Goal: Information Seeking & Learning: Learn about a topic

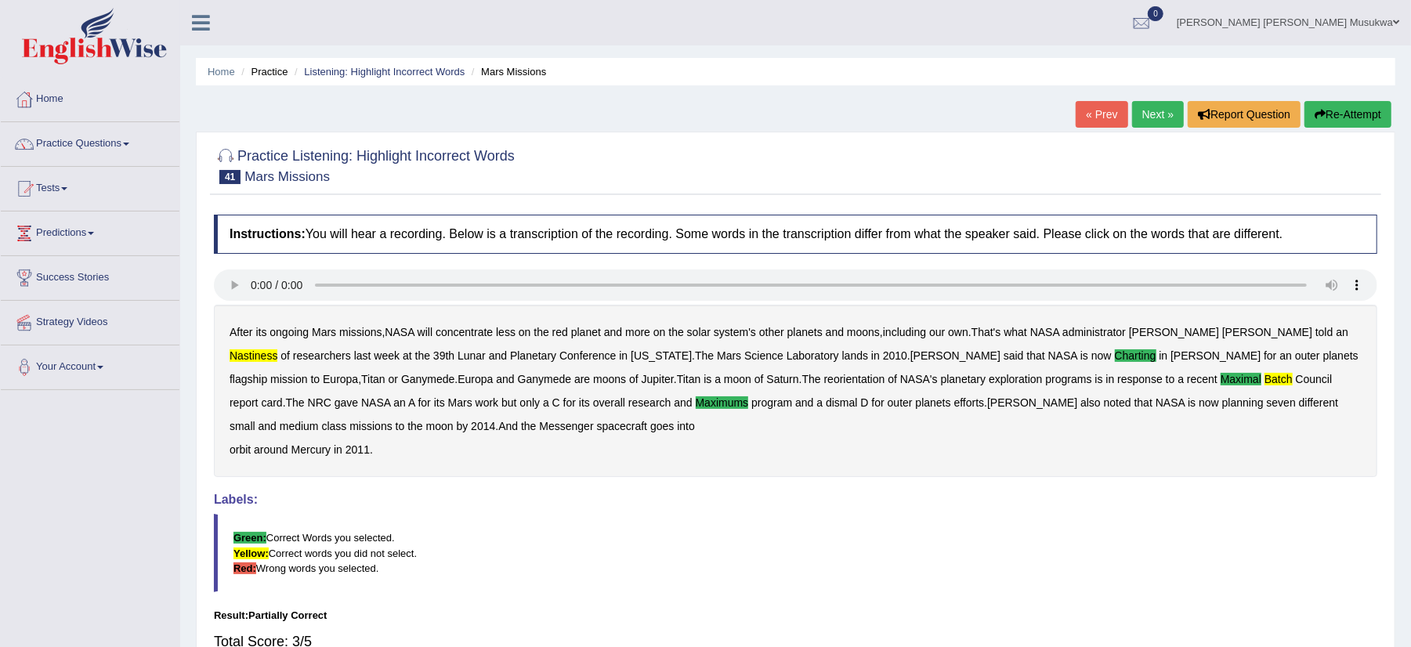
click at [1139, 104] on link "Next »" at bounding box center [1158, 114] width 52 height 27
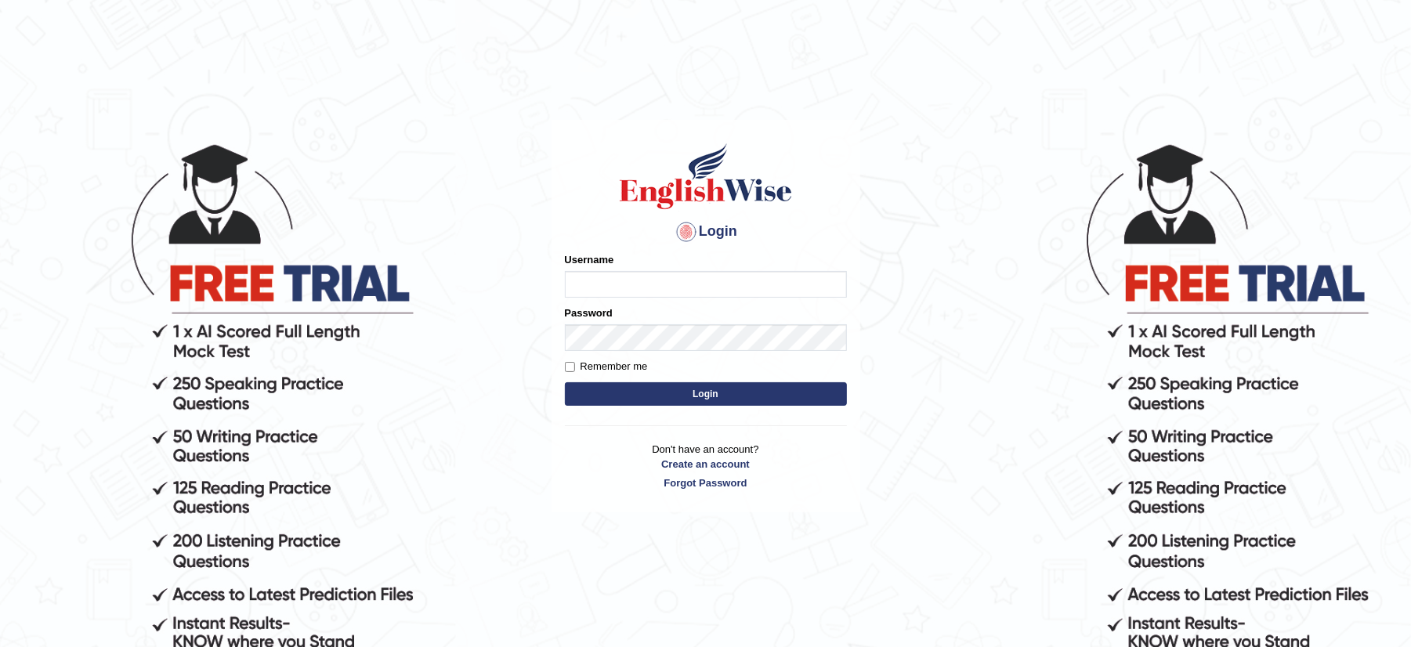
type input "musukwaluis1"
click at [635, 387] on button "Login" at bounding box center [706, 394] width 282 height 24
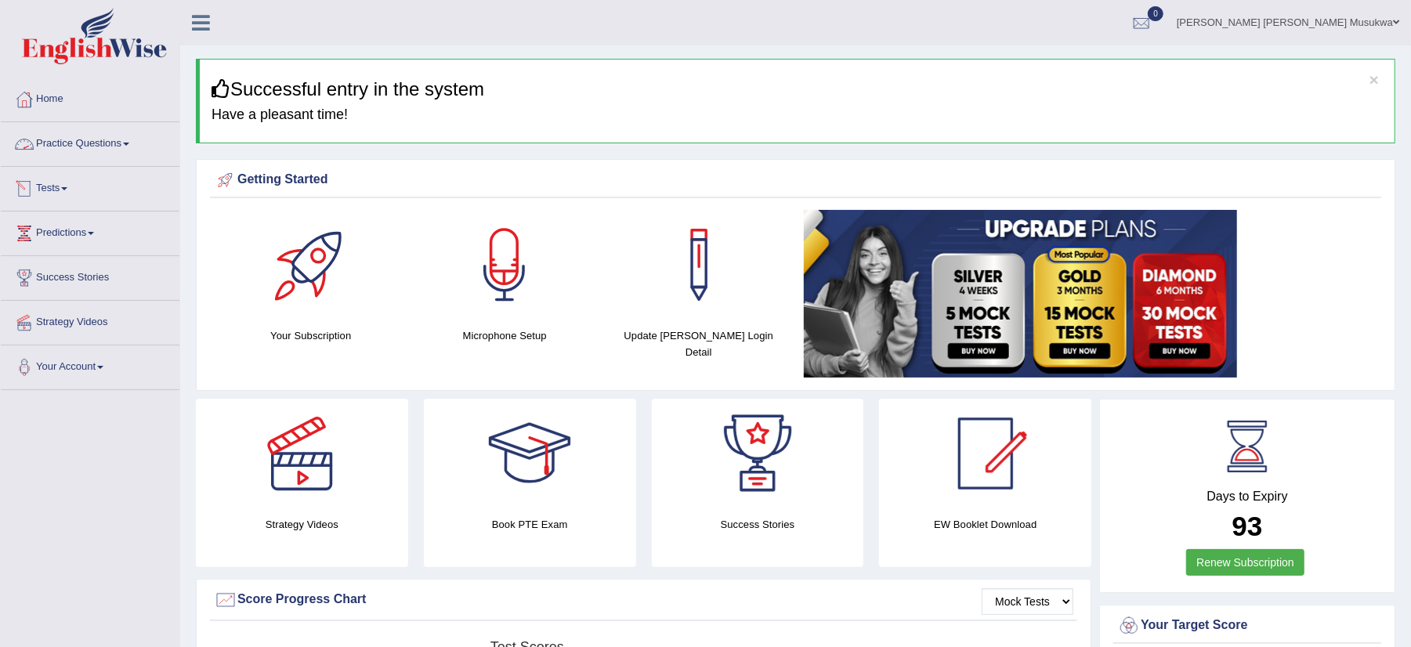
click at [107, 146] on link "Practice Questions" at bounding box center [90, 141] width 179 height 39
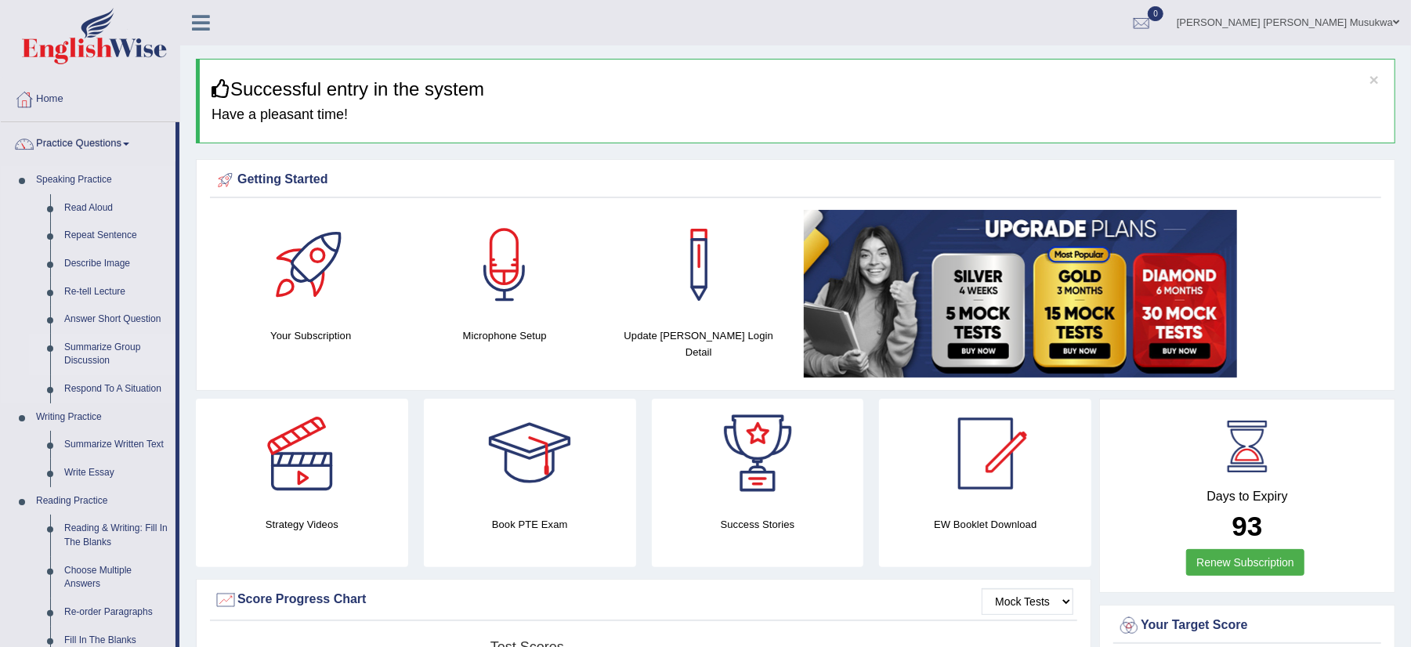
click at [110, 351] on link "Summarize Group Discussion" at bounding box center [116, 355] width 118 height 42
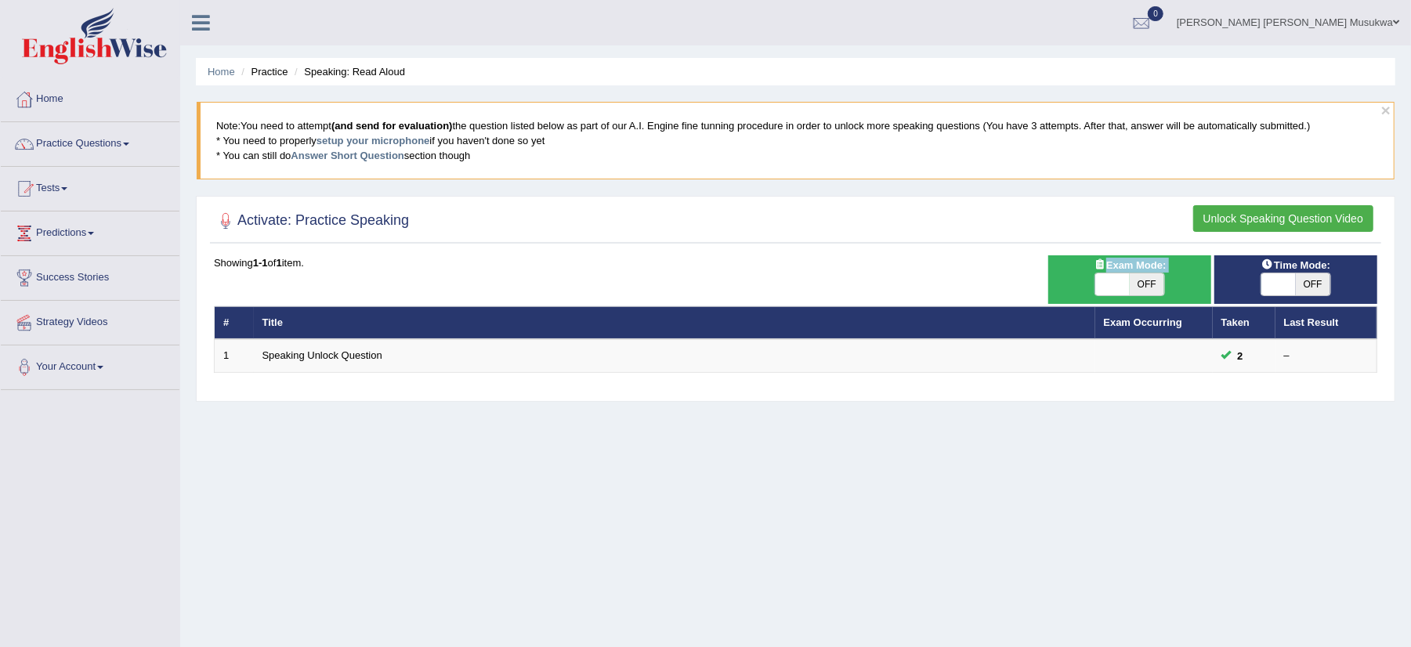
drag, startPoint x: 1239, startPoint y: 292, endPoint x: 1141, endPoint y: 277, distance: 99.1
click at [1141, 277] on div "Time Mode: ON OFF Exam Mode: ON OFF Showing 1-1 of 1 item. # Title Exam Occurri…" at bounding box center [796, 323] width 1172 height 137
click at [1141, 277] on span "OFF" at bounding box center [1147, 284] width 34 height 22
checkbox input "true"
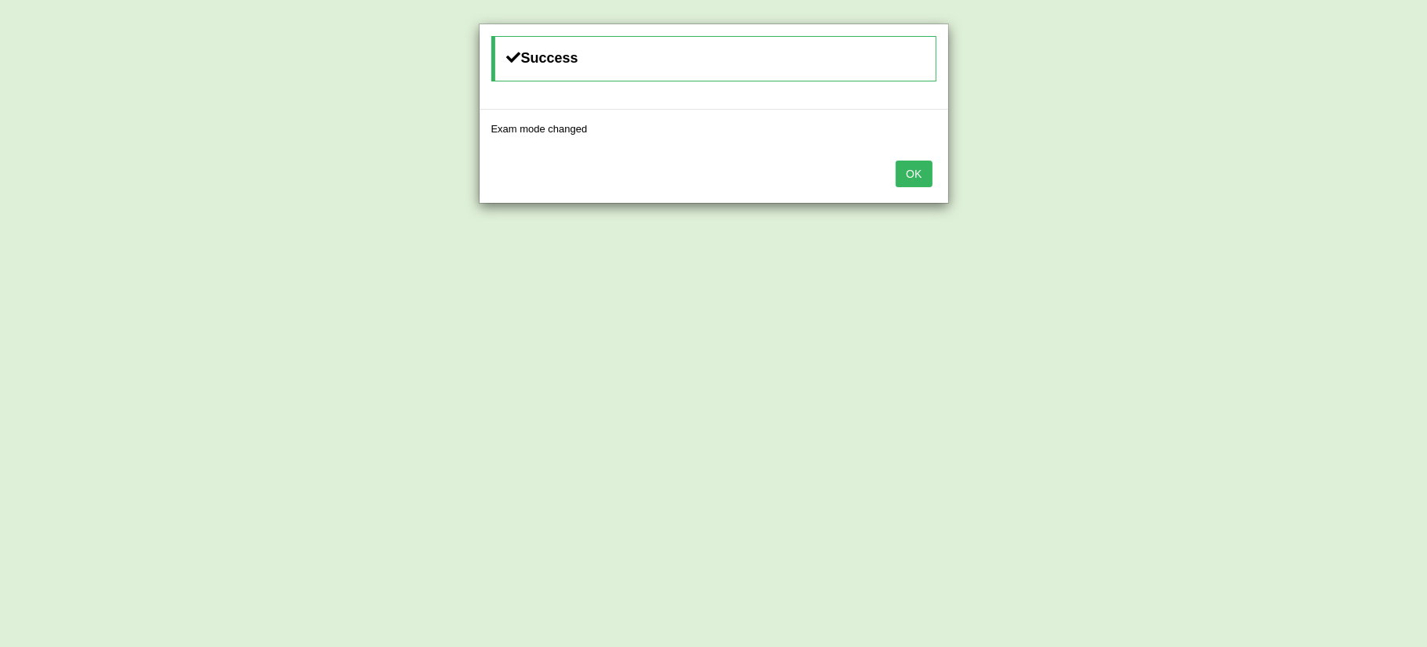
click at [923, 167] on button "OK" at bounding box center [914, 174] width 36 height 27
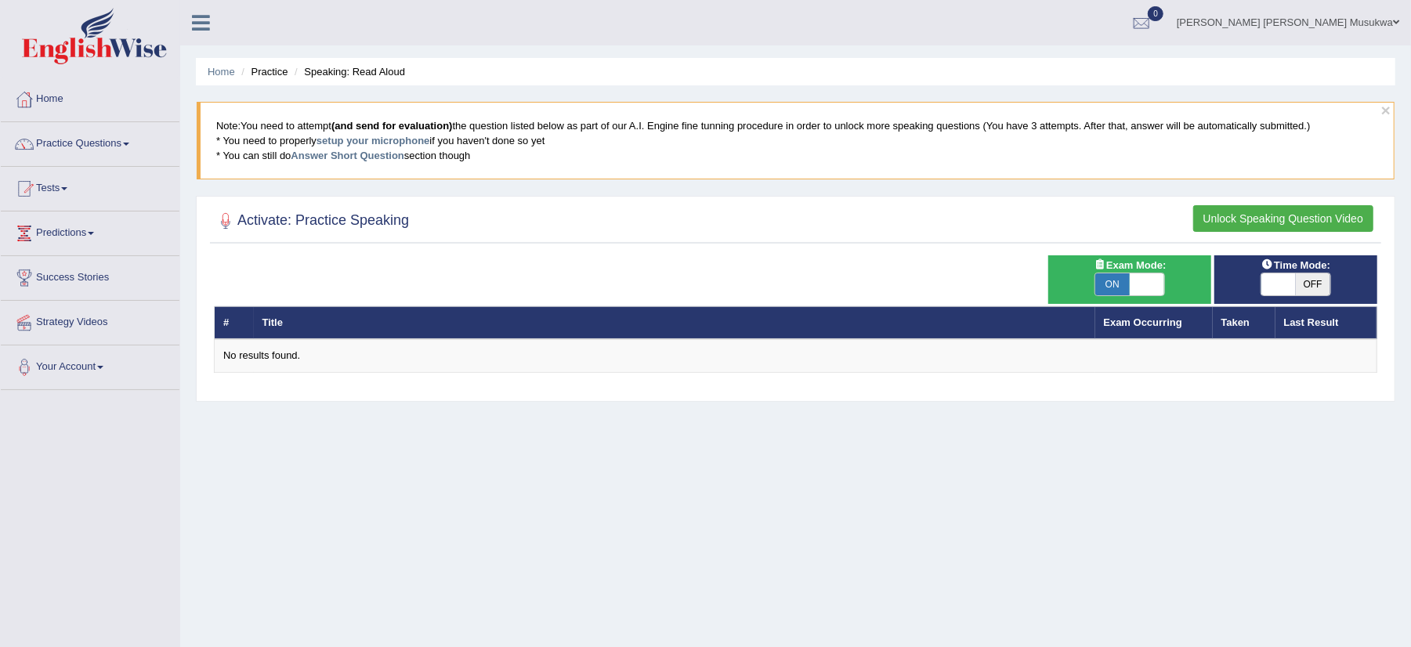
click at [1111, 292] on span "ON" at bounding box center [1112, 284] width 34 height 22
checkbox input "false"
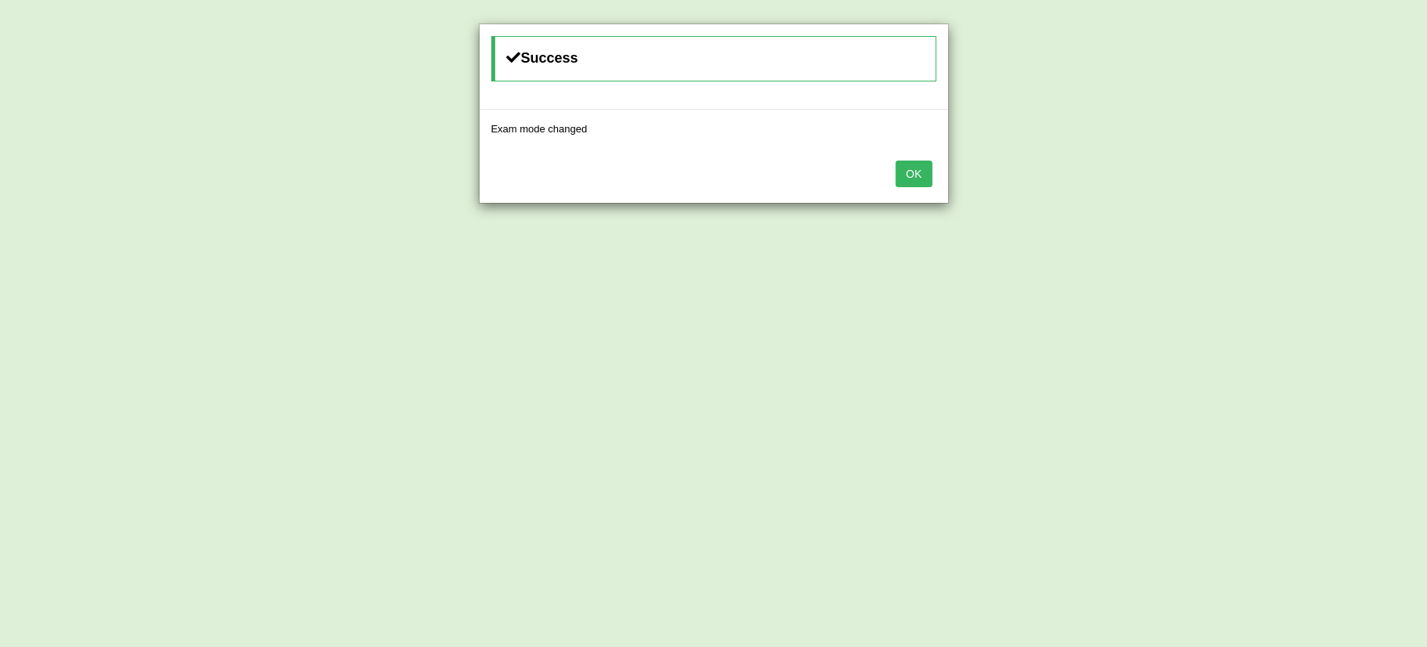
click at [925, 177] on button "OK" at bounding box center [914, 174] width 36 height 27
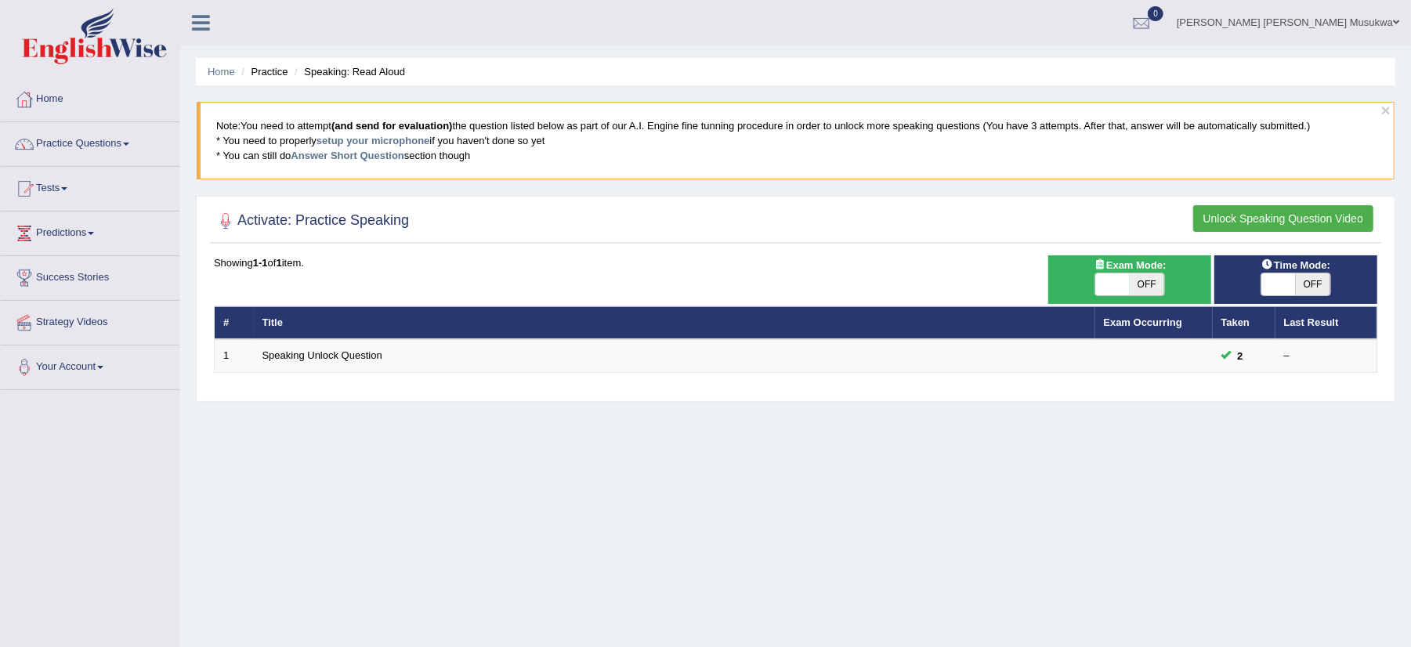
click at [1298, 219] on button "Unlock Speaking Question Video" at bounding box center [1283, 218] width 180 height 27
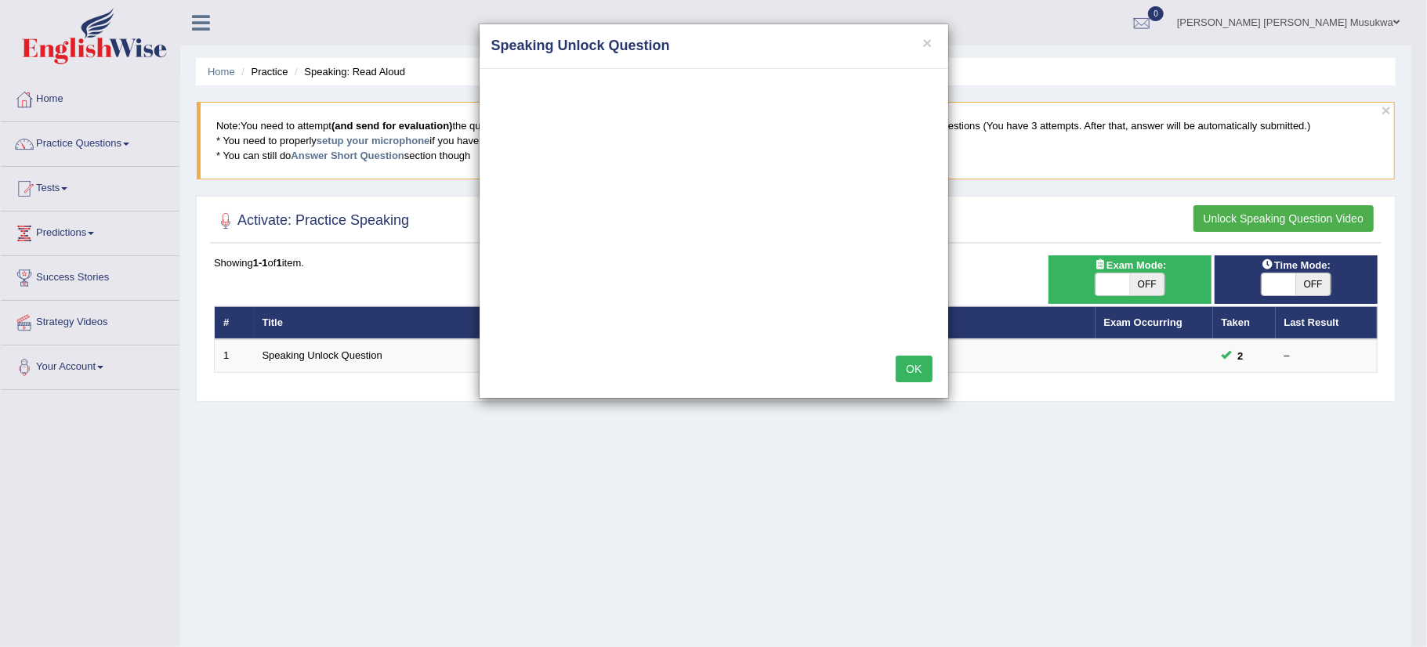
click at [913, 368] on button "OK" at bounding box center [914, 369] width 36 height 27
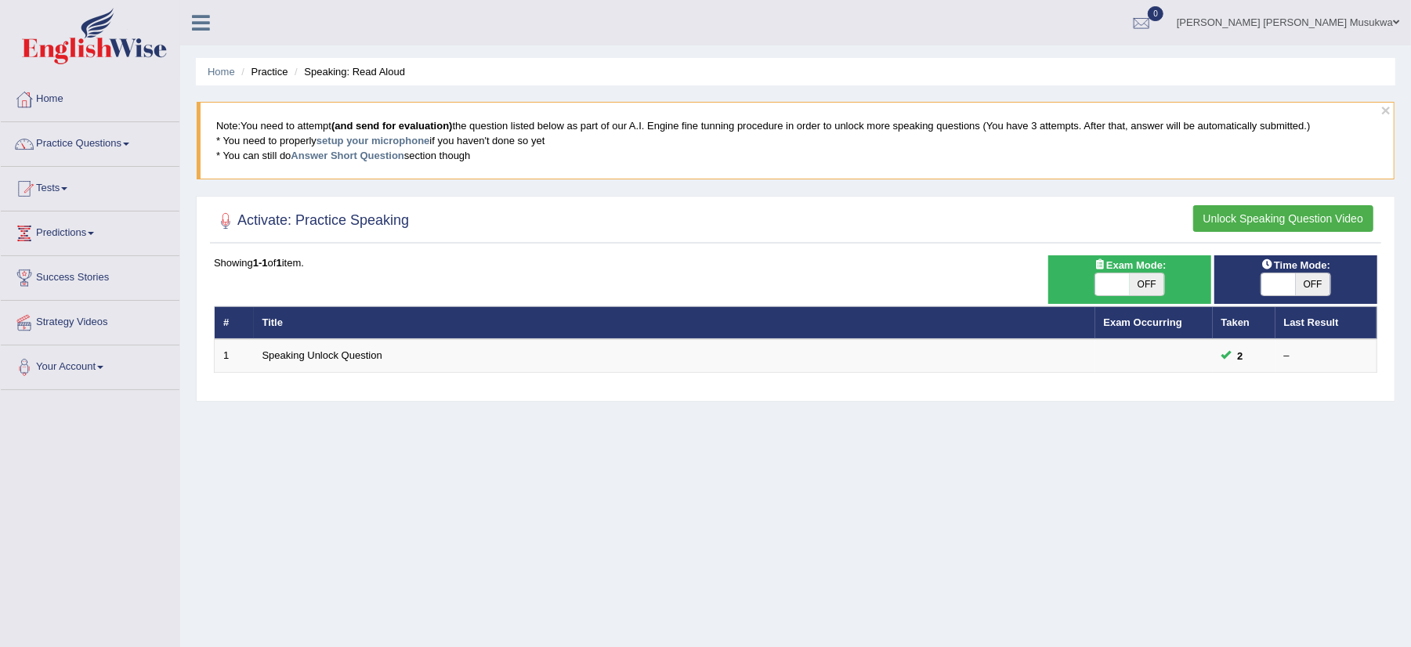
click at [1252, 217] on button "Unlock Speaking Question Video" at bounding box center [1283, 218] width 180 height 27
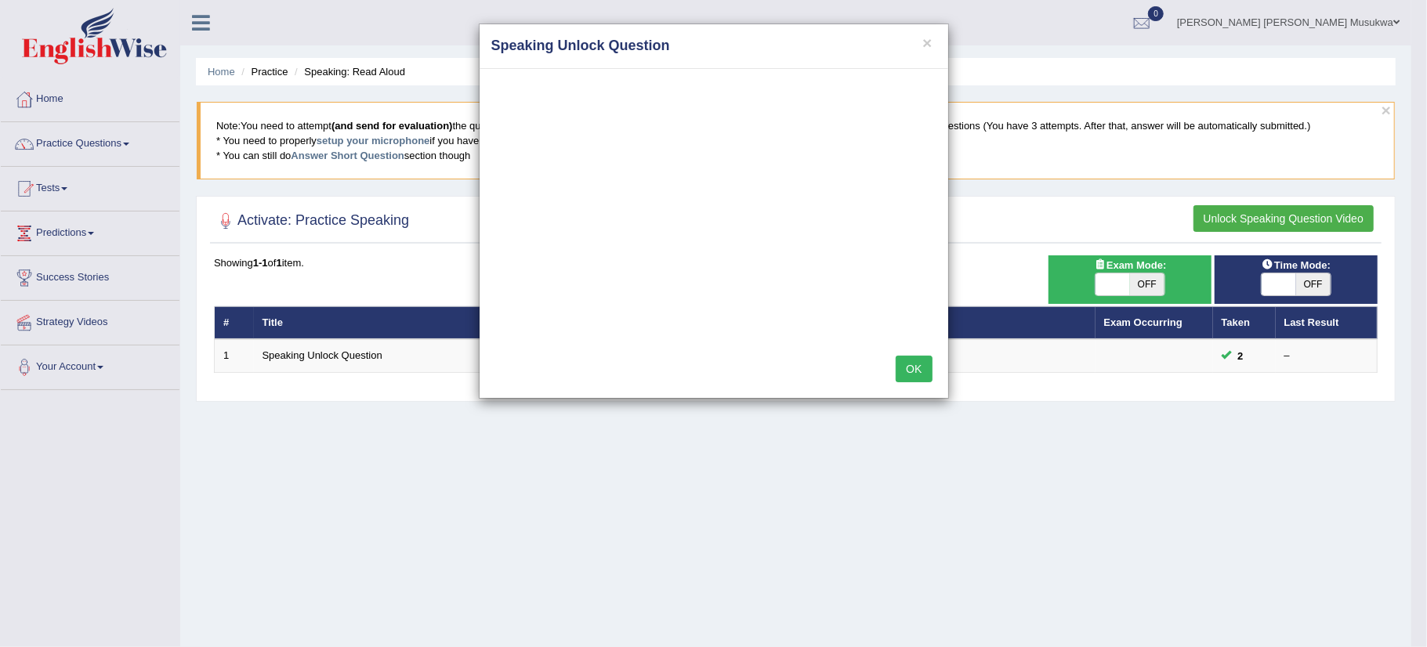
click at [903, 365] on button "OK" at bounding box center [914, 369] width 36 height 27
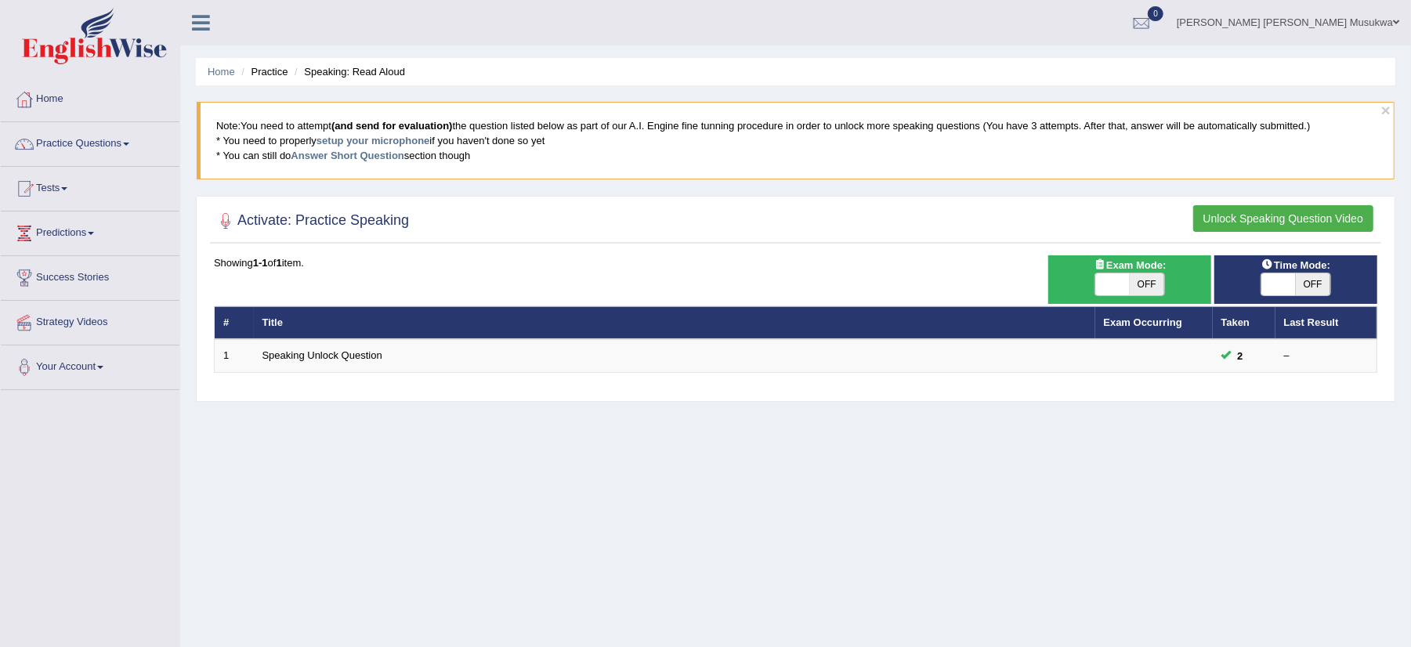
click at [1151, 280] on span "OFF" at bounding box center [1147, 284] width 34 height 22
checkbox input "true"
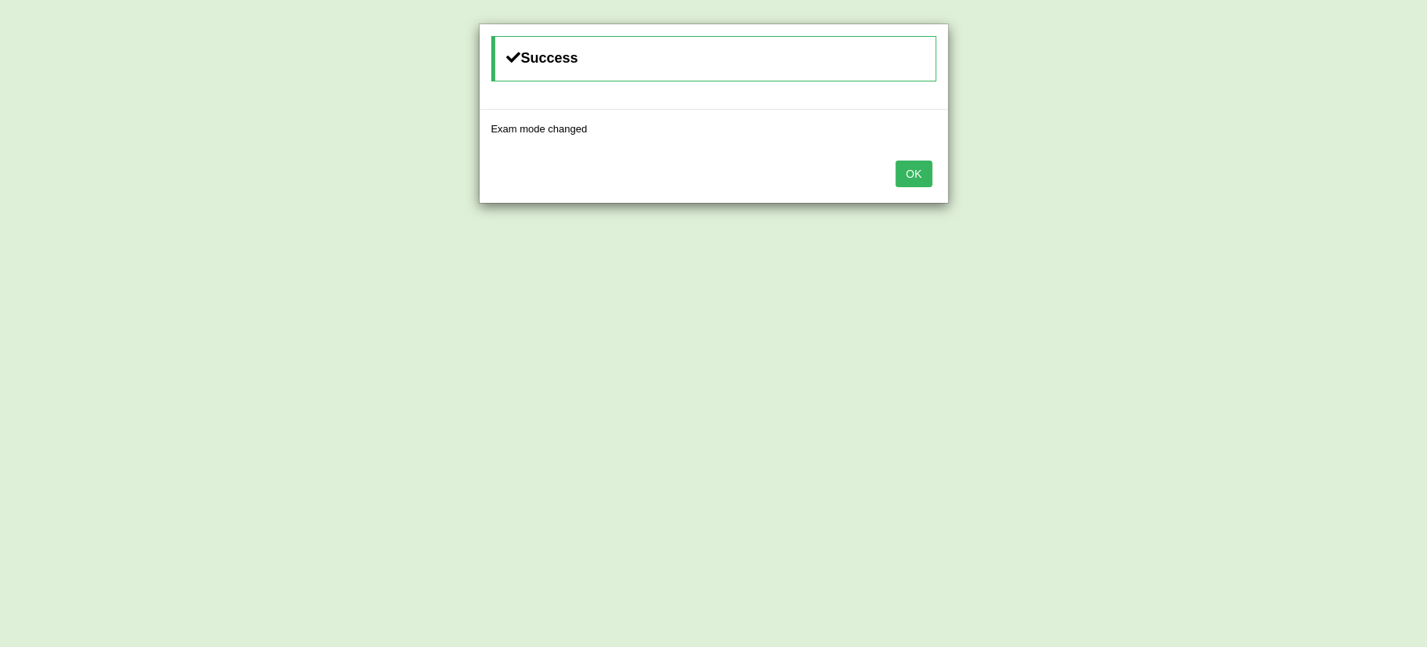
click at [923, 170] on button "OK" at bounding box center [914, 174] width 36 height 27
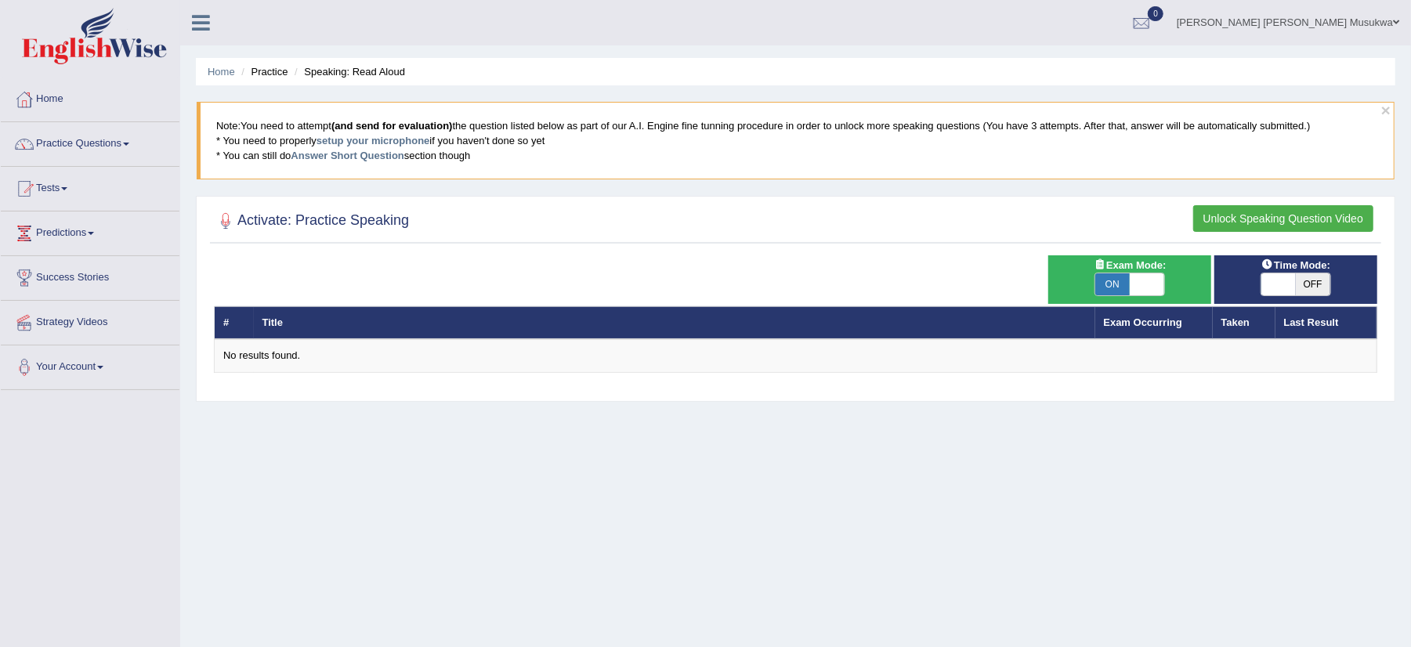
click at [1315, 285] on span "OFF" at bounding box center [1313, 284] width 34 height 22
checkbox input "true"
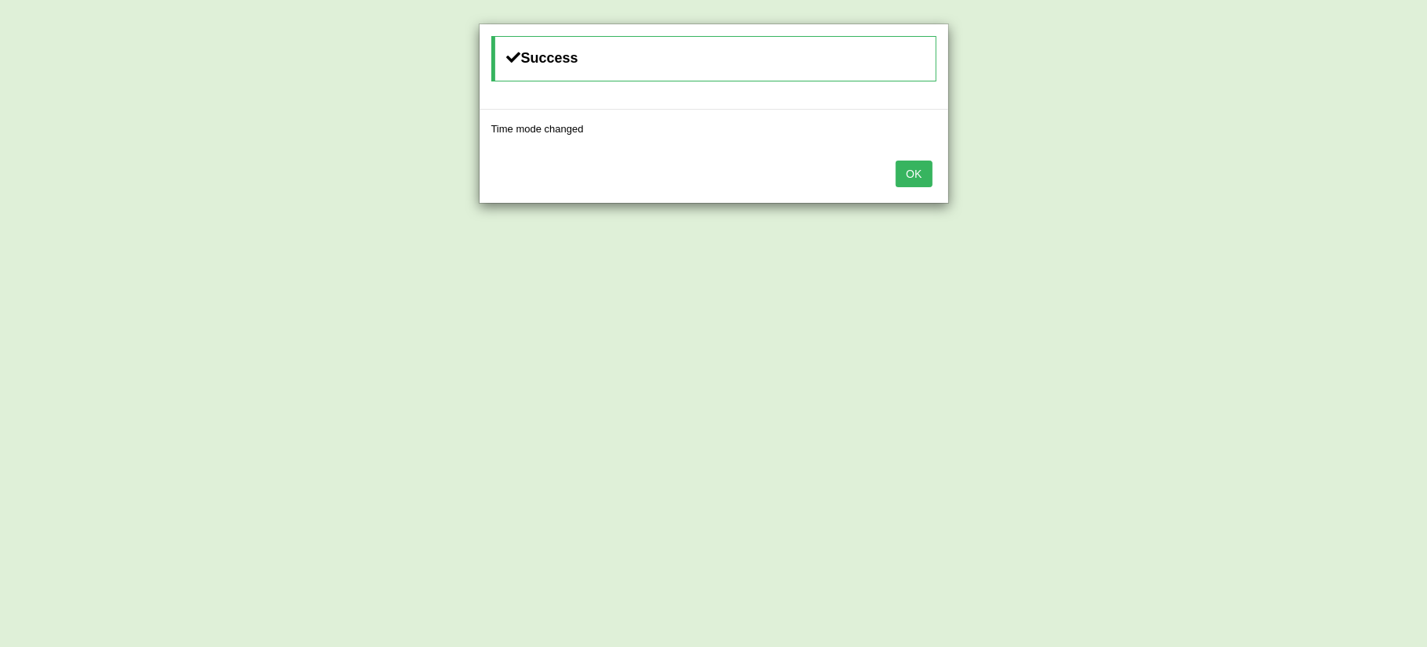
click at [926, 174] on button "OK" at bounding box center [914, 174] width 36 height 27
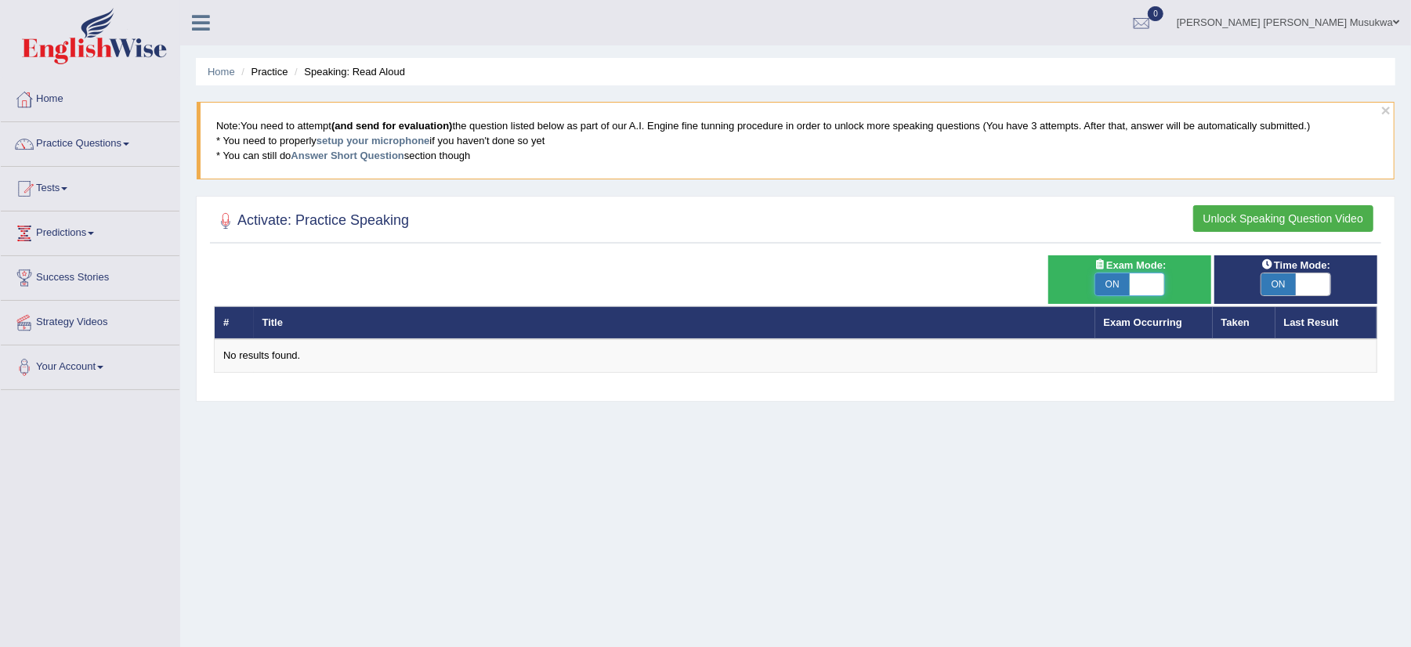
click at [1150, 289] on span at bounding box center [1147, 284] width 34 height 22
checkbox input "false"
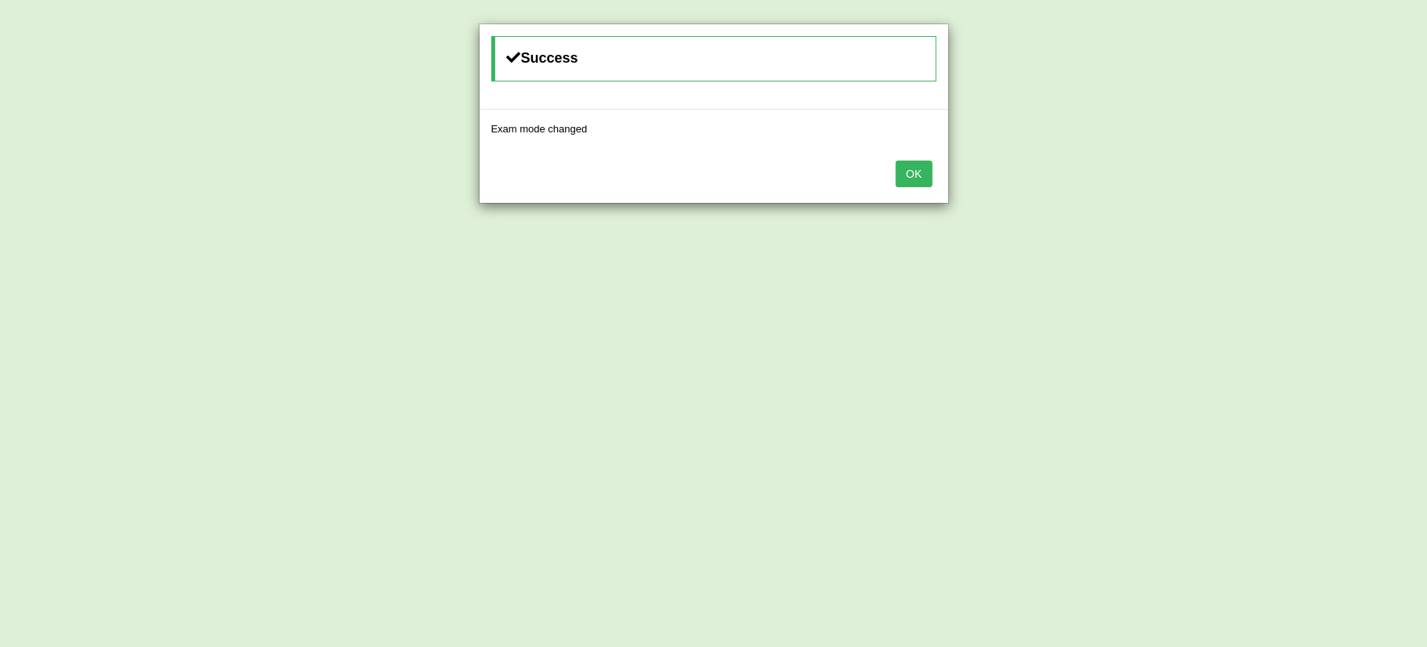
click at [916, 179] on button "OK" at bounding box center [914, 174] width 36 height 27
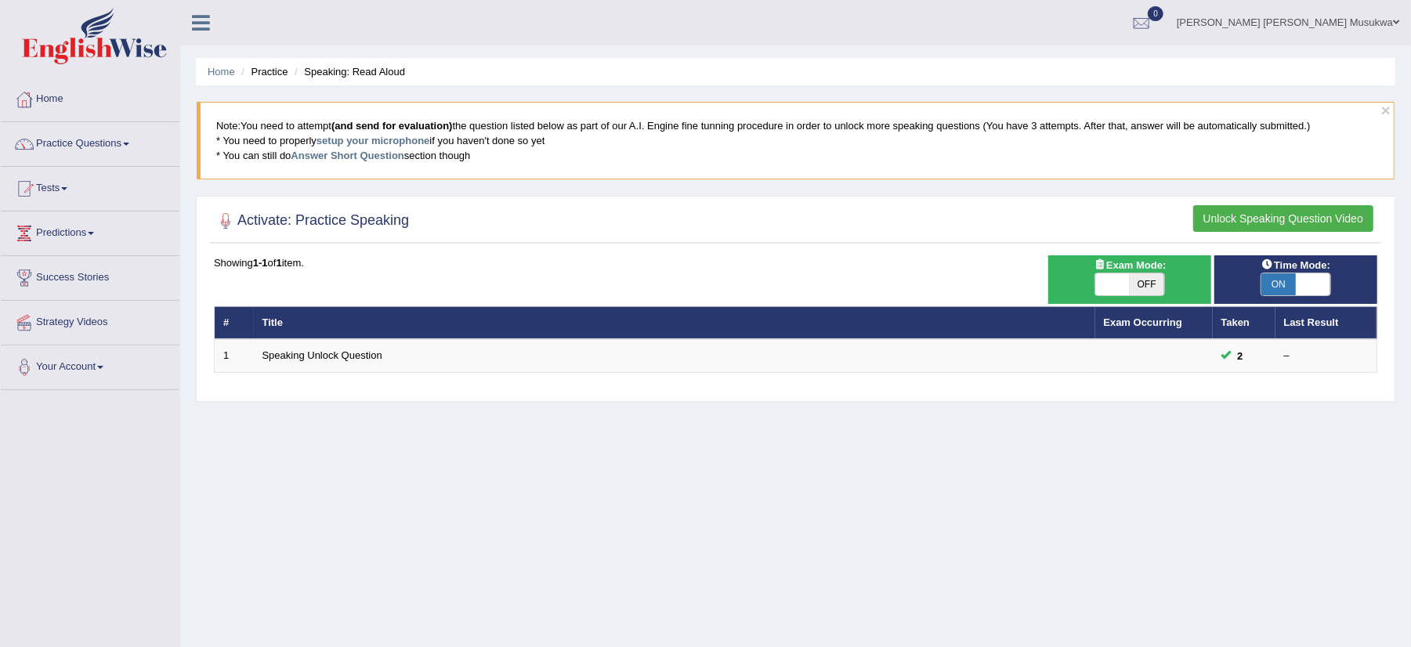
click at [1284, 281] on span "ON" at bounding box center [1279, 284] width 34 height 22
checkbox input "false"
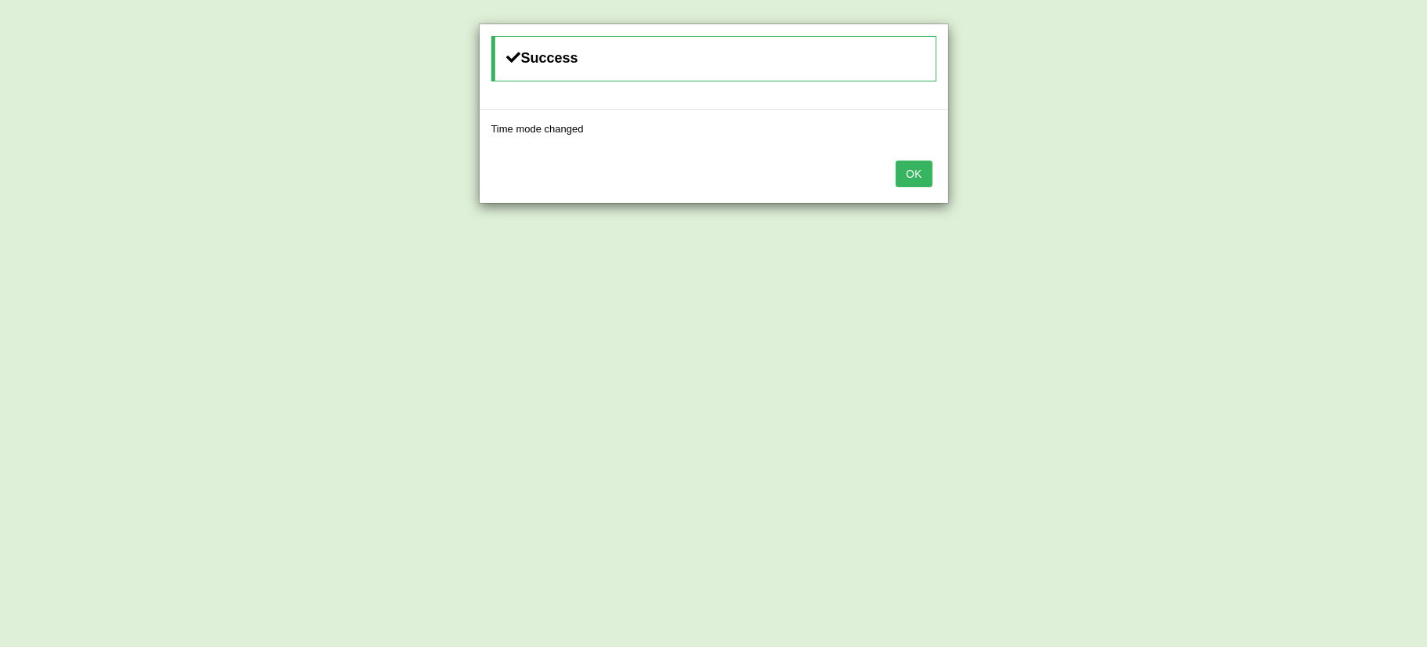
click at [916, 177] on button "OK" at bounding box center [914, 174] width 36 height 27
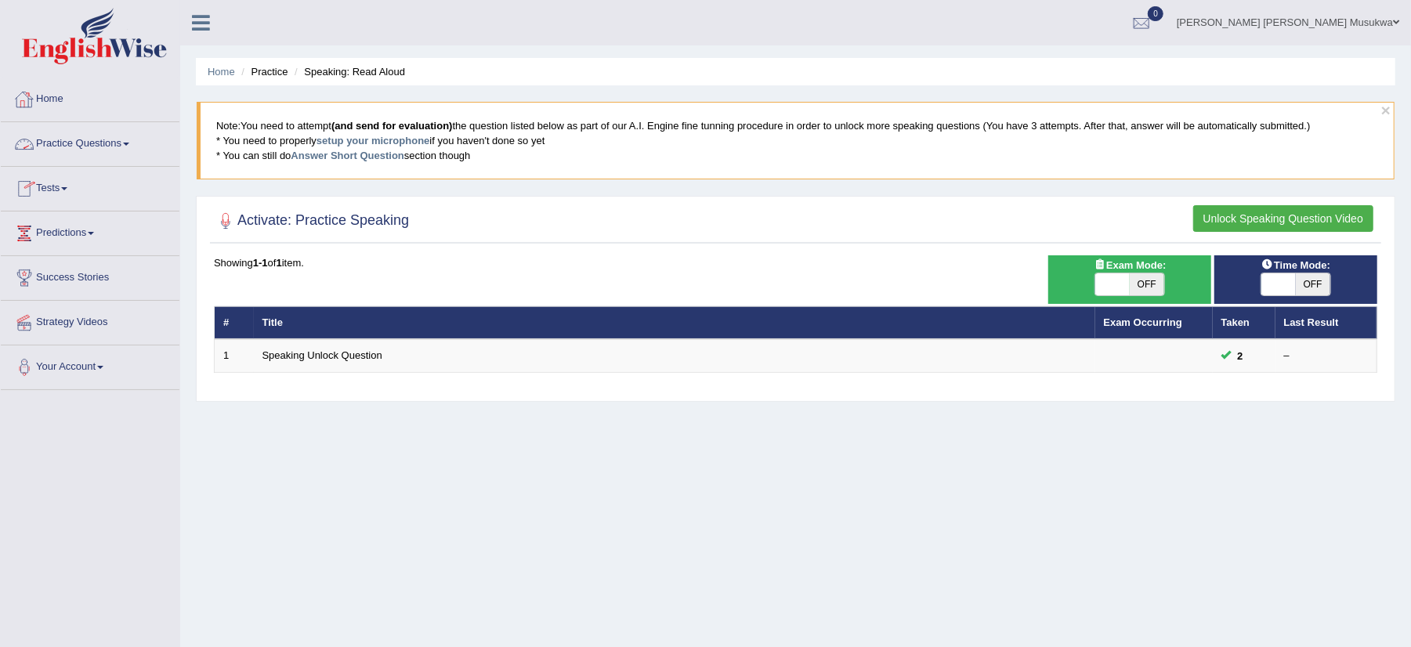
click at [92, 142] on link "Practice Questions" at bounding box center [90, 141] width 179 height 39
click at [1248, 221] on button "Unlock Speaking Question Video" at bounding box center [1283, 218] width 180 height 27
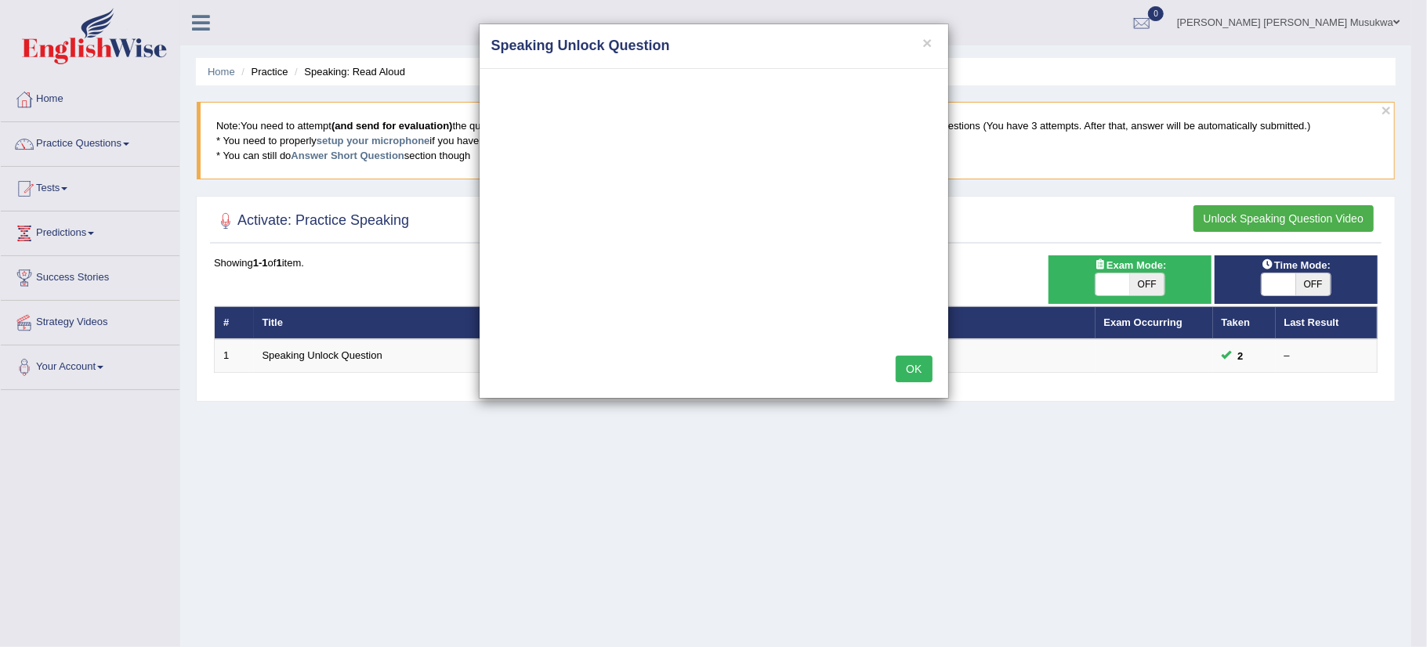
click at [903, 373] on button "OK" at bounding box center [914, 369] width 36 height 27
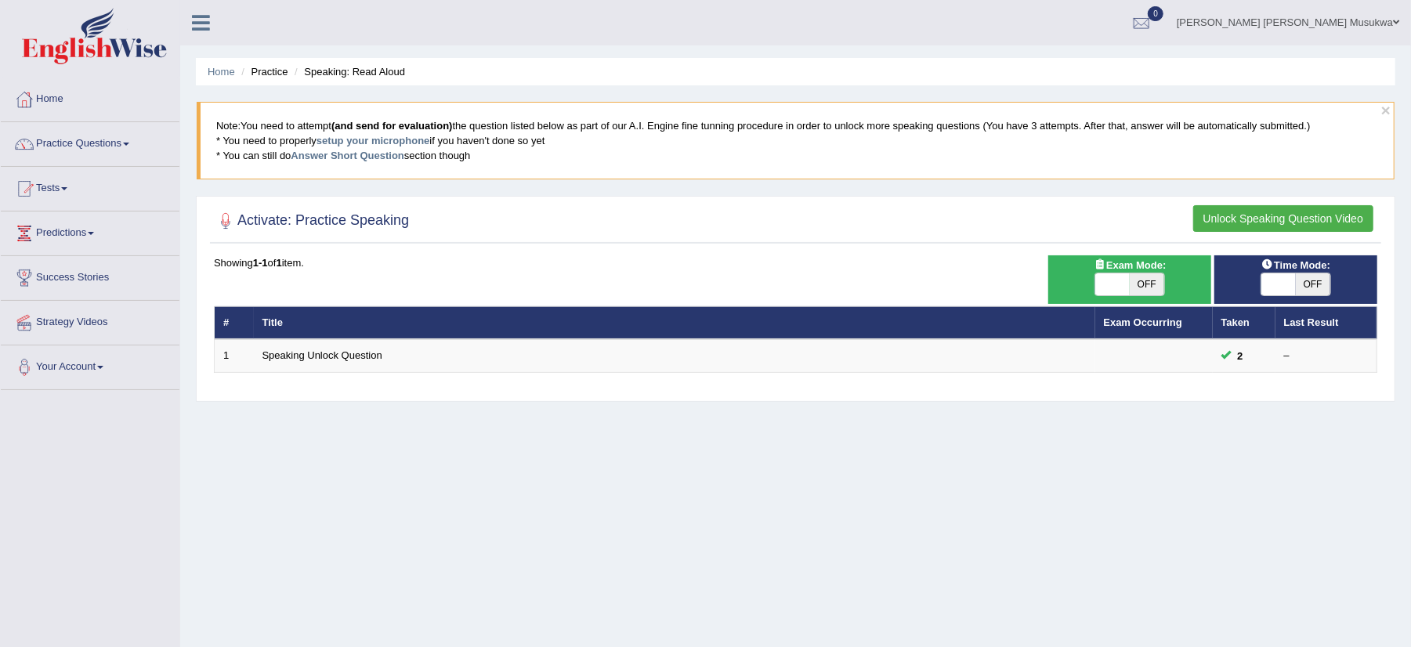
click at [1298, 210] on button "Unlock Speaking Question Video" at bounding box center [1283, 218] width 180 height 27
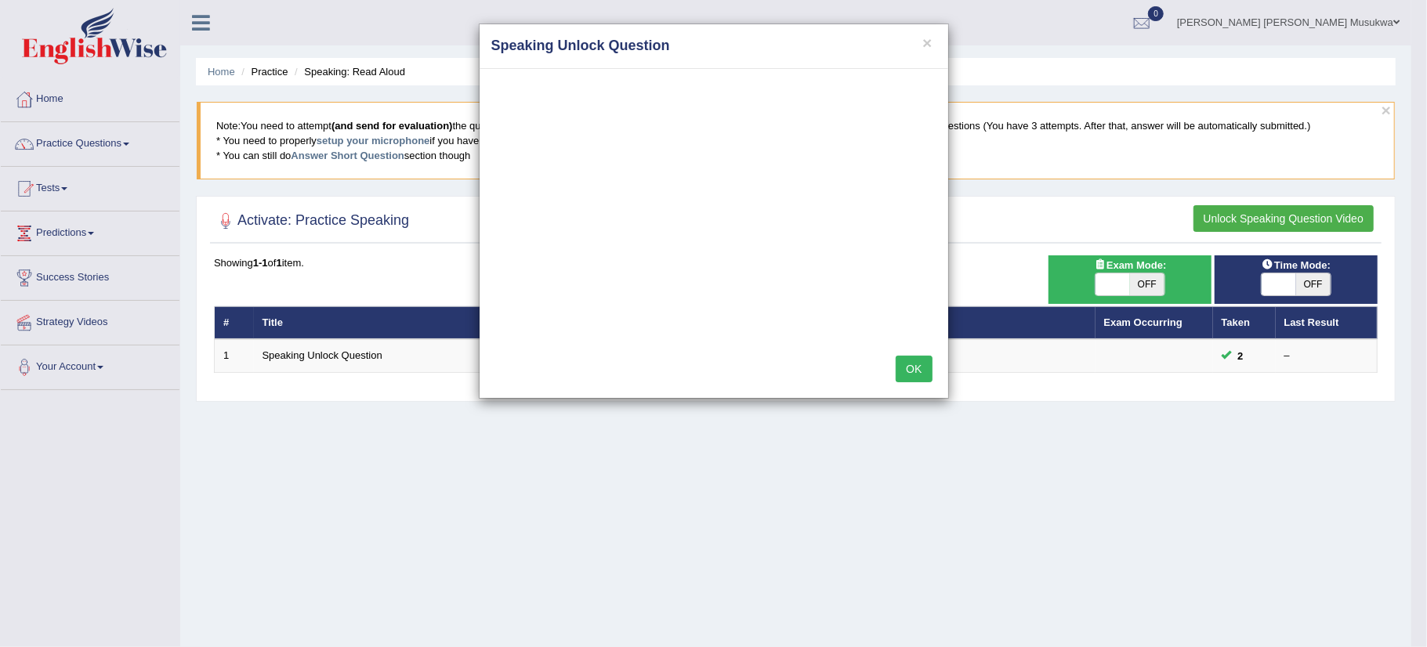
click at [932, 42] on h4 "Speaking Unlock Question" at bounding box center [713, 46] width 445 height 20
click at [913, 371] on button "OK" at bounding box center [914, 369] width 36 height 27
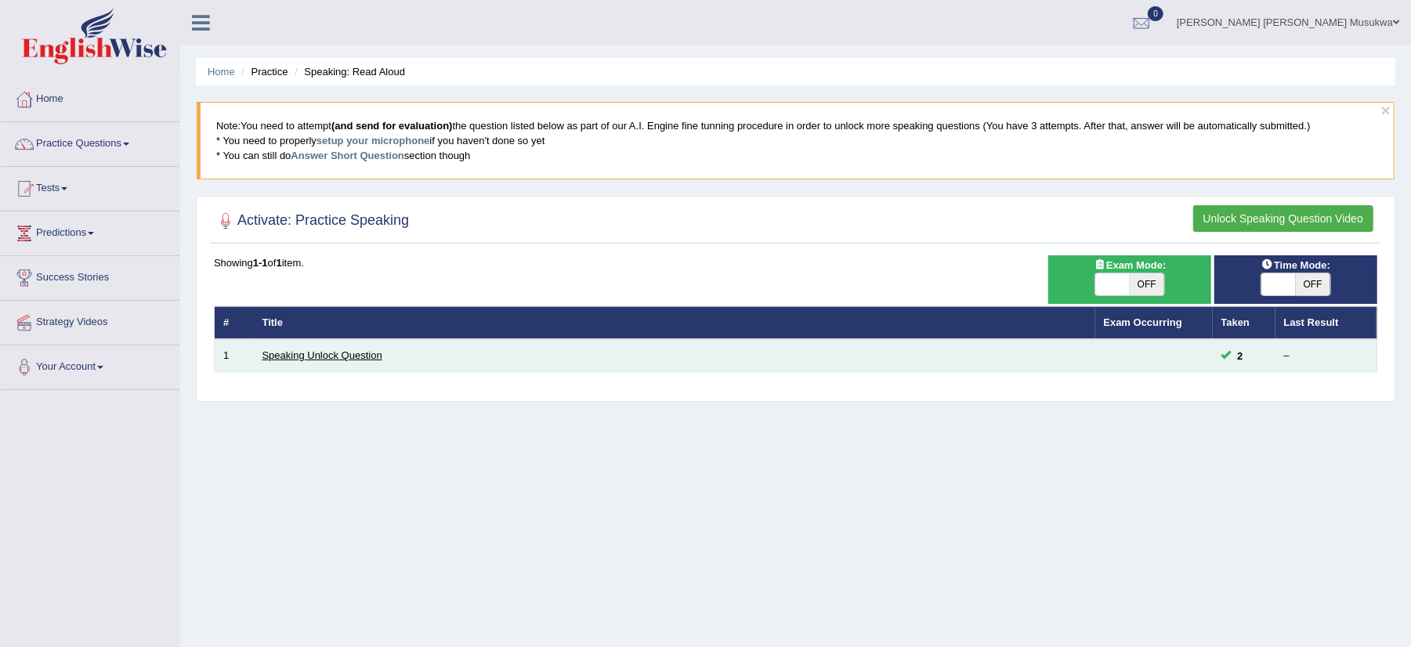
click at [342, 358] on link "Speaking Unlock Question" at bounding box center [323, 355] width 120 height 12
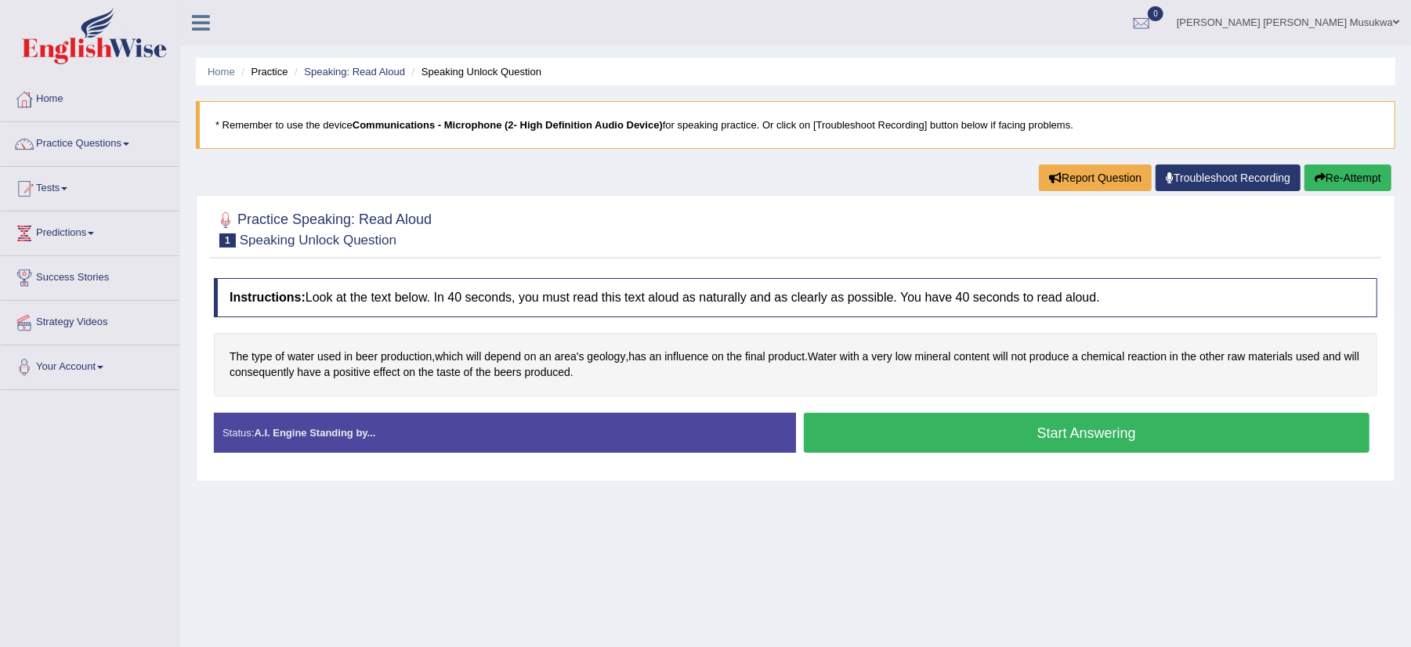
click at [912, 437] on button "Start Answering" at bounding box center [1087, 433] width 567 height 40
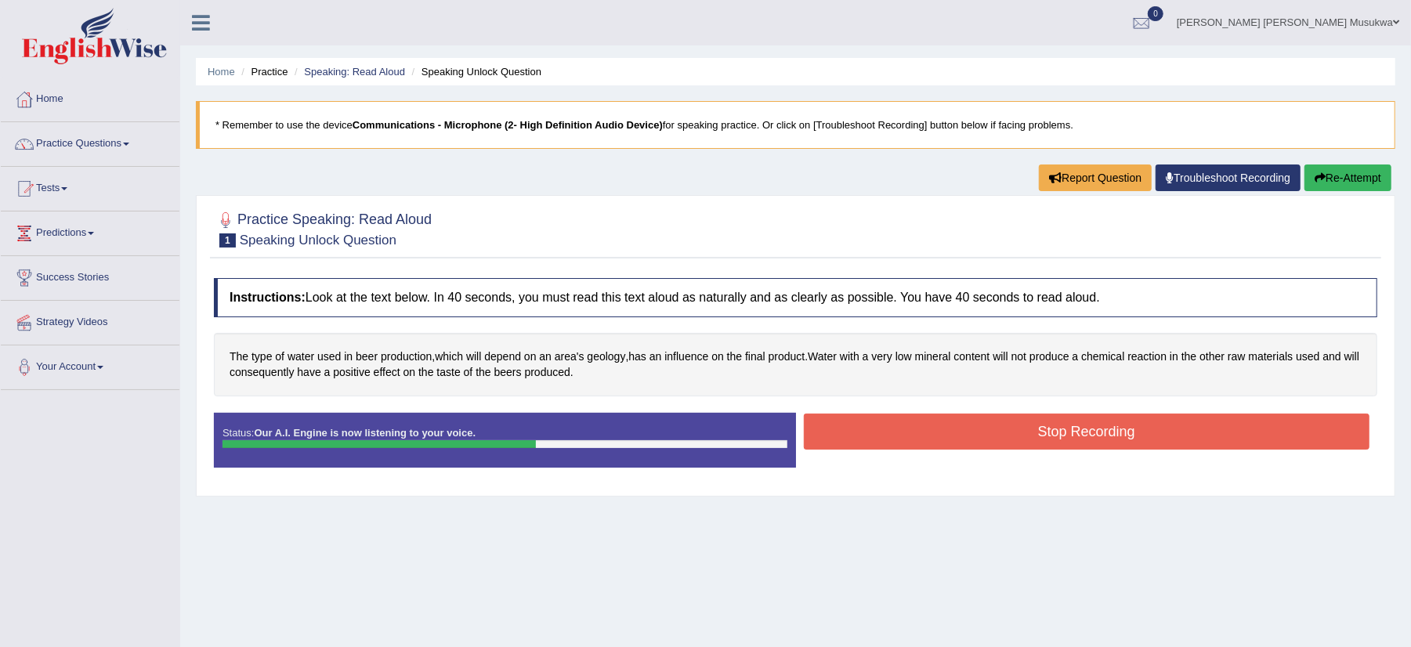
click at [912, 437] on button "Stop Recording" at bounding box center [1087, 432] width 567 height 36
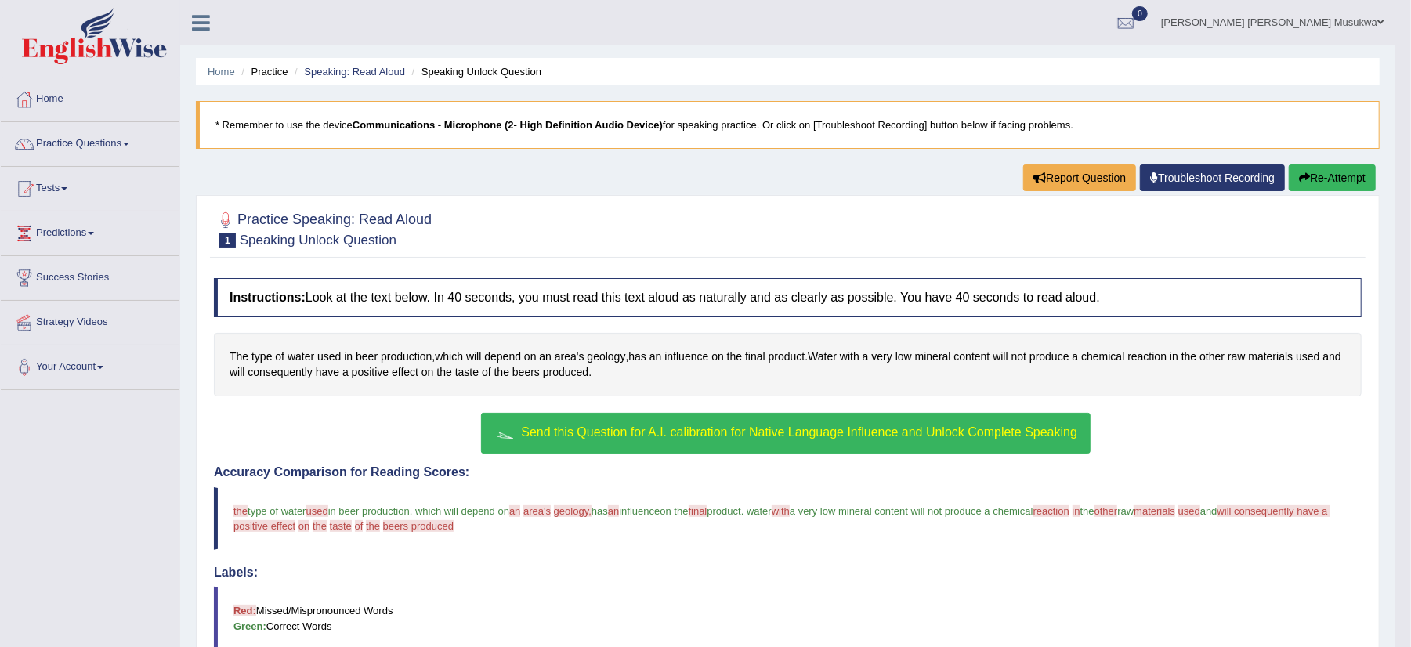
click at [840, 433] on span "Send this Question for A.I. calibration for Native Language Influence and Unloc…" at bounding box center [799, 432] width 556 height 13
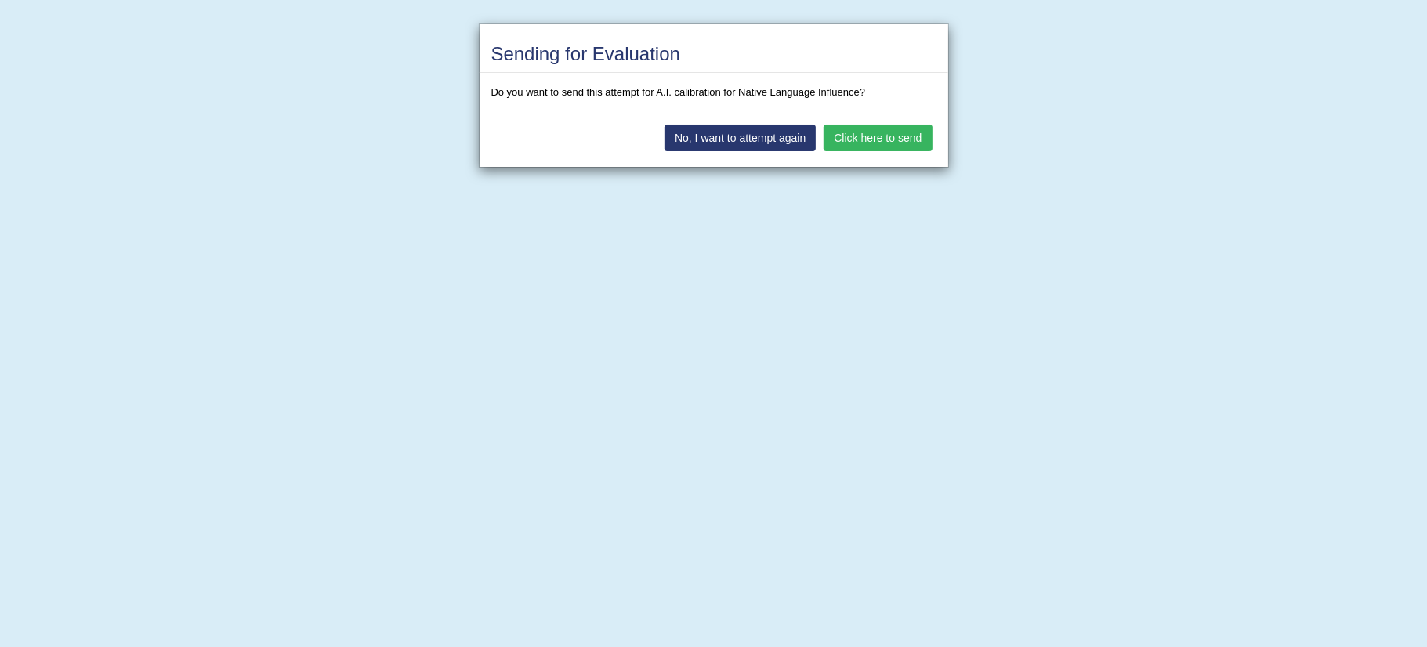
click at [873, 132] on button "Click here to send" at bounding box center [878, 138] width 108 height 27
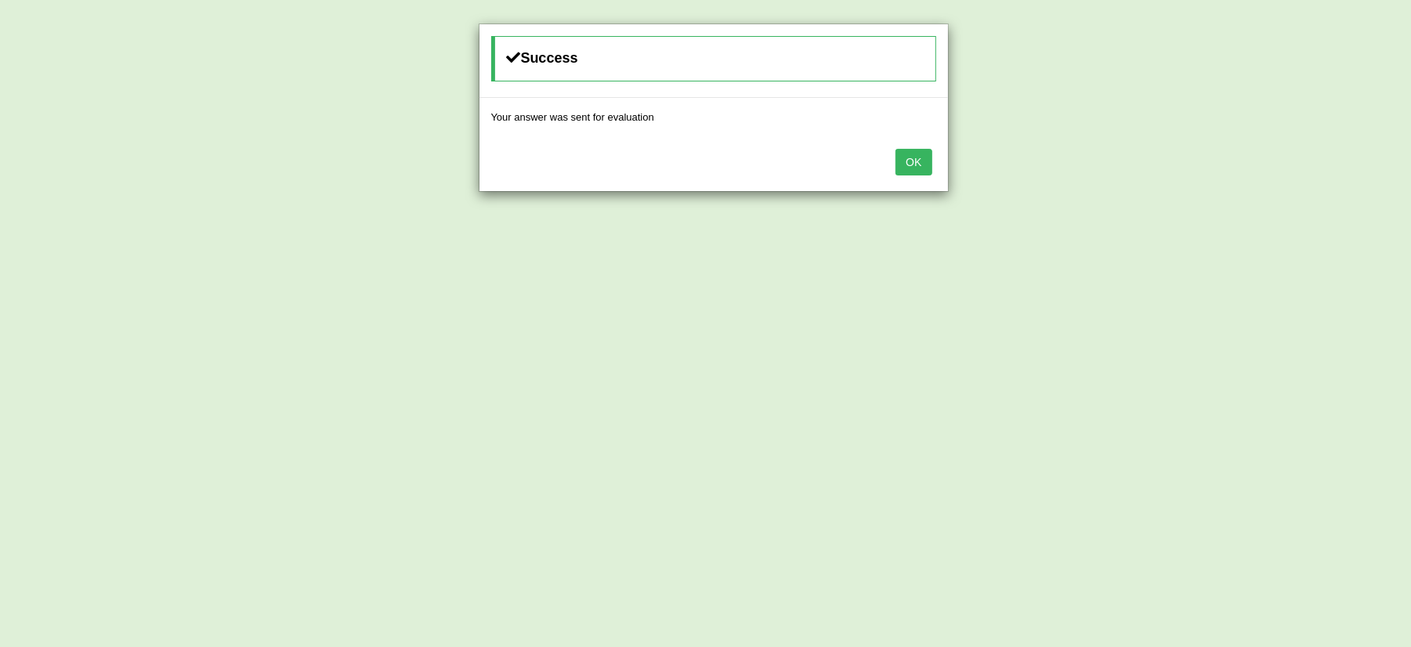
click at [923, 166] on button "OK" at bounding box center [914, 162] width 36 height 27
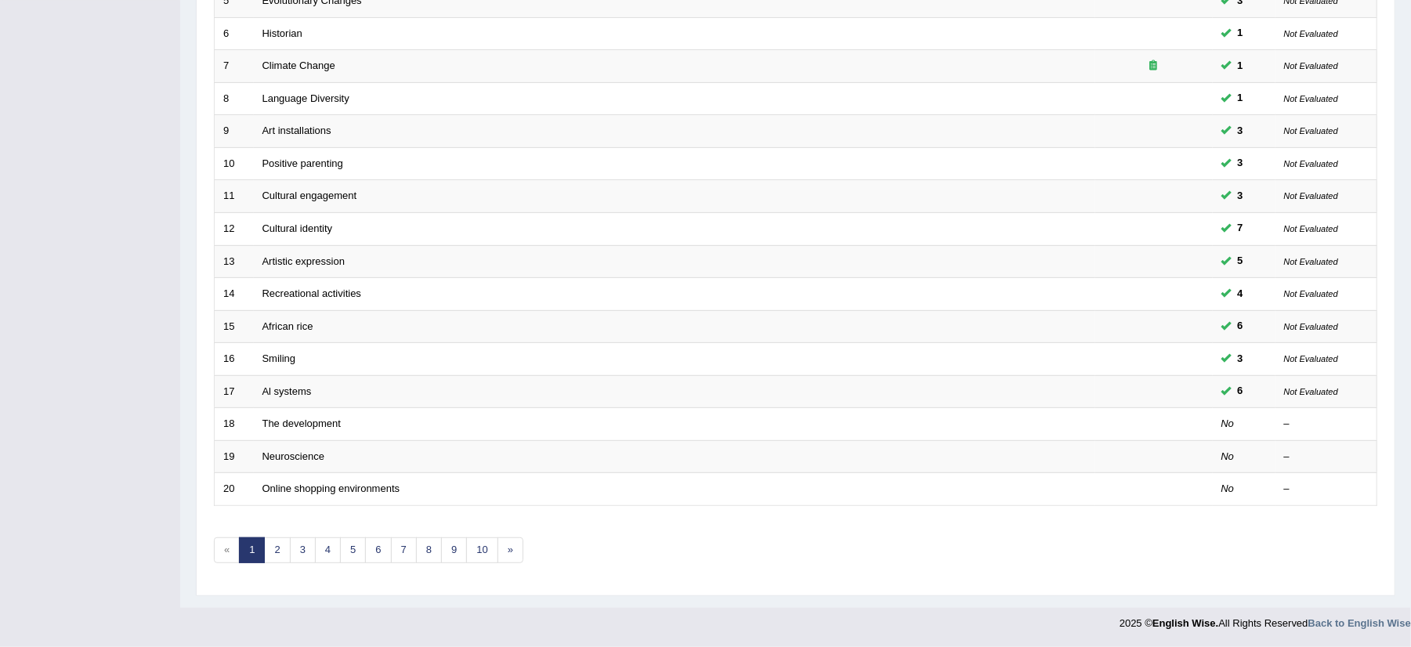
scroll to position [397, 0]
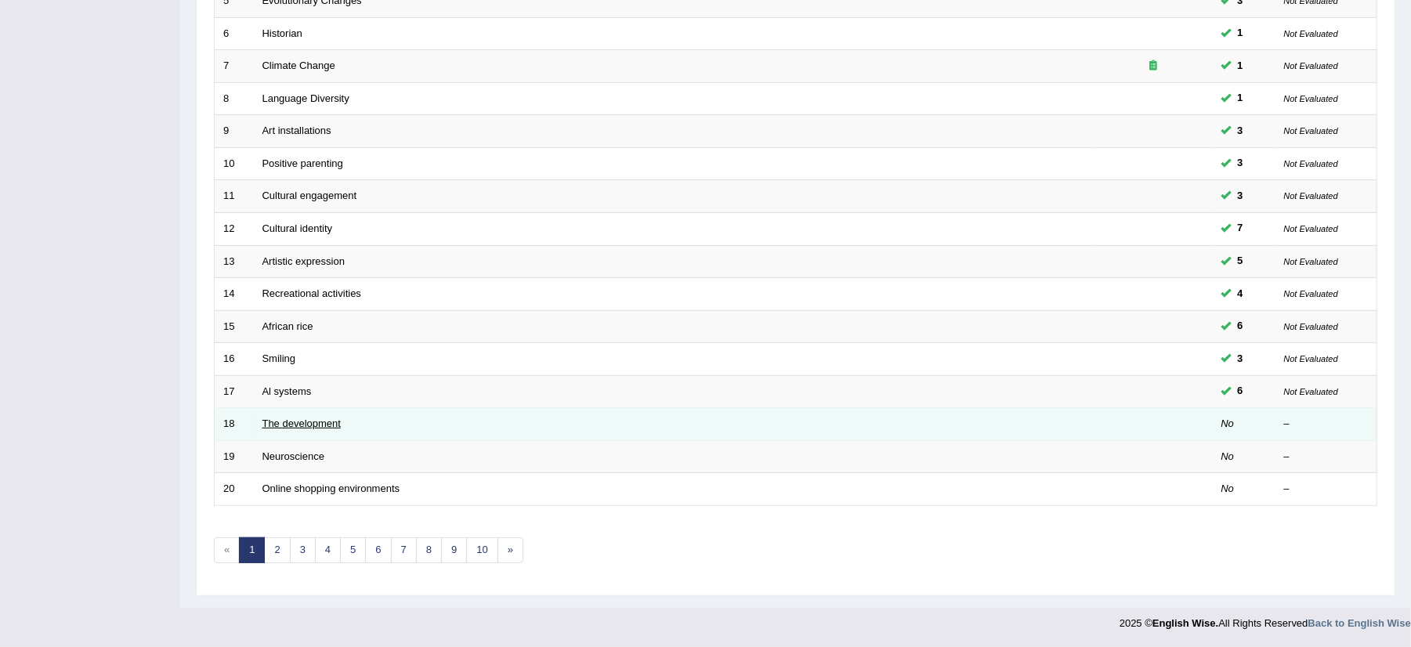
click at [299, 418] on link "The development" at bounding box center [302, 424] width 78 height 12
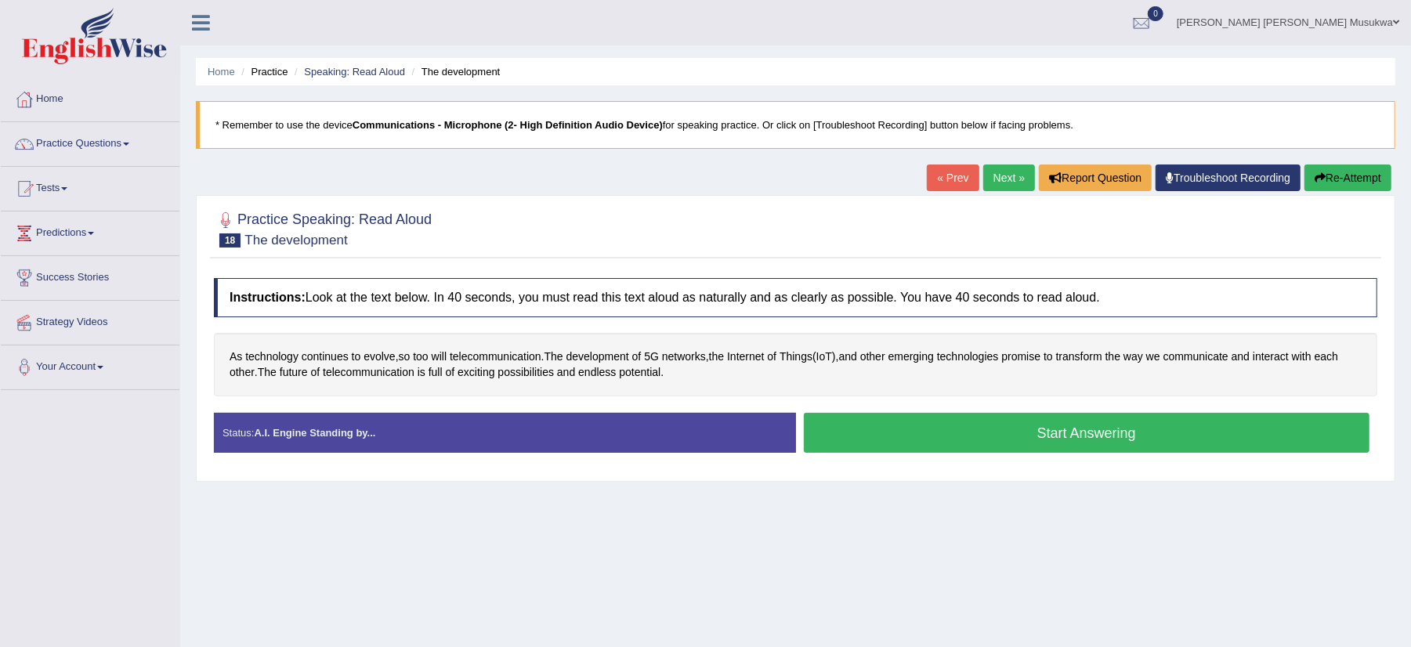
click at [1053, 436] on button "Start Answering" at bounding box center [1087, 433] width 567 height 40
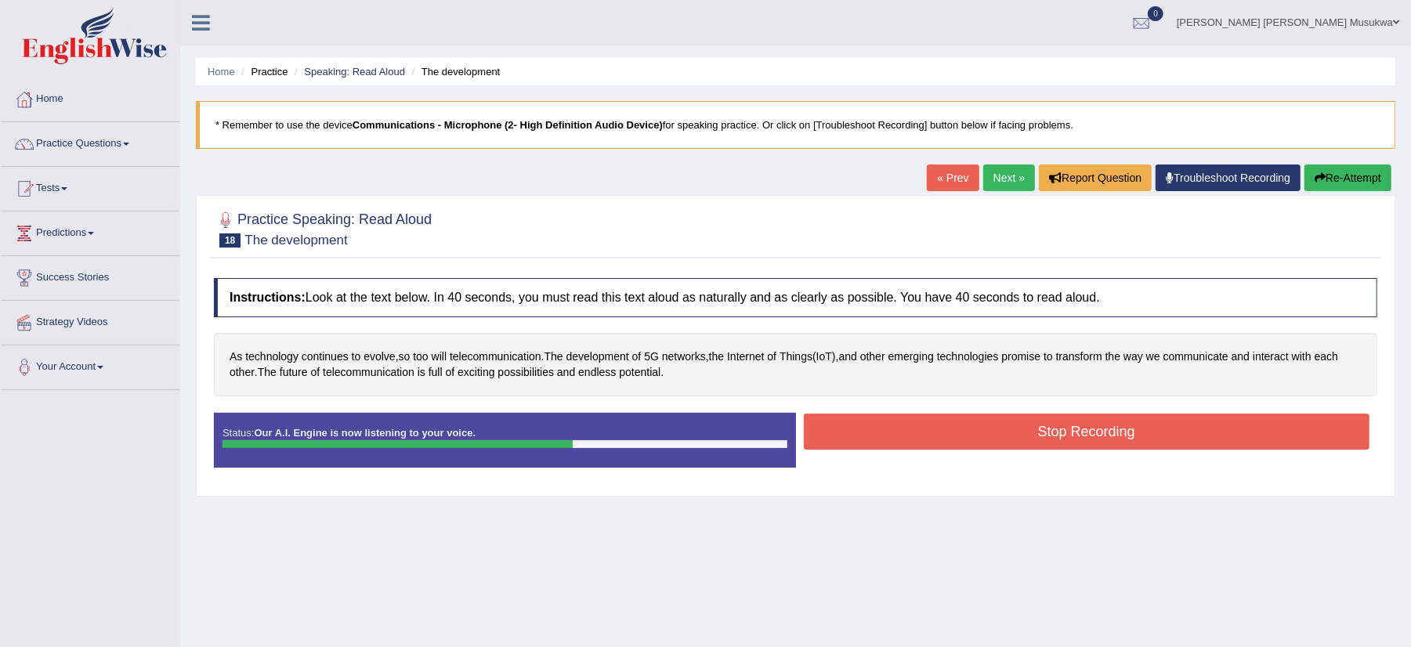
click at [990, 421] on button "Stop Recording" at bounding box center [1087, 432] width 567 height 36
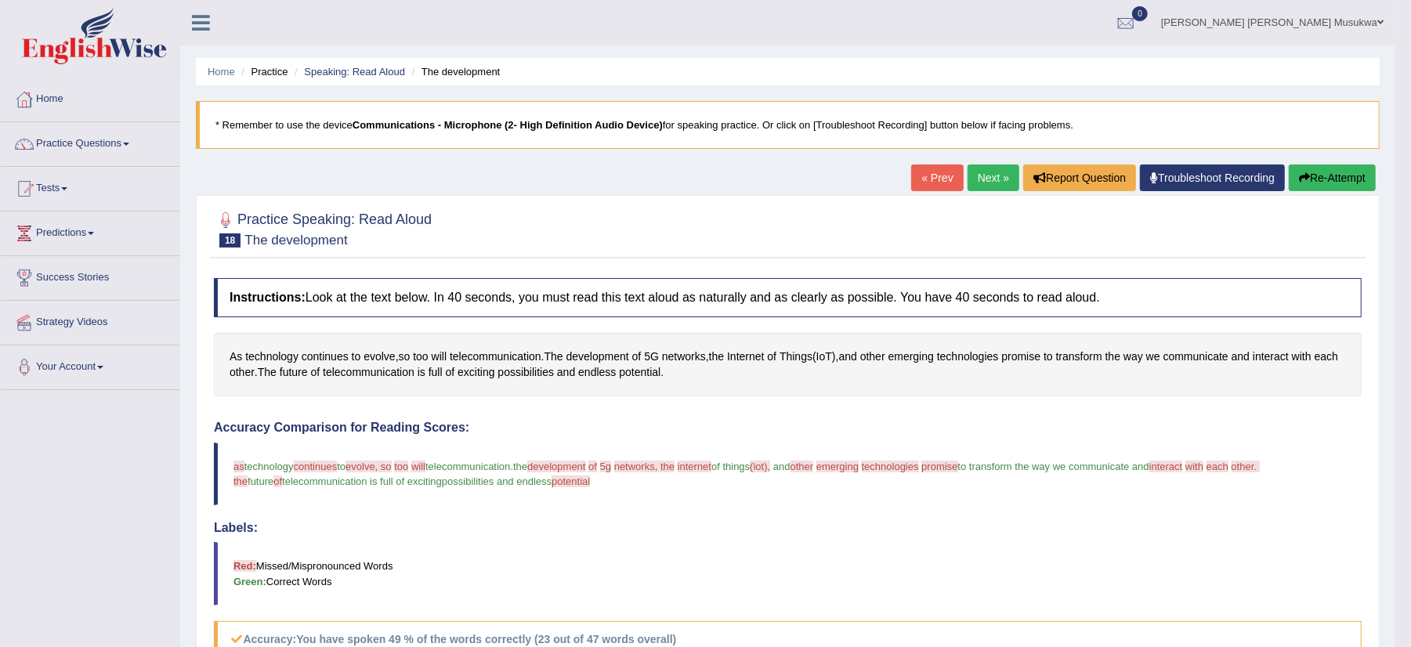
click at [1329, 174] on button "Re-Attempt" at bounding box center [1332, 178] width 87 height 27
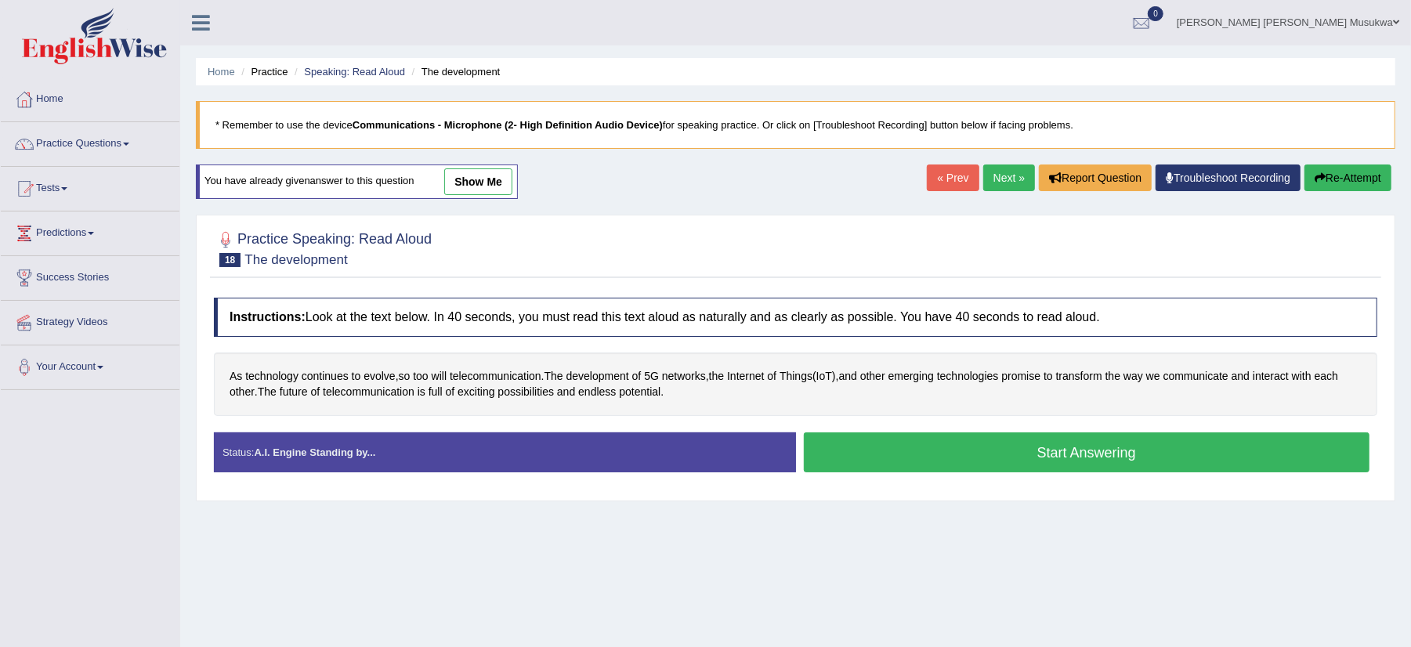
click at [942, 440] on button "Start Answering" at bounding box center [1087, 453] width 567 height 40
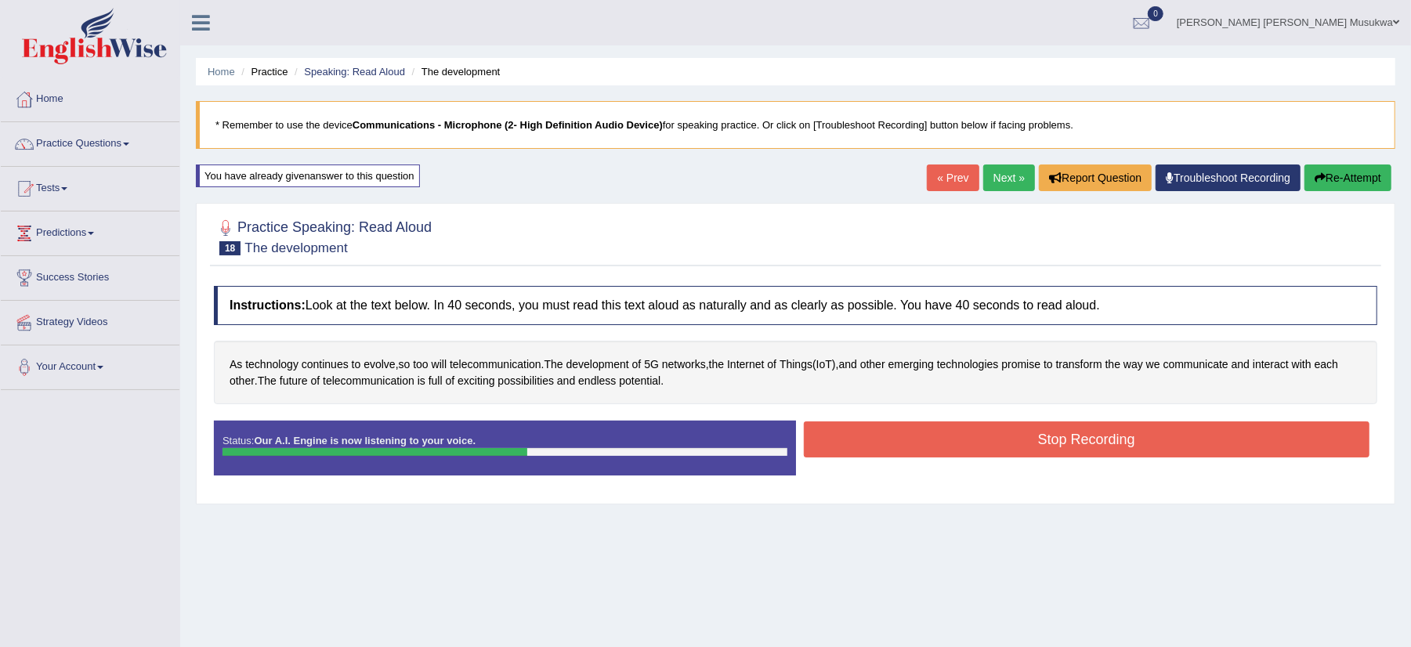
click at [942, 440] on button "Stop Recording" at bounding box center [1087, 440] width 567 height 36
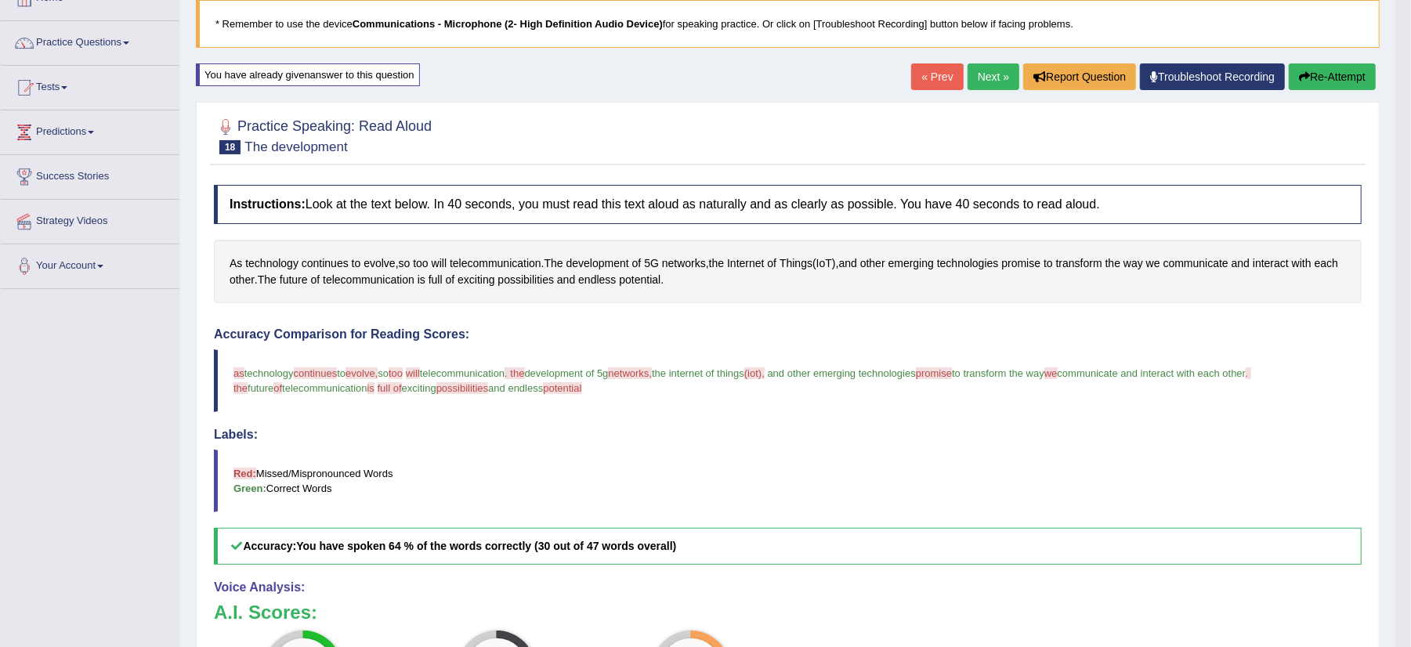
scroll to position [83, 0]
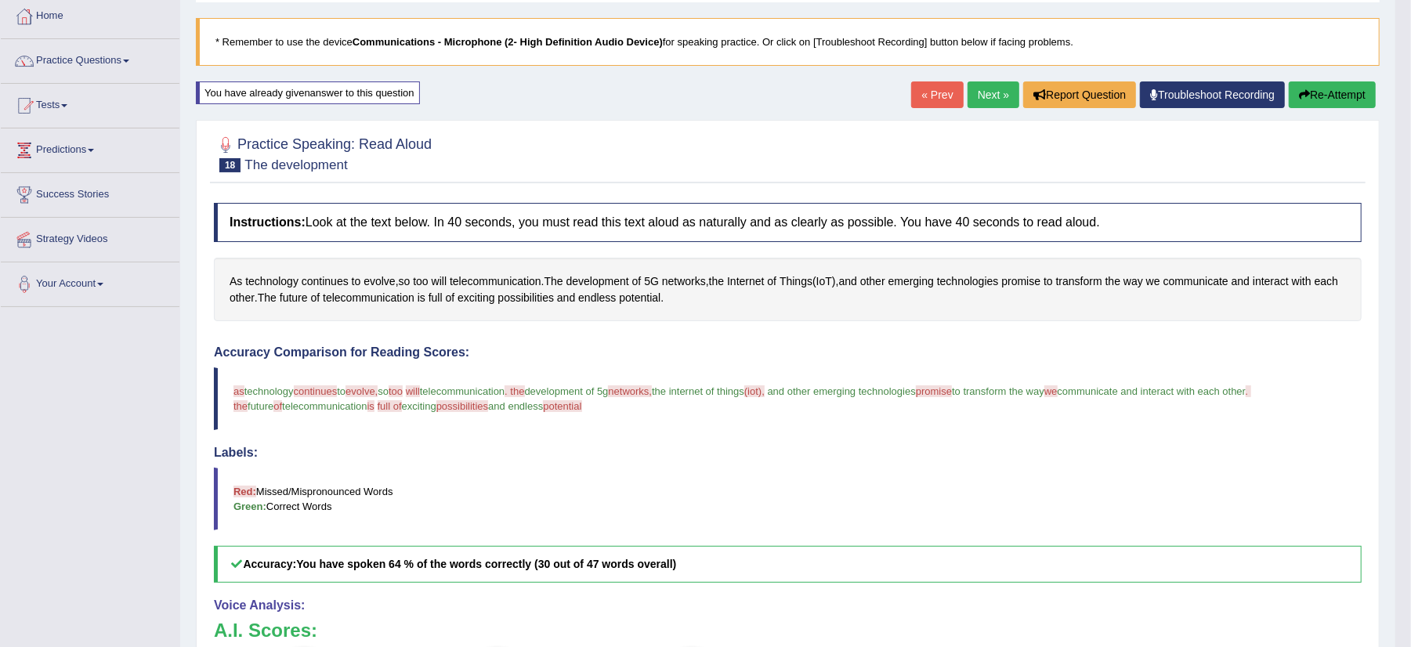
click at [1342, 95] on button "Re-Attempt" at bounding box center [1332, 94] width 87 height 27
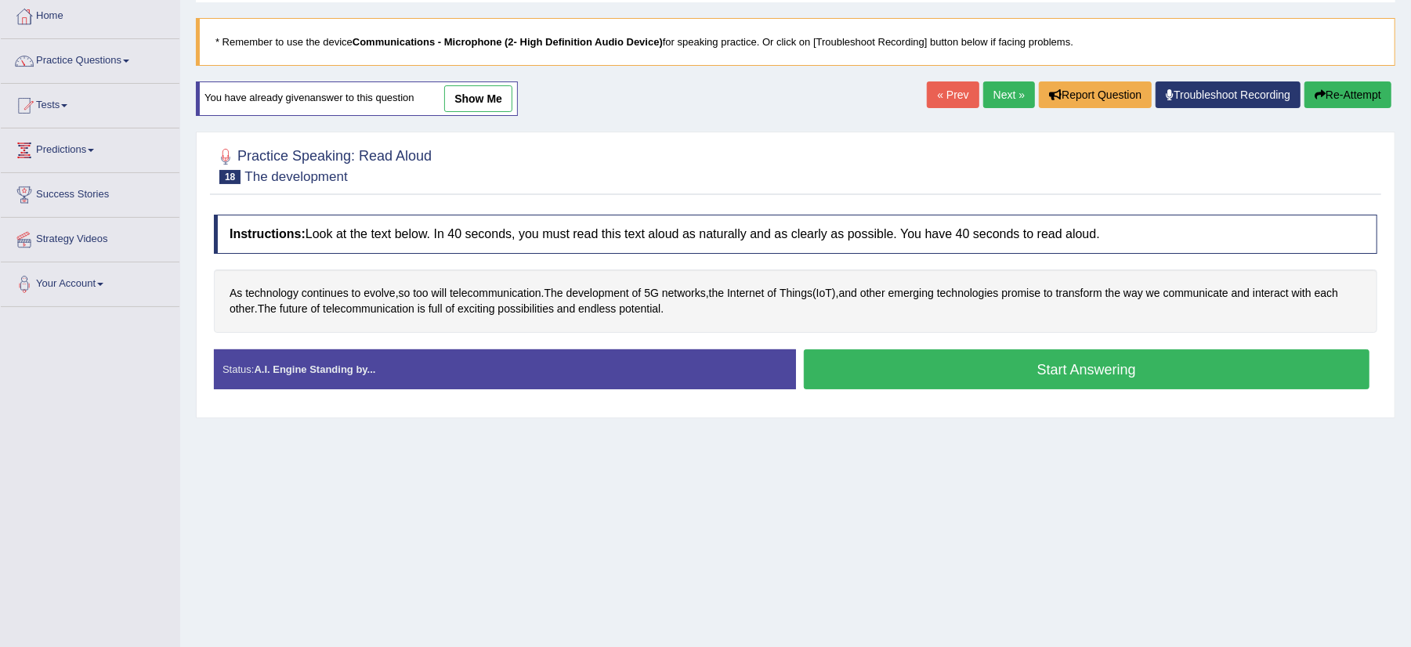
scroll to position [83, 0]
click at [1094, 368] on button "Start Answering" at bounding box center [1087, 369] width 567 height 40
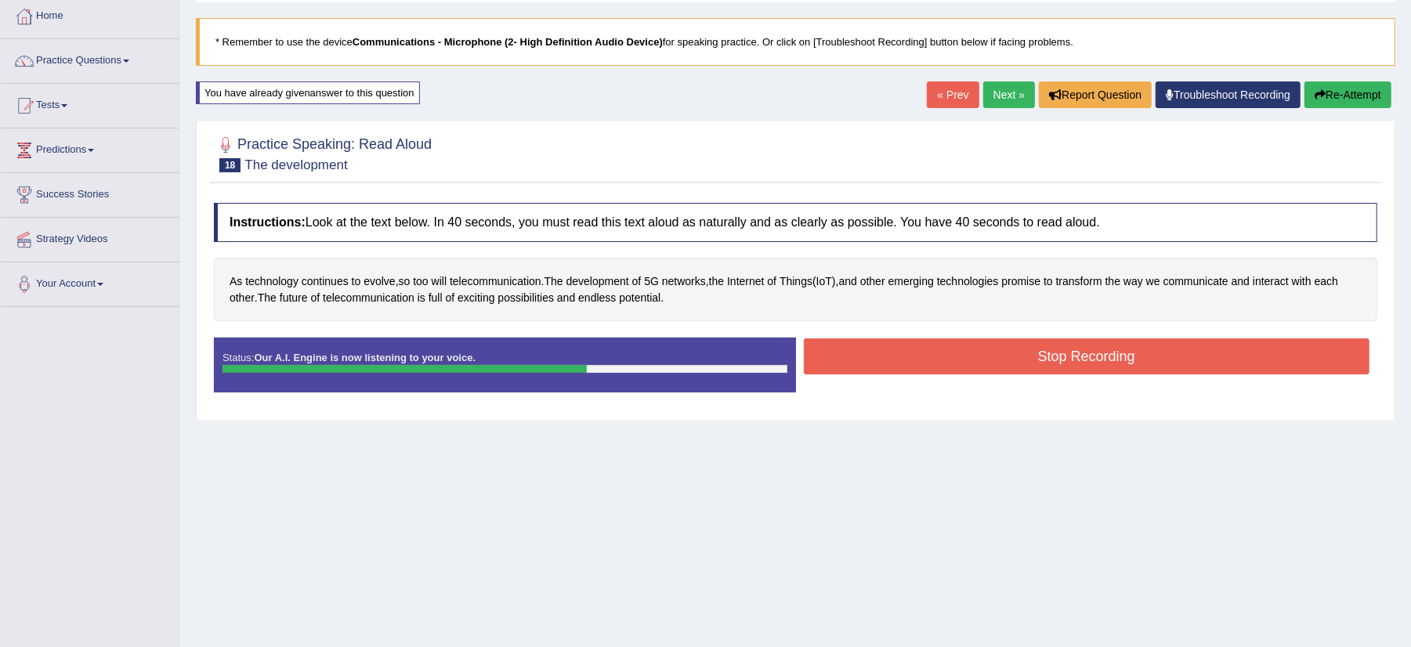
click at [1094, 368] on button "Stop Recording" at bounding box center [1087, 357] width 567 height 36
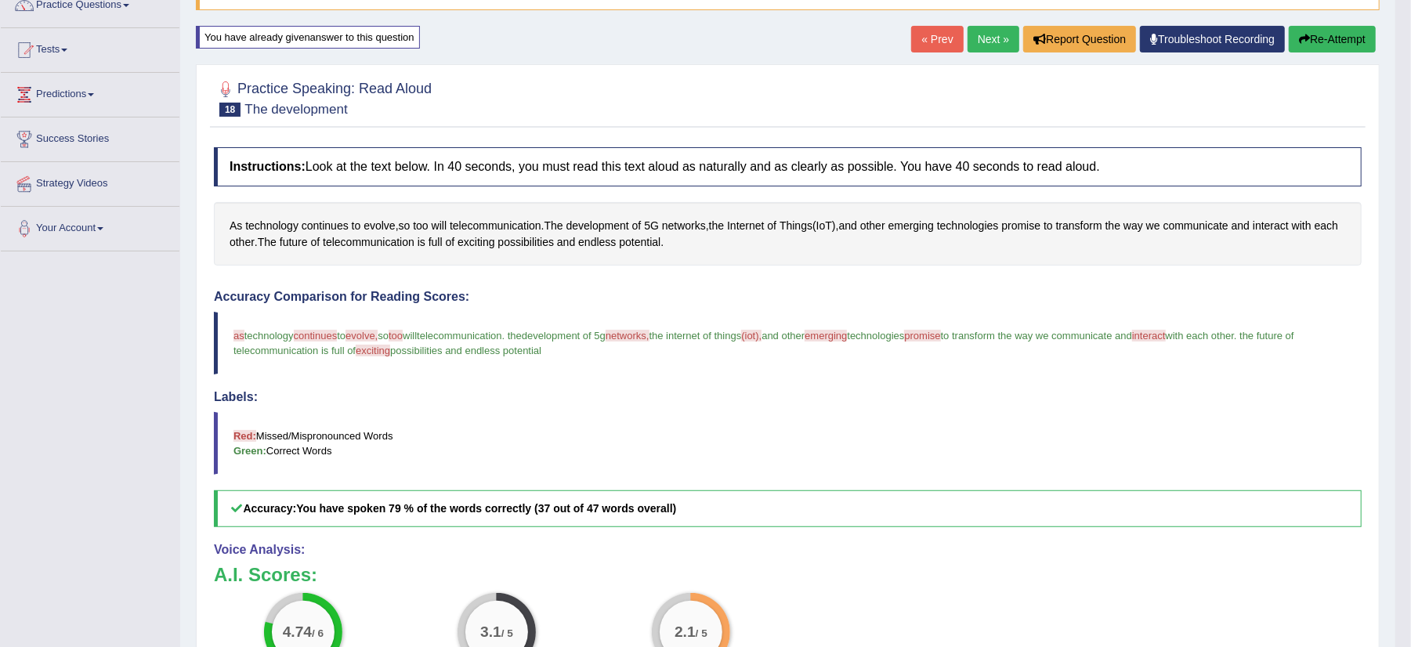
scroll to position [0, 0]
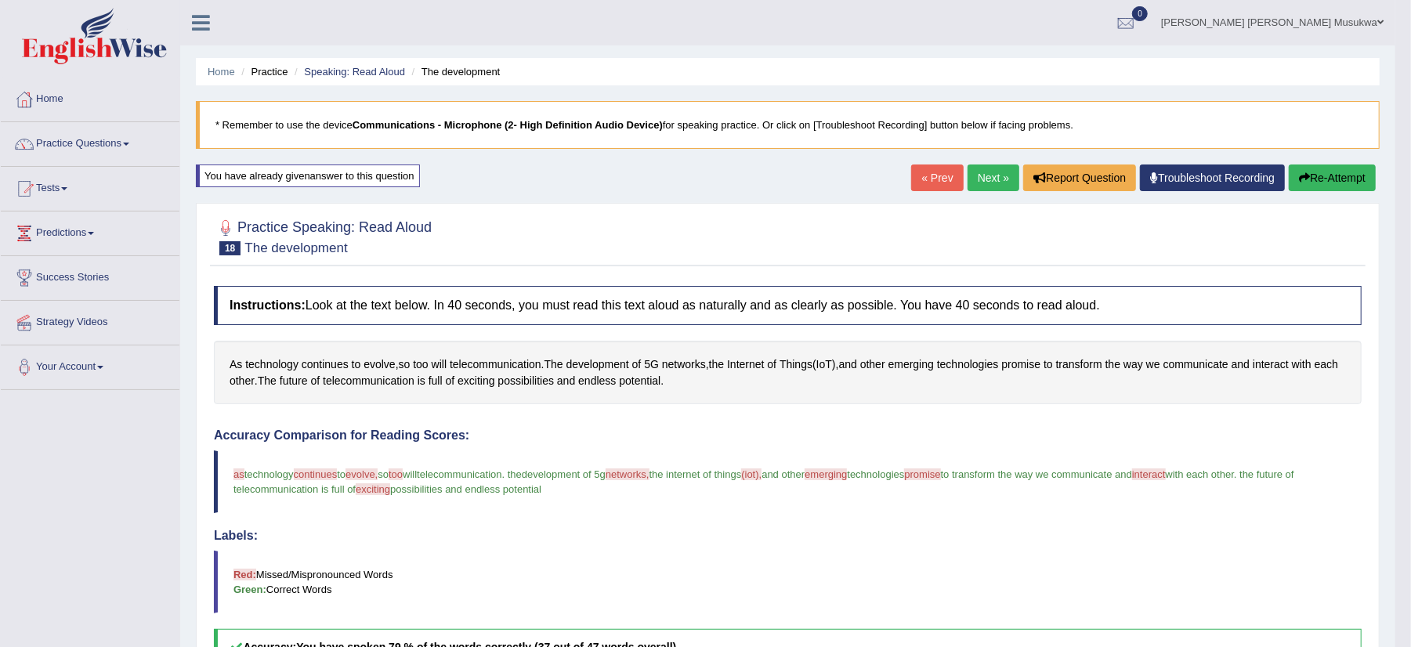
click at [1349, 169] on button "Re-Attempt" at bounding box center [1332, 178] width 87 height 27
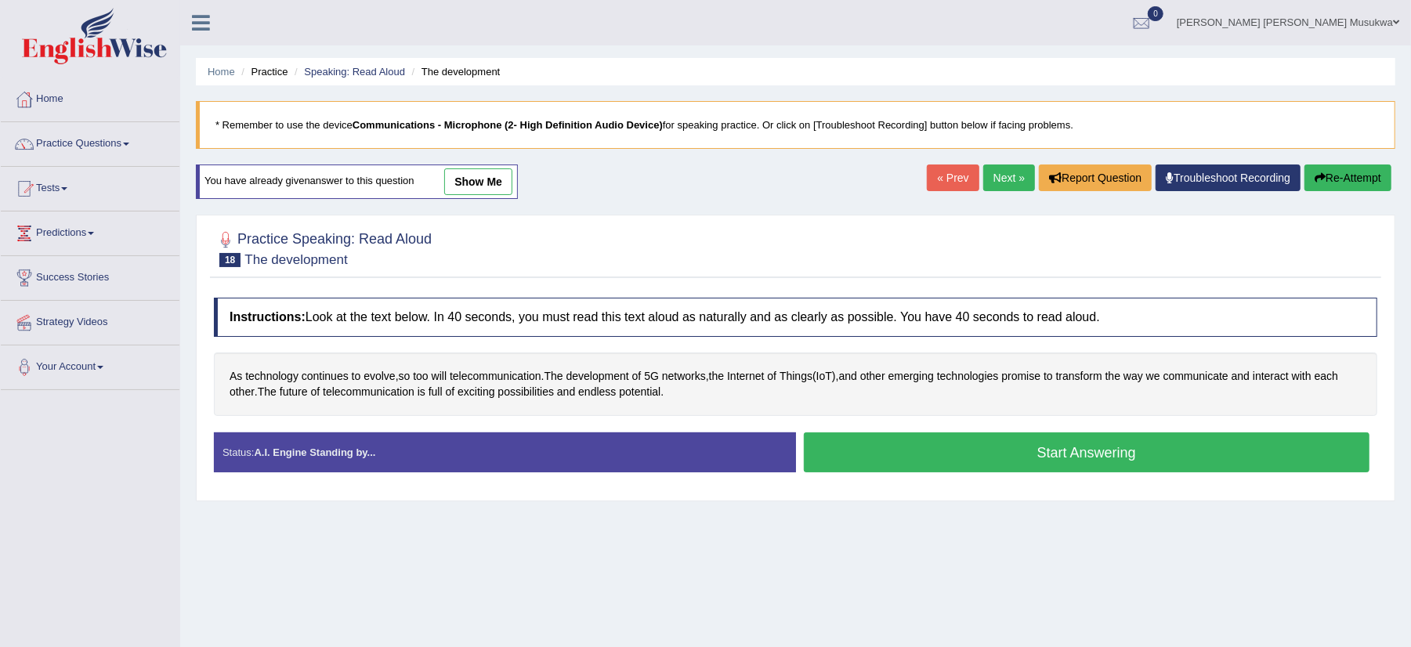
click at [1014, 439] on button "Start Answering" at bounding box center [1087, 453] width 567 height 40
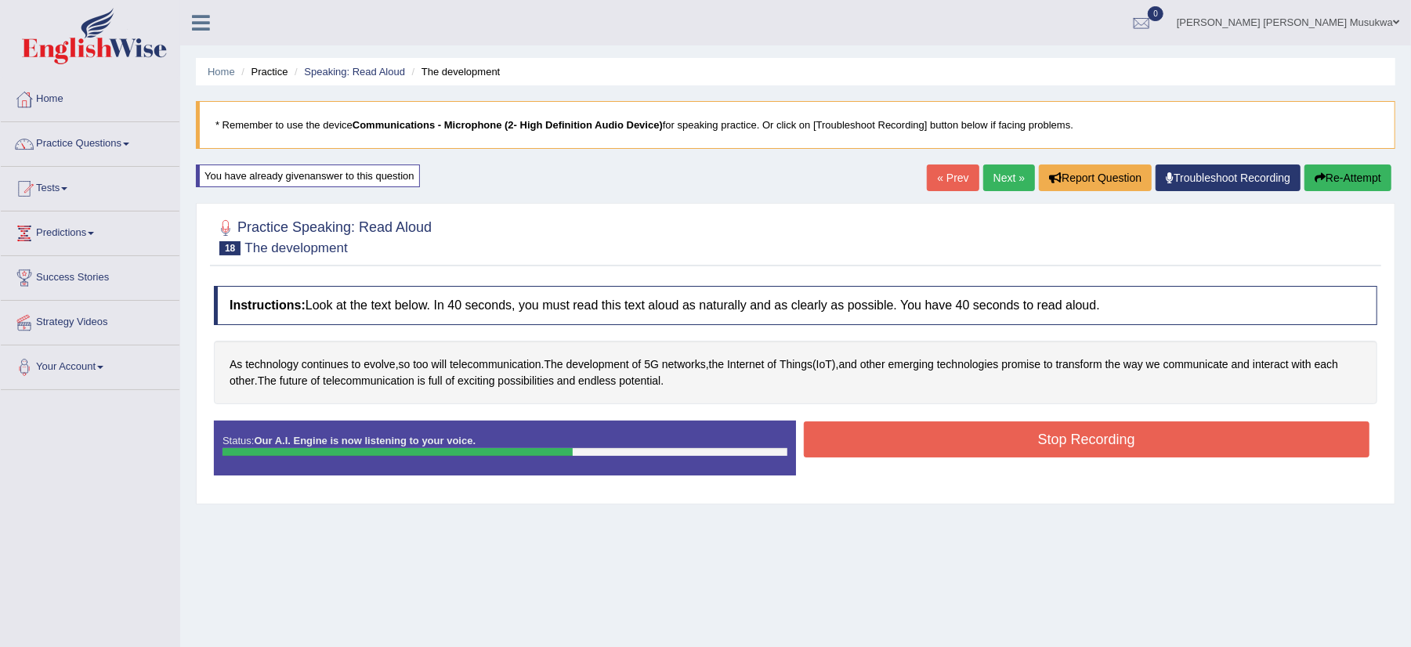
click at [1011, 434] on button "Stop Recording" at bounding box center [1087, 440] width 567 height 36
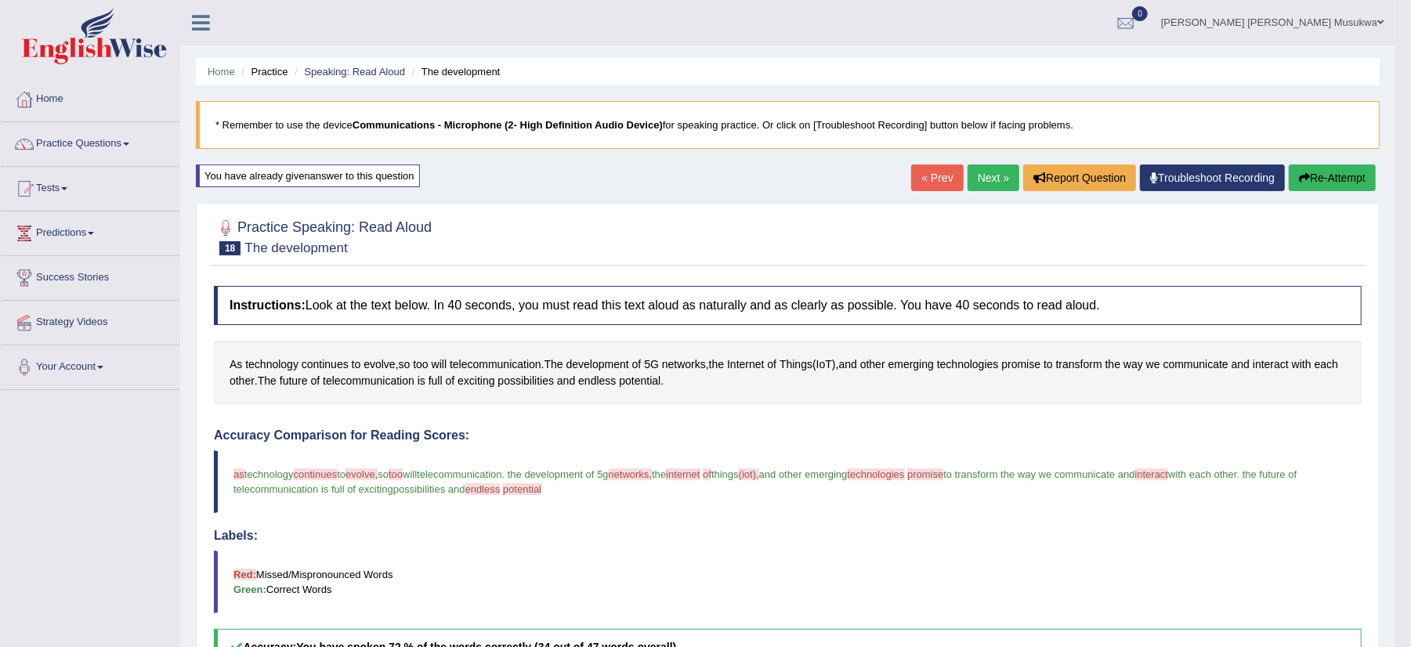
click at [994, 168] on link "Next »" at bounding box center [994, 178] width 52 height 27
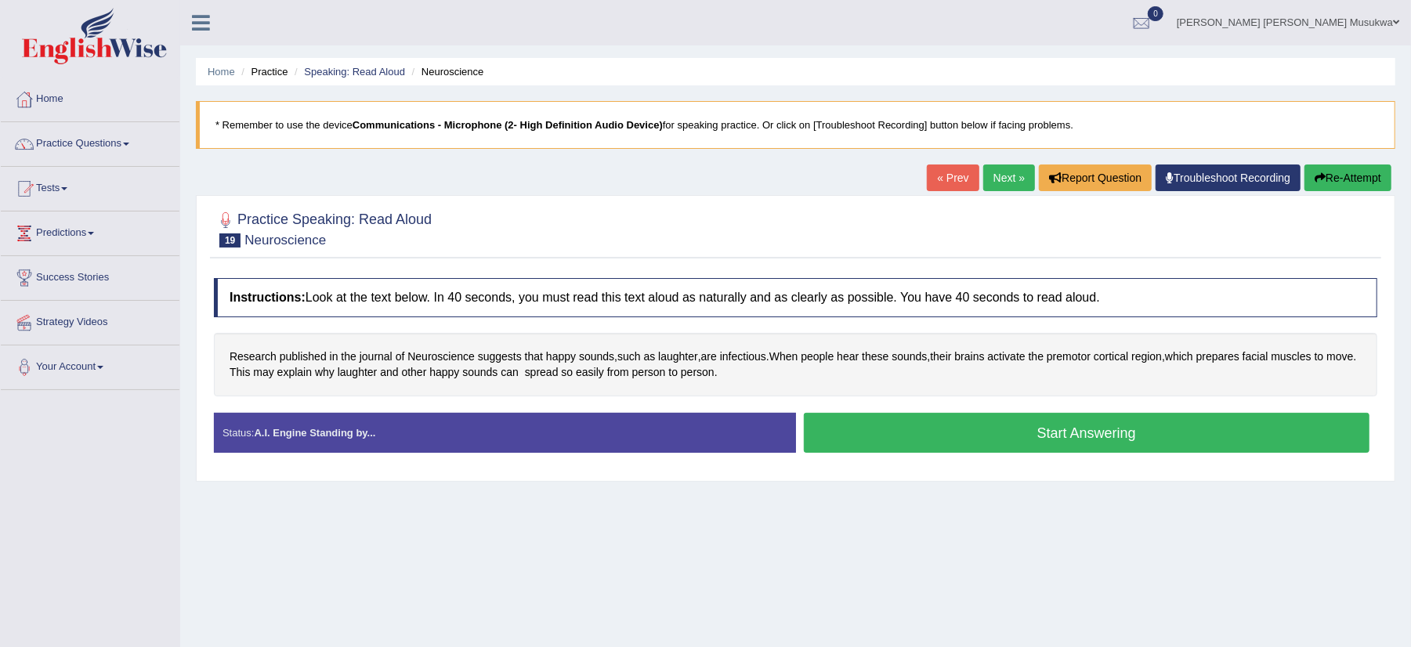
click at [983, 439] on button "Start Answering" at bounding box center [1087, 433] width 567 height 40
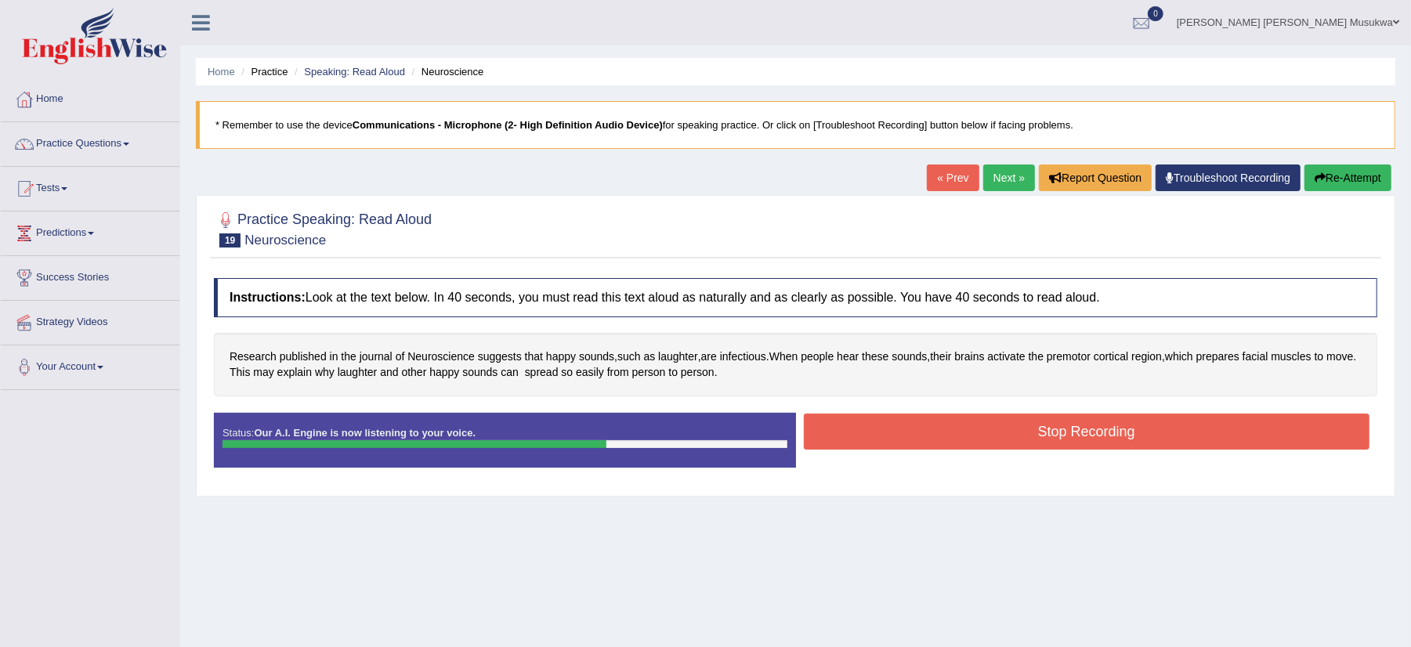
click at [1004, 425] on button "Stop Recording" at bounding box center [1087, 432] width 567 height 36
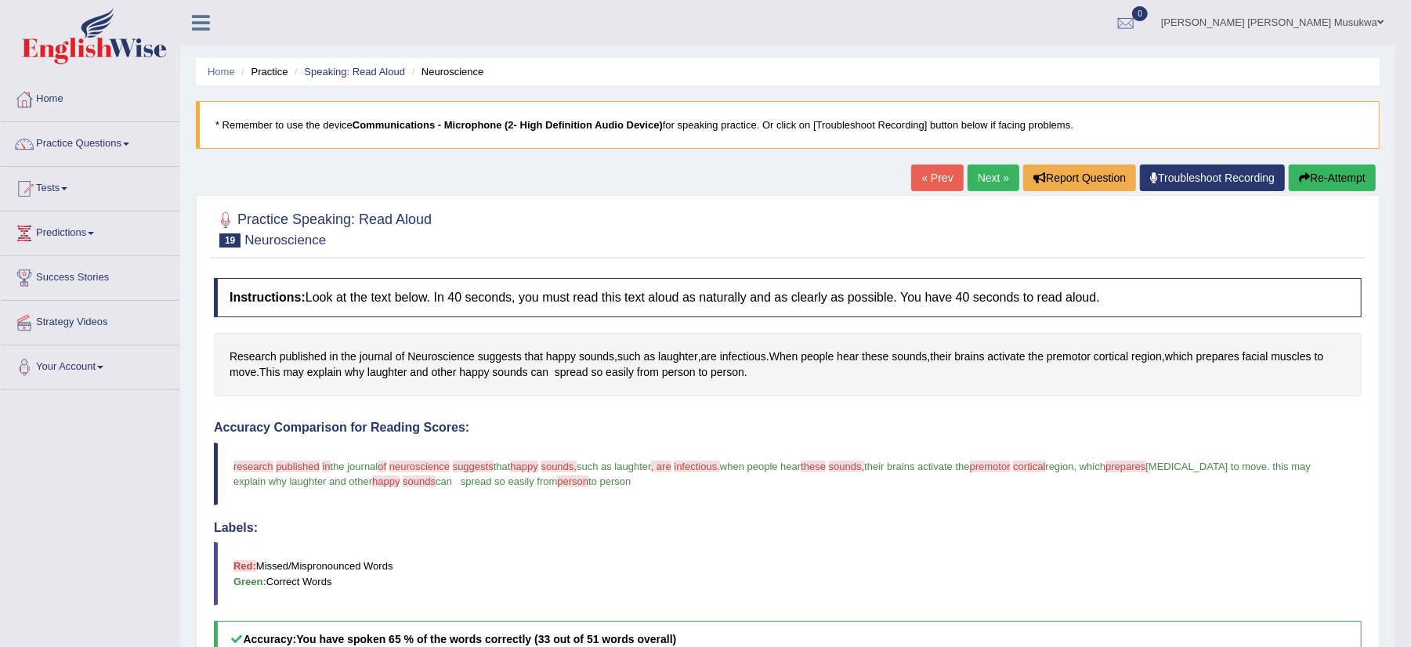
drag, startPoint x: 1398, startPoint y: 630, endPoint x: 1423, endPoint y: 633, distance: 25.3
click at [1411, 633] on html "Toggle navigation Home Practice Questions Speaking Practice Read Aloud Repeat S…" at bounding box center [705, 323] width 1411 height 647
click at [1334, 165] on button "Re-Attempt" at bounding box center [1332, 178] width 87 height 27
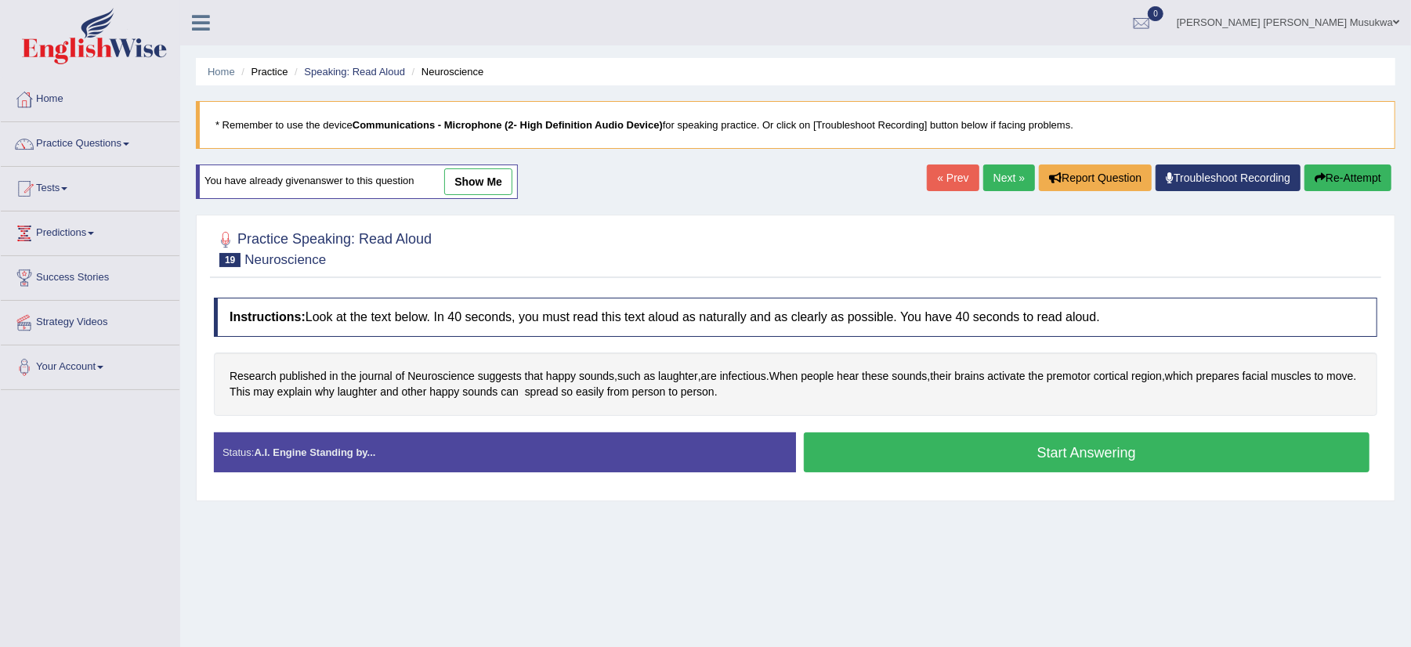
click at [967, 458] on button "Start Answering" at bounding box center [1087, 453] width 567 height 40
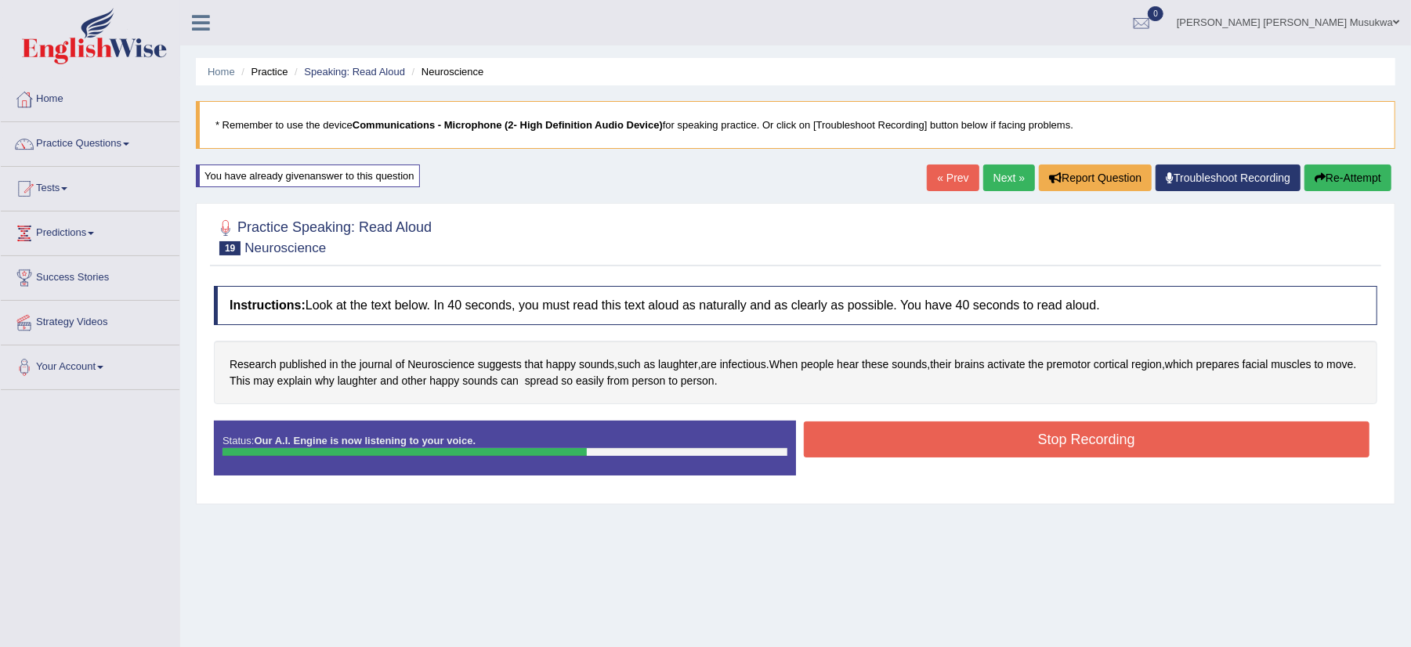
click at [998, 430] on button "Stop Recording" at bounding box center [1087, 440] width 567 height 36
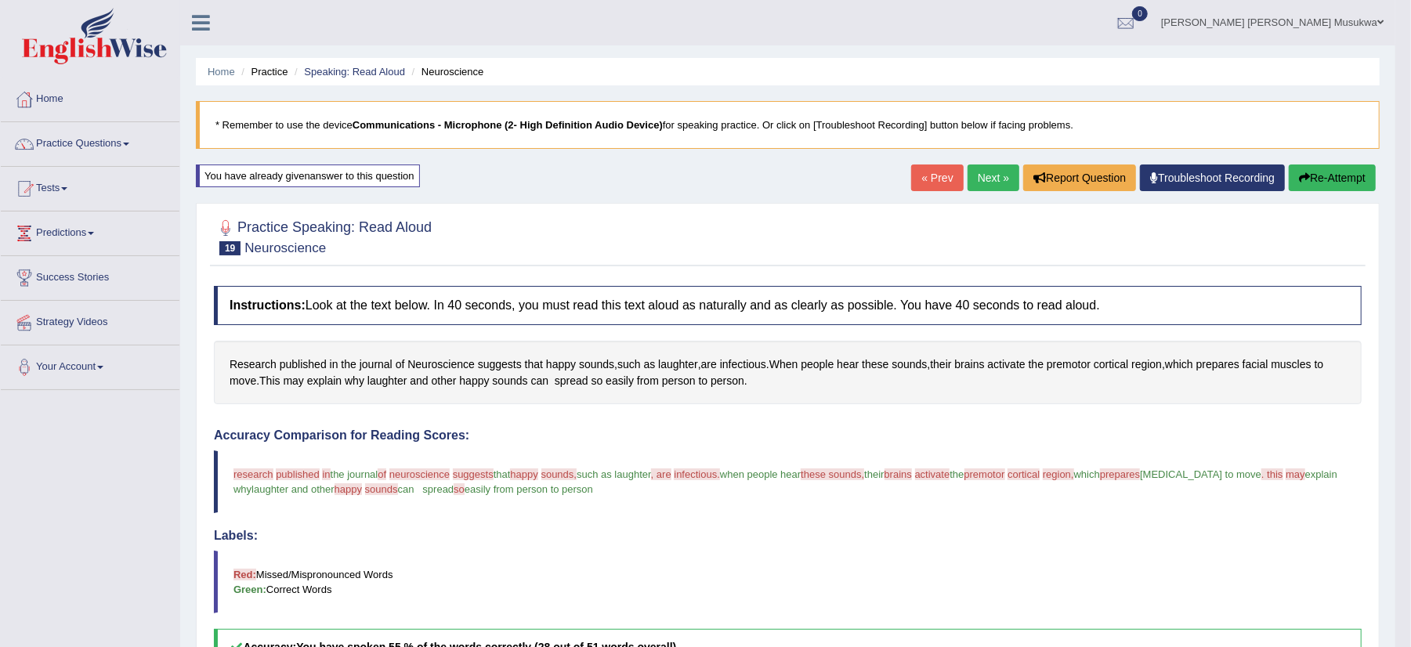
click at [1327, 185] on button "Re-Attempt" at bounding box center [1332, 178] width 87 height 27
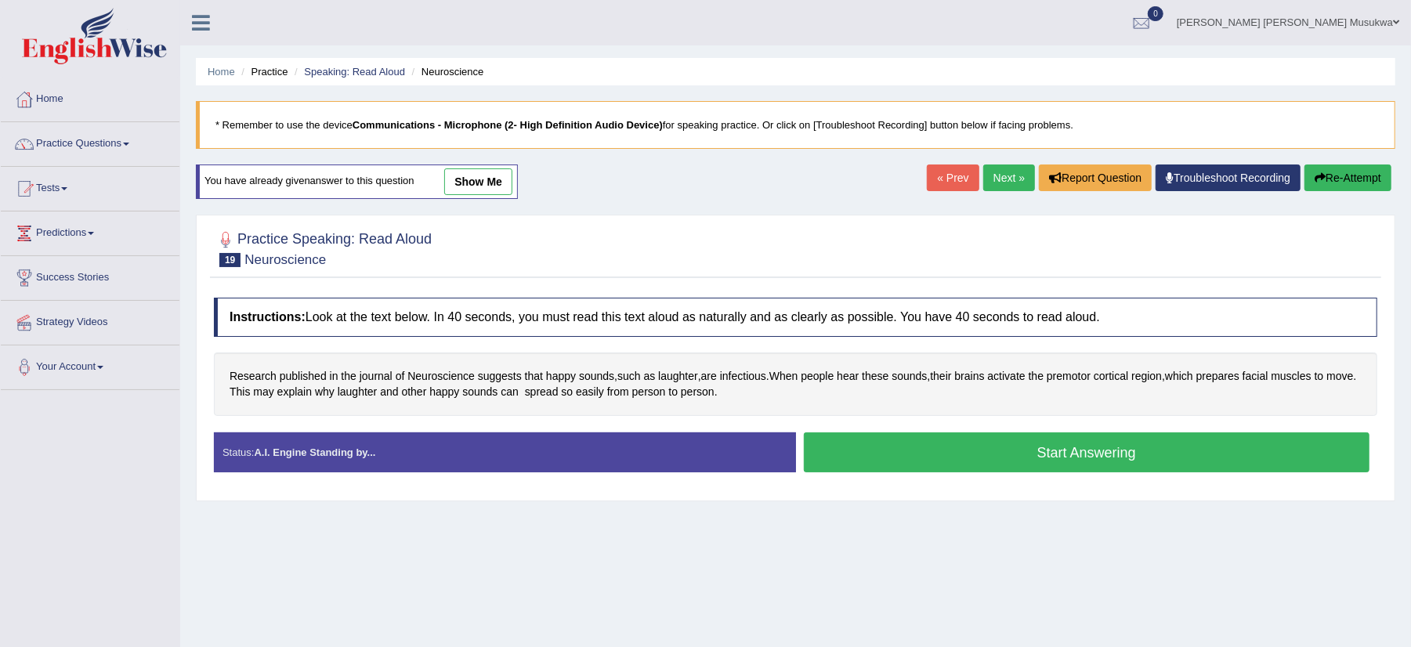
click at [1085, 461] on button "Start Answering" at bounding box center [1087, 453] width 567 height 40
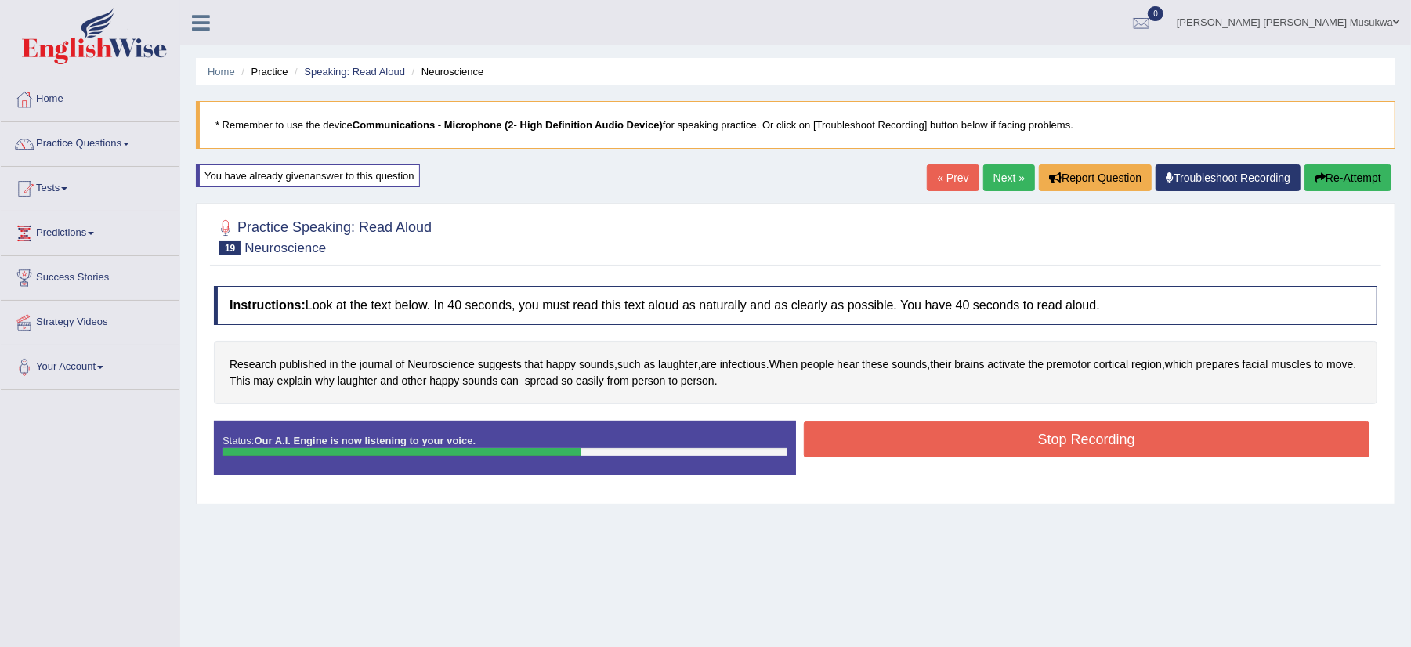
click at [1081, 449] on button "Stop Recording" at bounding box center [1087, 440] width 567 height 36
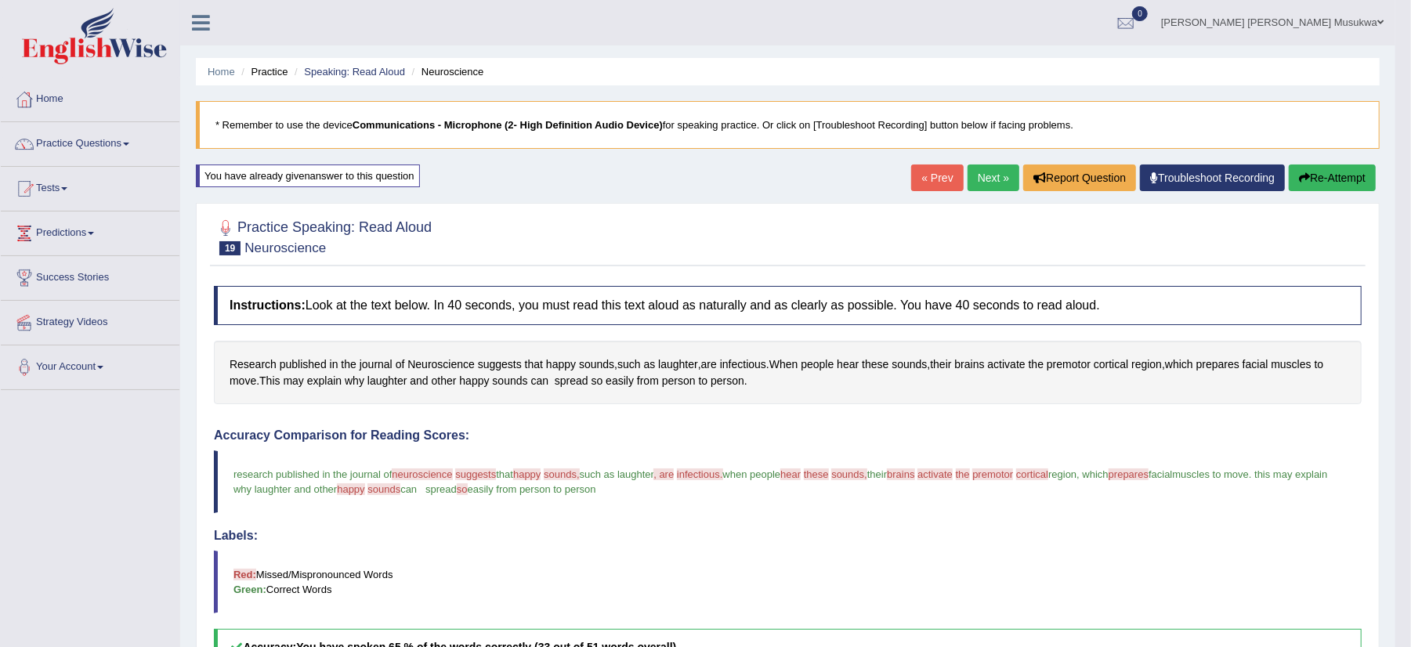
click at [988, 169] on link "Next »" at bounding box center [994, 178] width 52 height 27
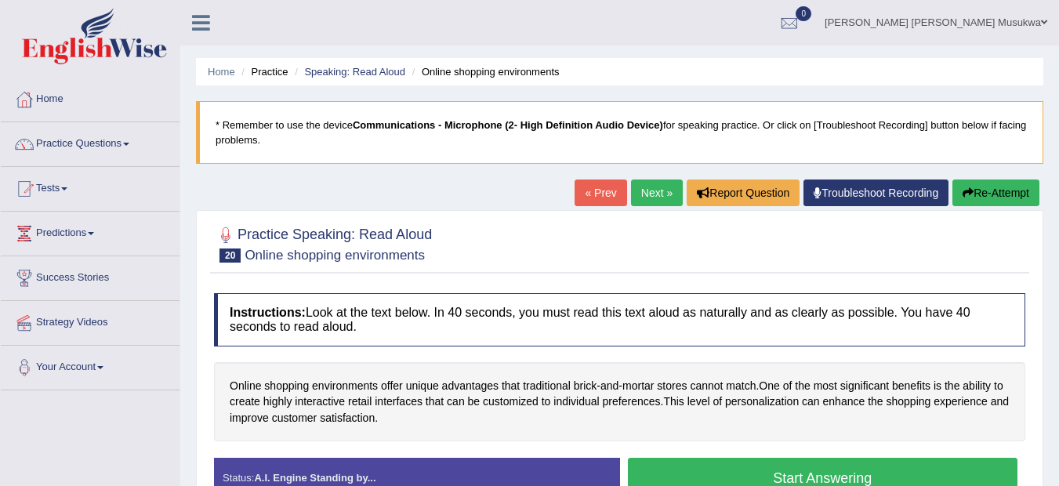
drag, startPoint x: 1426, startPoint y: 4, endPoint x: 725, endPoint y: 232, distance: 737.5
click at [725, 232] on div at bounding box center [619, 243] width 811 height 48
click at [845, 475] on button "Start Answering" at bounding box center [823, 478] width 390 height 40
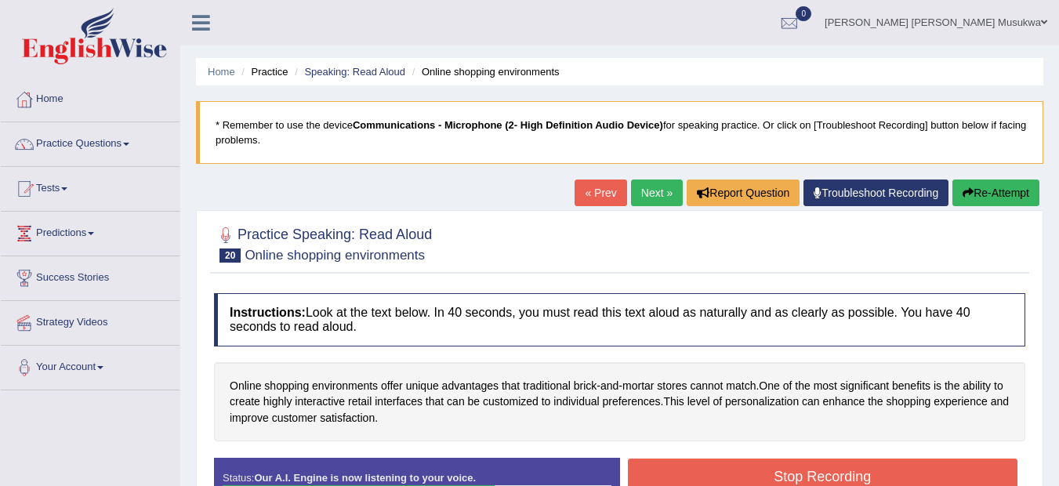
click at [845, 475] on button "Stop Recording" at bounding box center [823, 476] width 390 height 36
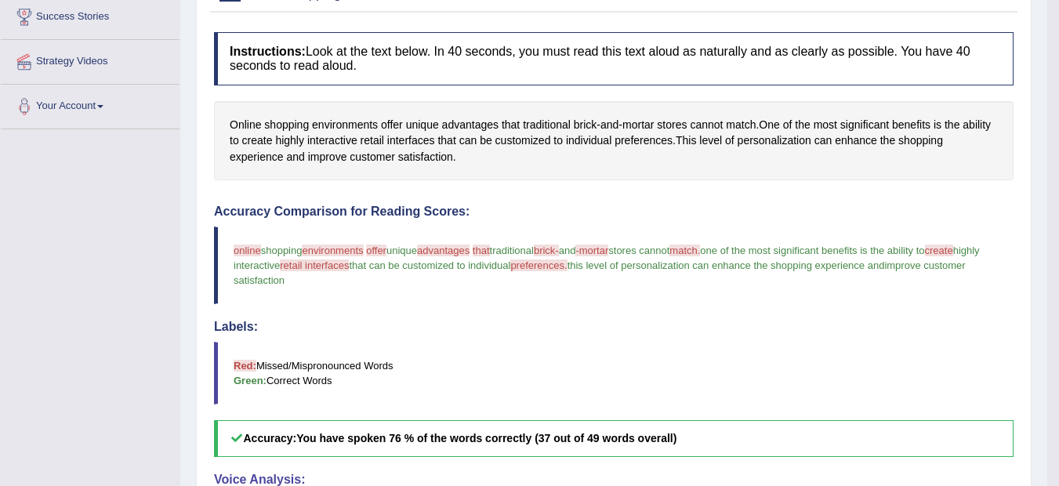
scroll to position [136, 0]
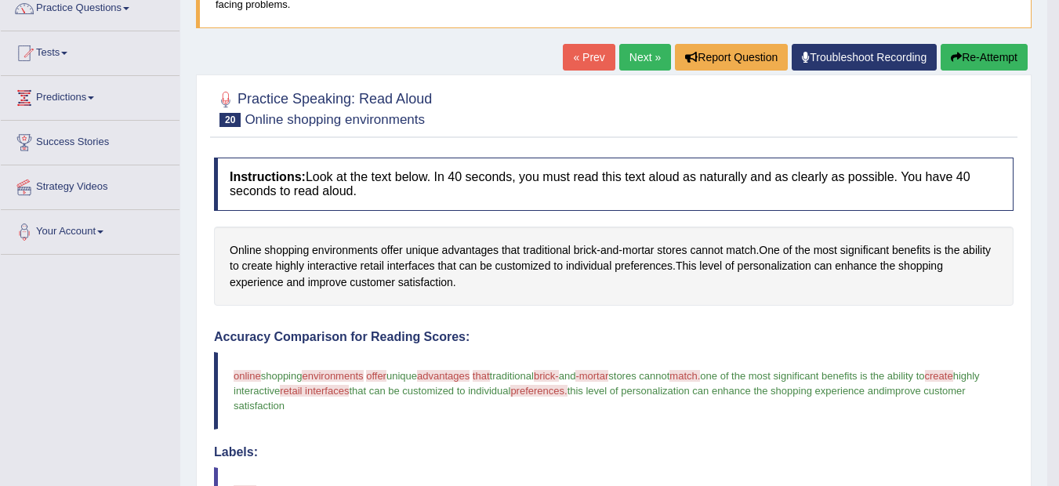
click at [992, 53] on button "Re-Attempt" at bounding box center [983, 57] width 87 height 27
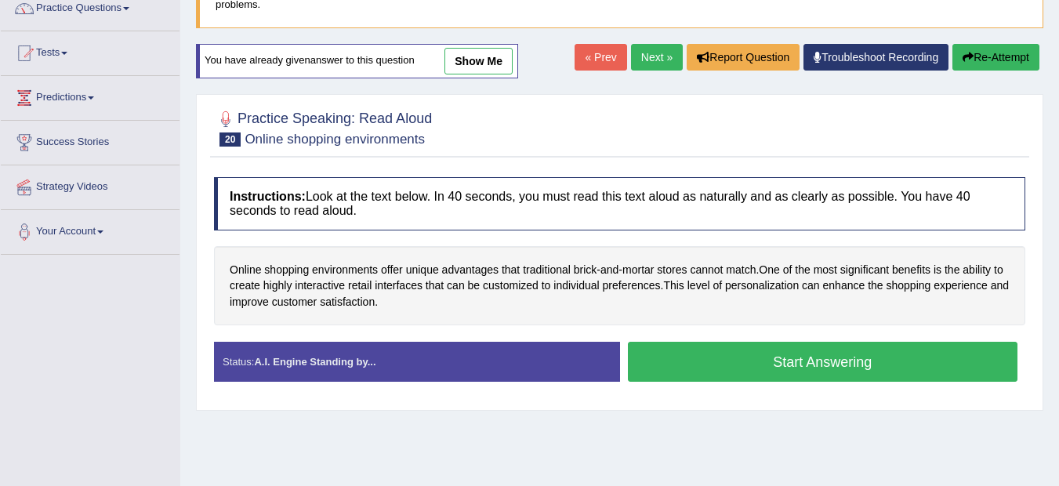
click at [808, 369] on button "Start Answering" at bounding box center [823, 362] width 390 height 40
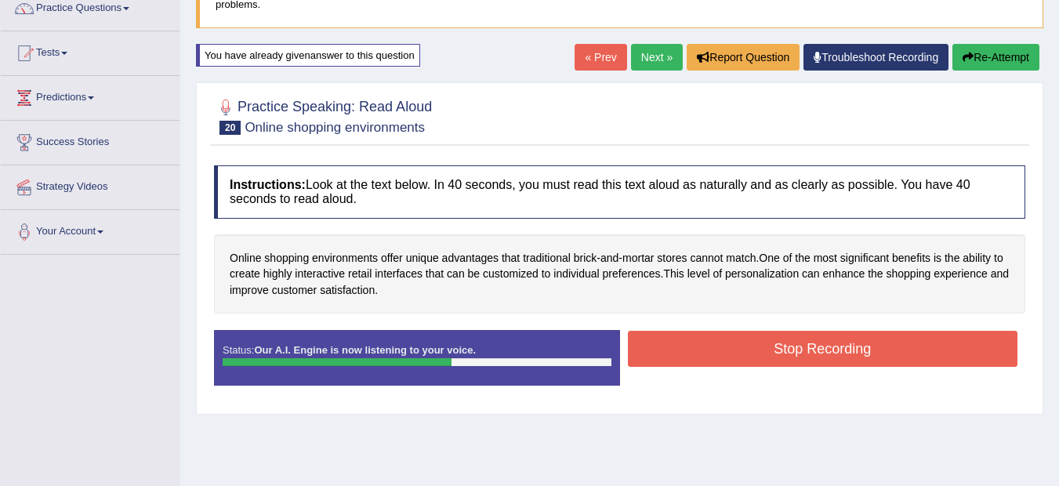
click at [809, 339] on button "Stop Recording" at bounding box center [823, 349] width 390 height 36
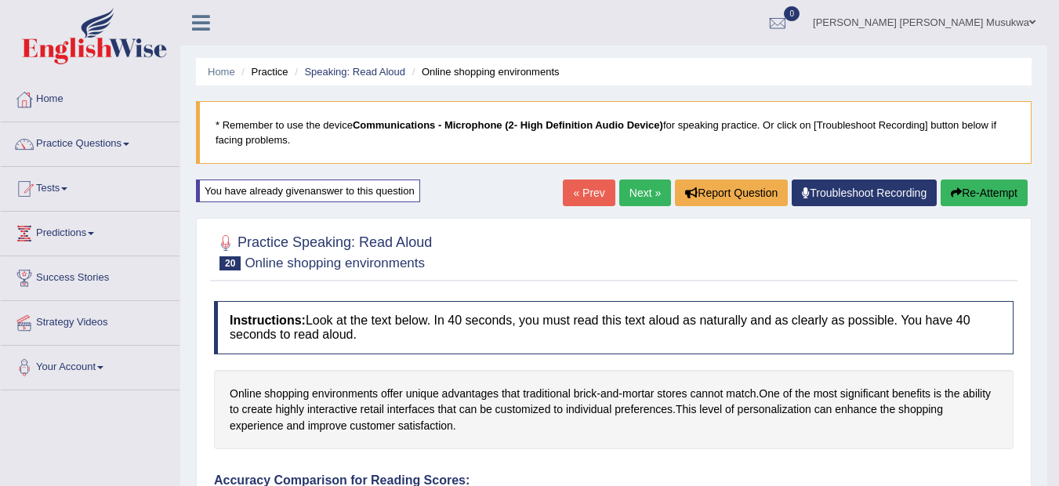
click at [973, 191] on button "Re-Attempt" at bounding box center [983, 192] width 87 height 27
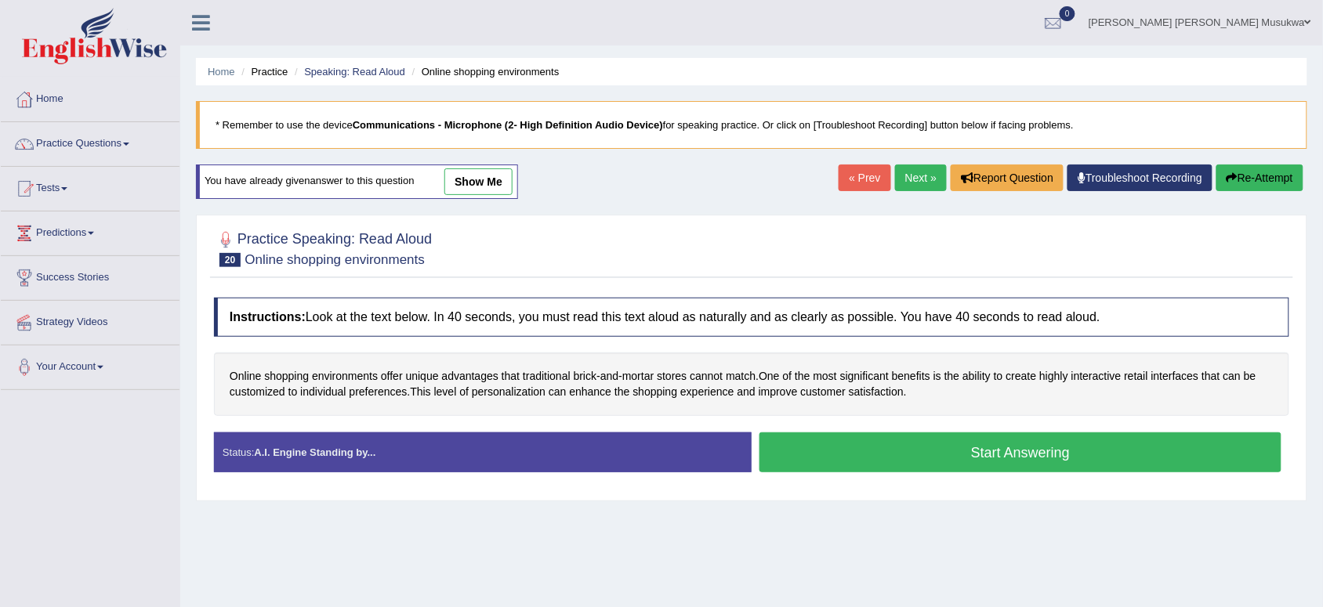
drag, startPoint x: 1052, startPoint y: 0, endPoint x: 907, endPoint y: 541, distance: 560.5
click at [907, 485] on div "Home Practice Speaking: Read Aloud Online shopping environments * Remember to u…" at bounding box center [751, 392] width 1143 height 784
click at [1058, 451] on button "Start Answering" at bounding box center [1020, 453] width 522 height 40
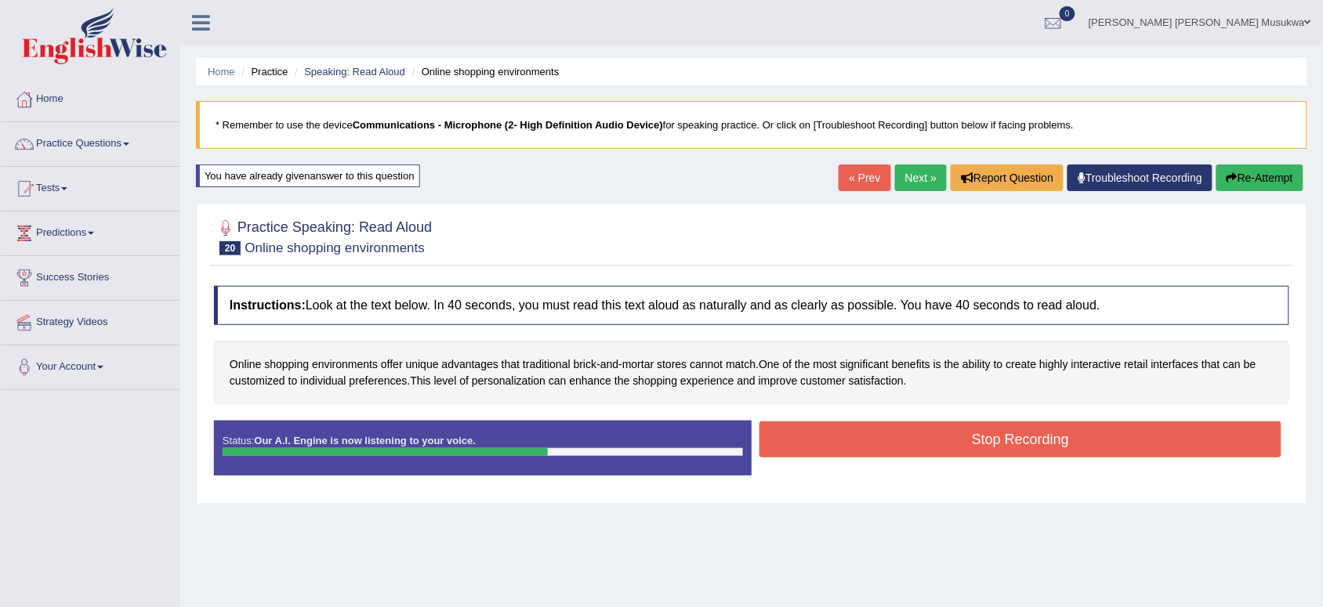
click at [1058, 436] on button "Stop Recording" at bounding box center [1020, 440] width 522 height 36
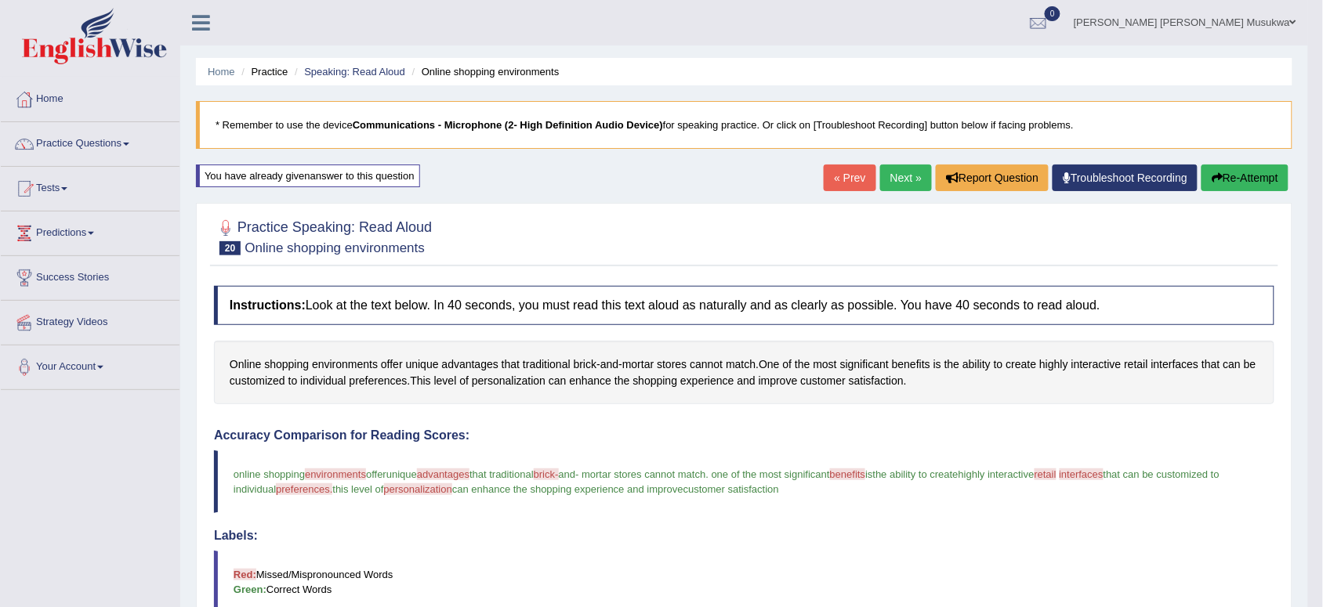
click at [888, 173] on link "Next »" at bounding box center [906, 178] width 52 height 27
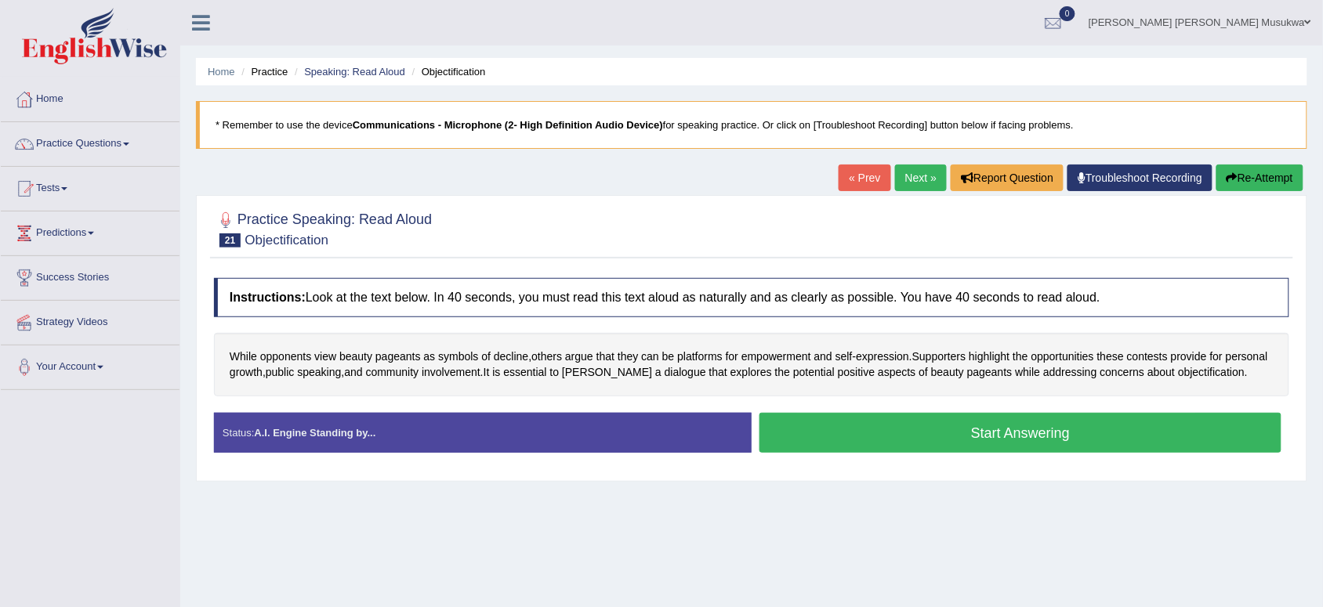
click at [991, 433] on button "Start Answering" at bounding box center [1020, 433] width 522 height 40
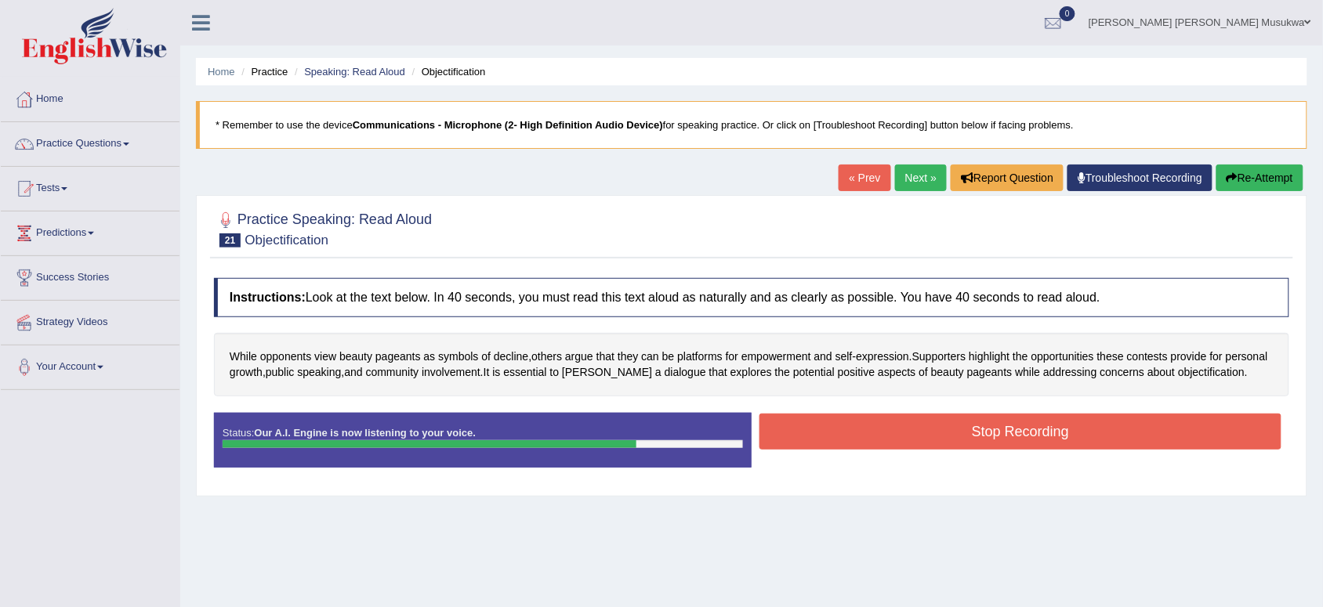
click at [991, 433] on button "Stop Recording" at bounding box center [1020, 432] width 522 height 36
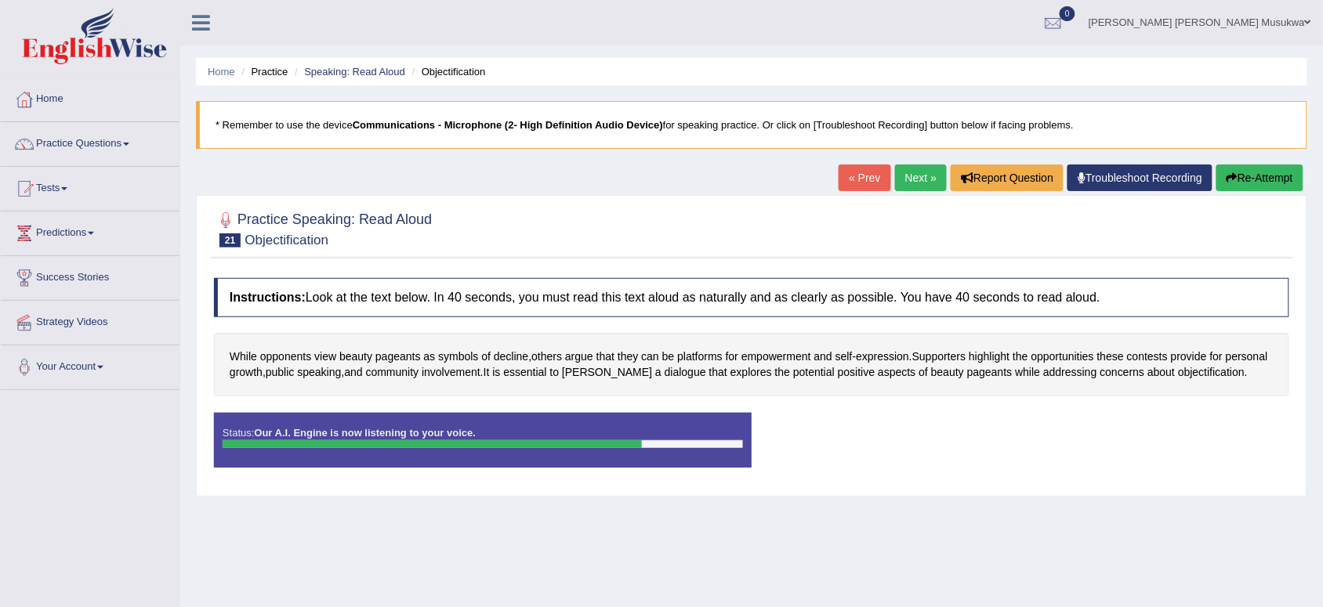
click at [991, 433] on div "Status: Our A.I. Engine is now listening to your voice. Start Answering Stop Re…" at bounding box center [751, 448] width 1075 height 71
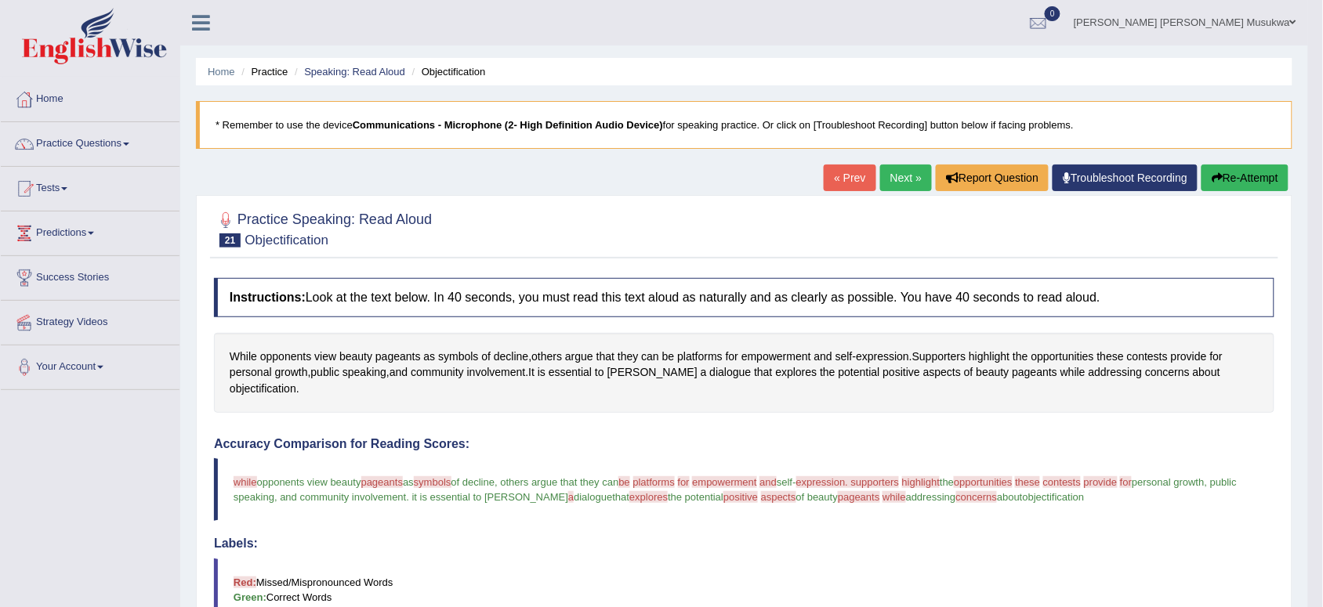
click at [889, 176] on link "Next »" at bounding box center [906, 178] width 52 height 27
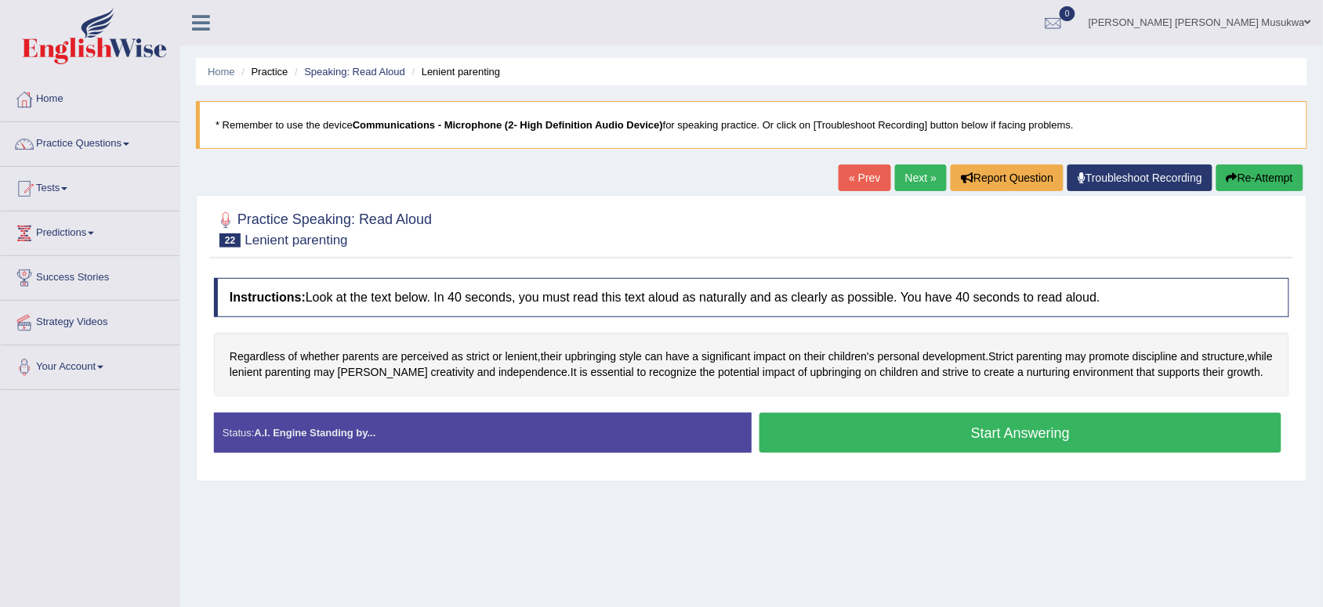
drag, startPoint x: 676, startPoint y: 226, endPoint x: 745, endPoint y: 386, distance: 174.8
click at [745, 386] on div "Practice Speaking: Read Aloud 22 Lenient parenting Instructions: Look at the te…" at bounding box center [751, 338] width 1111 height 287
click at [892, 464] on div "Status: A.I. Engine Standing by... Start Answering Stop Recording" at bounding box center [751, 441] width 1075 height 56
click at [899, 433] on button "Start Answering" at bounding box center [1020, 433] width 522 height 40
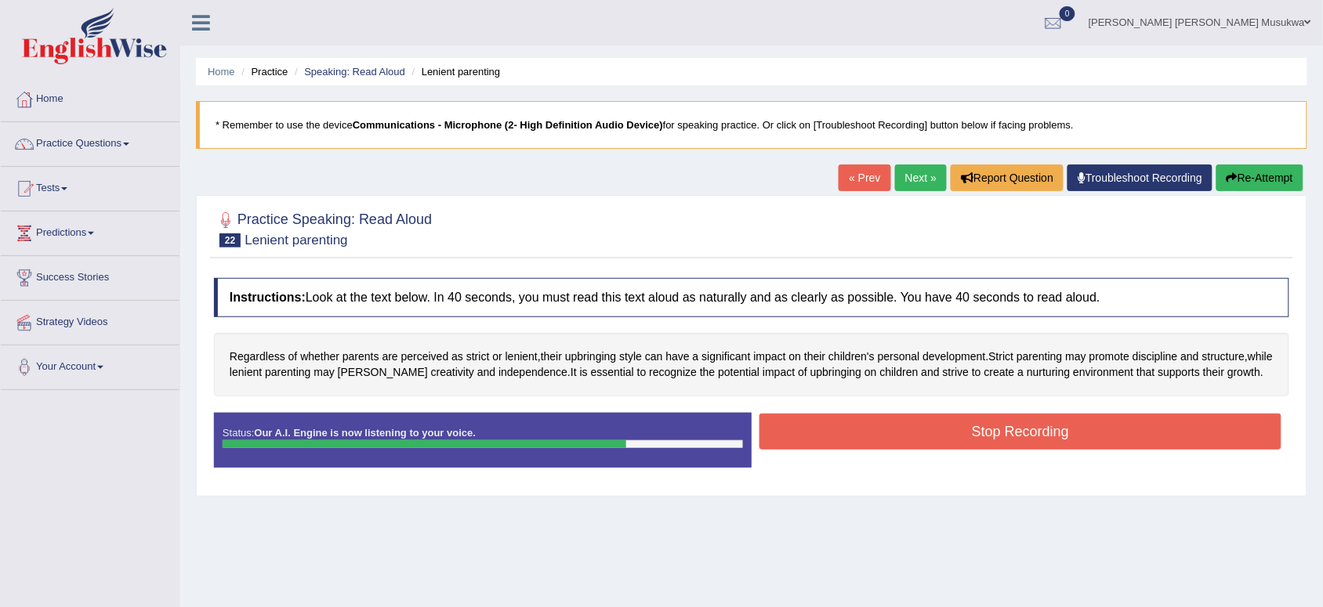
click at [899, 433] on button "Stop Recording" at bounding box center [1020, 432] width 522 height 36
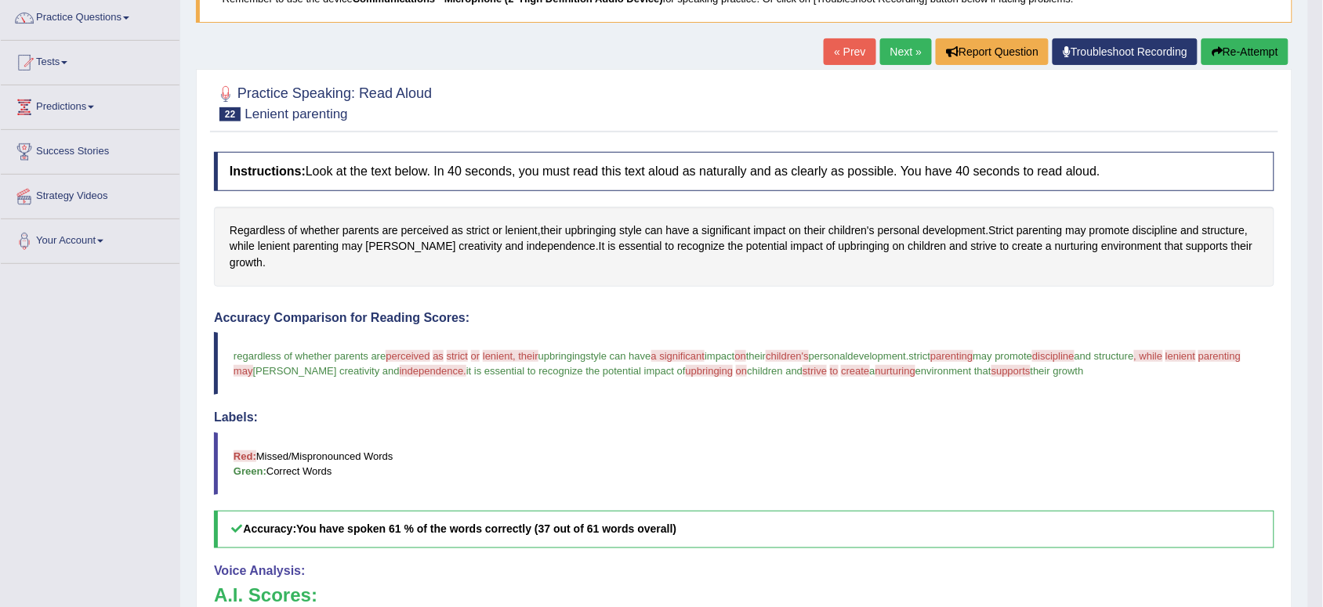
scroll to position [107, 0]
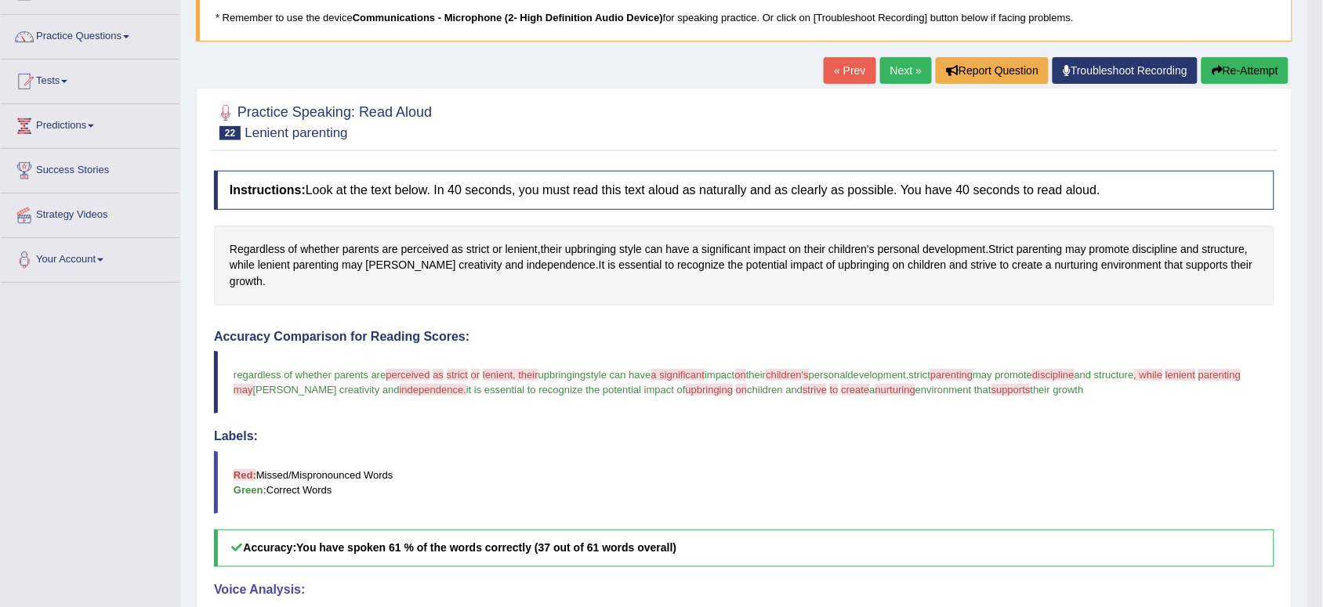
click at [1258, 63] on button "Re-Attempt" at bounding box center [1244, 70] width 87 height 27
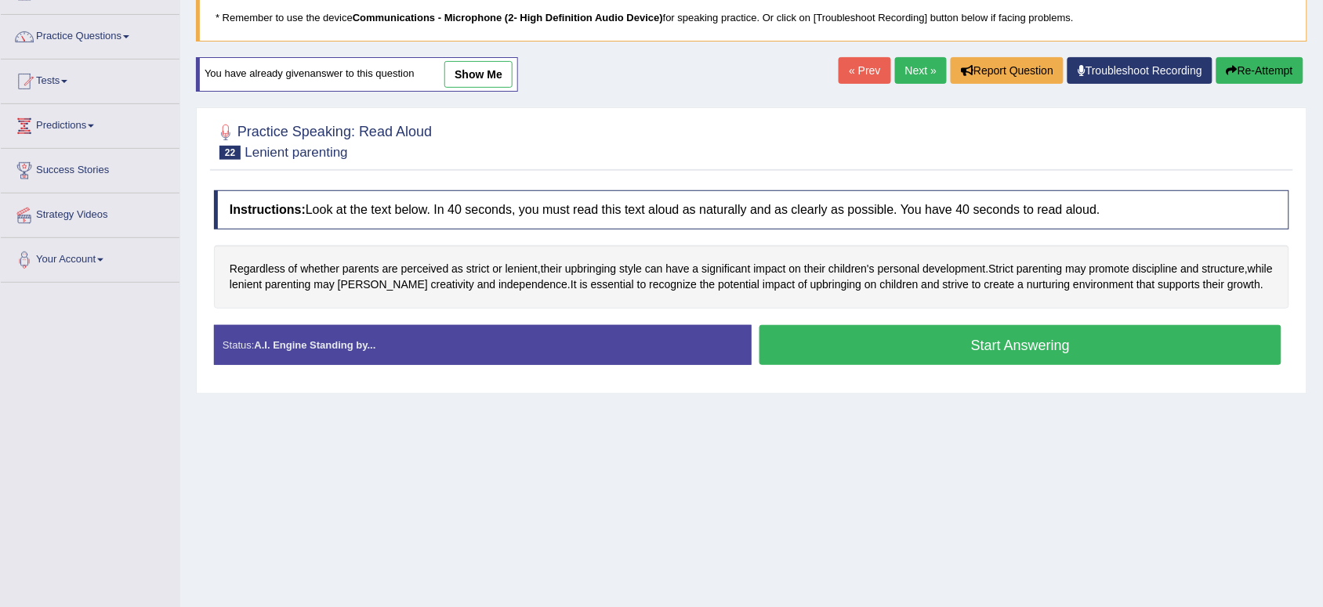
click at [910, 341] on button "Start Answering" at bounding box center [1020, 345] width 522 height 40
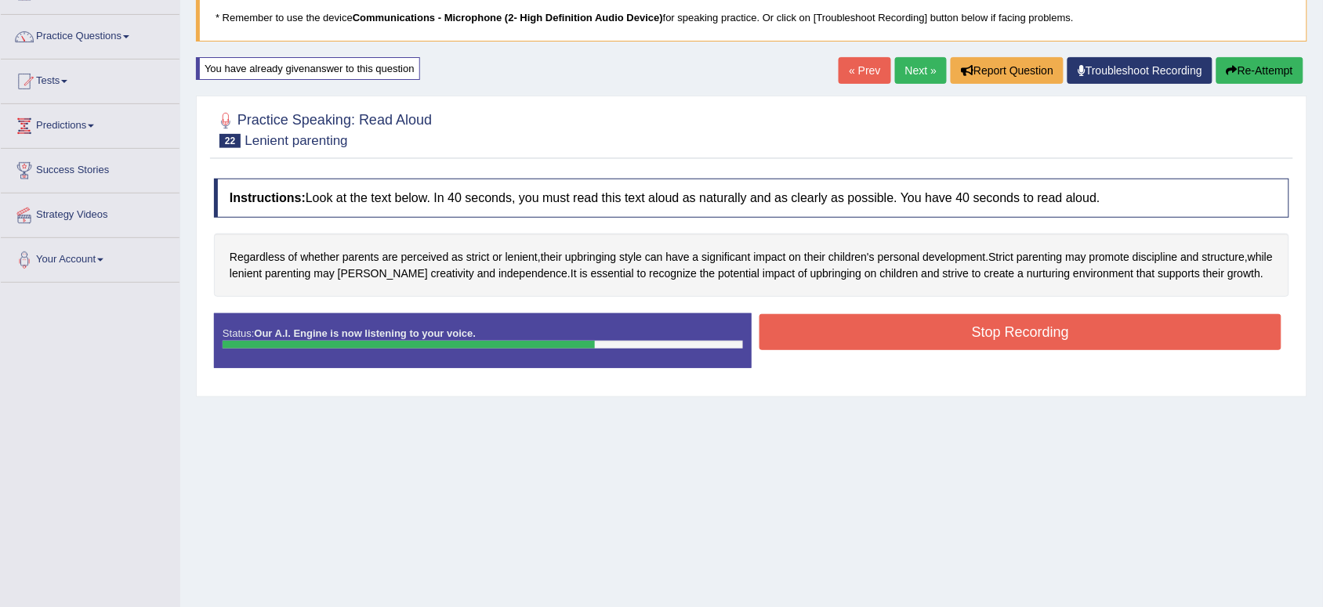
click at [910, 341] on button "Stop Recording" at bounding box center [1020, 332] width 522 height 36
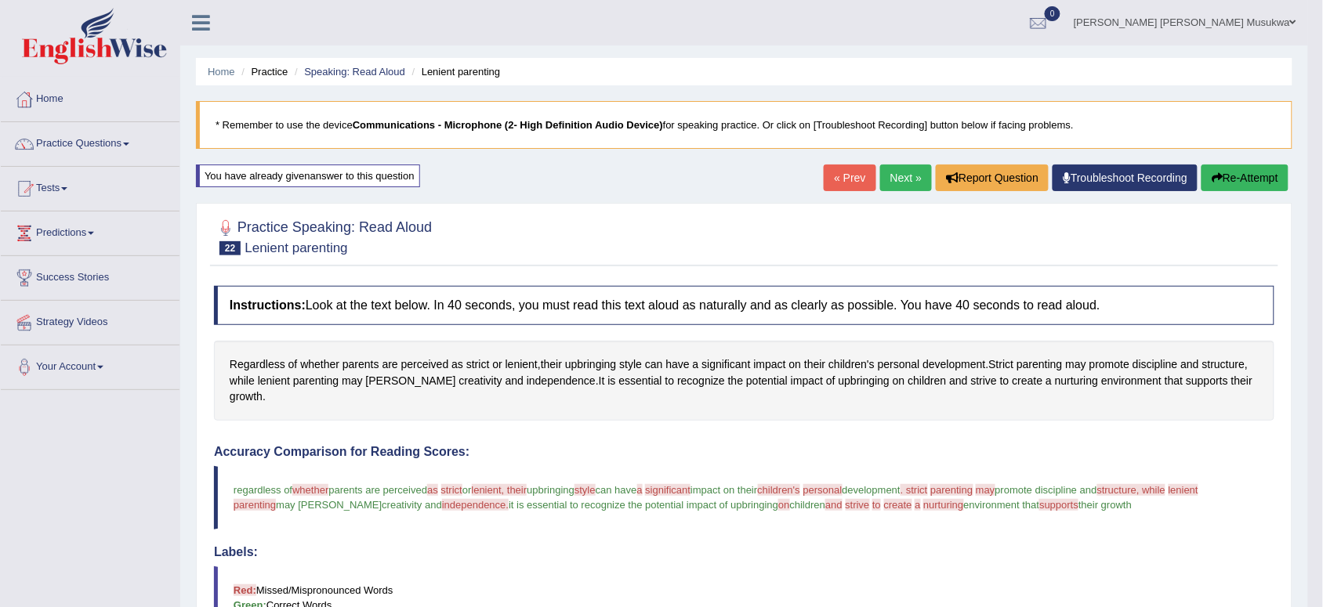
click at [899, 167] on link "Next »" at bounding box center [906, 178] width 52 height 27
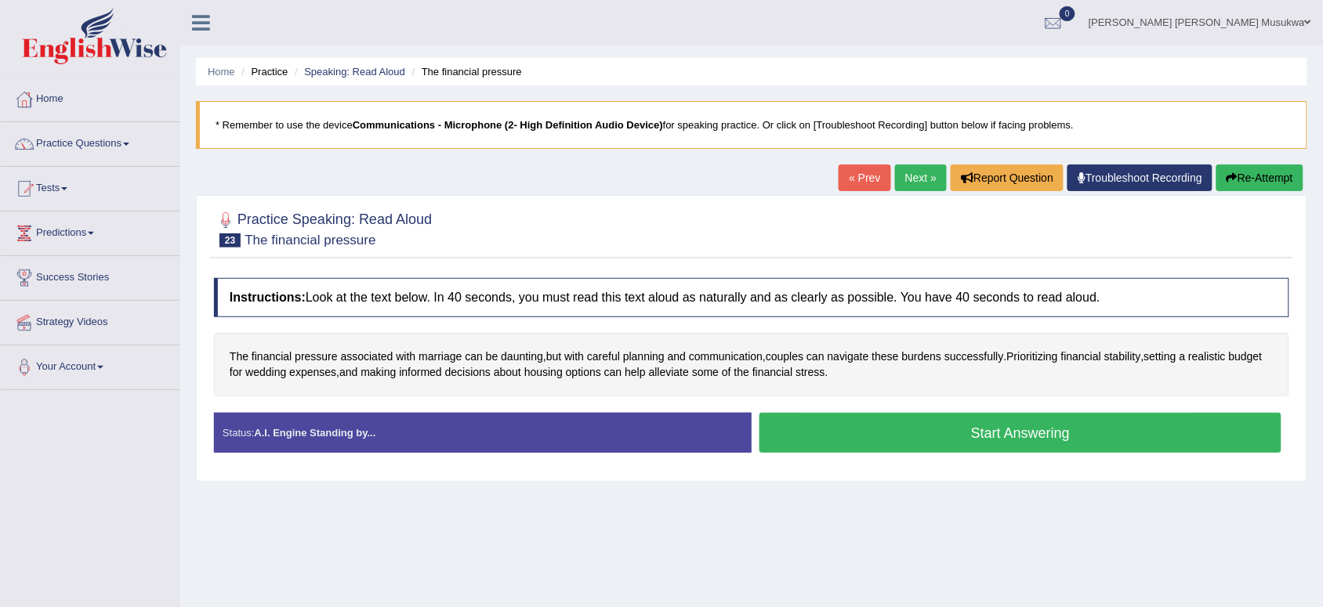
click at [1017, 433] on button "Start Answering" at bounding box center [1020, 433] width 522 height 40
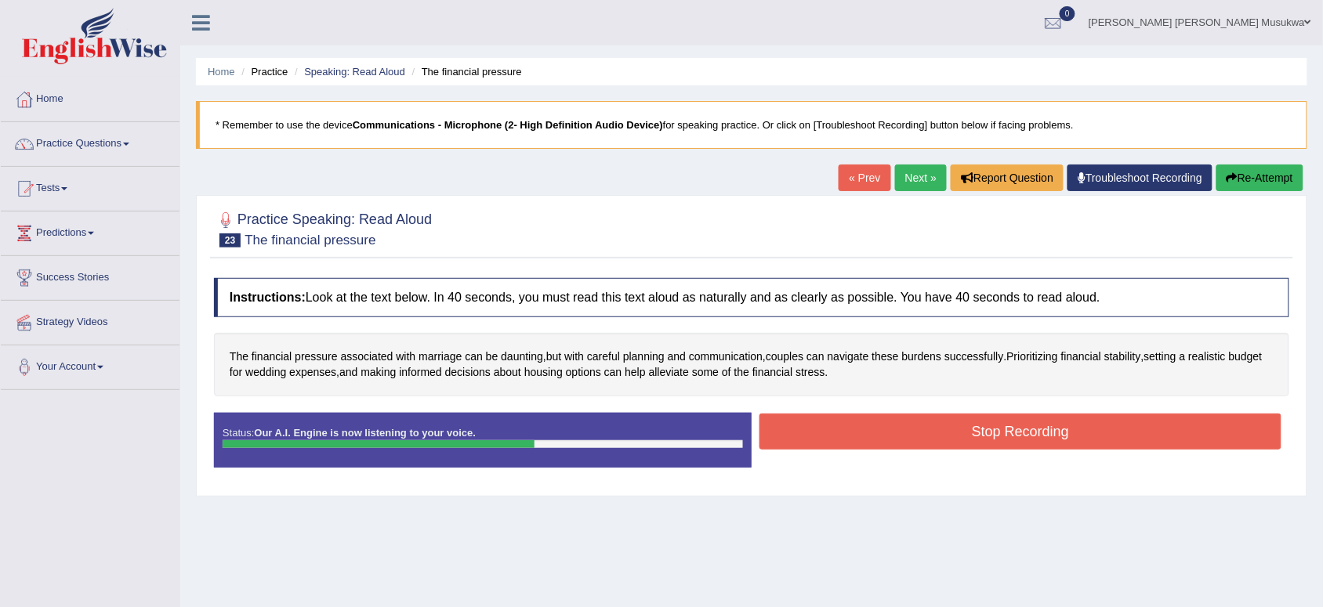
click at [1017, 433] on button "Stop Recording" at bounding box center [1020, 432] width 522 height 36
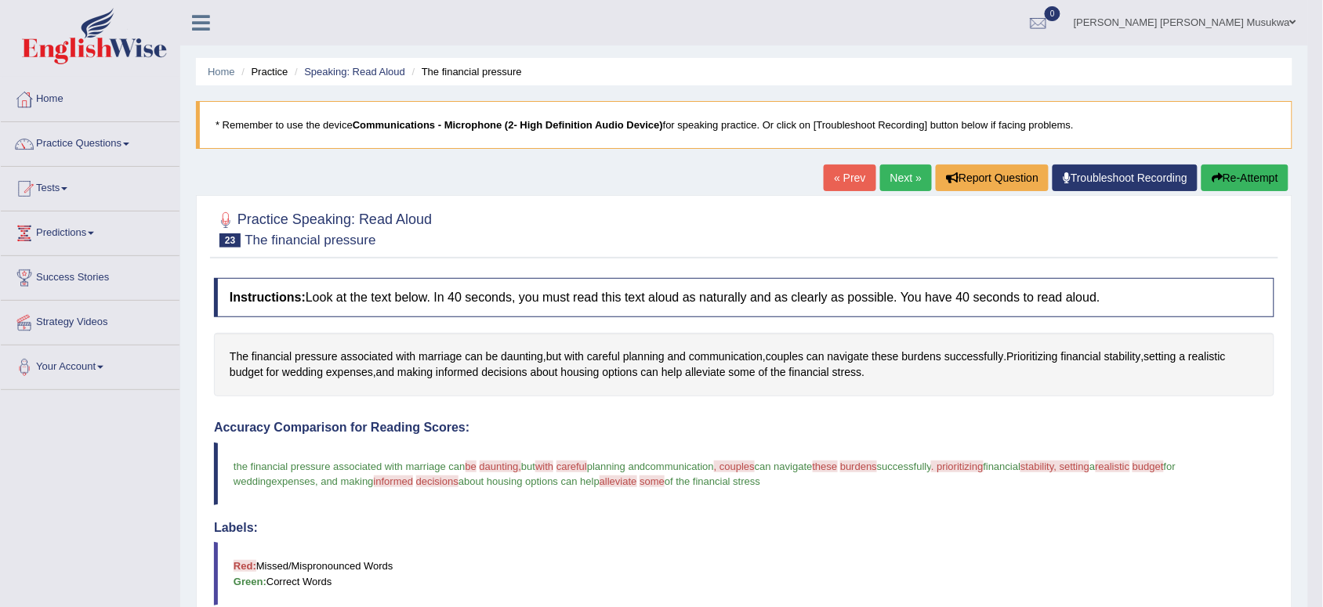
click at [1232, 165] on button "Re-Attempt" at bounding box center [1244, 178] width 87 height 27
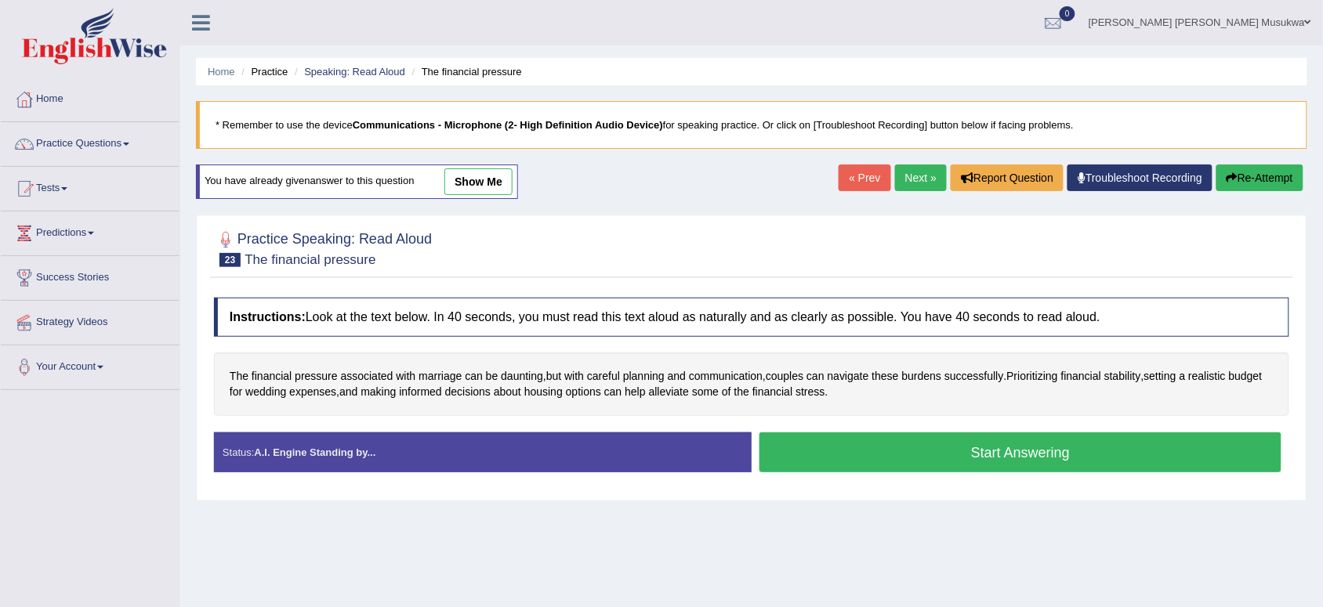
click at [921, 439] on button "Start Answering" at bounding box center [1020, 453] width 522 height 40
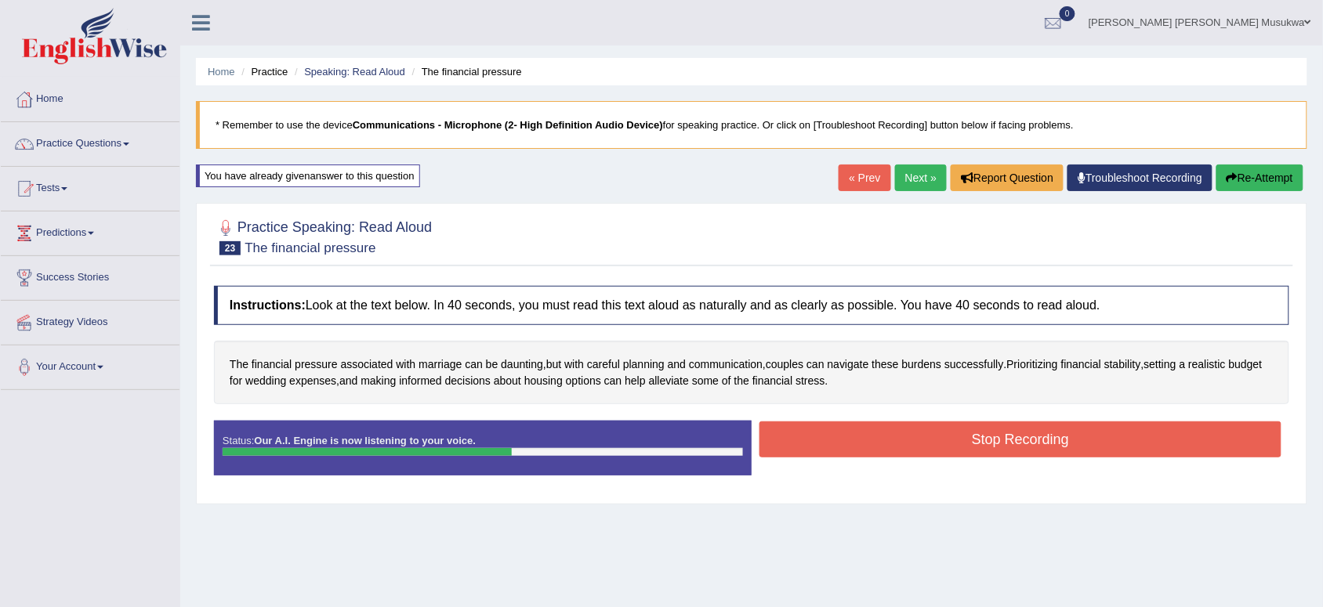
click at [921, 439] on button "Stop Recording" at bounding box center [1020, 440] width 522 height 36
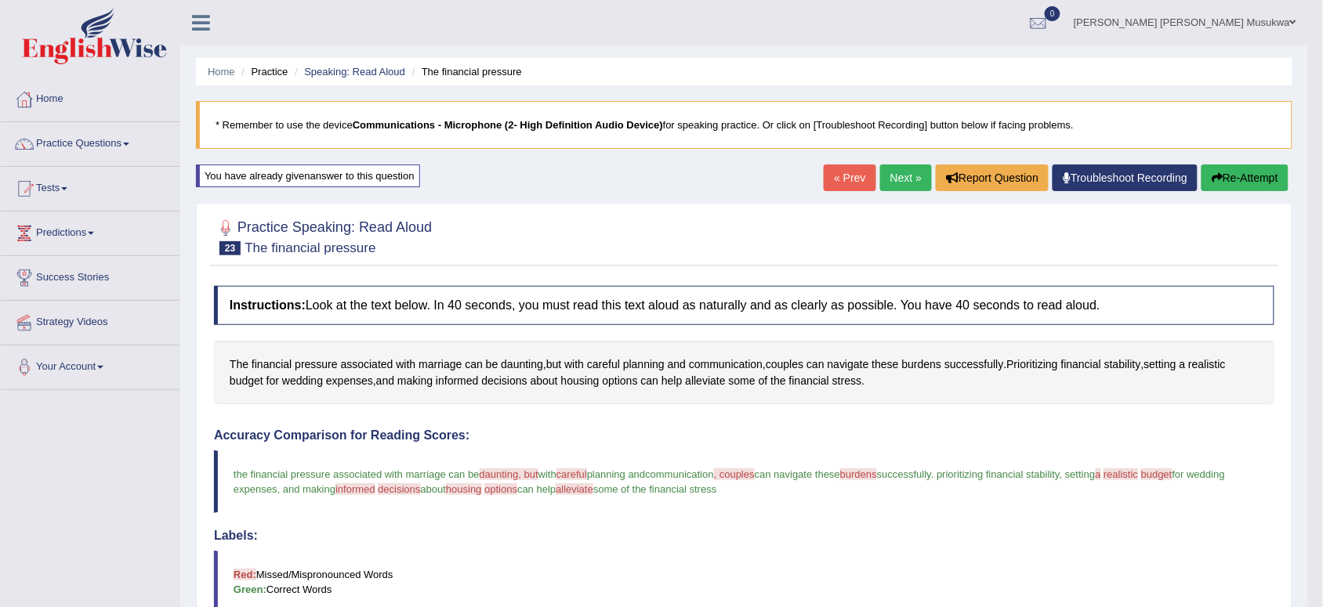
click at [1230, 176] on button "Re-Attempt" at bounding box center [1244, 178] width 87 height 27
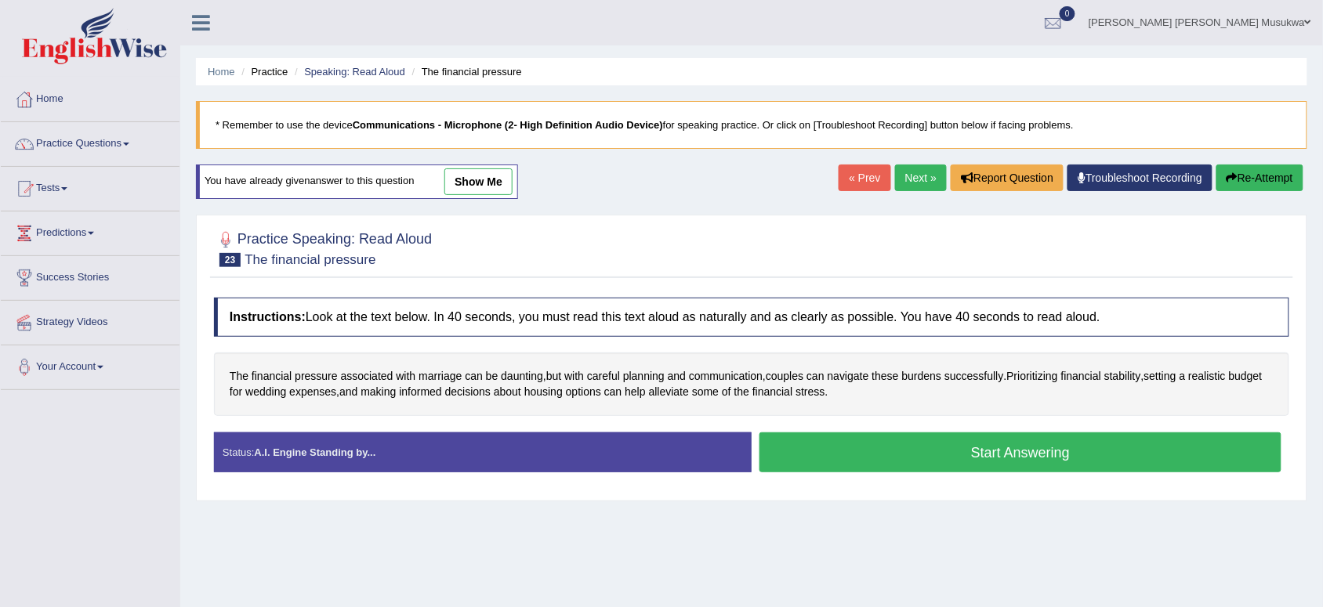
click at [997, 448] on button "Start Answering" at bounding box center [1020, 453] width 522 height 40
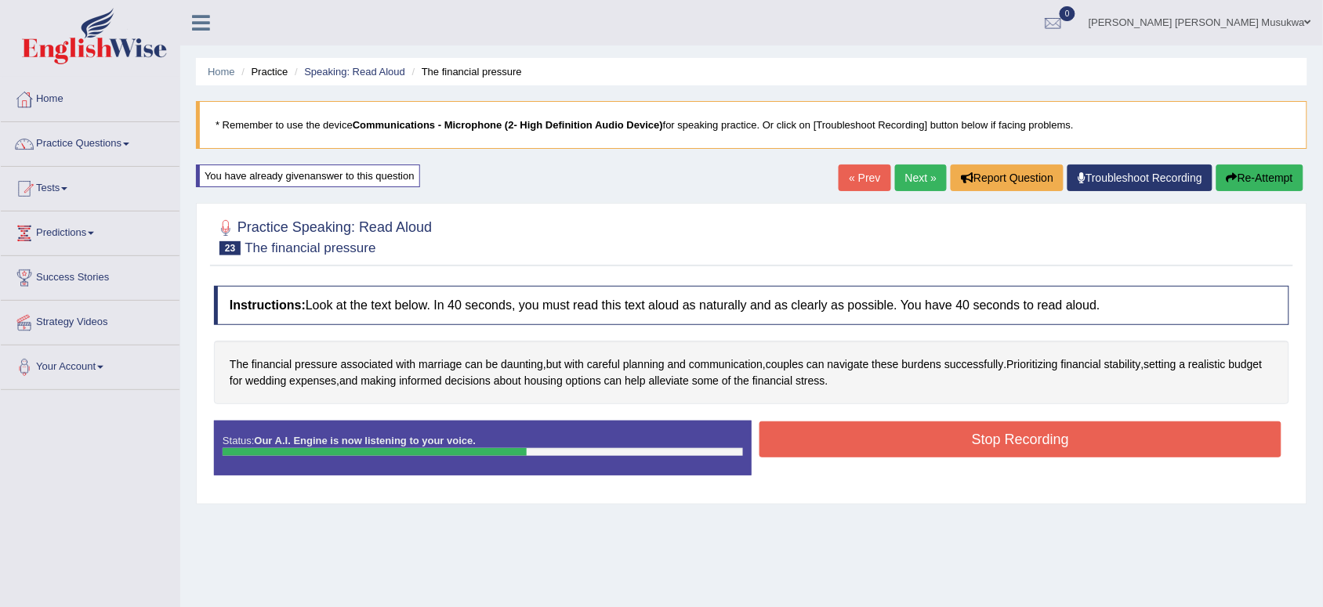
click at [987, 453] on button "Stop Recording" at bounding box center [1020, 440] width 522 height 36
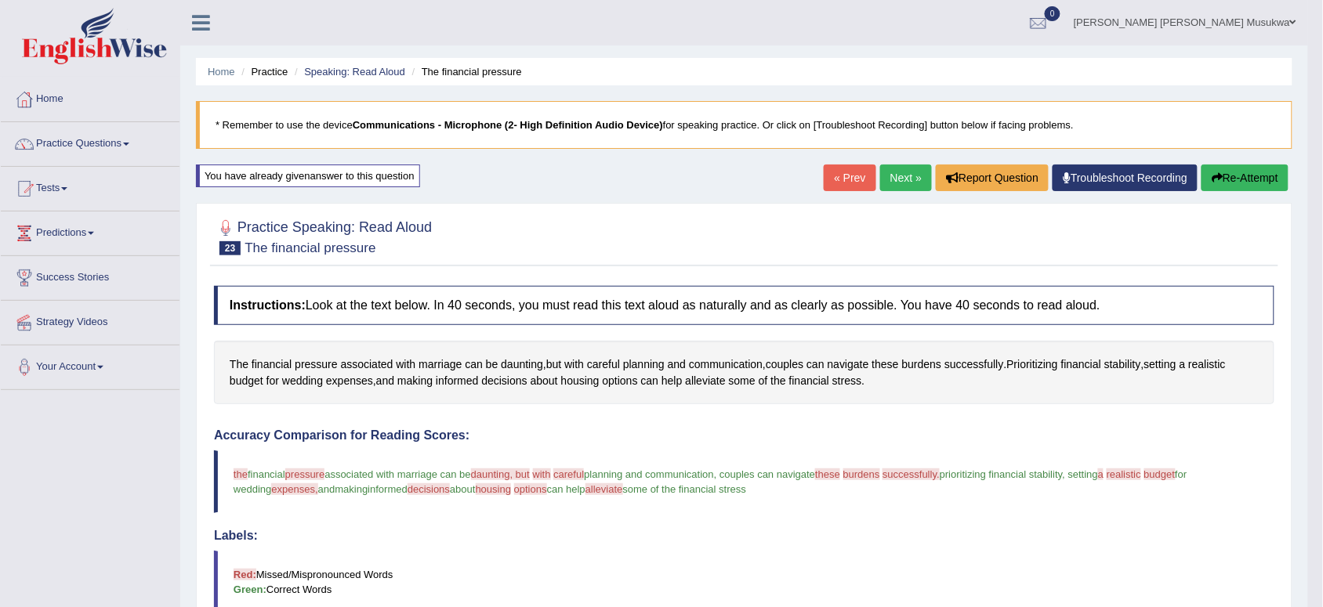
click at [893, 181] on link "Next »" at bounding box center [906, 178] width 52 height 27
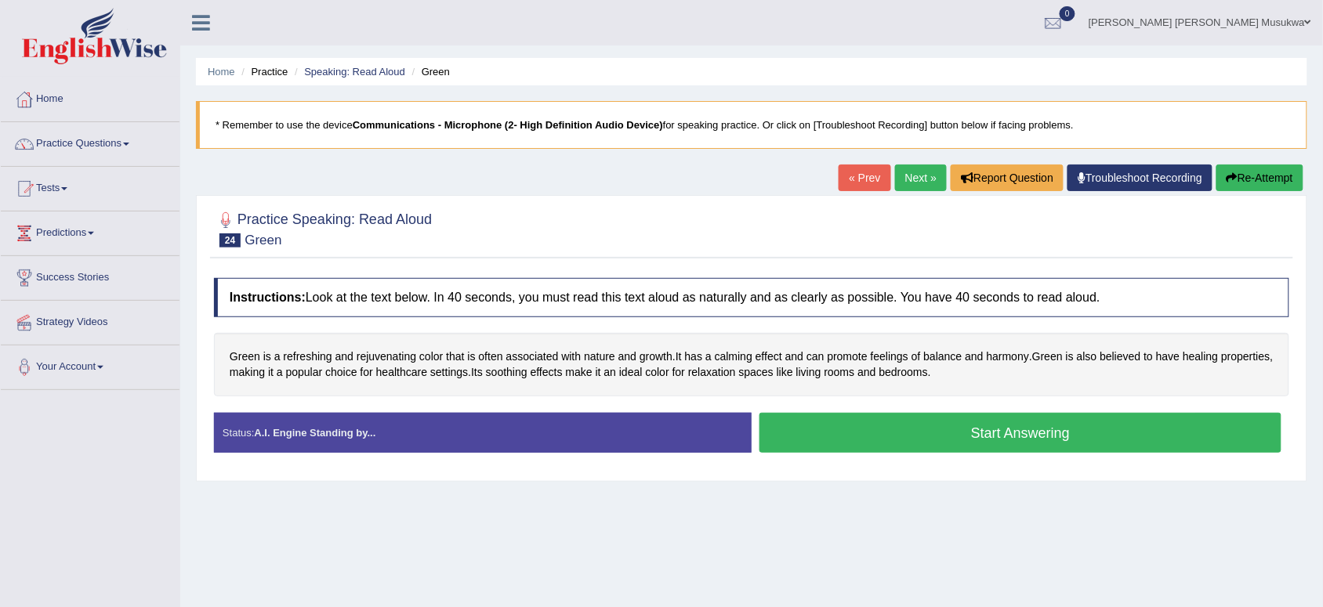
click at [976, 435] on button "Start Answering" at bounding box center [1020, 433] width 522 height 40
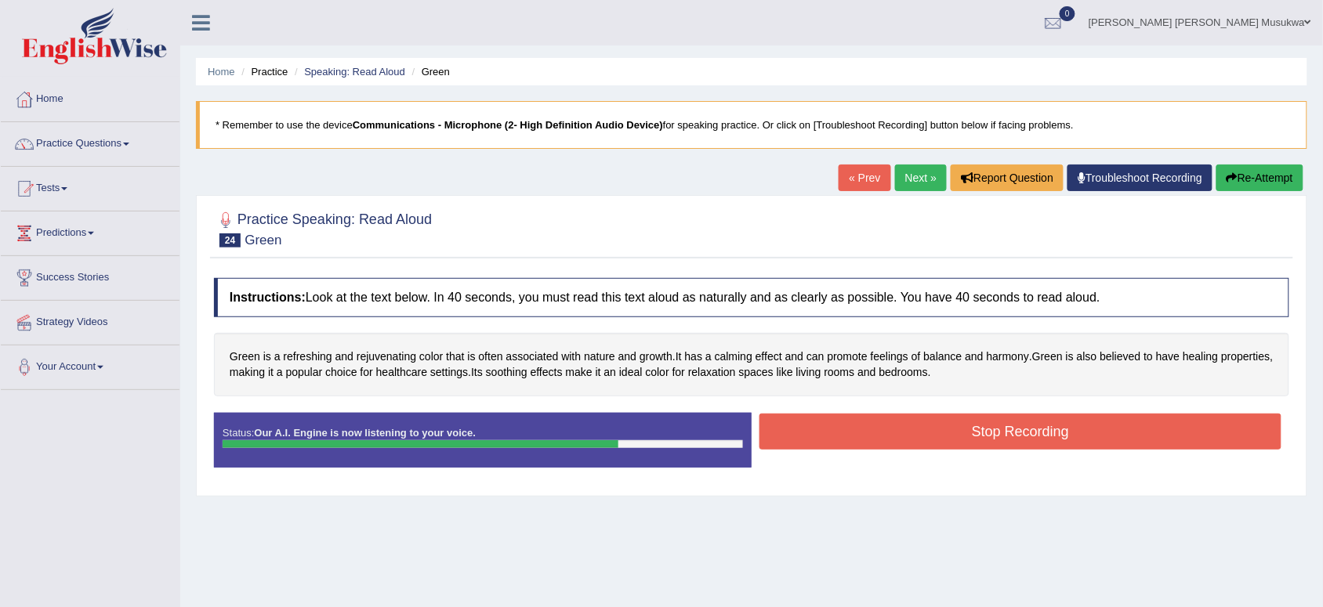
click at [969, 429] on button "Stop Recording" at bounding box center [1020, 432] width 522 height 36
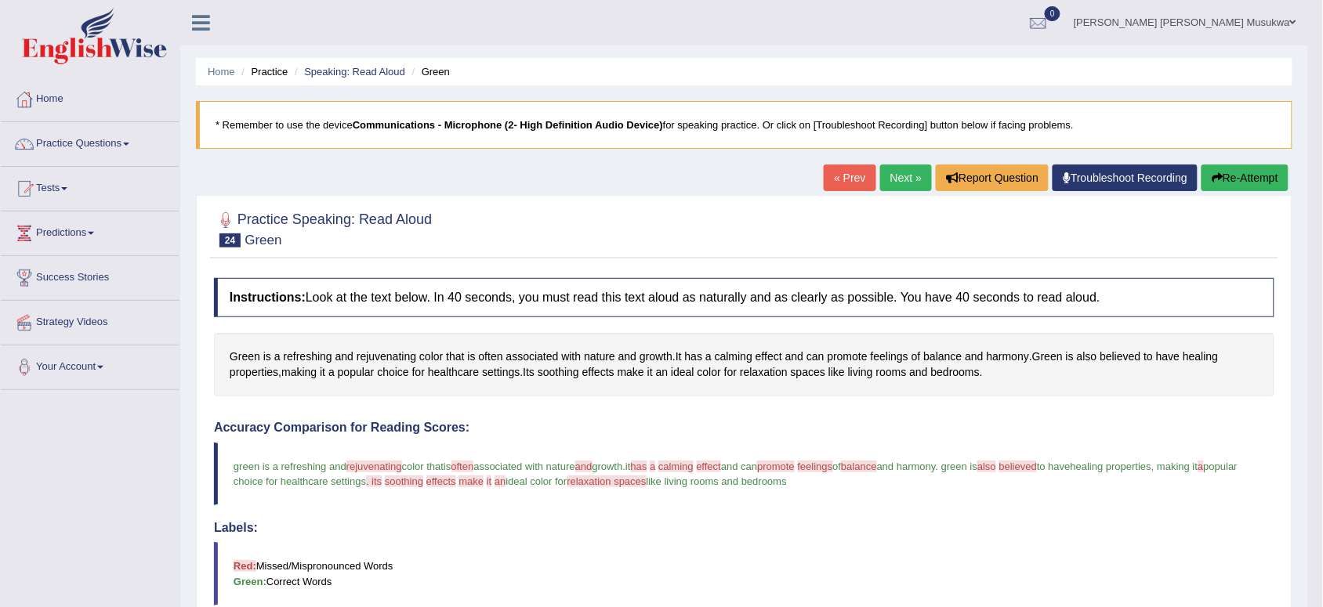
click at [1240, 174] on button "Re-Attempt" at bounding box center [1244, 178] width 87 height 27
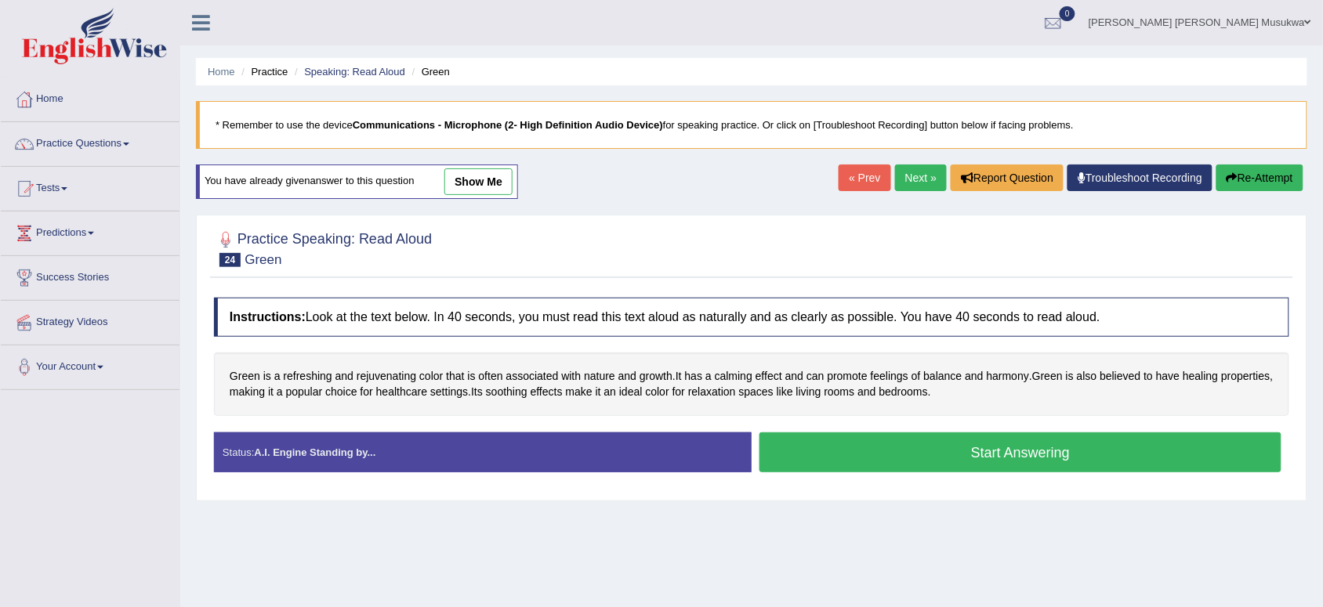
click at [951, 447] on button "Start Answering" at bounding box center [1020, 453] width 522 height 40
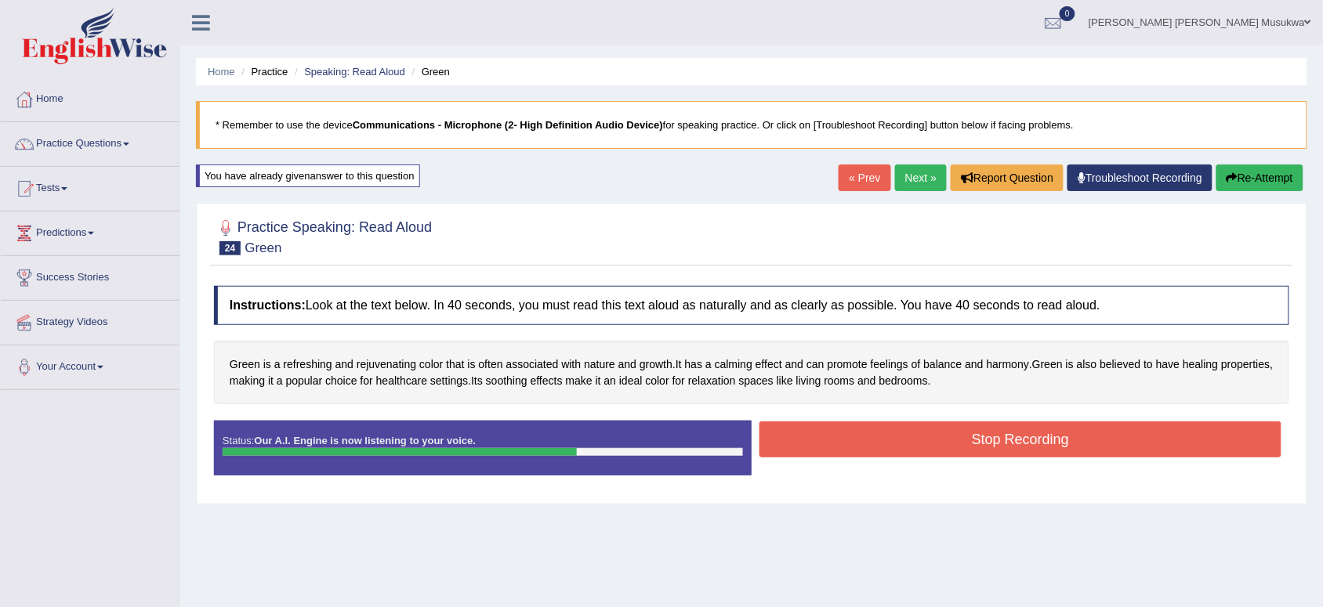
click at [951, 447] on button "Stop Recording" at bounding box center [1020, 440] width 522 height 36
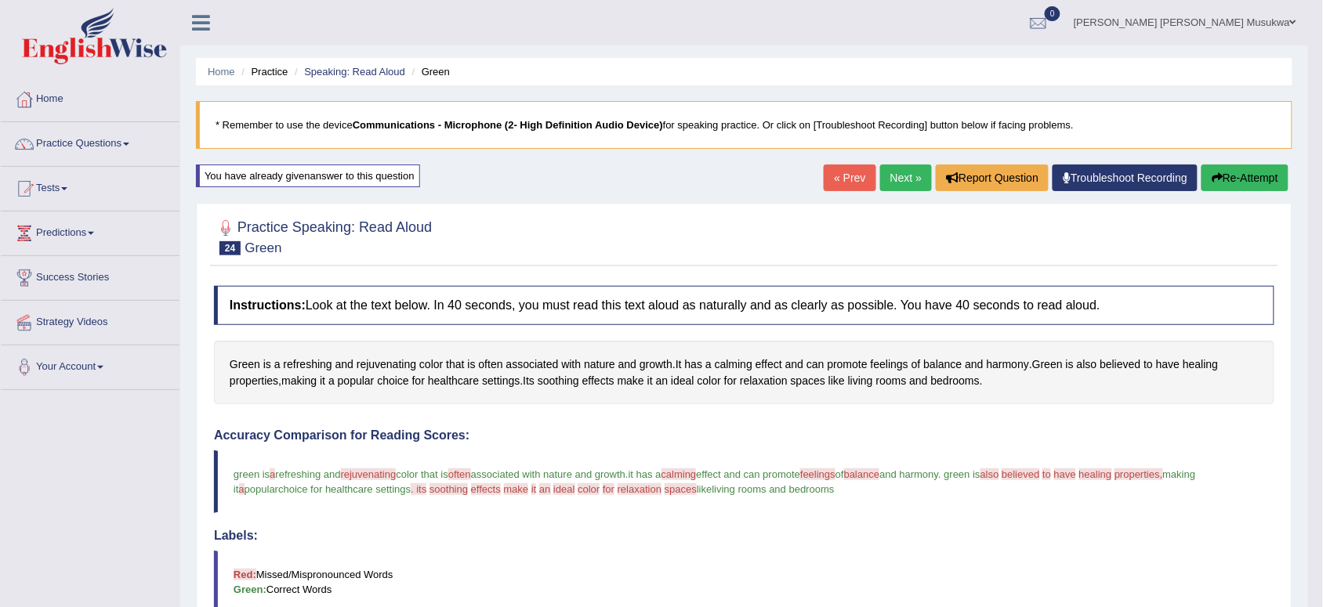
click at [899, 183] on link "Next »" at bounding box center [906, 178] width 52 height 27
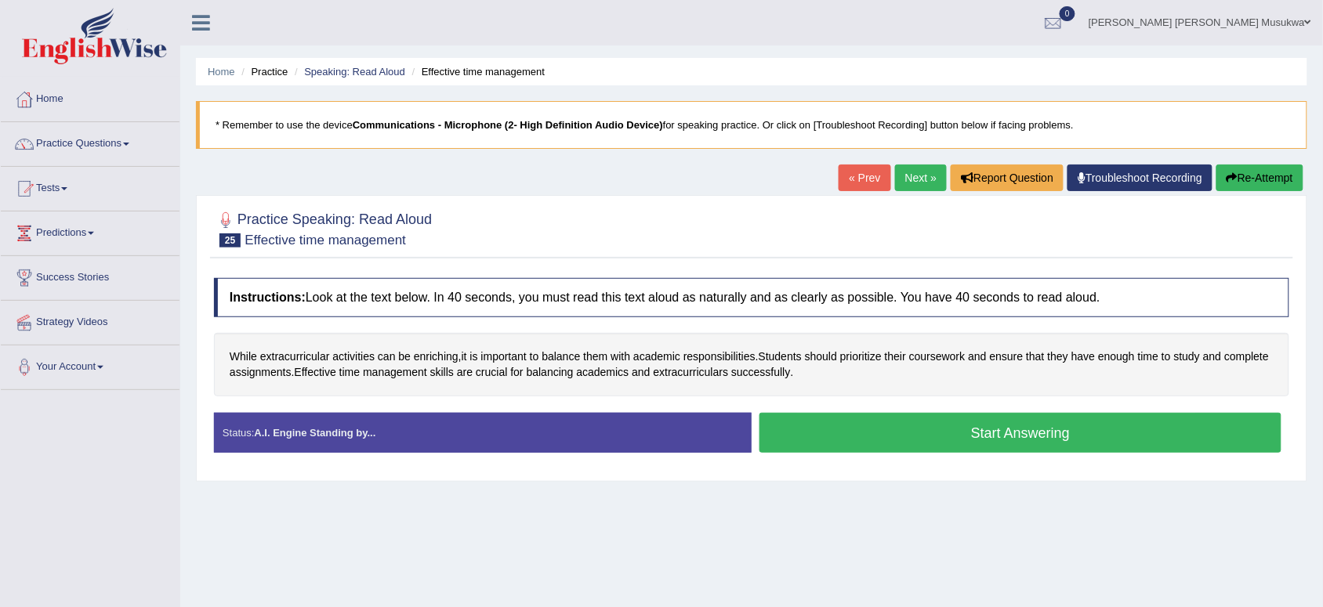
click at [969, 433] on button "Start Answering" at bounding box center [1020, 433] width 522 height 40
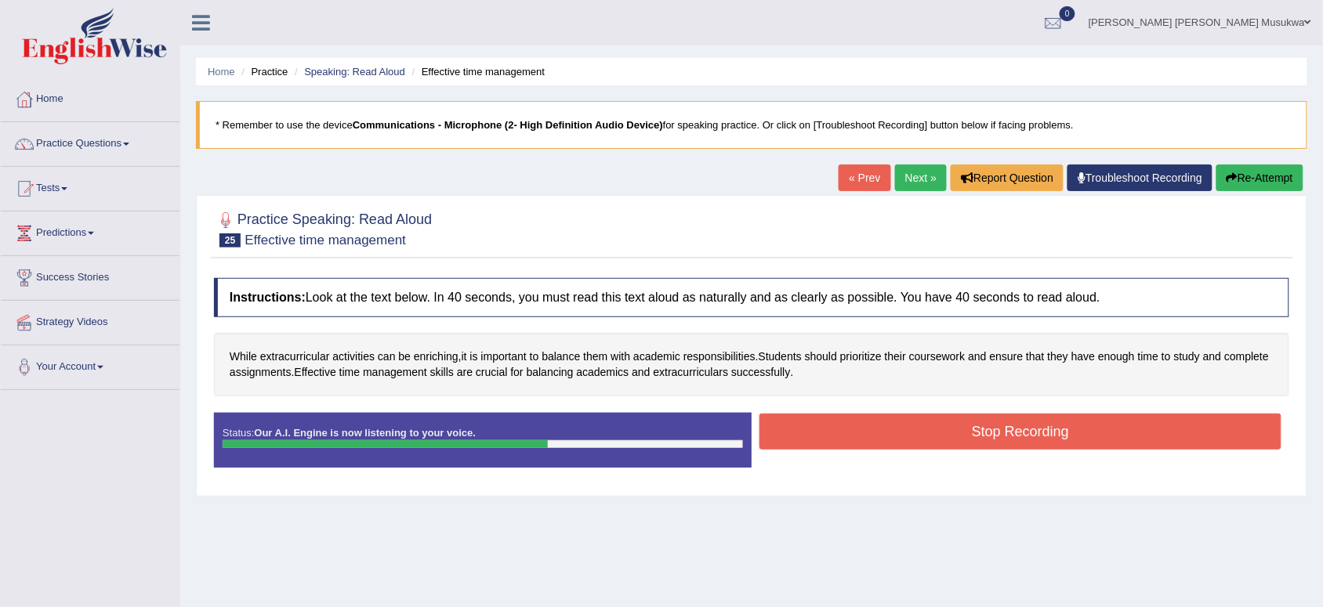
click at [969, 433] on button "Stop Recording" at bounding box center [1020, 432] width 522 height 36
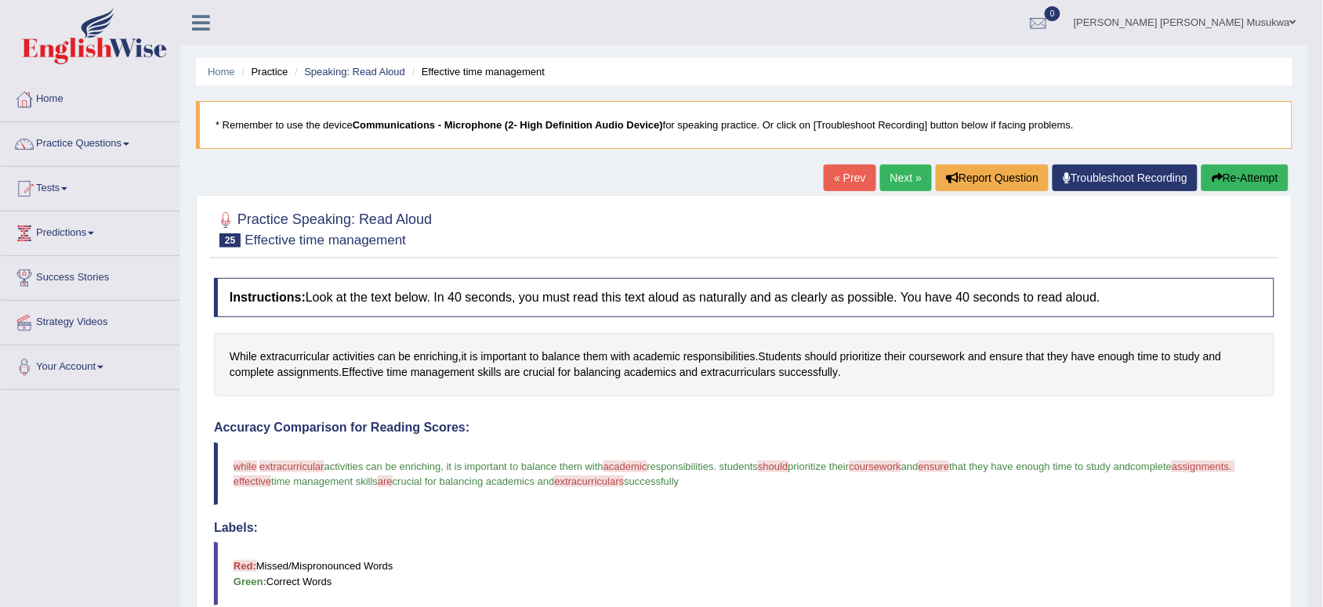
click at [1234, 170] on button "Re-Attempt" at bounding box center [1244, 178] width 87 height 27
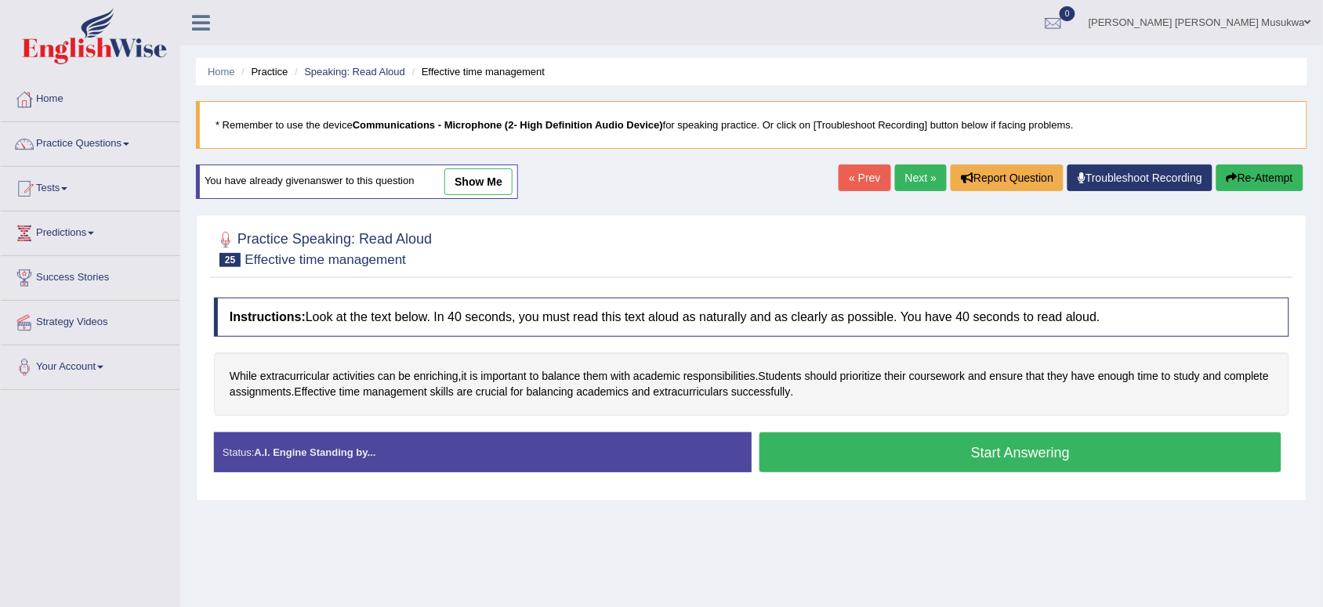
click at [886, 456] on button "Start Answering" at bounding box center [1020, 453] width 522 height 40
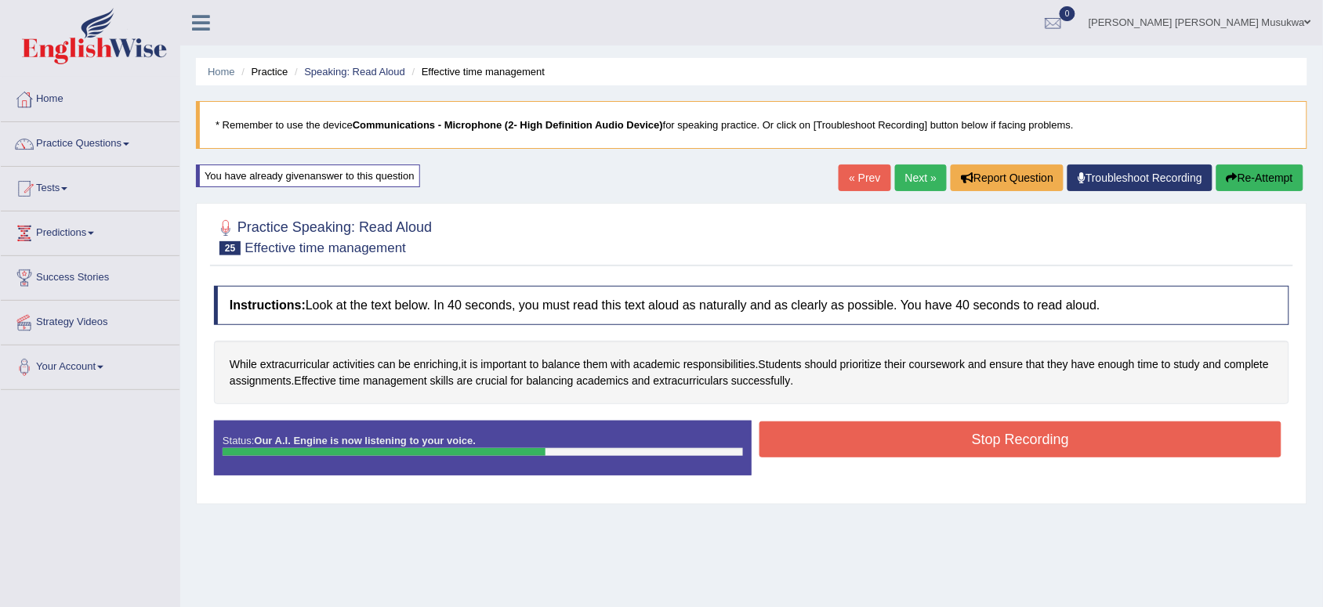
click at [886, 456] on button "Stop Recording" at bounding box center [1020, 440] width 522 height 36
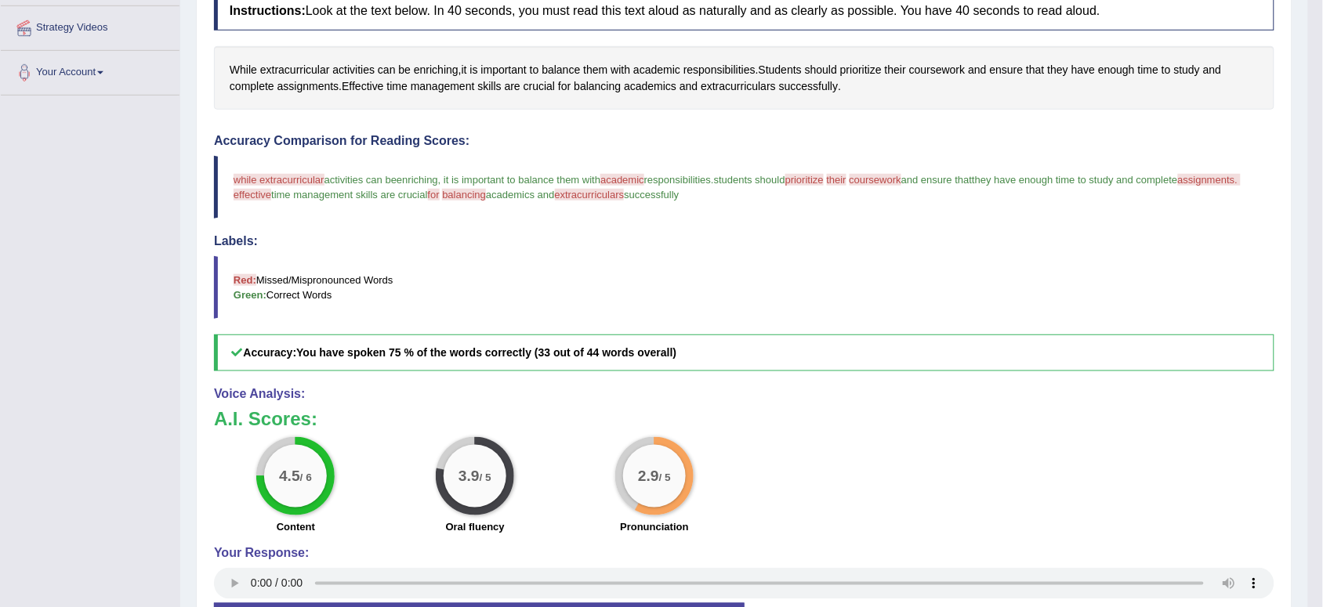
scroll to position [313, 0]
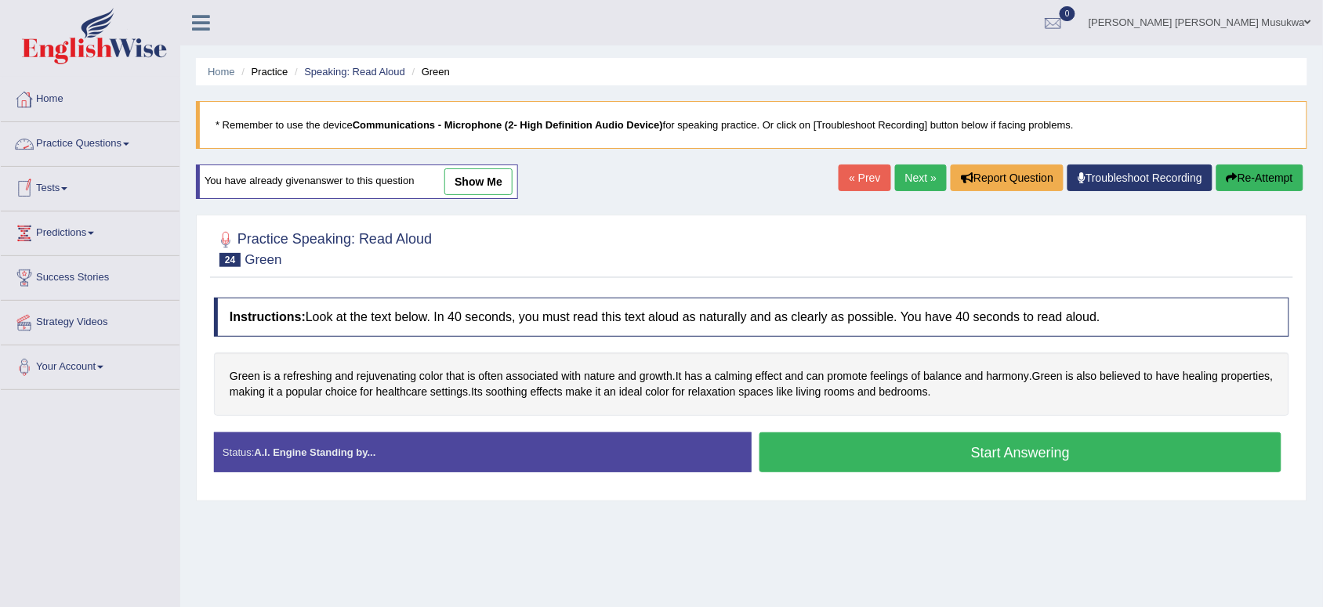
click at [68, 143] on link "Practice Questions" at bounding box center [90, 141] width 179 height 39
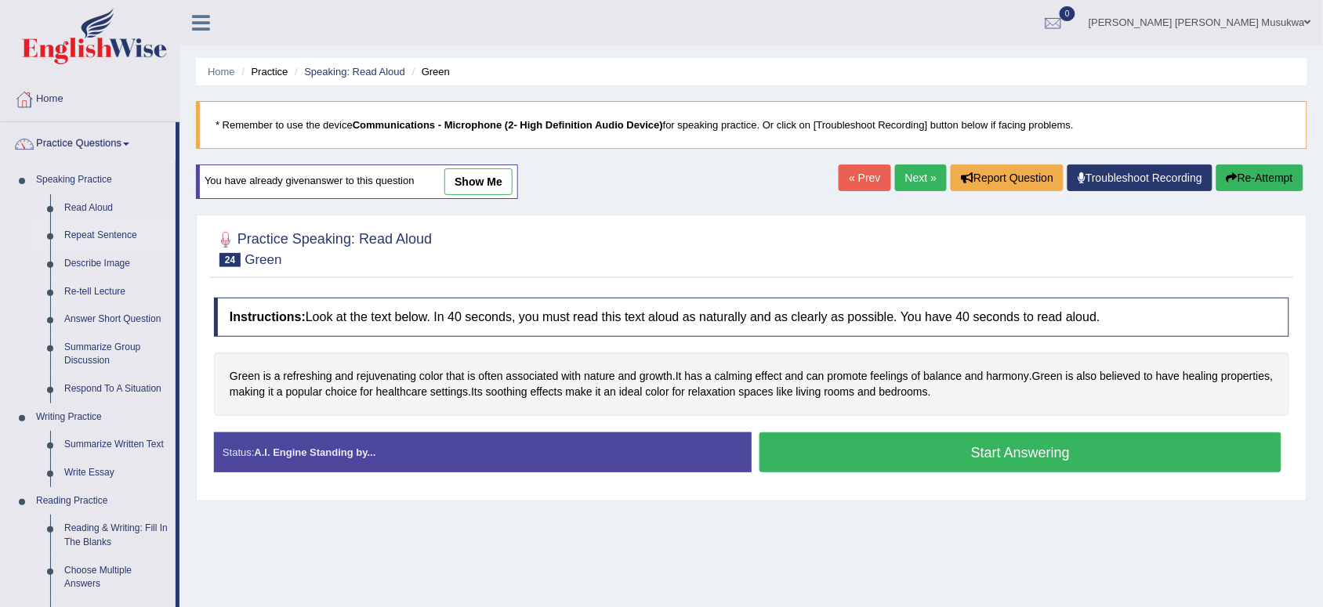
click at [106, 233] on link "Repeat Sentence" at bounding box center [116, 236] width 118 height 28
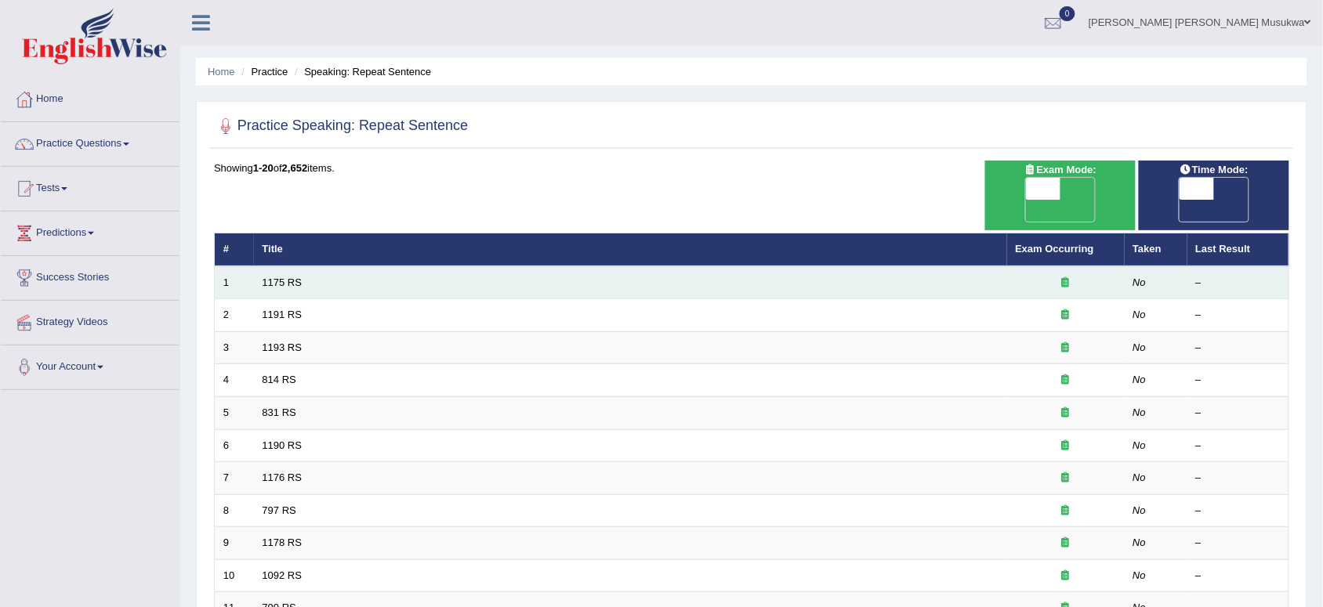
click at [303, 266] on td "1175 RS" at bounding box center [630, 282] width 753 height 33
click at [295, 277] on link "1175 RS" at bounding box center [283, 283] width 40 height 12
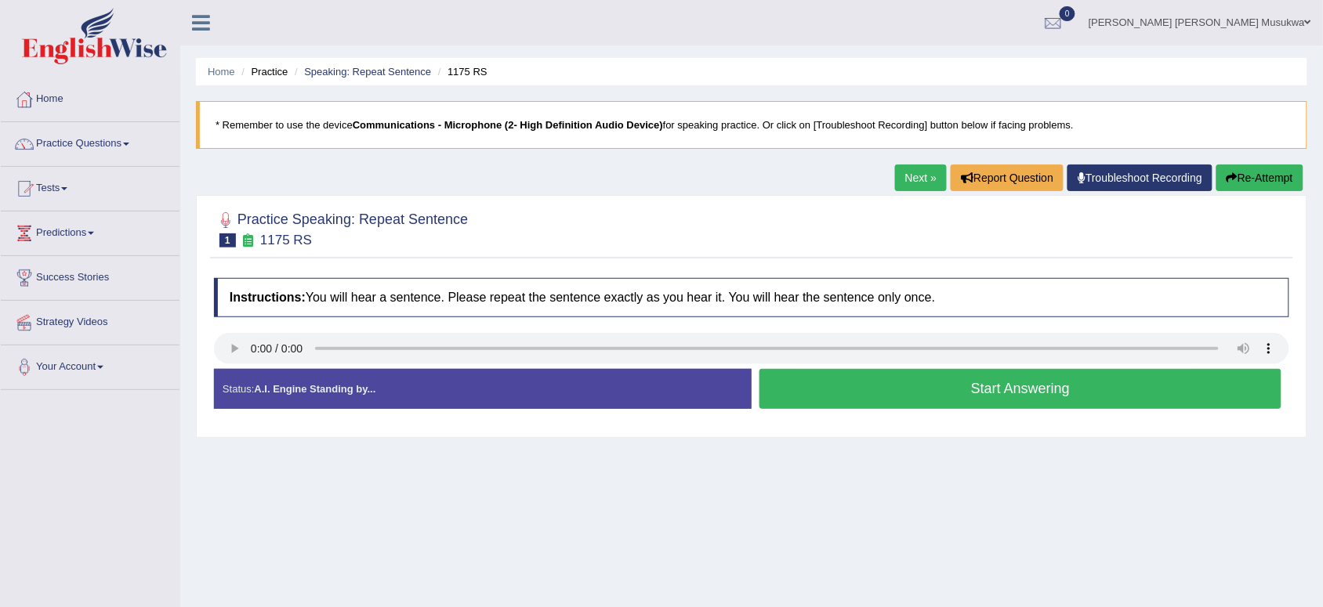
click at [988, 377] on button "Start Answering" at bounding box center [1020, 389] width 522 height 40
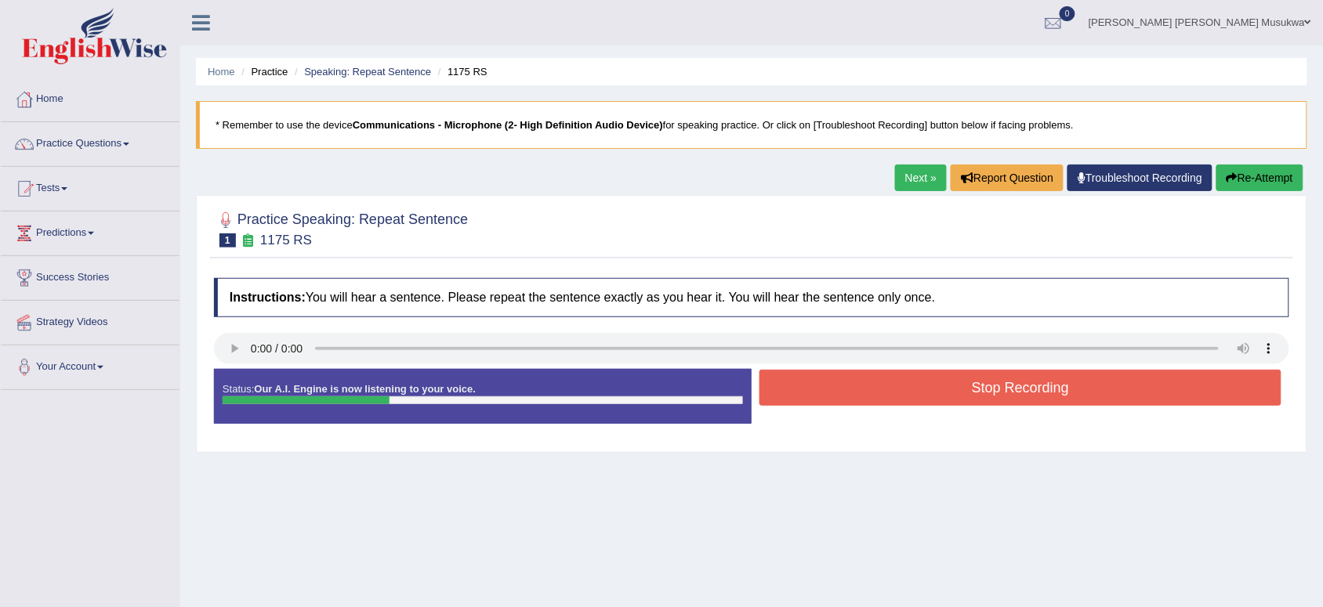
click at [988, 377] on button "Stop Recording" at bounding box center [1020, 388] width 522 height 36
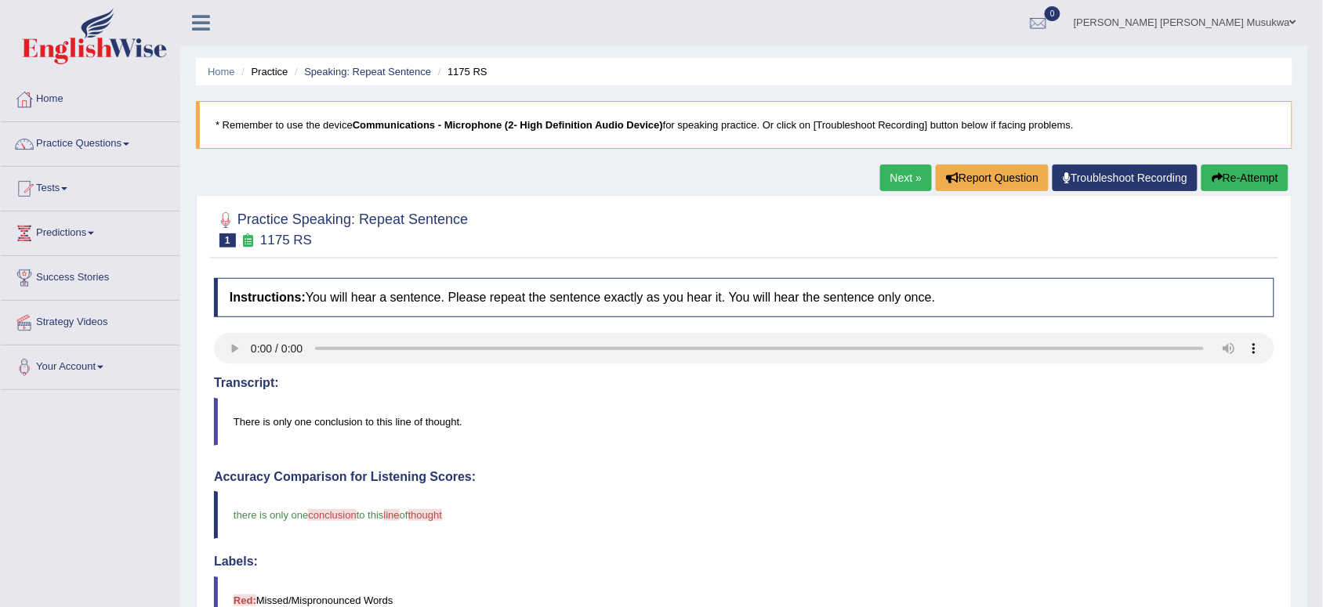
click at [1263, 180] on button "Re-Attempt" at bounding box center [1244, 178] width 87 height 27
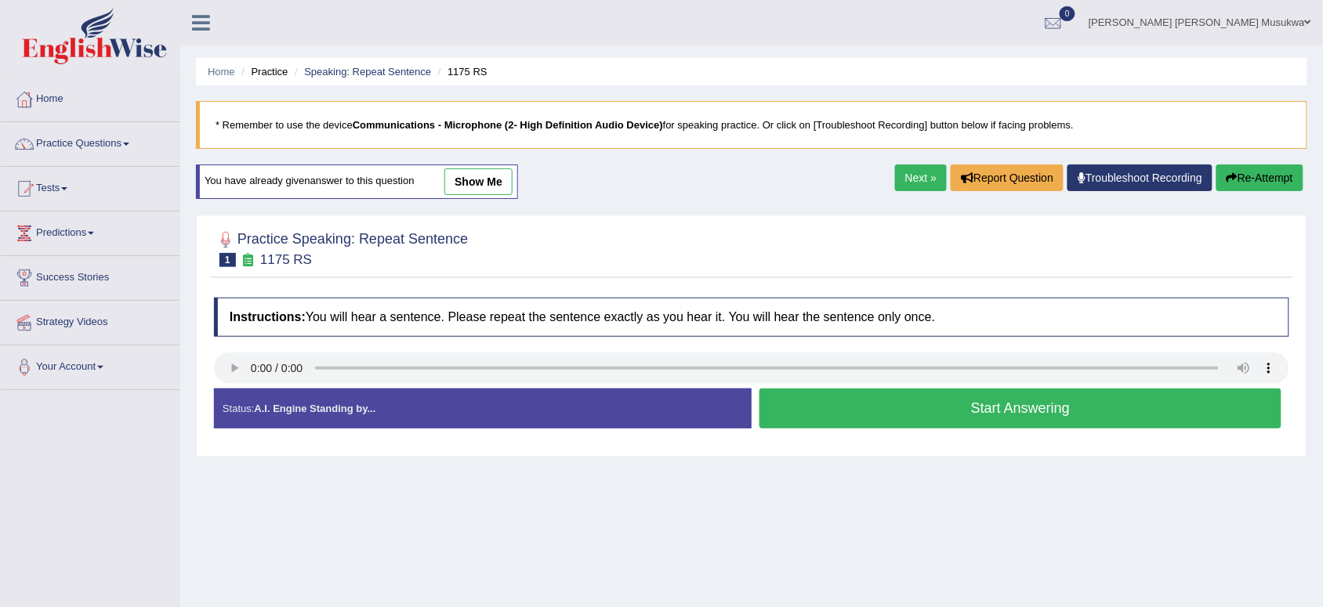
click at [939, 407] on button "Start Answering" at bounding box center [1020, 409] width 522 height 40
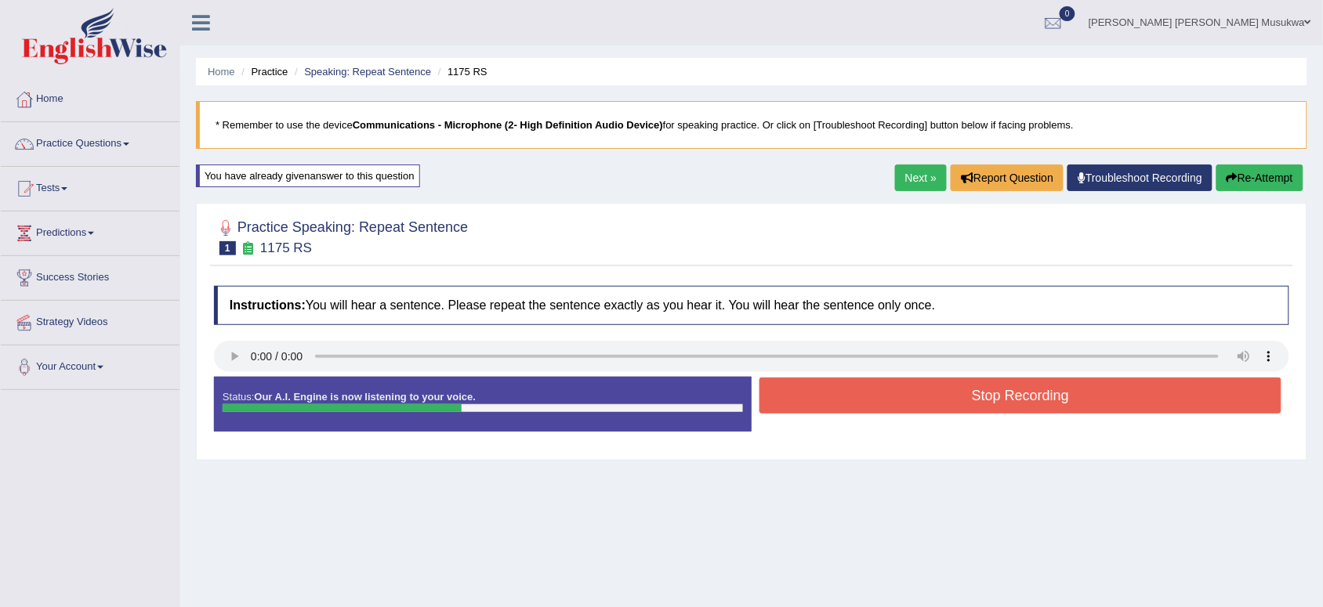
click at [939, 402] on button "Stop Recording" at bounding box center [1020, 396] width 522 height 36
click at [939, 402] on div "Status: Our A.I. Engine is now listening to your voice. Start Answering Stop Re…" at bounding box center [751, 412] width 1075 height 71
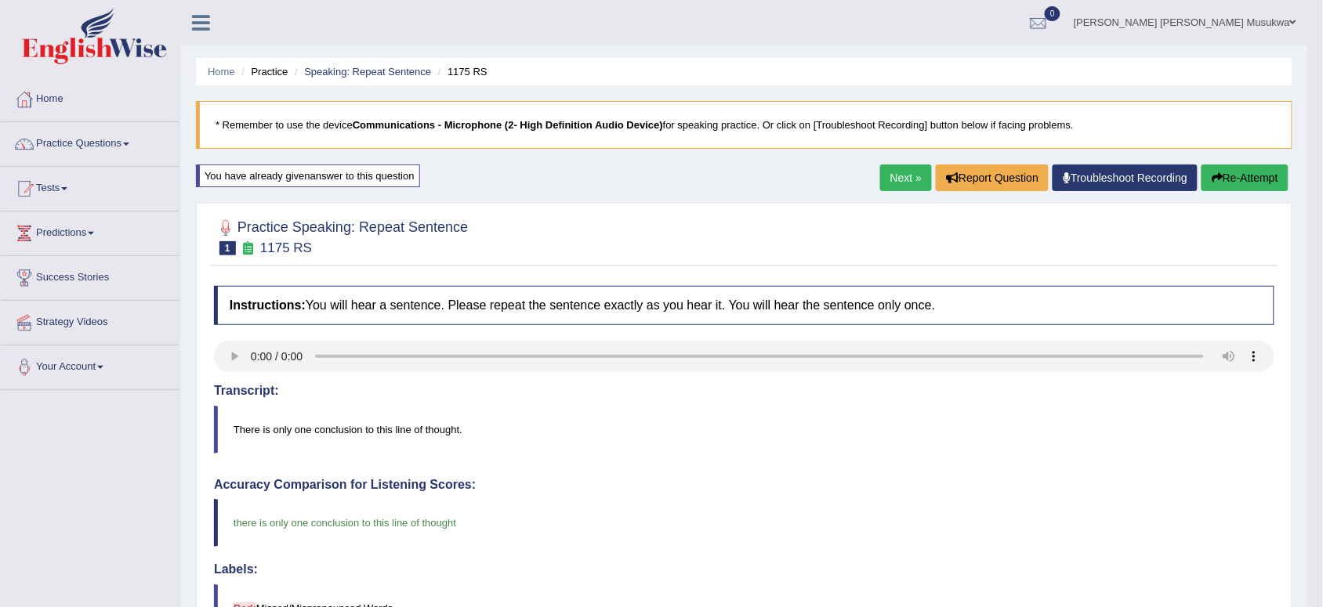
click at [886, 172] on link "Next »" at bounding box center [906, 178] width 52 height 27
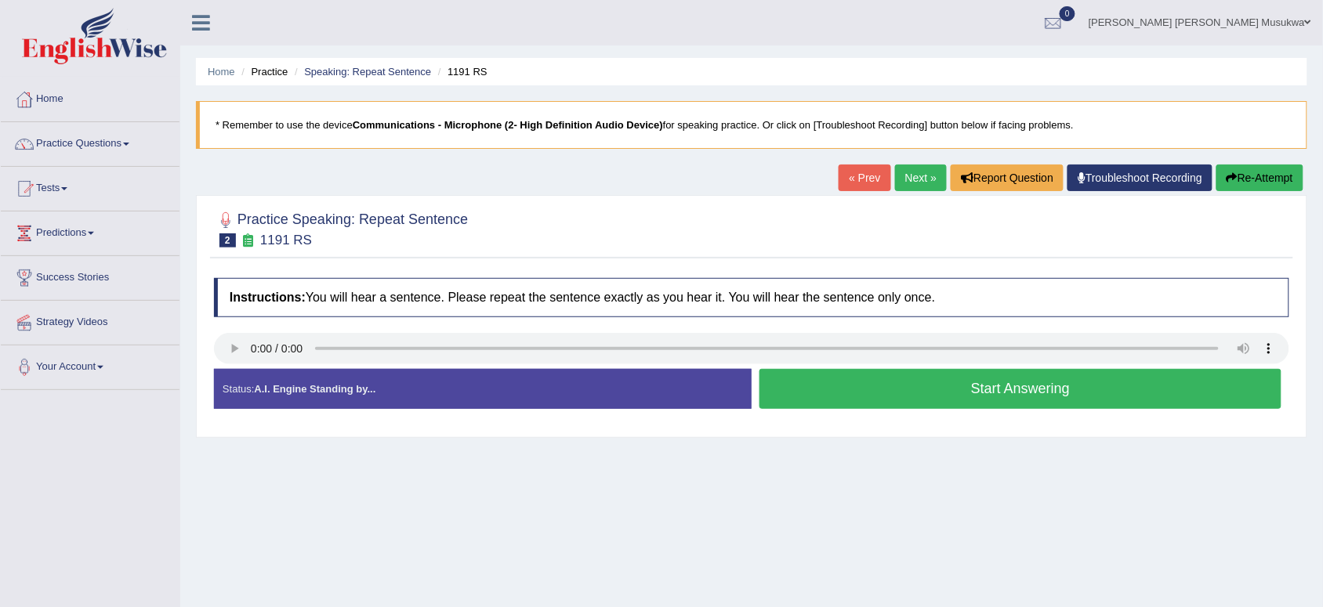
click at [914, 390] on button "Start Answering" at bounding box center [1020, 389] width 522 height 40
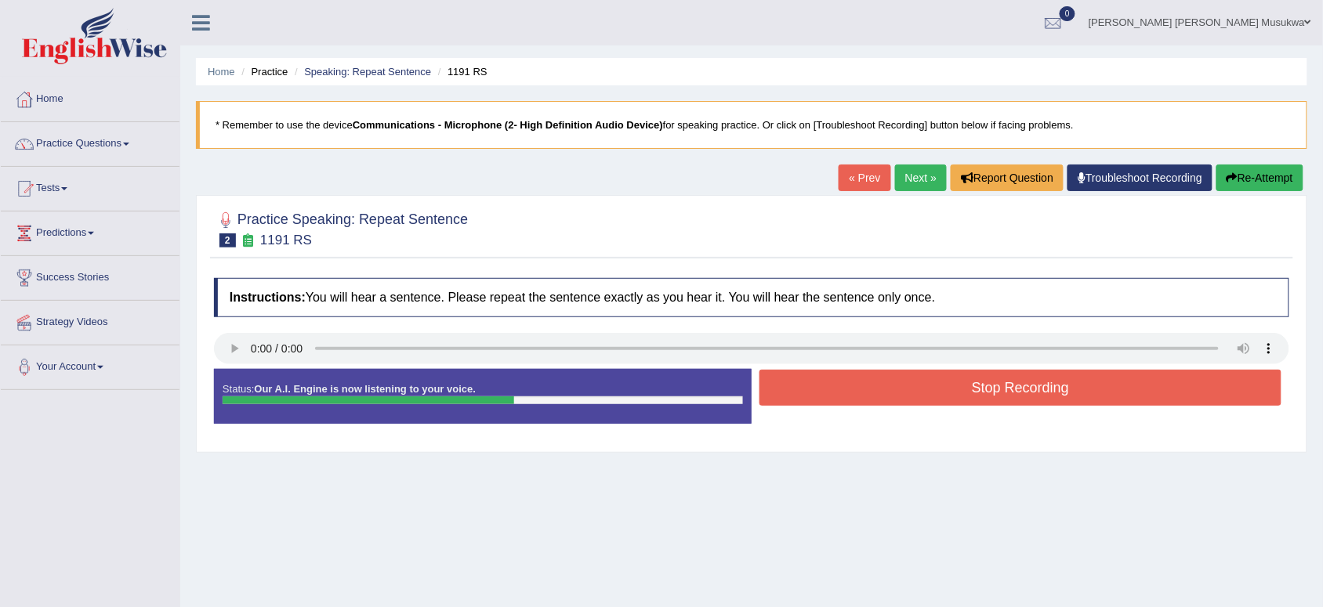
click at [914, 390] on button "Stop Recording" at bounding box center [1020, 388] width 522 height 36
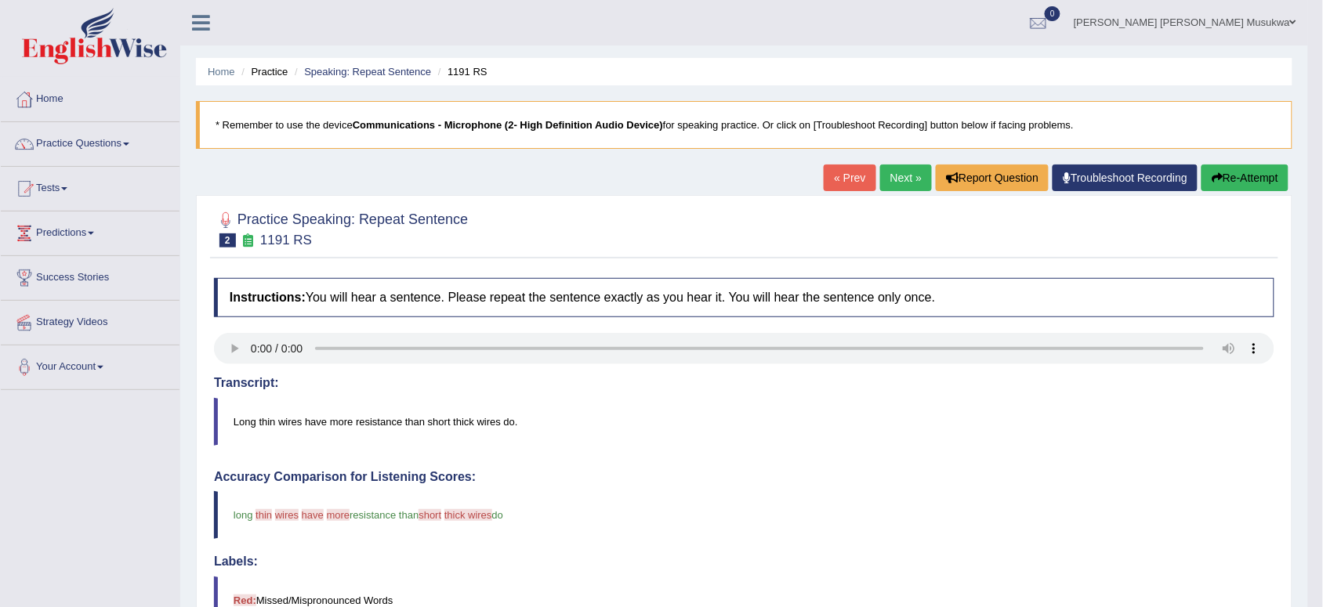
click at [1246, 177] on button "Re-Attempt" at bounding box center [1244, 178] width 87 height 27
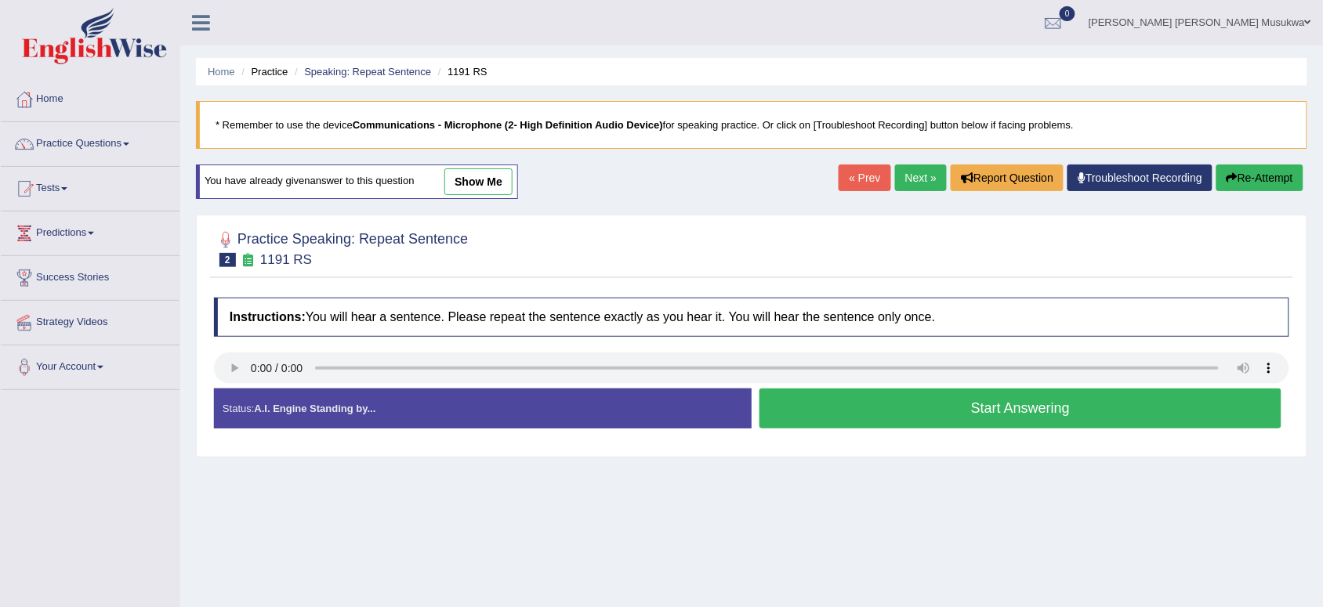
click at [991, 410] on button "Start Answering" at bounding box center [1020, 409] width 522 height 40
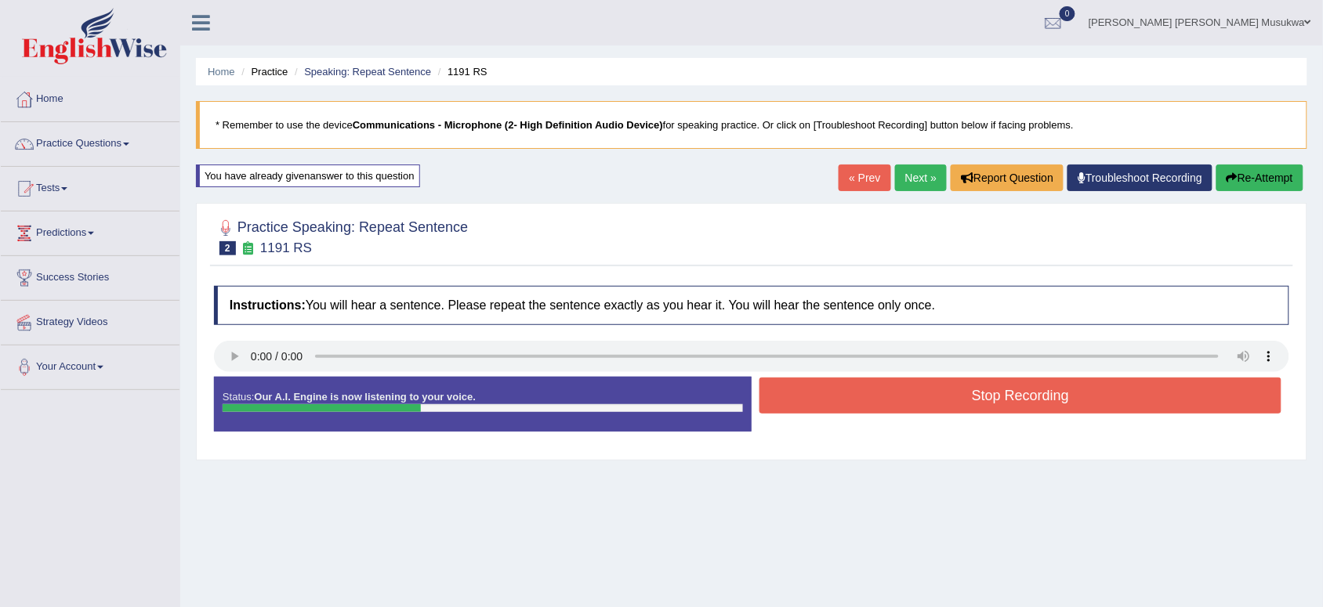
click at [991, 410] on button "Stop Recording" at bounding box center [1020, 396] width 522 height 36
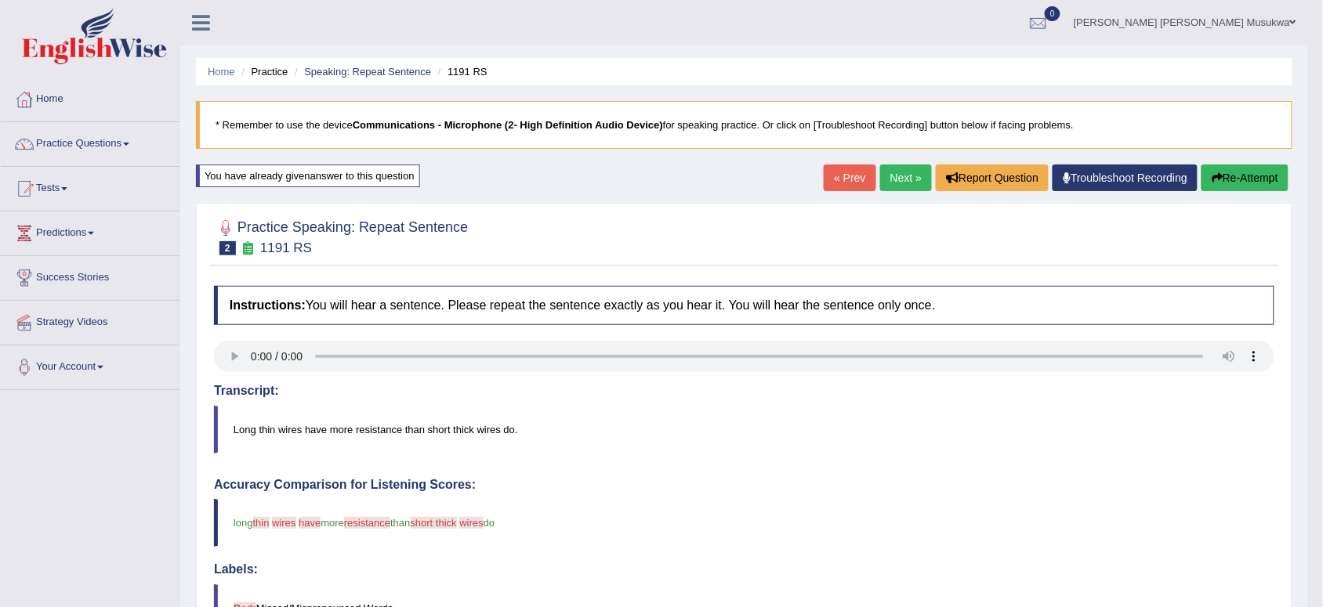
click at [1258, 177] on button "Re-Attempt" at bounding box center [1244, 178] width 87 height 27
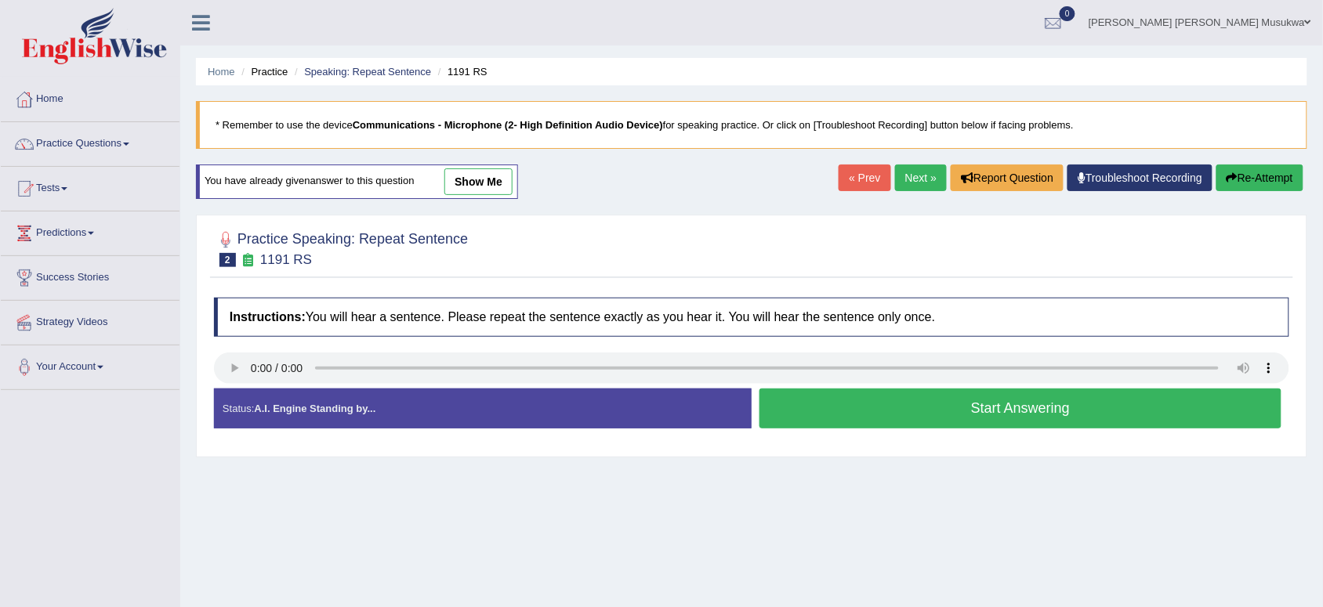
click at [976, 402] on button "Start Answering" at bounding box center [1020, 409] width 522 height 40
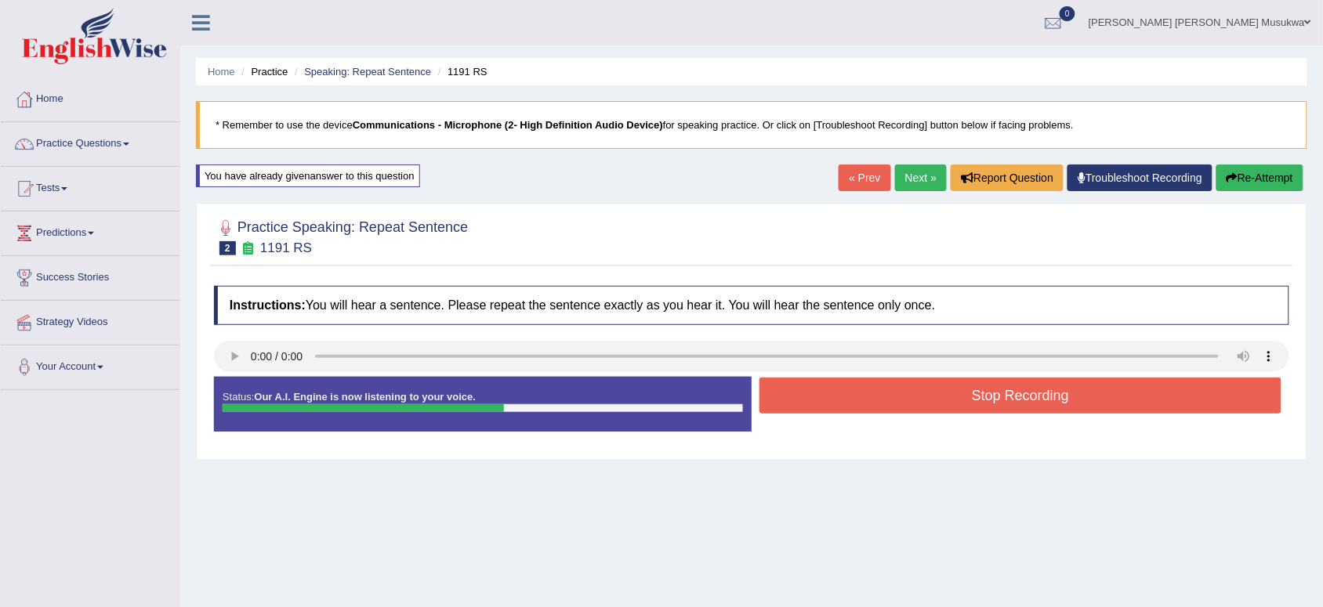
click at [976, 402] on button "Stop Recording" at bounding box center [1020, 396] width 522 height 36
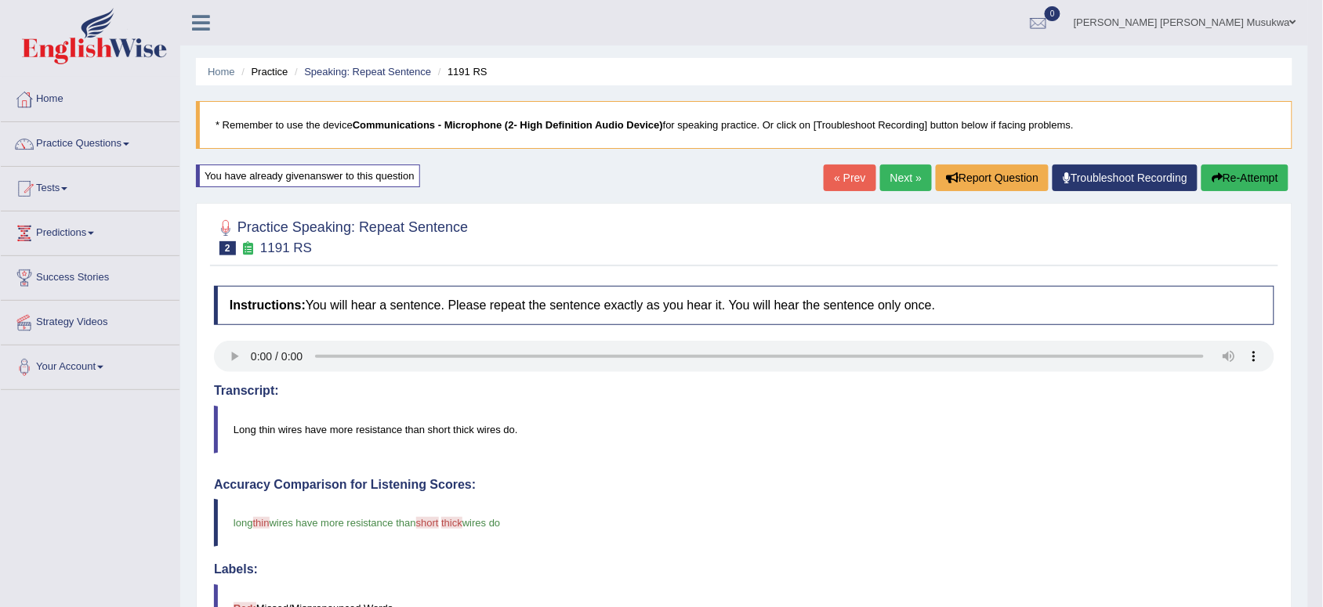
click at [1220, 173] on button "Re-Attempt" at bounding box center [1244, 178] width 87 height 27
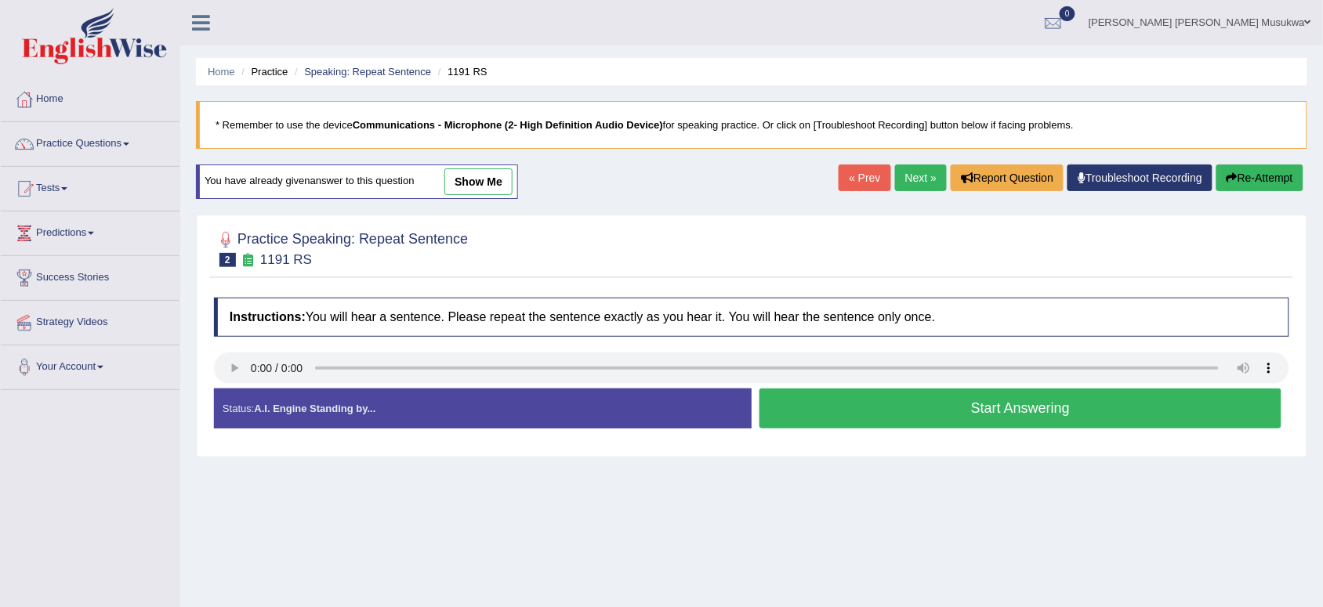
click at [838, 406] on button "Start Answering" at bounding box center [1020, 409] width 522 height 40
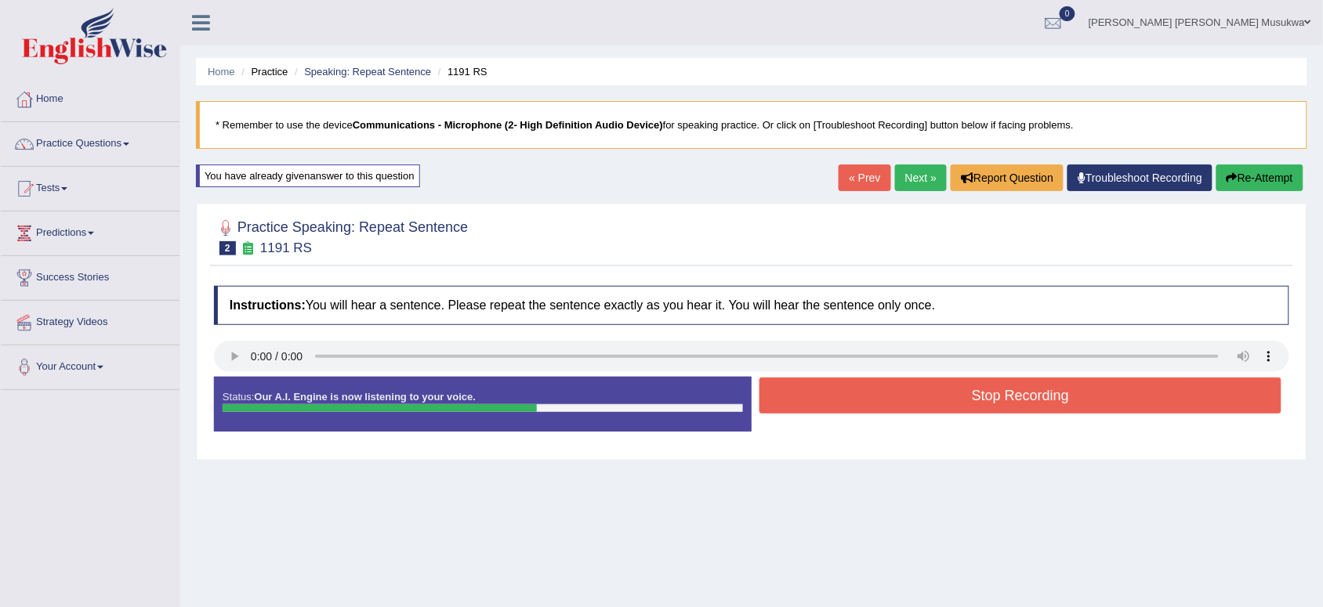
click at [839, 406] on button "Stop Recording" at bounding box center [1020, 396] width 522 height 36
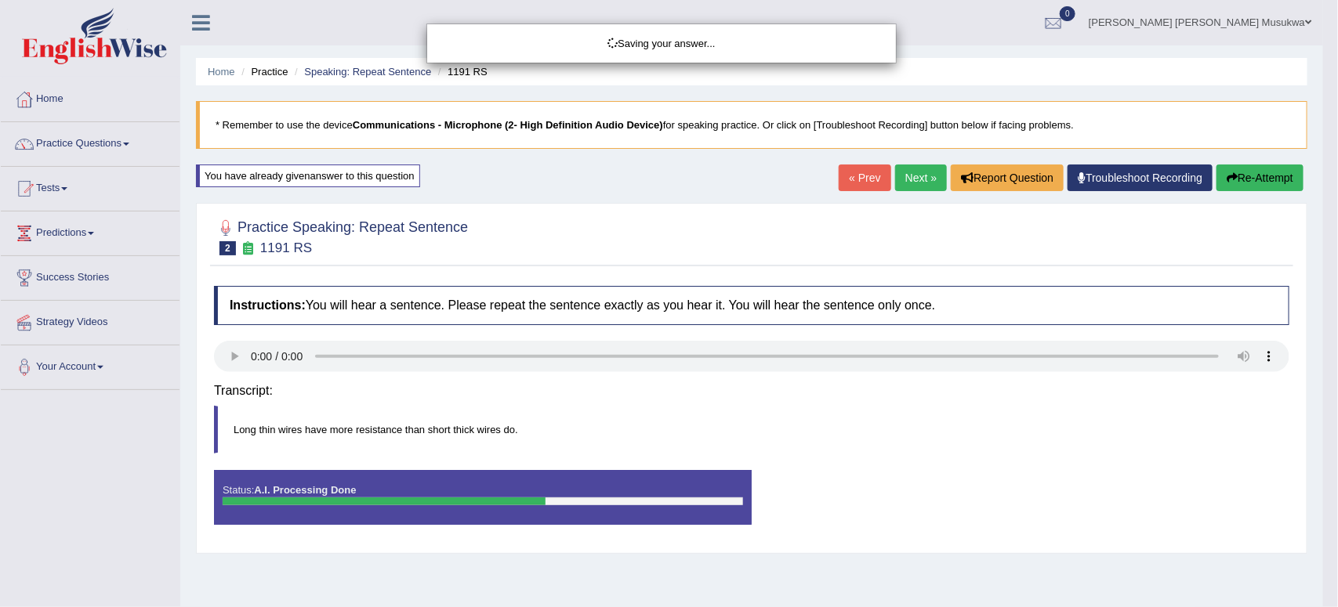
click at [839, 406] on body "Toggle navigation Home Practice Questions Speaking Practice Read Aloud Repeat S…" at bounding box center [669, 303] width 1338 height 607
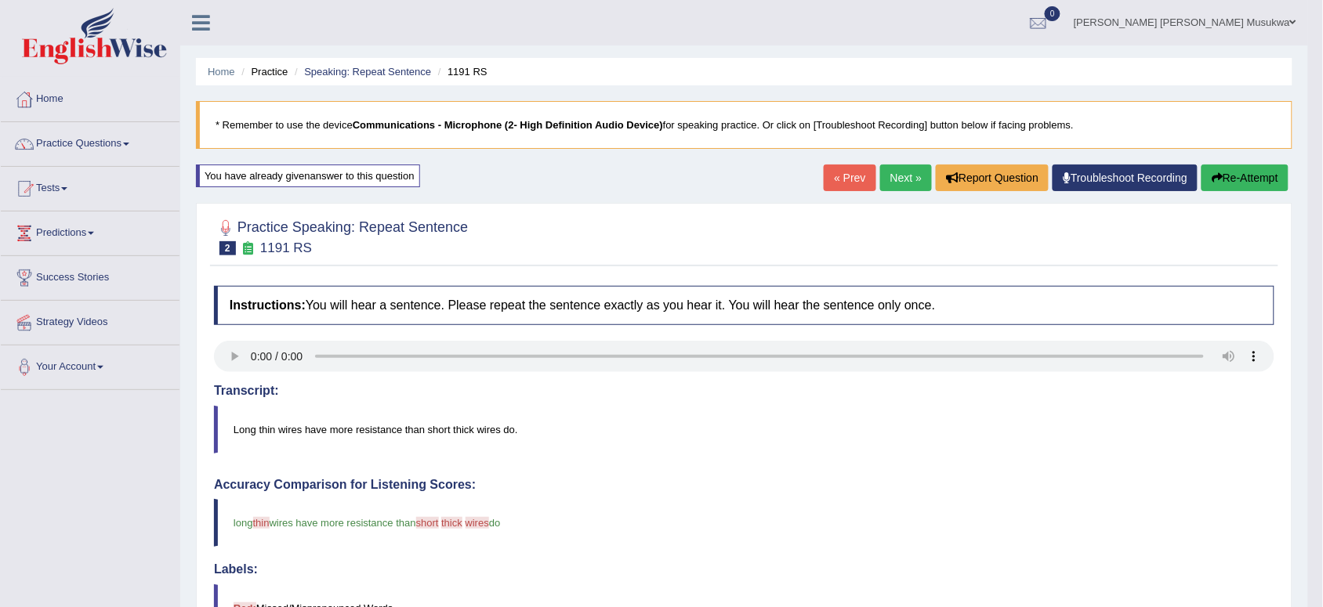
click at [996, 127] on blockquote "* Remember to use the device Communications - Microphone (2- High Definition Au…" at bounding box center [744, 125] width 1096 height 48
click at [892, 185] on link "Next »" at bounding box center [906, 178] width 52 height 27
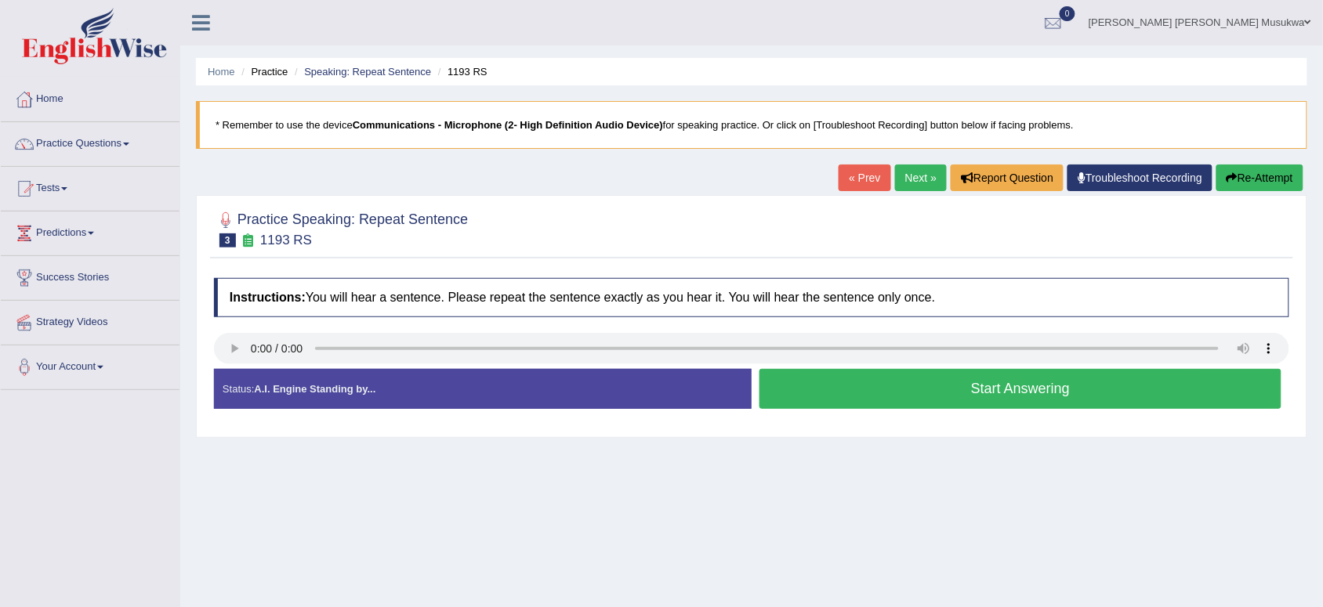
click at [813, 393] on button "Start Answering" at bounding box center [1020, 389] width 522 height 40
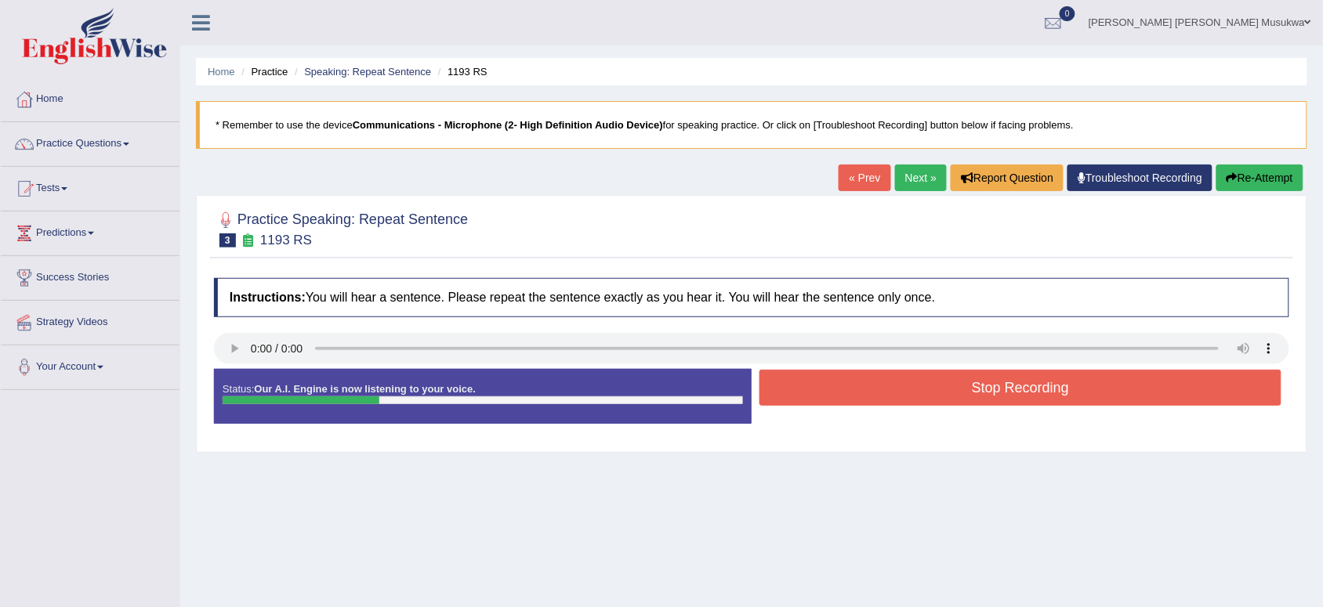
click at [813, 393] on button "Stop Recording" at bounding box center [1020, 388] width 522 height 36
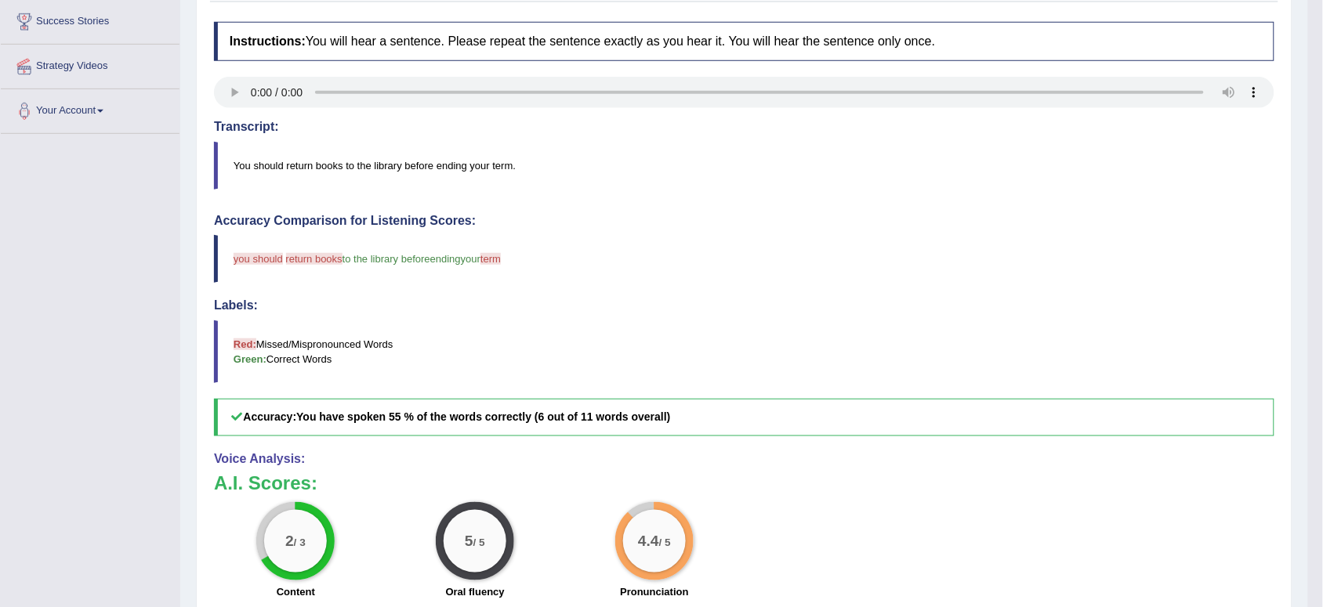
scroll to position [274, 0]
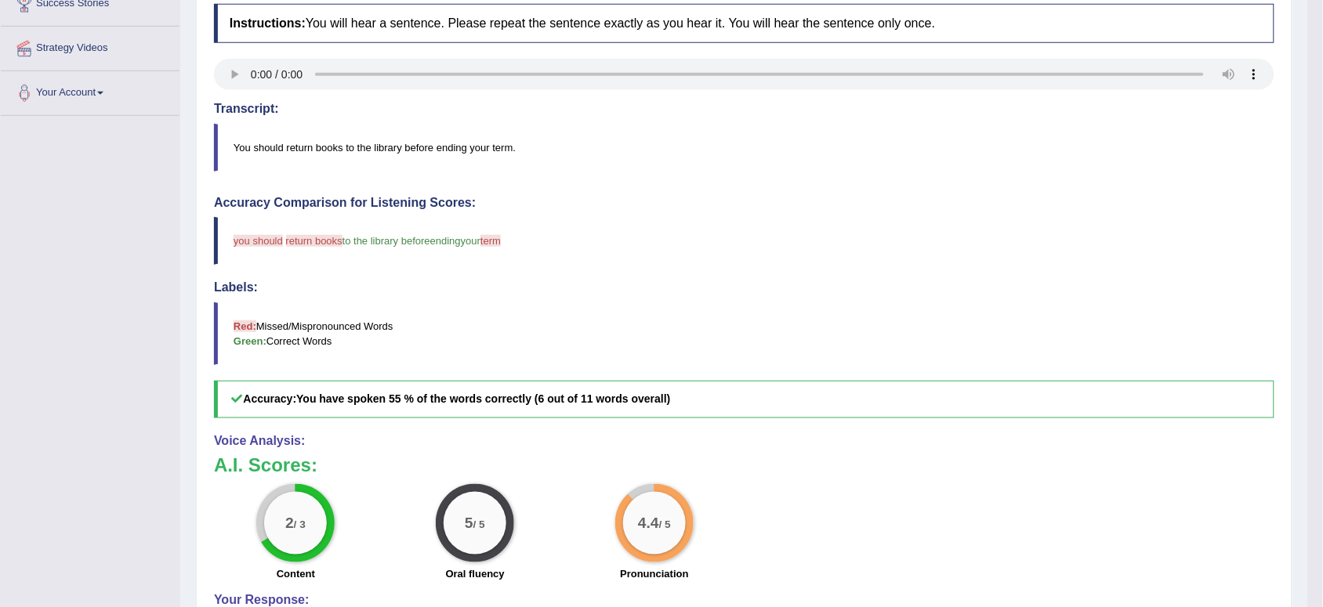
click at [1301, 143] on div "Home Practice Speaking: Repeat Sentence 1193 RS * Remember to use the device Co…" at bounding box center [744, 236] width 1128 height 1020
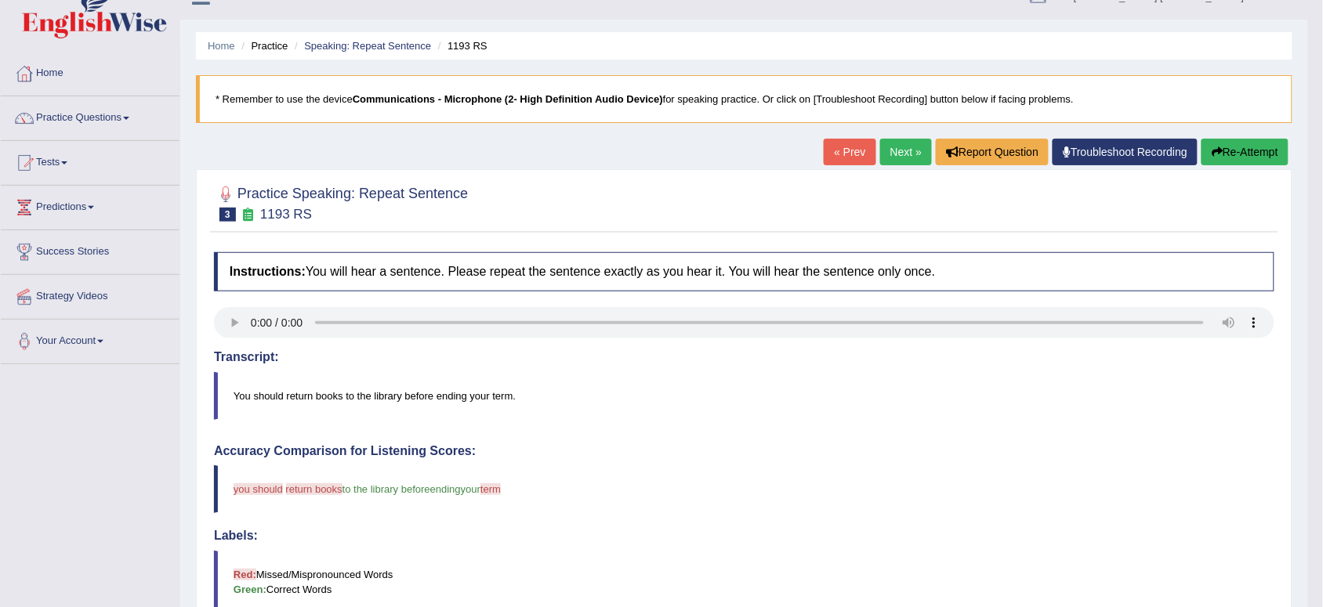
scroll to position [0, 0]
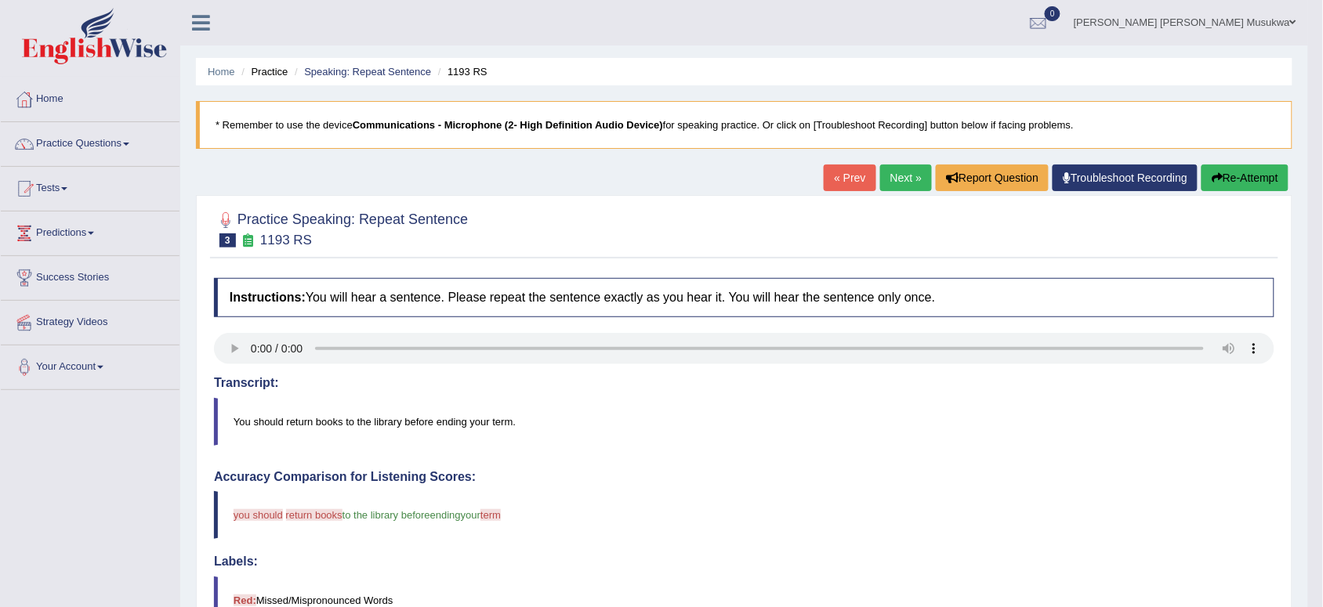
click at [1252, 178] on button "Re-Attempt" at bounding box center [1244, 178] width 87 height 27
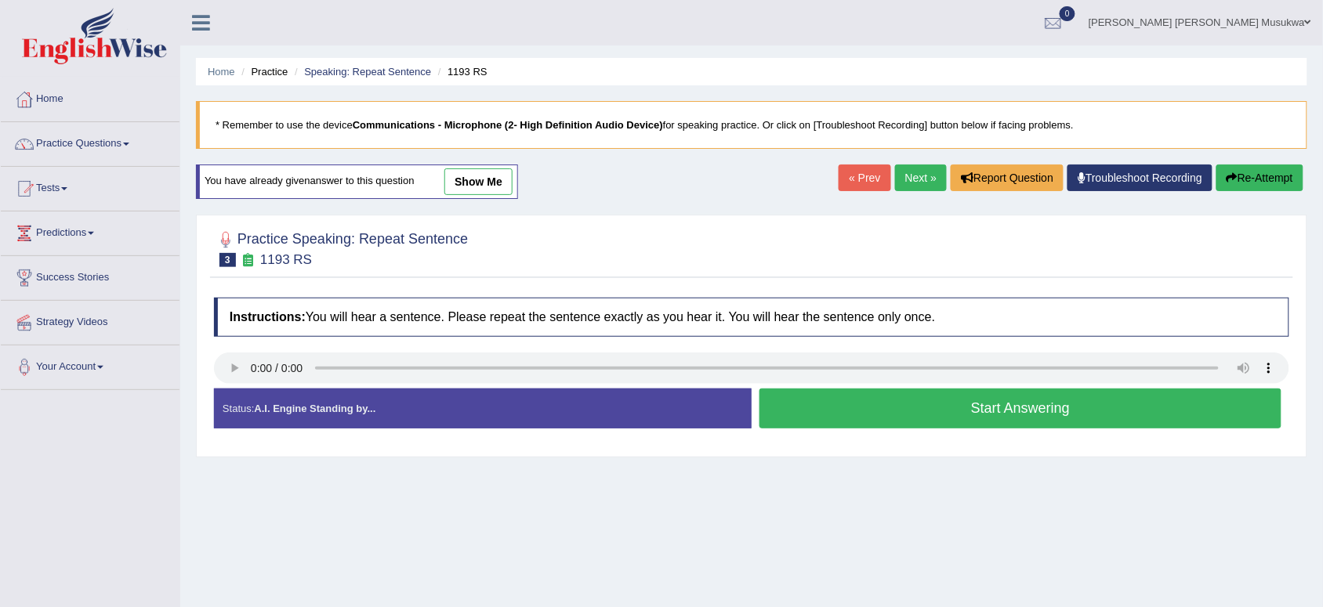
click at [1012, 402] on button "Start Answering" at bounding box center [1020, 409] width 522 height 40
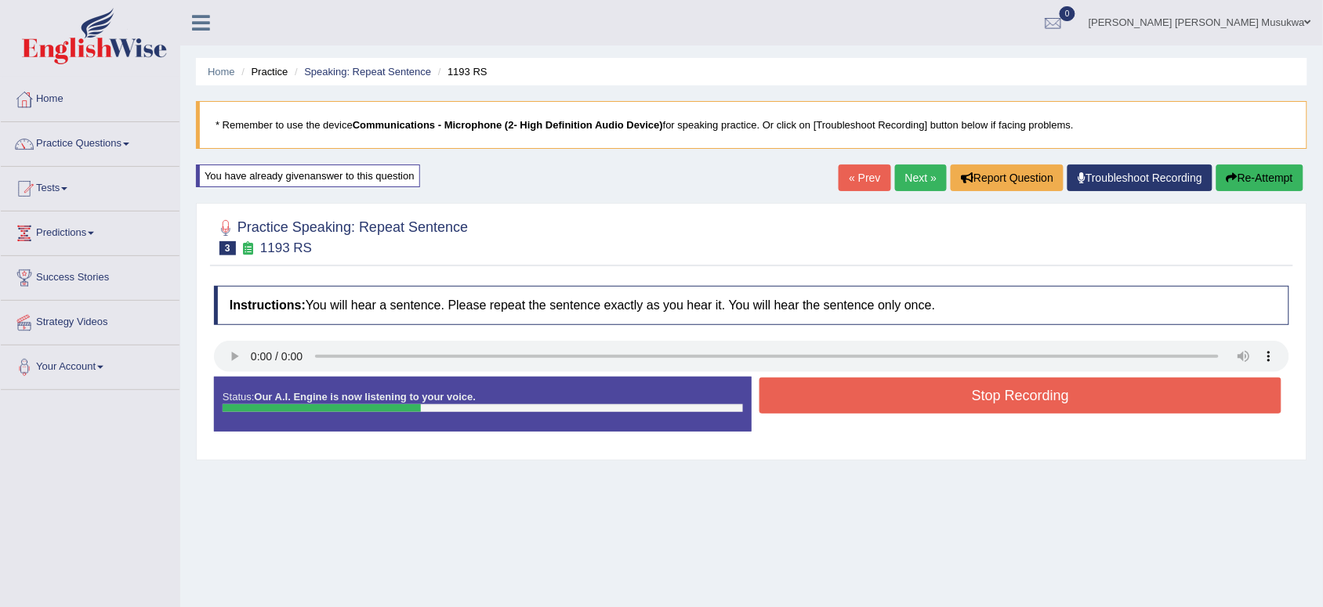
click at [1012, 402] on button "Stop Recording" at bounding box center [1020, 396] width 522 height 36
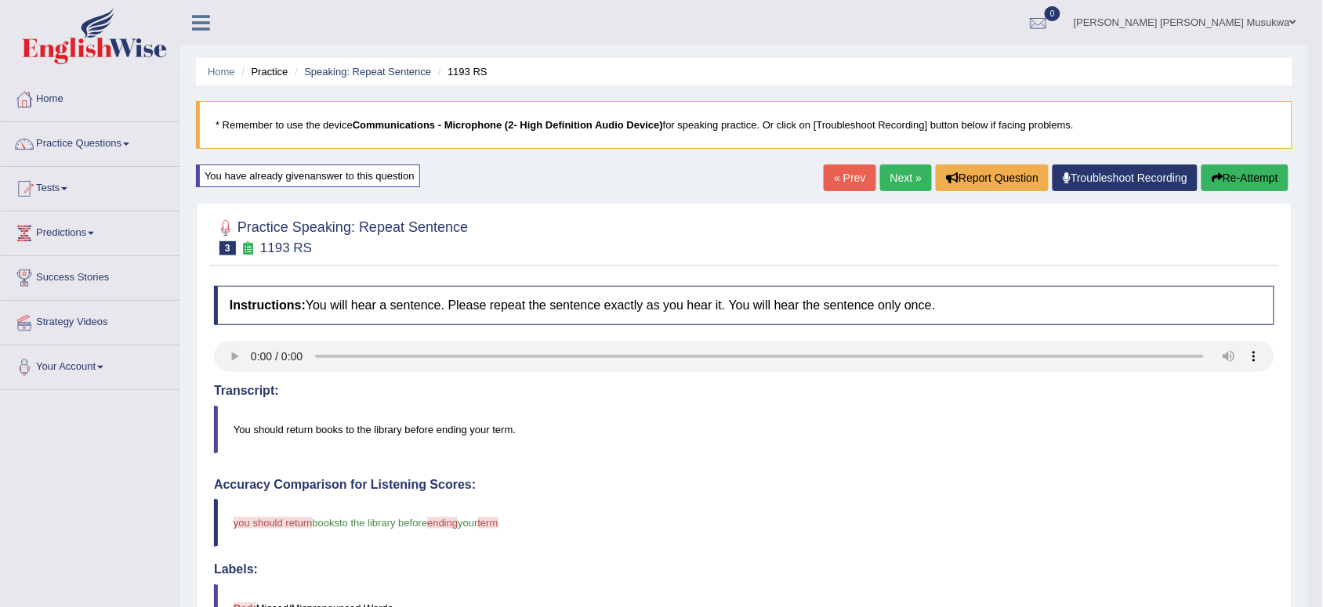
click at [1234, 177] on button "Re-Attempt" at bounding box center [1244, 178] width 87 height 27
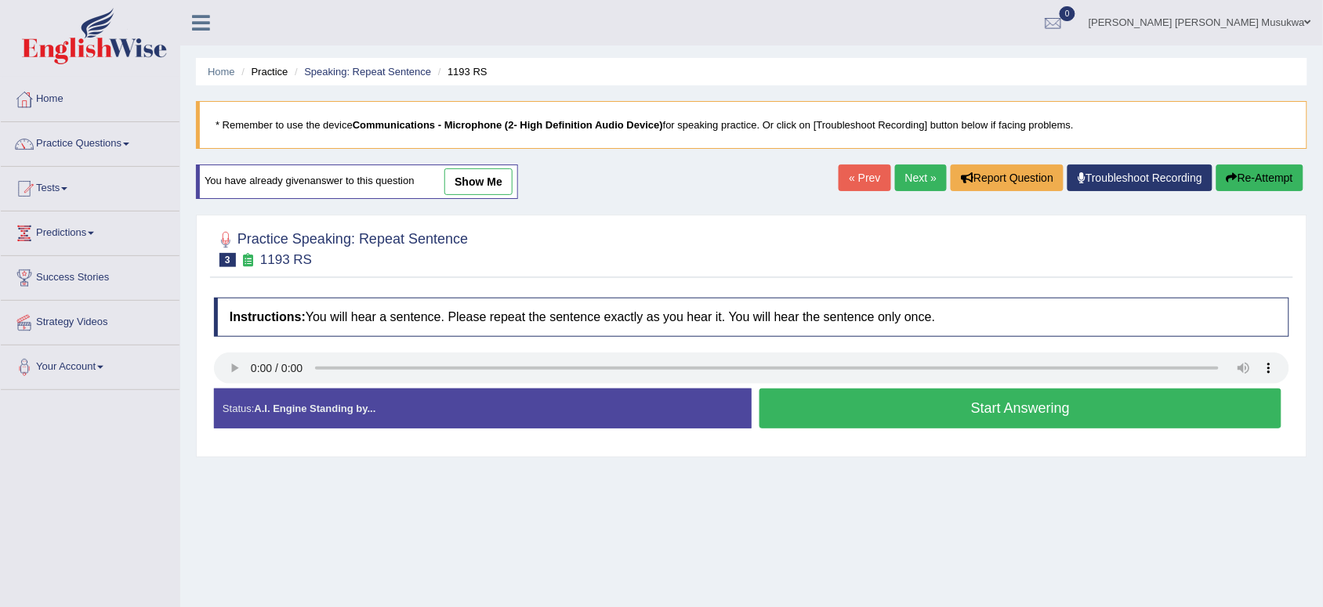
click at [911, 397] on button "Start Answering" at bounding box center [1020, 409] width 522 height 40
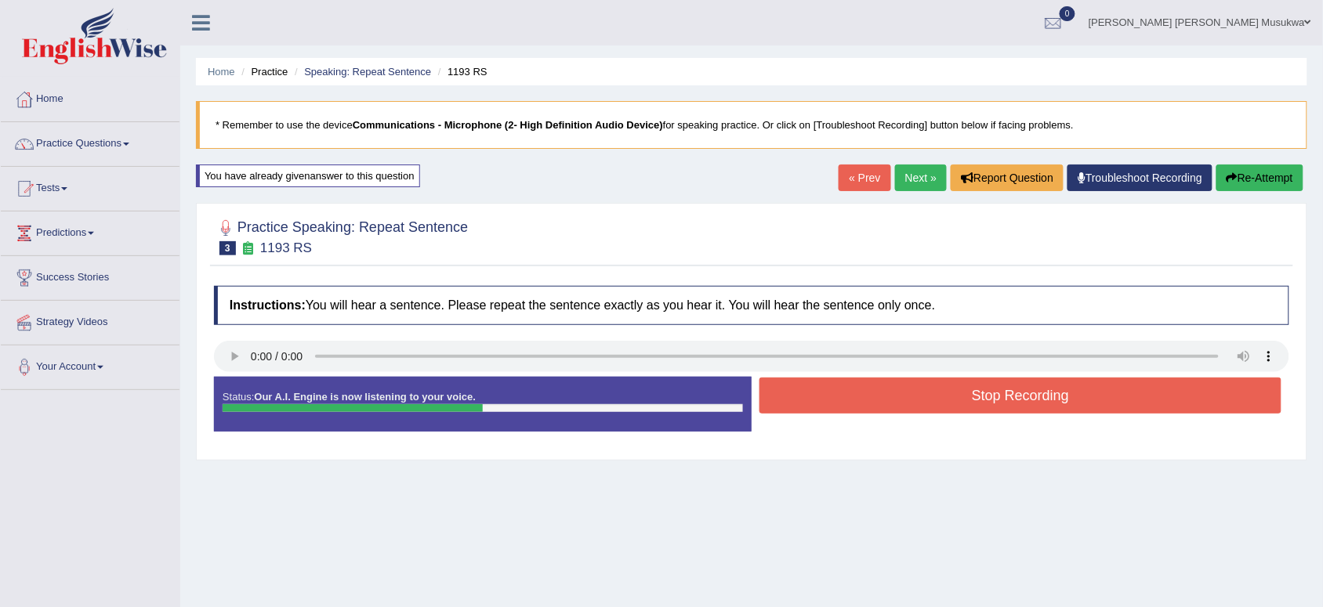
click at [911, 396] on button "Stop Recording" at bounding box center [1020, 396] width 522 height 36
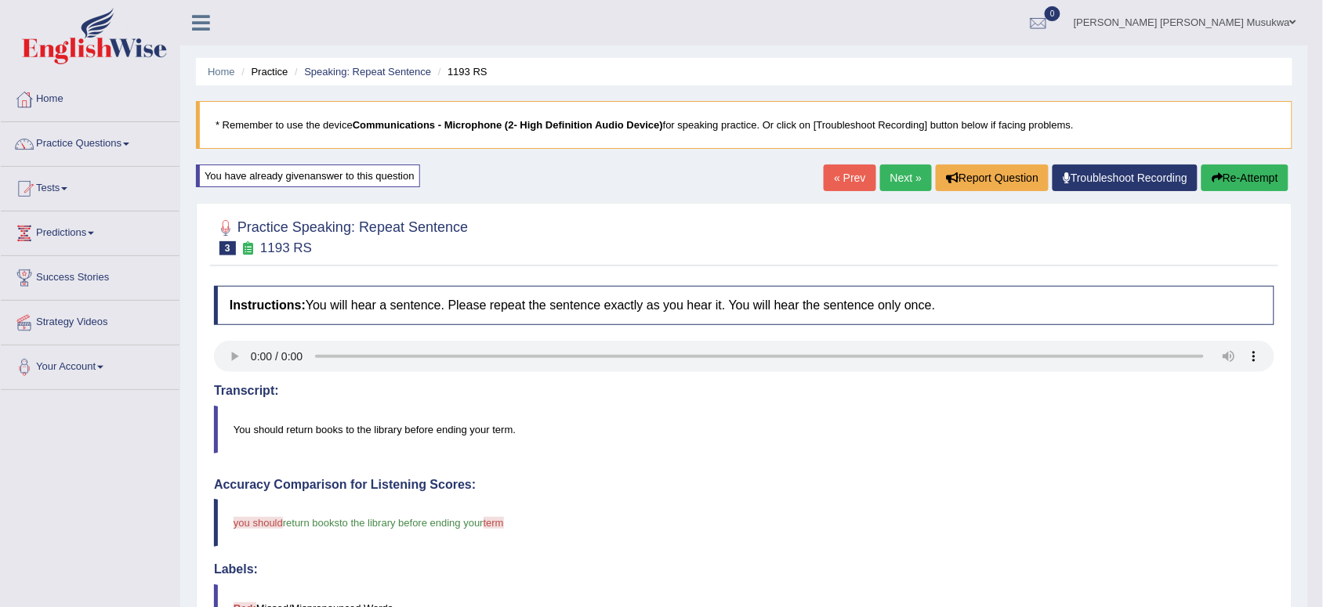
click at [1154, 444] on blockquote "You should return books to the library before ending your term." at bounding box center [744, 430] width 1060 height 48
click at [1232, 169] on button "Re-Attempt" at bounding box center [1244, 178] width 87 height 27
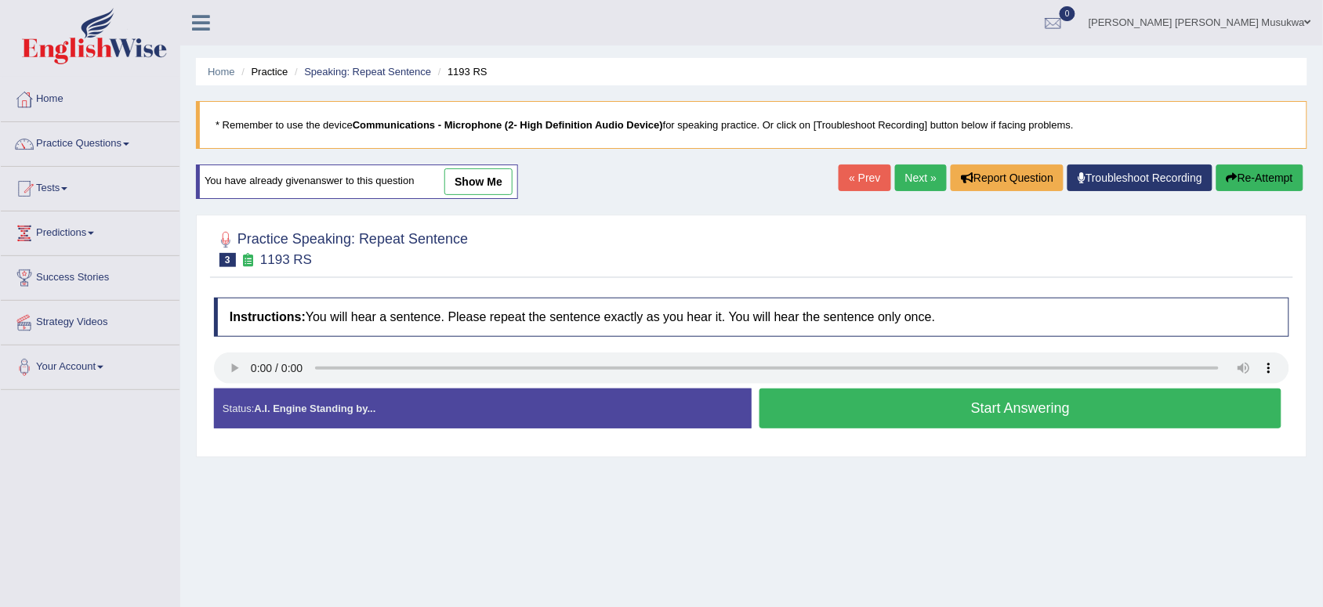
click at [1037, 398] on button "Start Answering" at bounding box center [1020, 409] width 522 height 40
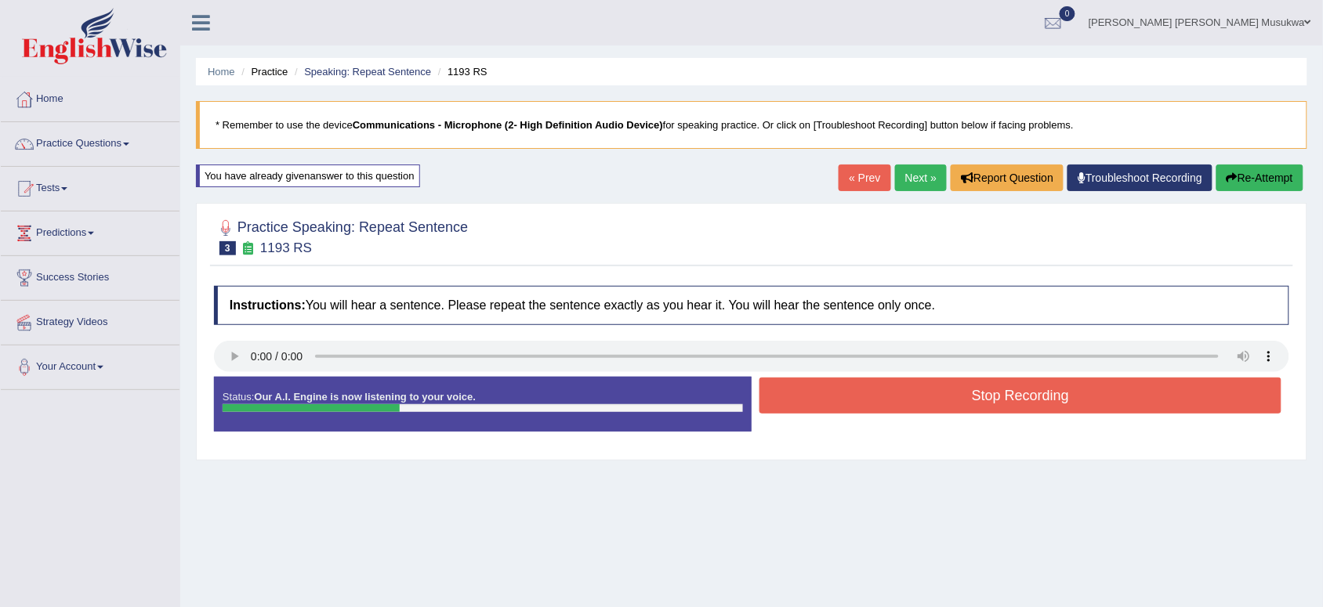
click at [1037, 398] on button "Stop Recording" at bounding box center [1020, 396] width 522 height 36
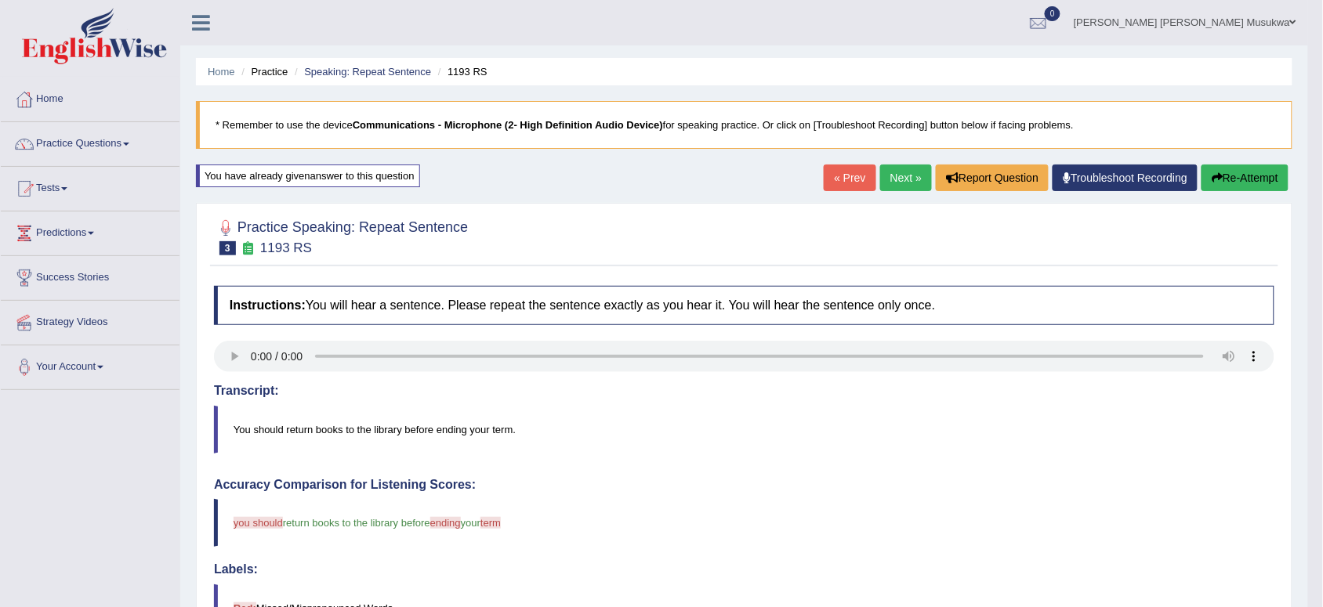
click at [886, 179] on link "Next »" at bounding box center [906, 178] width 52 height 27
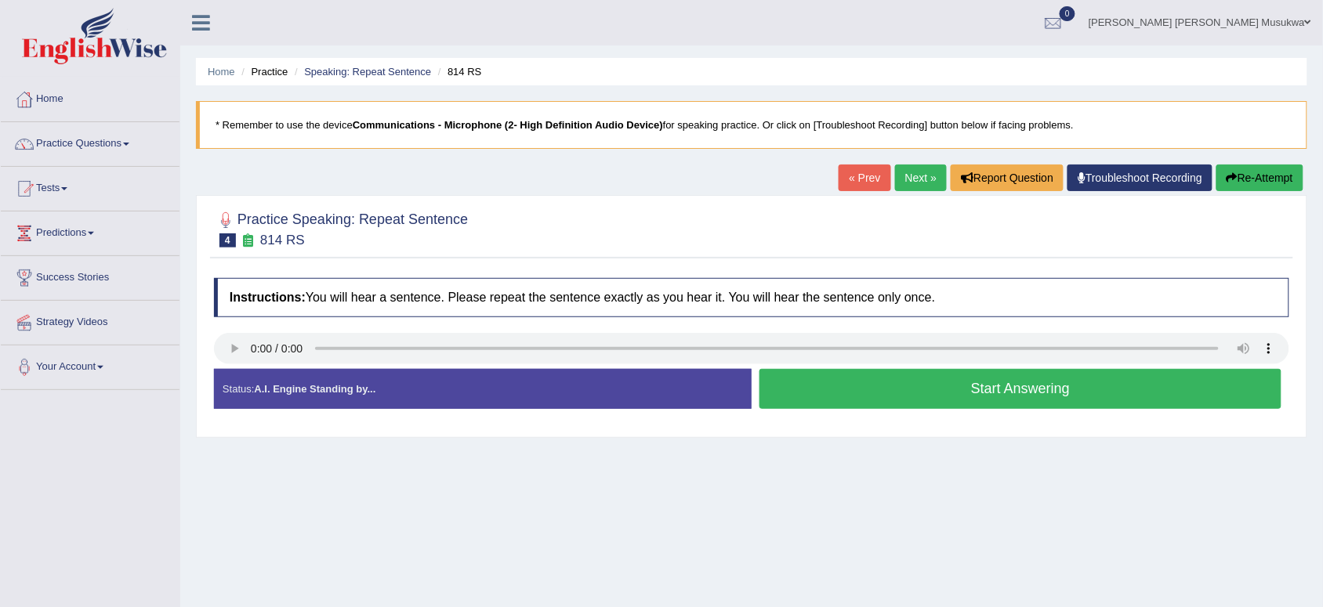
click at [863, 388] on button "Start Answering" at bounding box center [1020, 389] width 522 height 40
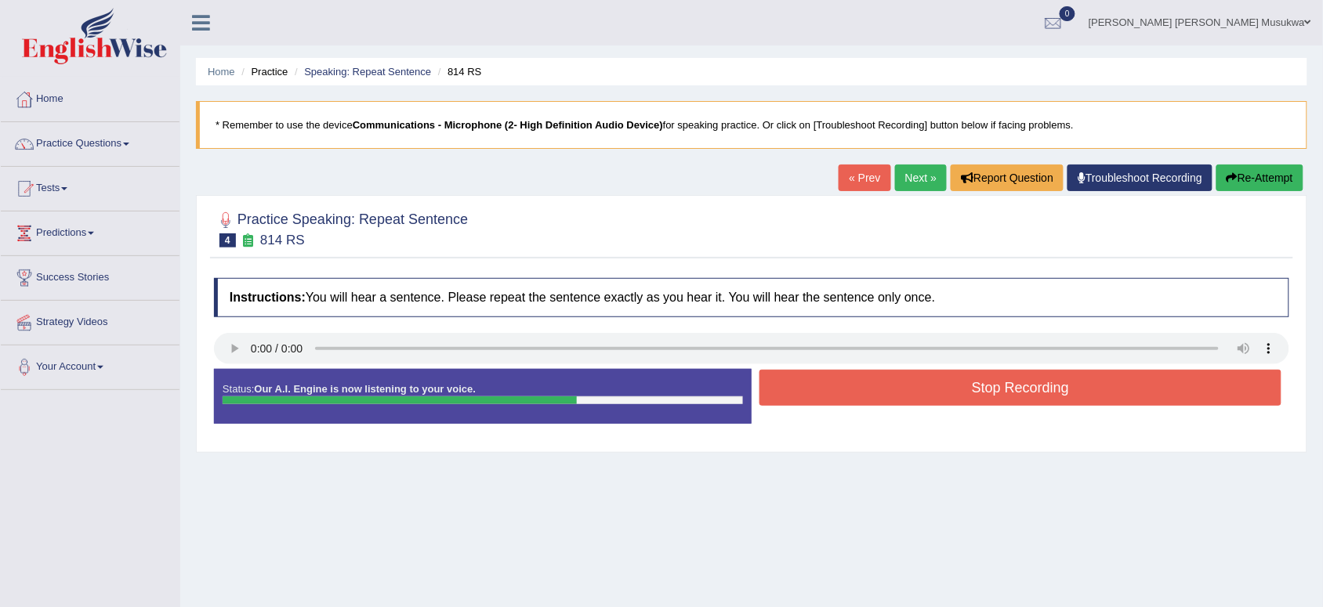
click at [863, 388] on button "Stop Recording" at bounding box center [1020, 388] width 522 height 36
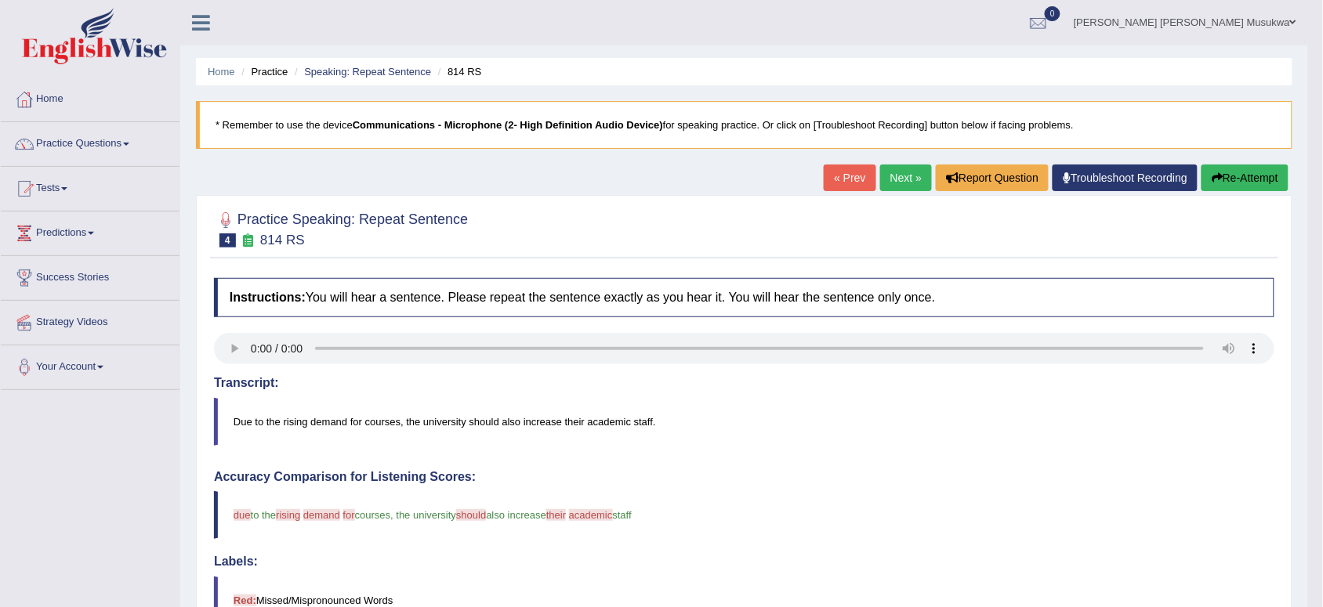
click at [1235, 173] on button "Re-Attempt" at bounding box center [1244, 178] width 87 height 27
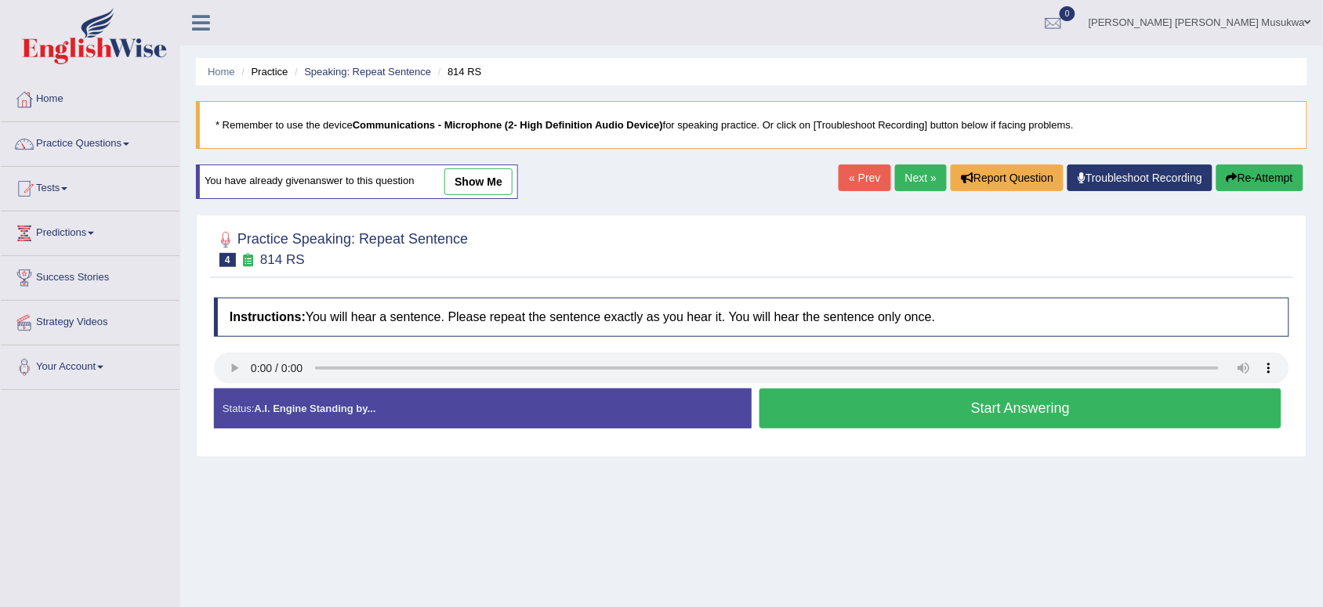
click at [1042, 398] on button "Start Answering" at bounding box center [1020, 409] width 522 height 40
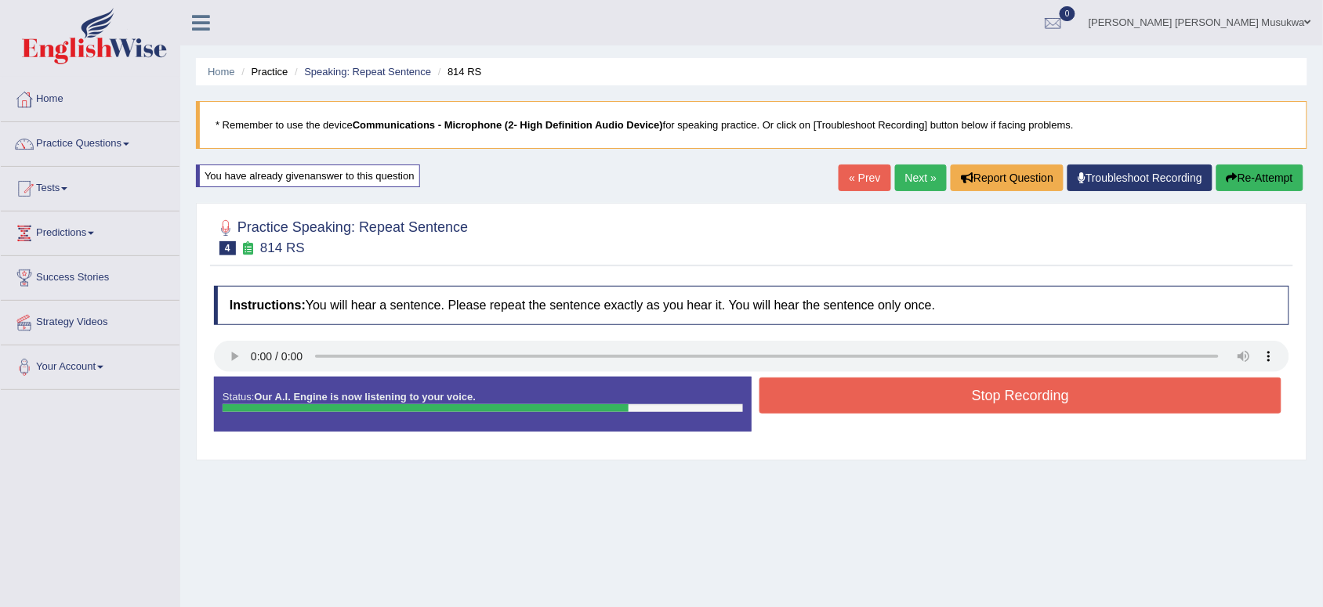
click at [1042, 398] on button "Stop Recording" at bounding box center [1020, 396] width 522 height 36
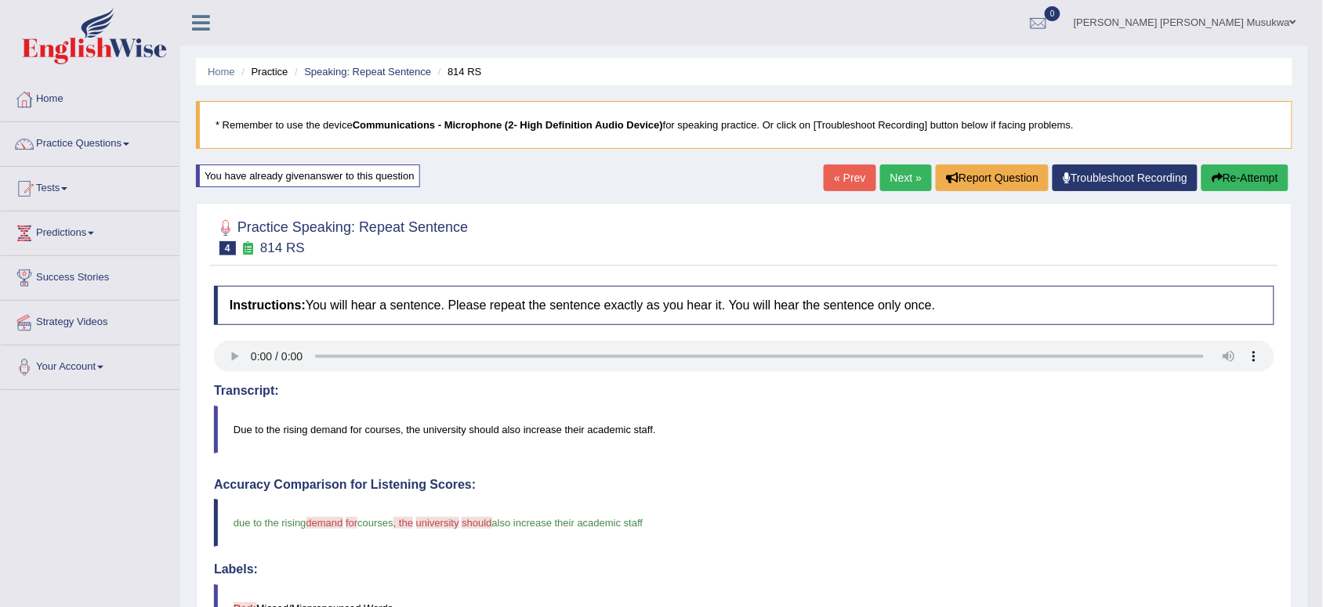
click at [891, 171] on link "Next »" at bounding box center [906, 178] width 52 height 27
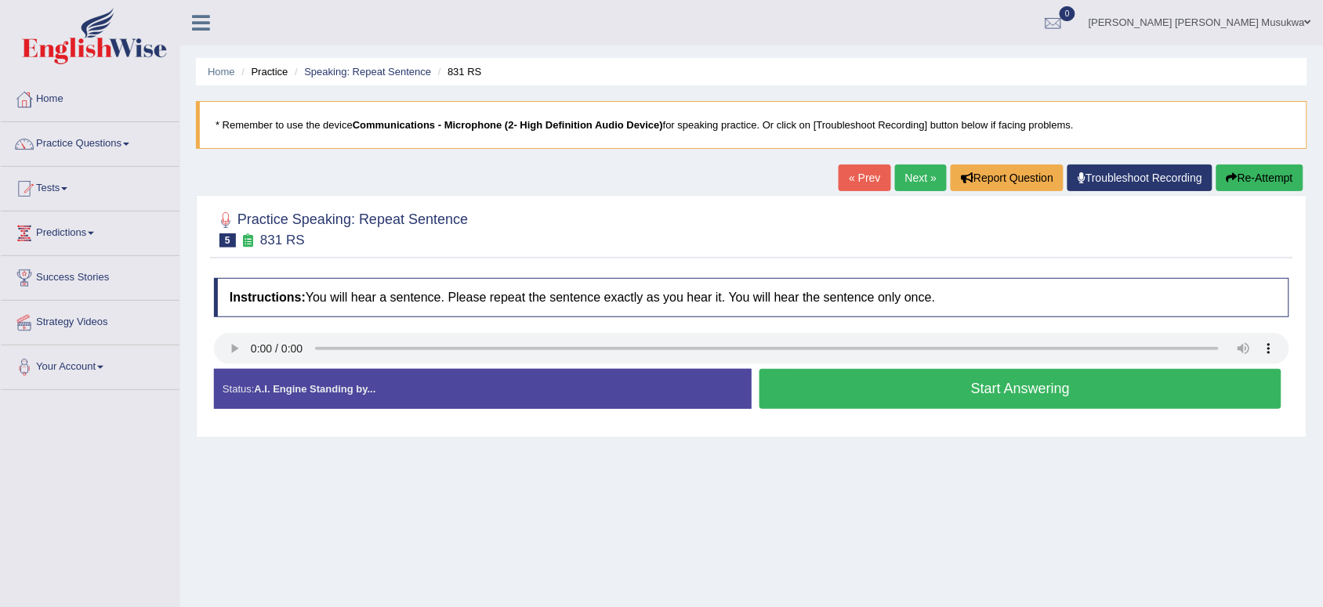
click at [812, 392] on button "Start Answering" at bounding box center [1020, 389] width 522 height 40
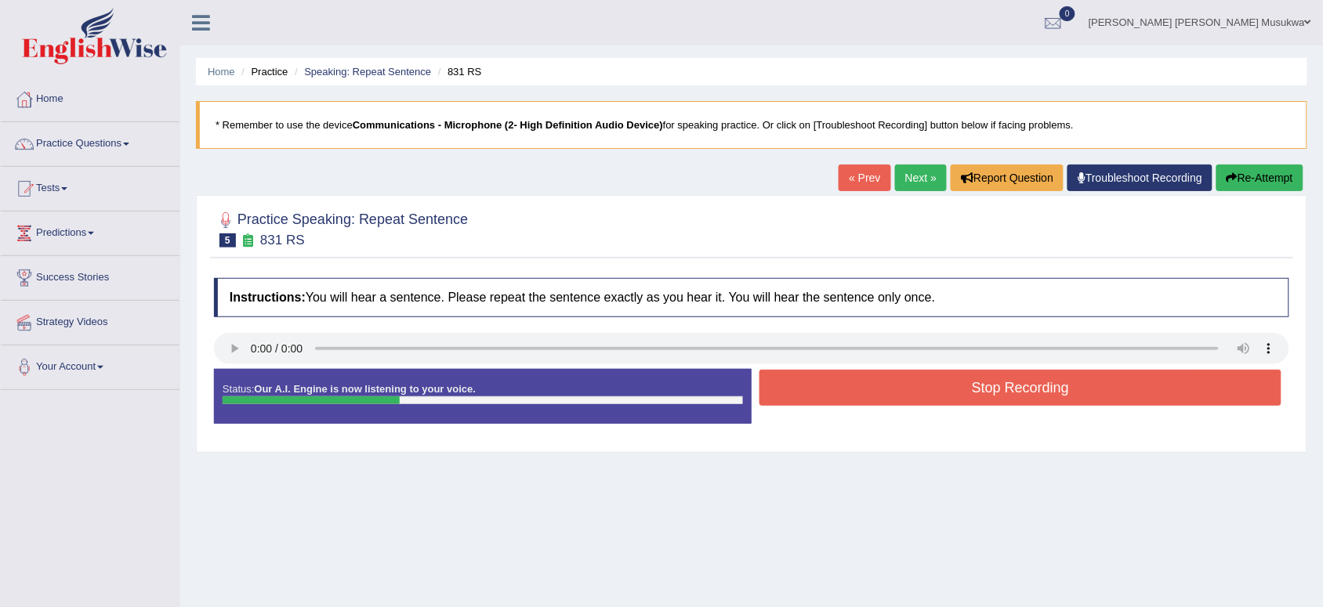
click at [812, 392] on button "Stop Recording" at bounding box center [1020, 388] width 522 height 36
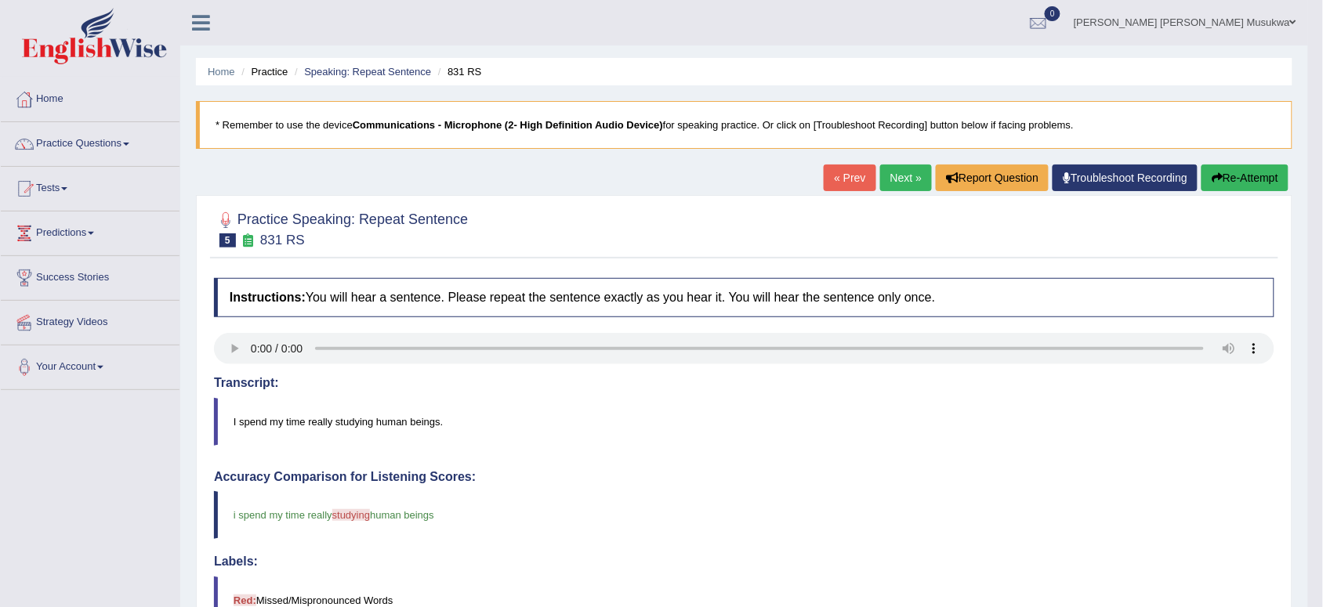
click at [1225, 182] on button "Re-Attempt" at bounding box center [1244, 178] width 87 height 27
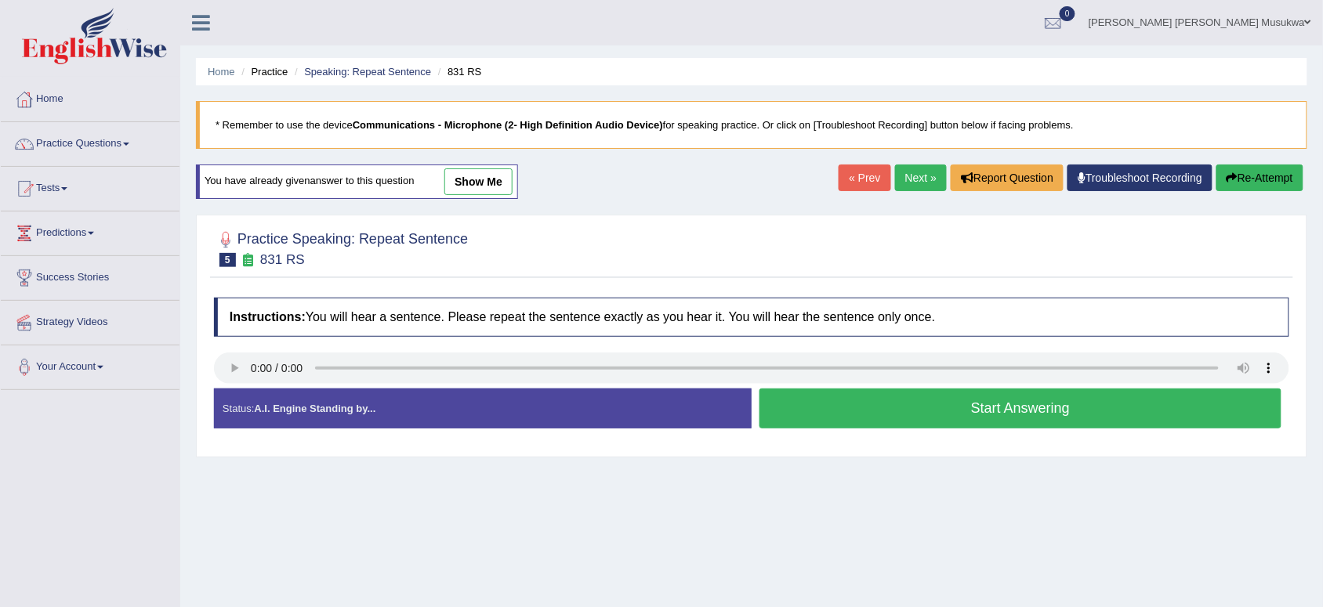
click at [899, 415] on button "Start Answering" at bounding box center [1020, 409] width 522 height 40
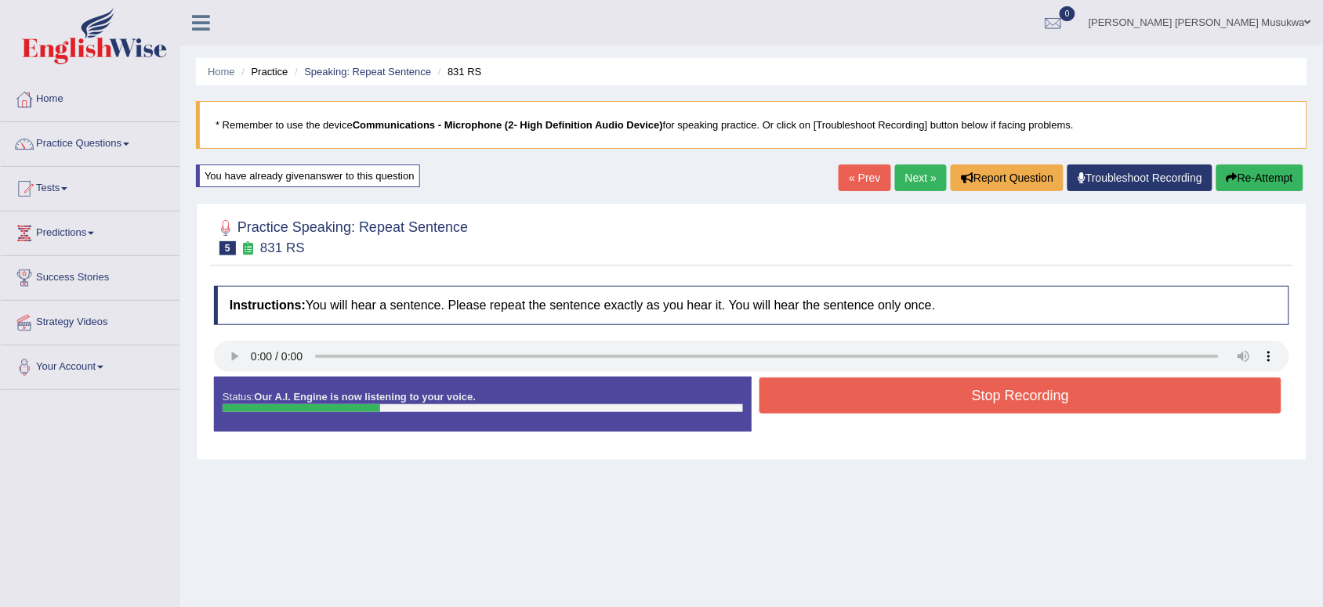
click at [903, 404] on button "Stop Recording" at bounding box center [1020, 396] width 522 height 36
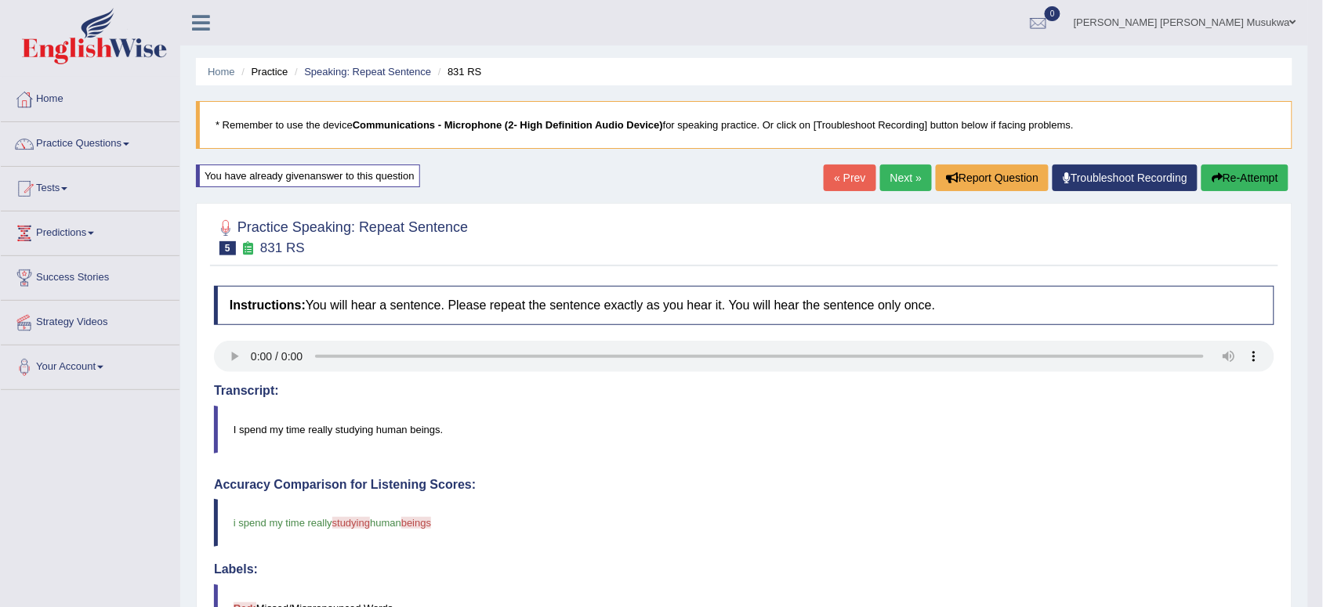
click at [1234, 173] on button "Re-Attempt" at bounding box center [1244, 178] width 87 height 27
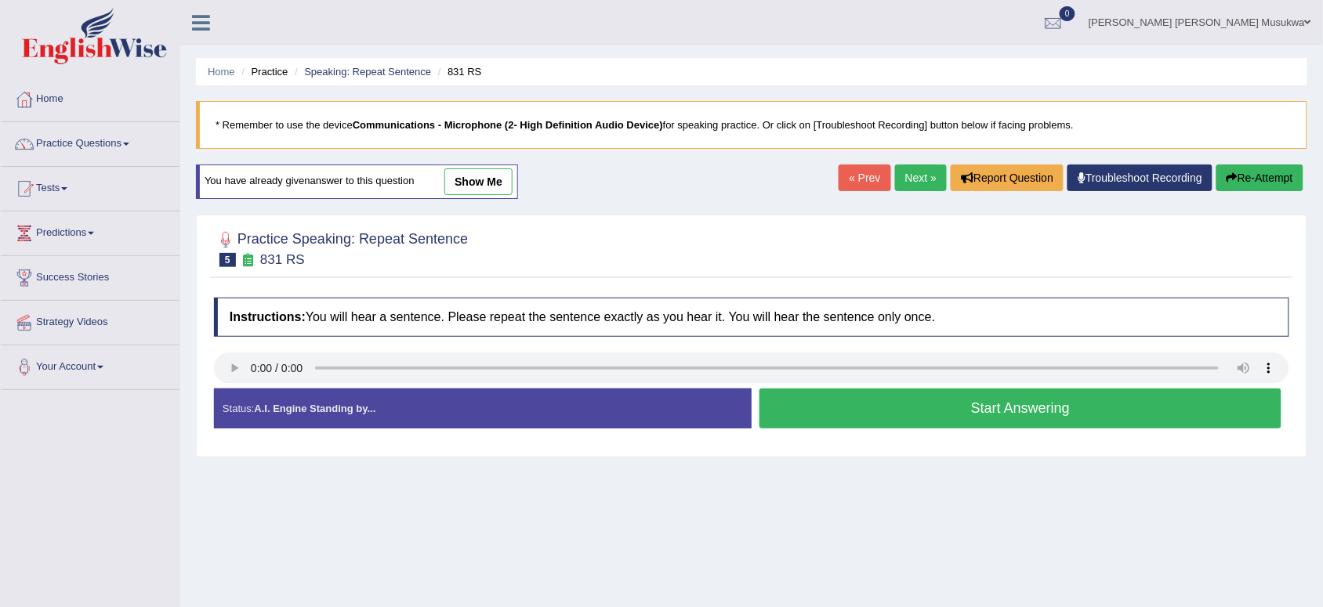
click at [882, 393] on button "Start Answering" at bounding box center [1020, 409] width 522 height 40
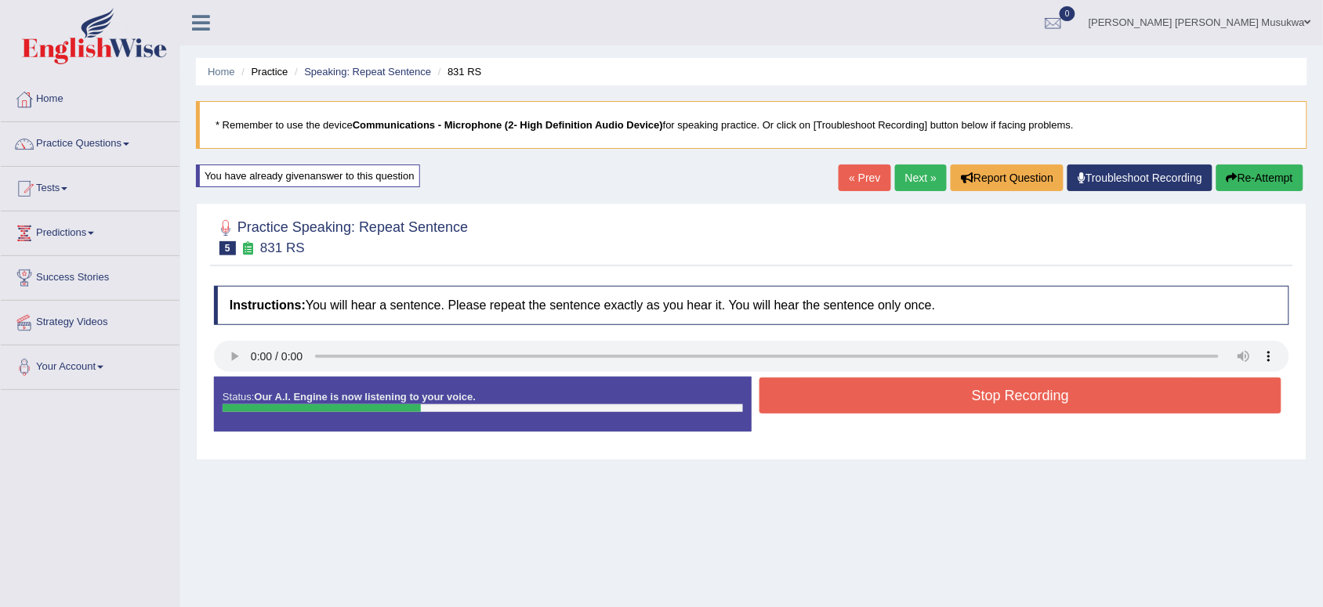
click at [882, 393] on button "Stop Recording" at bounding box center [1020, 396] width 522 height 36
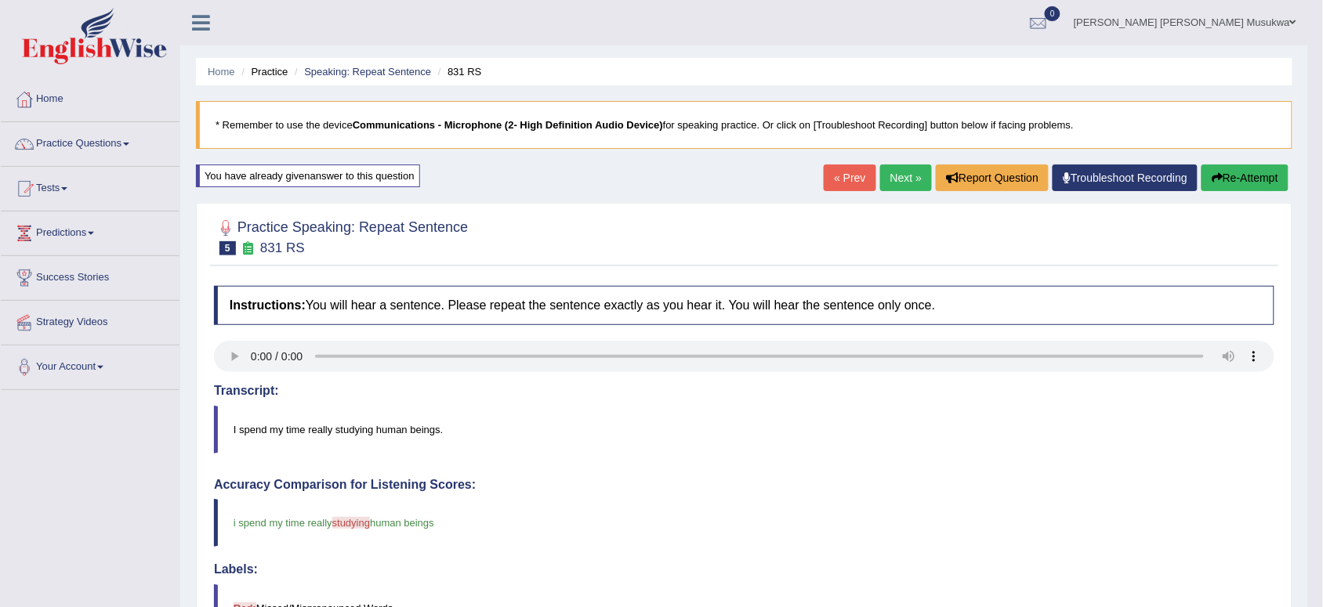
click at [904, 166] on link "Next »" at bounding box center [906, 178] width 52 height 27
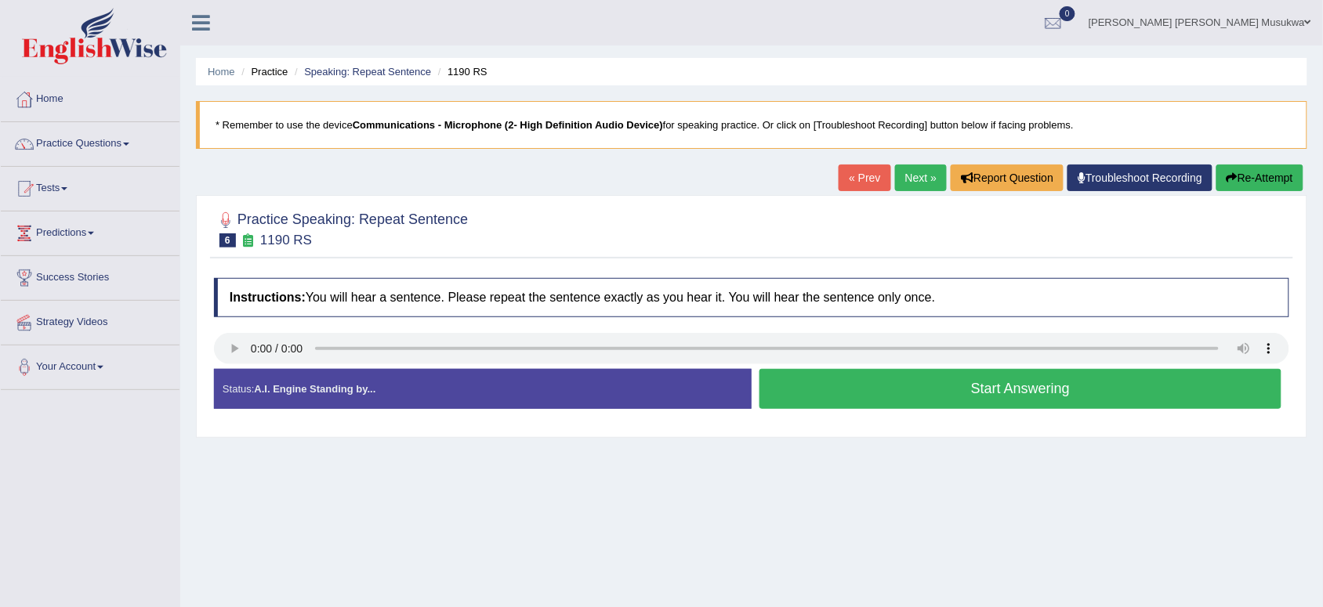
click at [885, 385] on button "Start Answering" at bounding box center [1020, 389] width 522 height 40
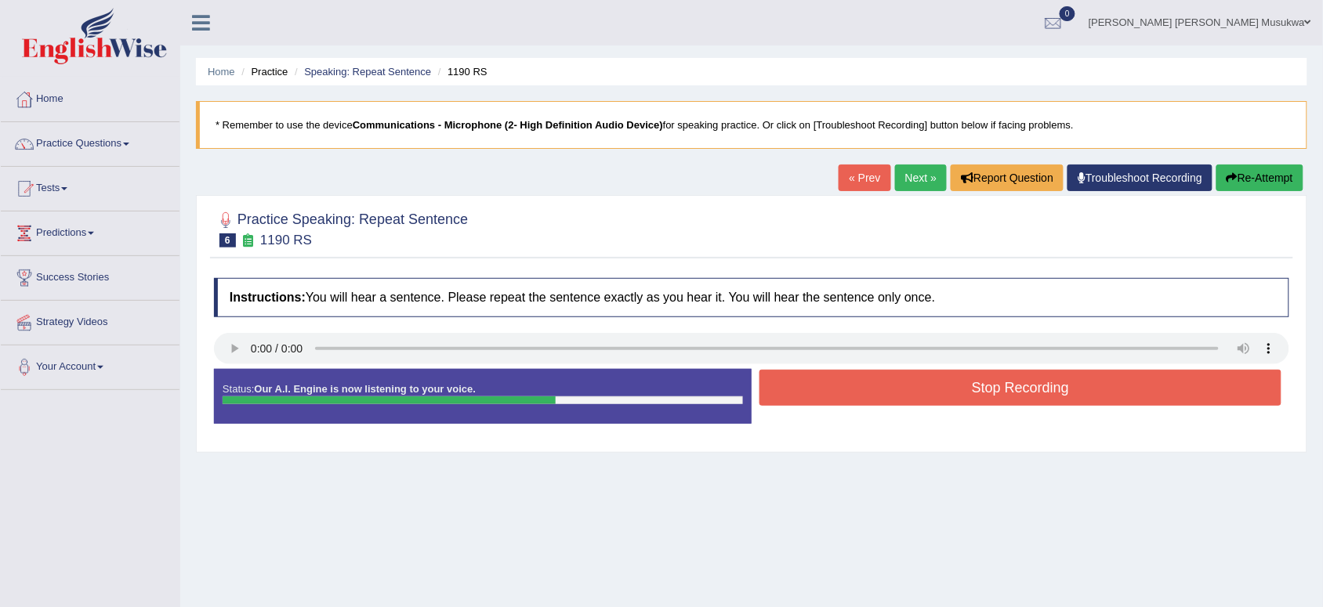
click at [885, 385] on button "Stop Recording" at bounding box center [1020, 388] width 522 height 36
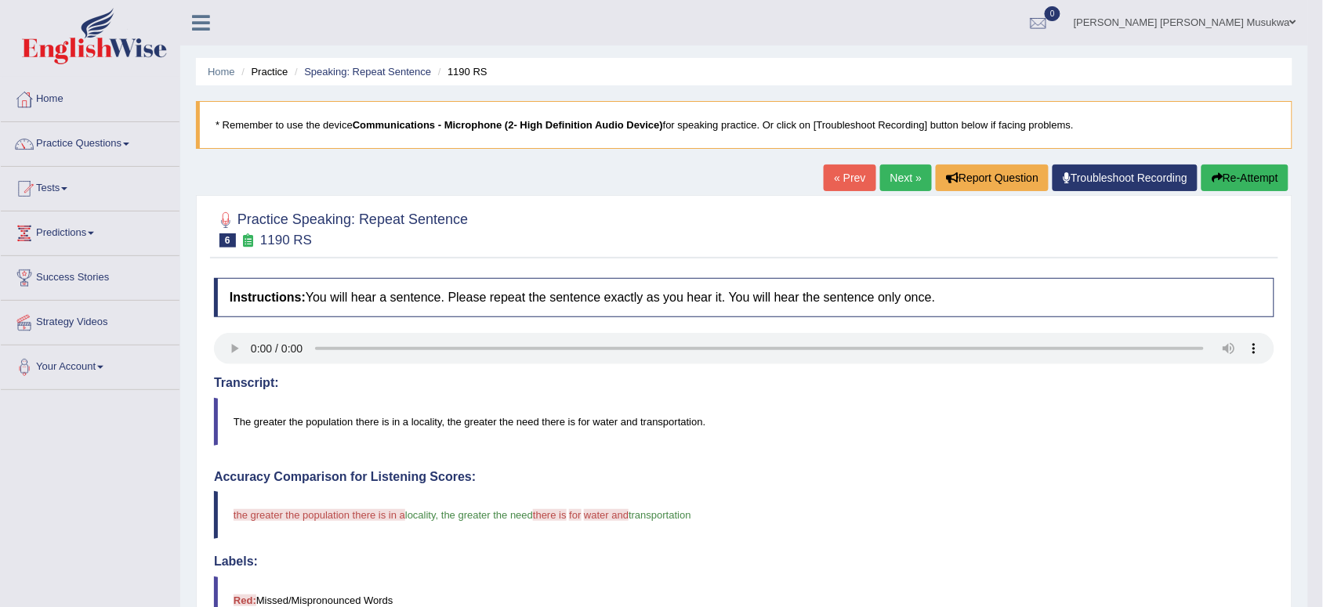
click at [893, 174] on link "Next »" at bounding box center [906, 178] width 52 height 27
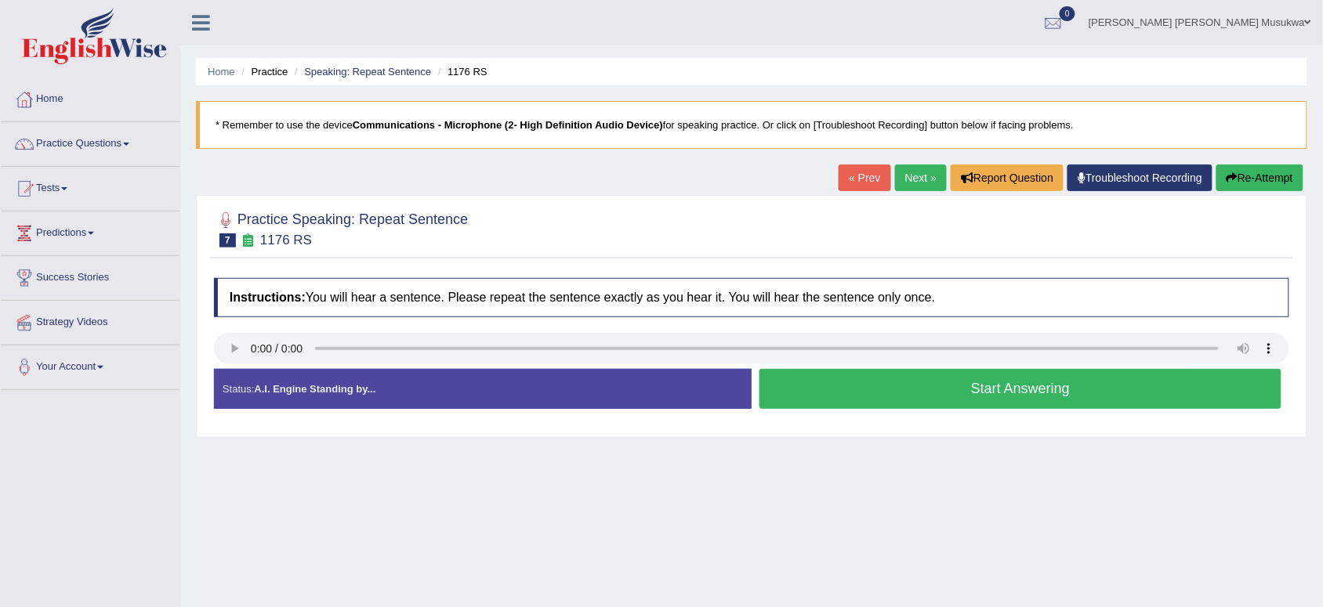
click at [864, 377] on button "Start Answering" at bounding box center [1020, 389] width 522 height 40
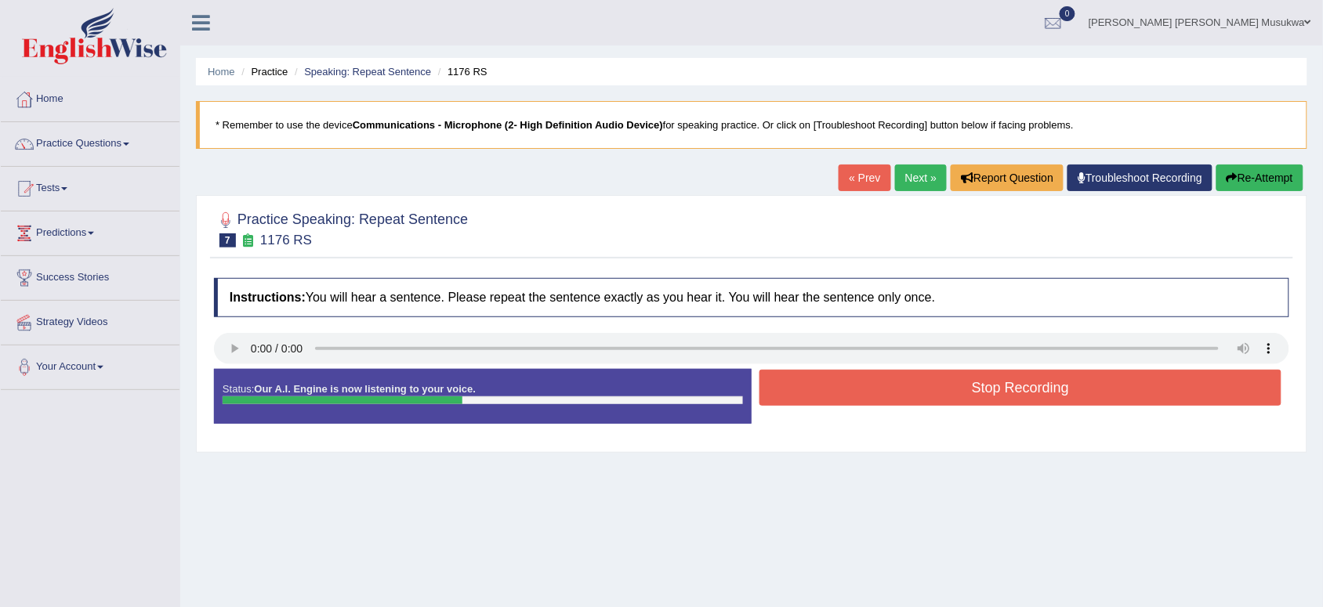
click at [864, 377] on button "Stop Recording" at bounding box center [1020, 388] width 522 height 36
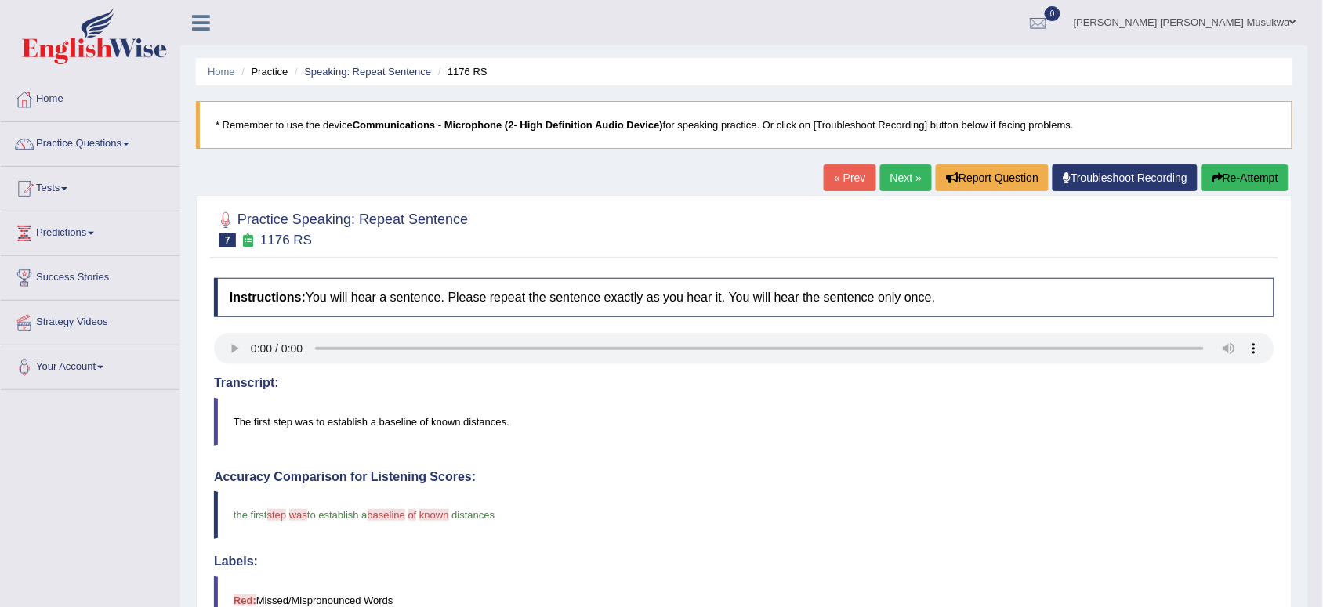
click at [1246, 166] on button "Re-Attempt" at bounding box center [1244, 178] width 87 height 27
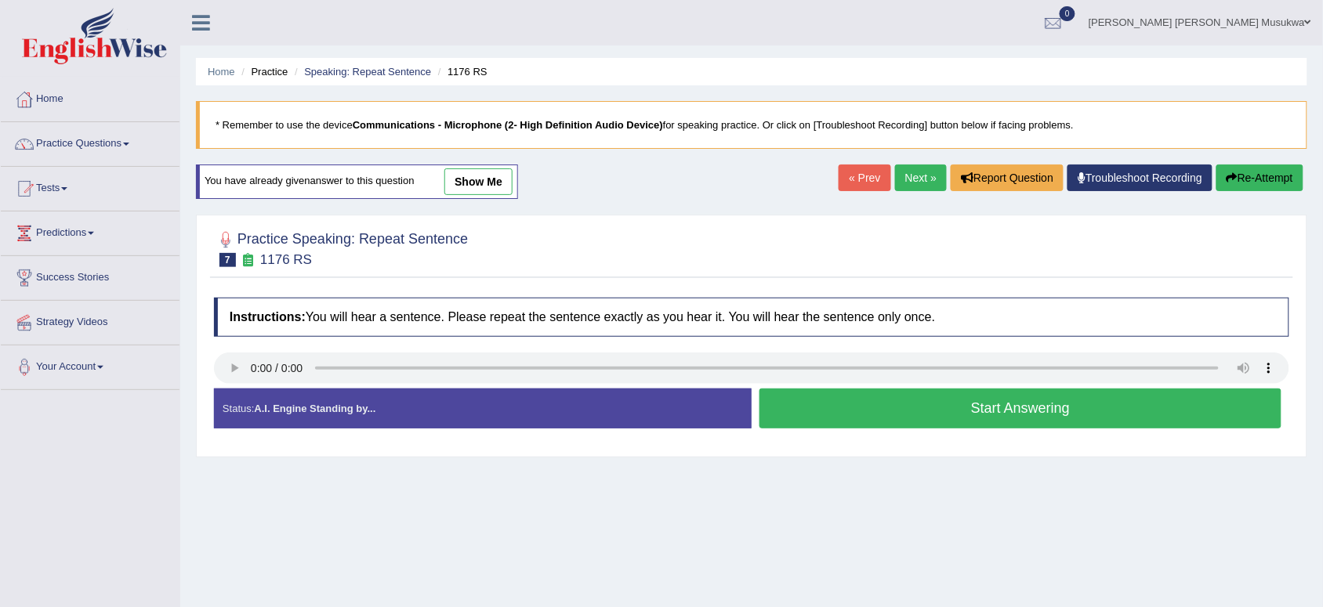
click at [919, 396] on button "Start Answering" at bounding box center [1020, 409] width 522 height 40
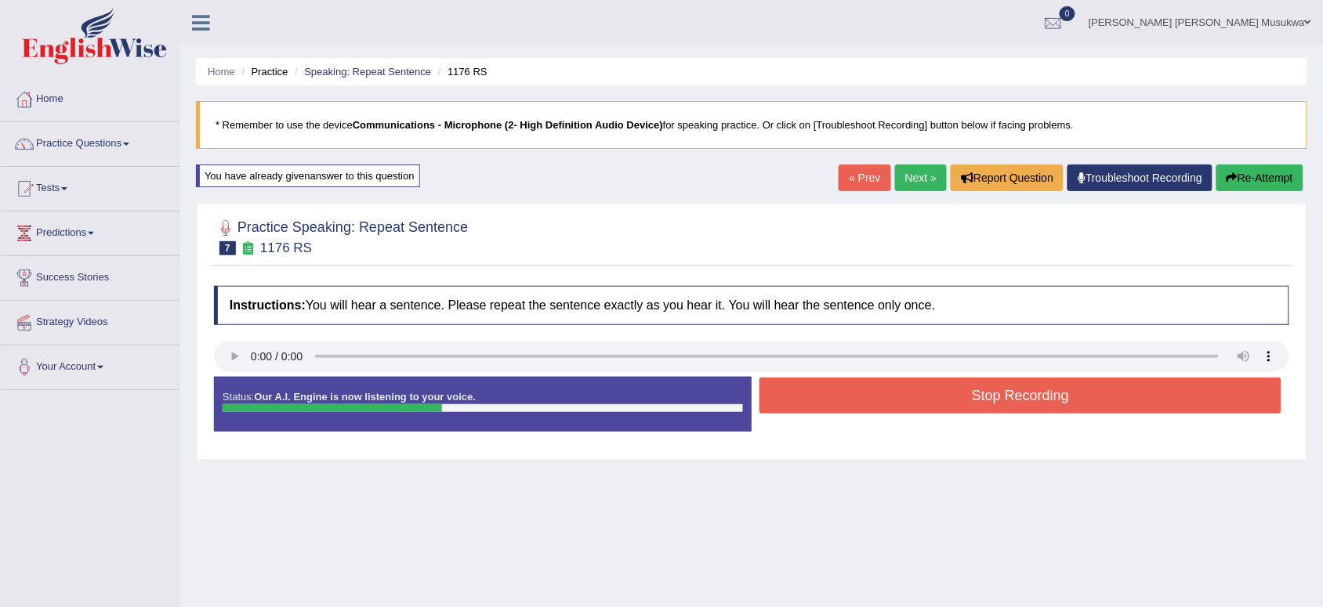
click at [921, 390] on button "Stop Recording" at bounding box center [1020, 396] width 522 height 36
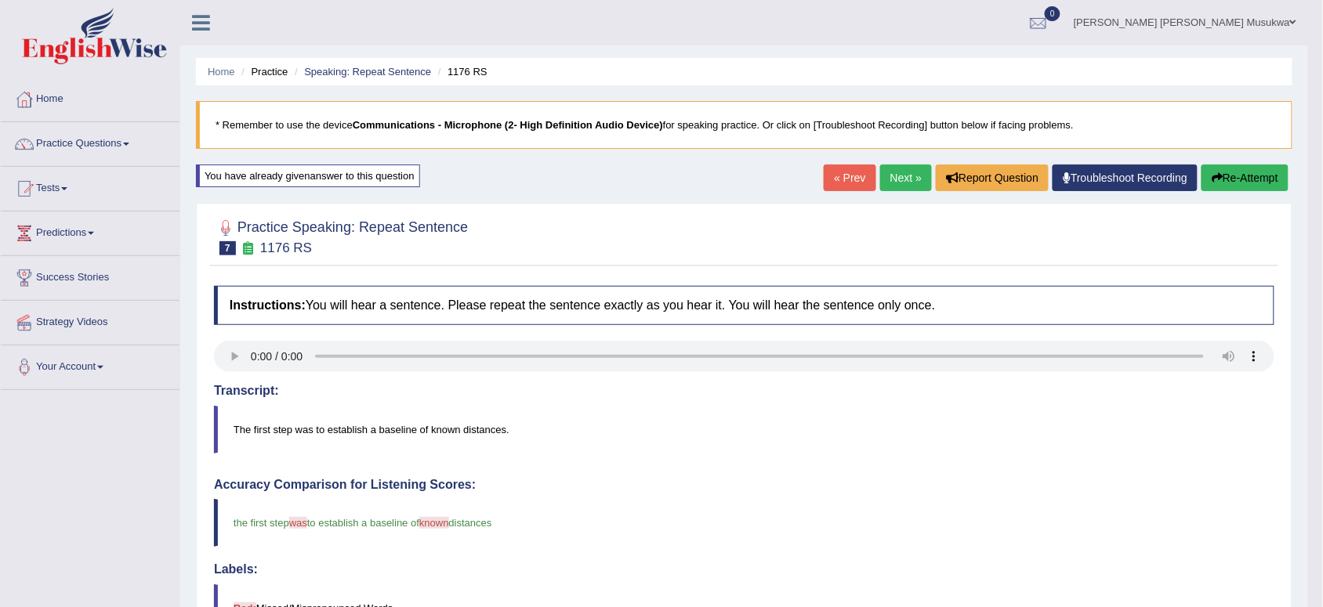
click at [1259, 167] on button "Re-Attempt" at bounding box center [1244, 178] width 87 height 27
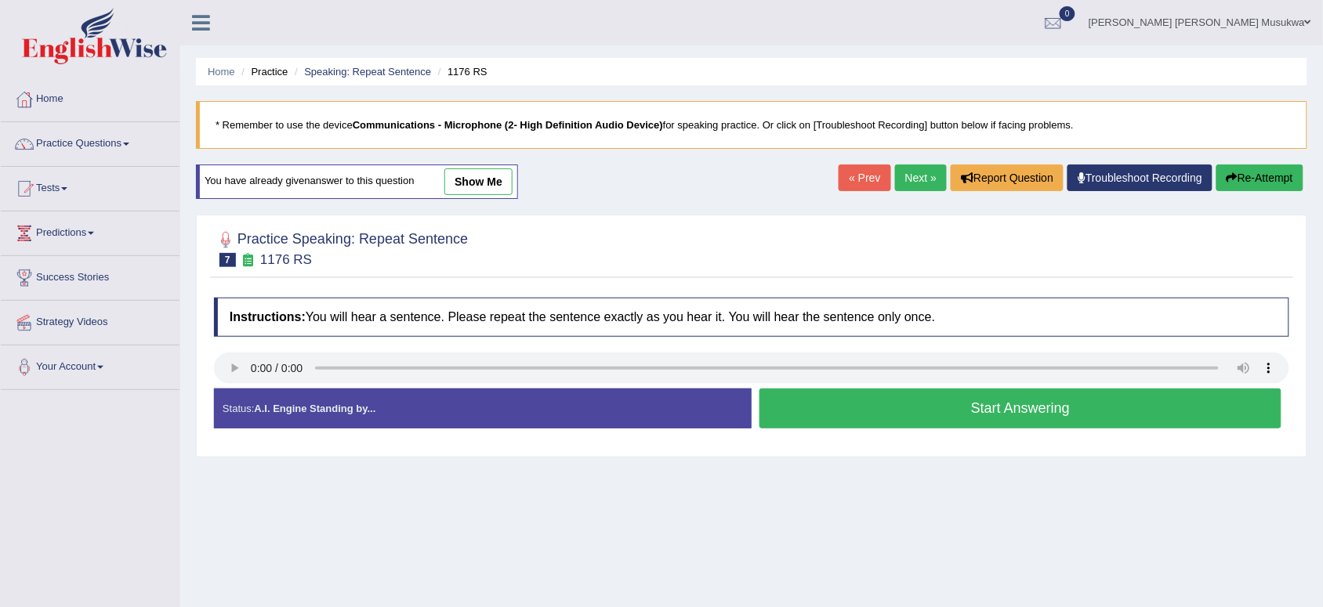
click at [949, 402] on button "Start Answering" at bounding box center [1020, 409] width 522 height 40
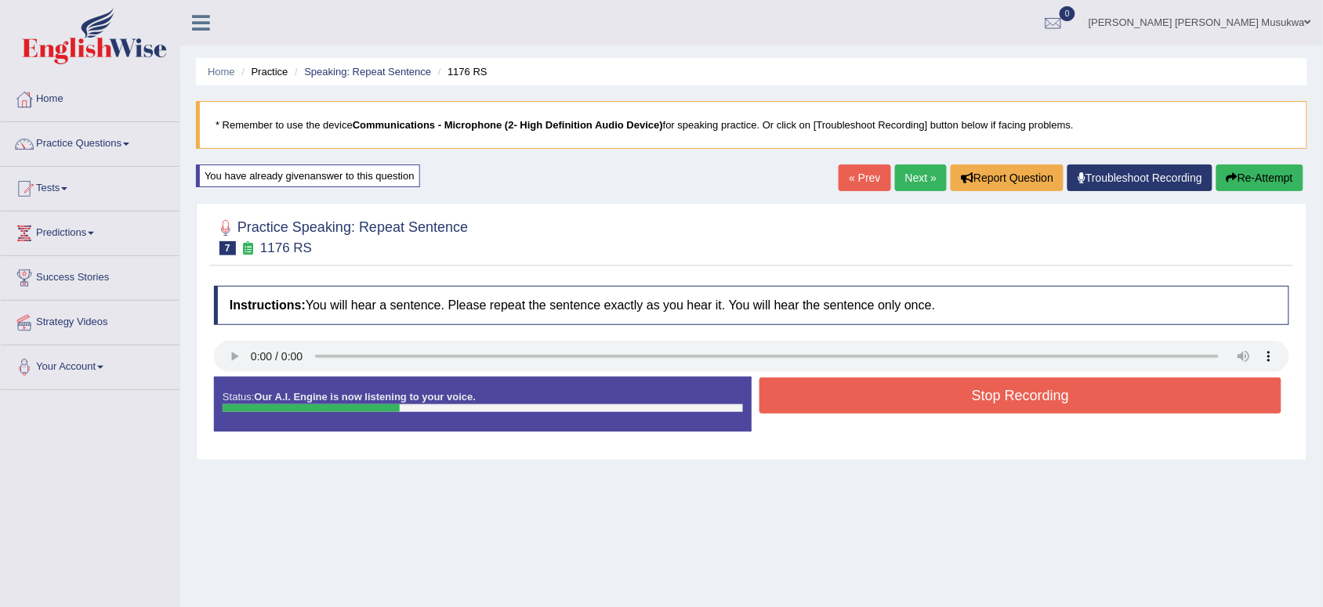
click at [948, 402] on button "Stop Recording" at bounding box center [1020, 396] width 522 height 36
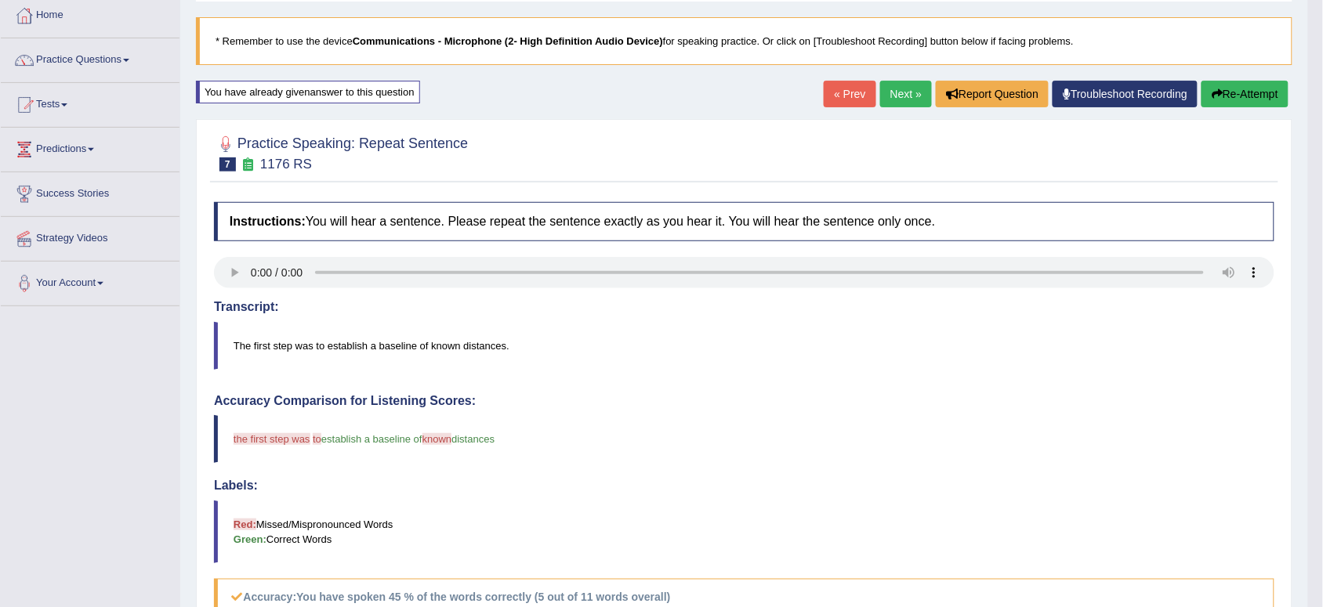
scroll to position [32, 0]
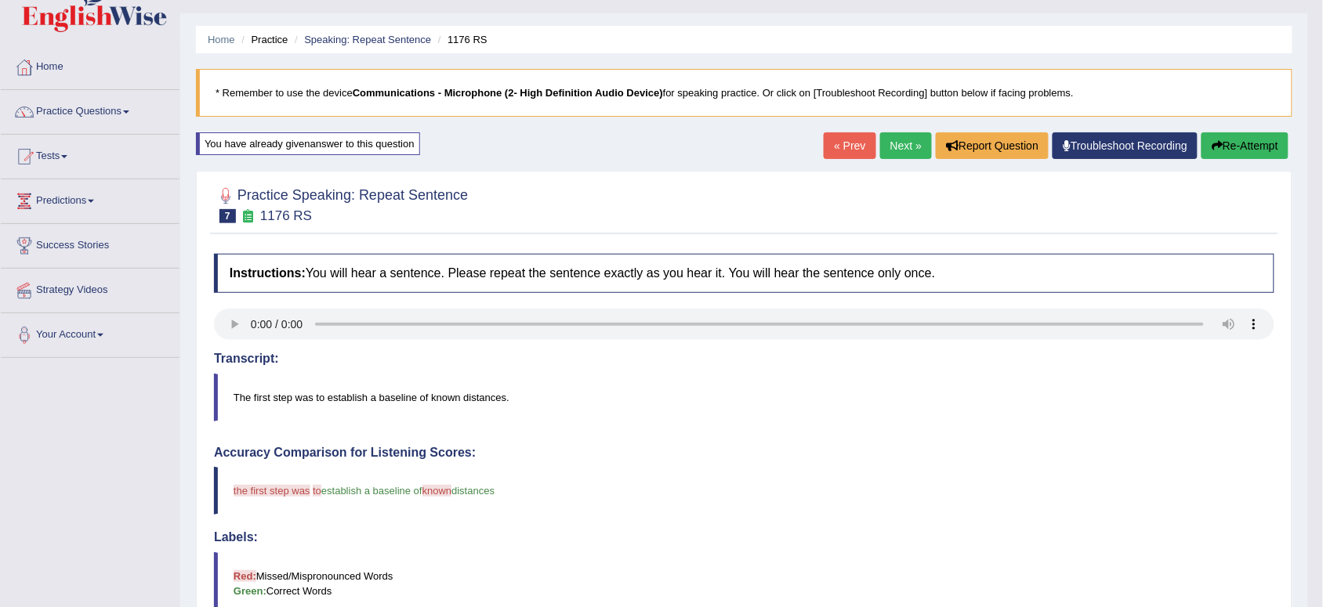
click at [1215, 145] on icon "button" at bounding box center [1216, 145] width 11 height 11
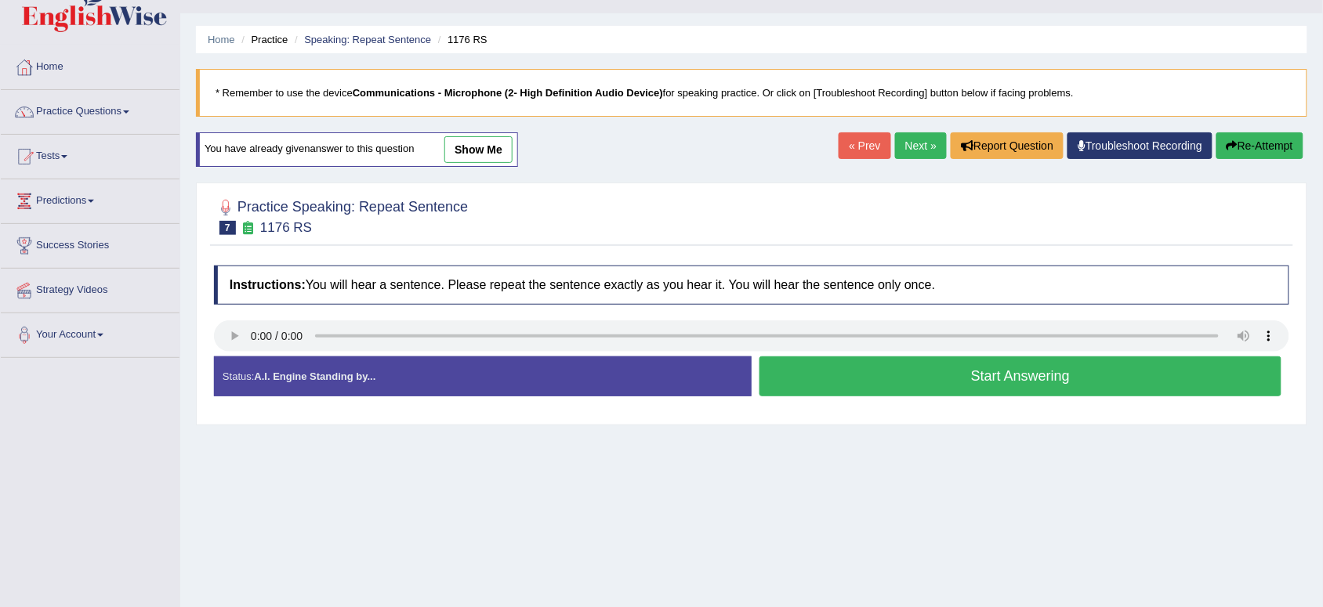
scroll to position [32, 0]
click at [974, 381] on button "Start Answering" at bounding box center [1020, 377] width 522 height 40
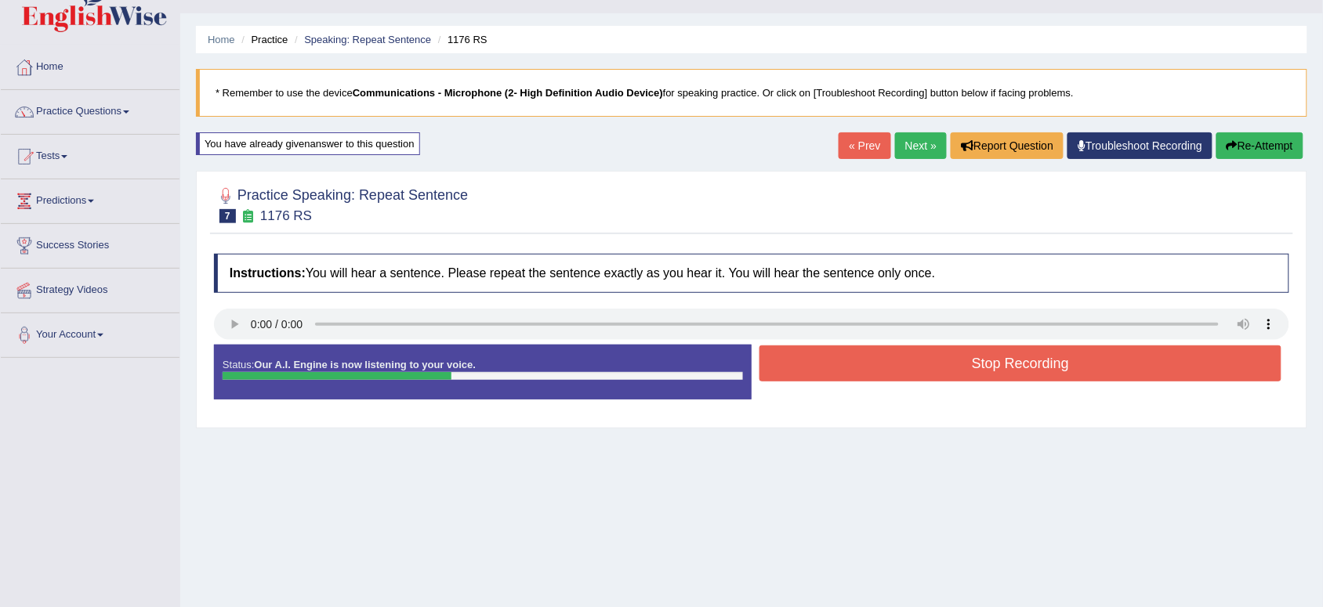
click at [965, 357] on button "Stop Recording" at bounding box center [1020, 364] width 522 height 36
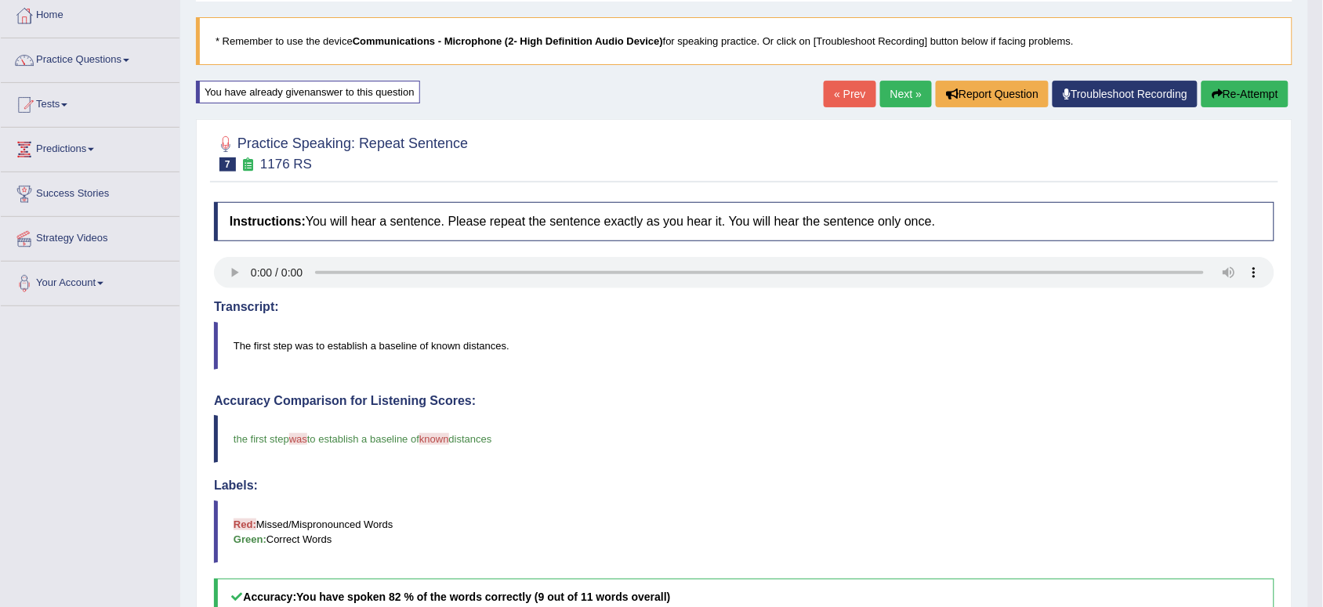
scroll to position [0, 0]
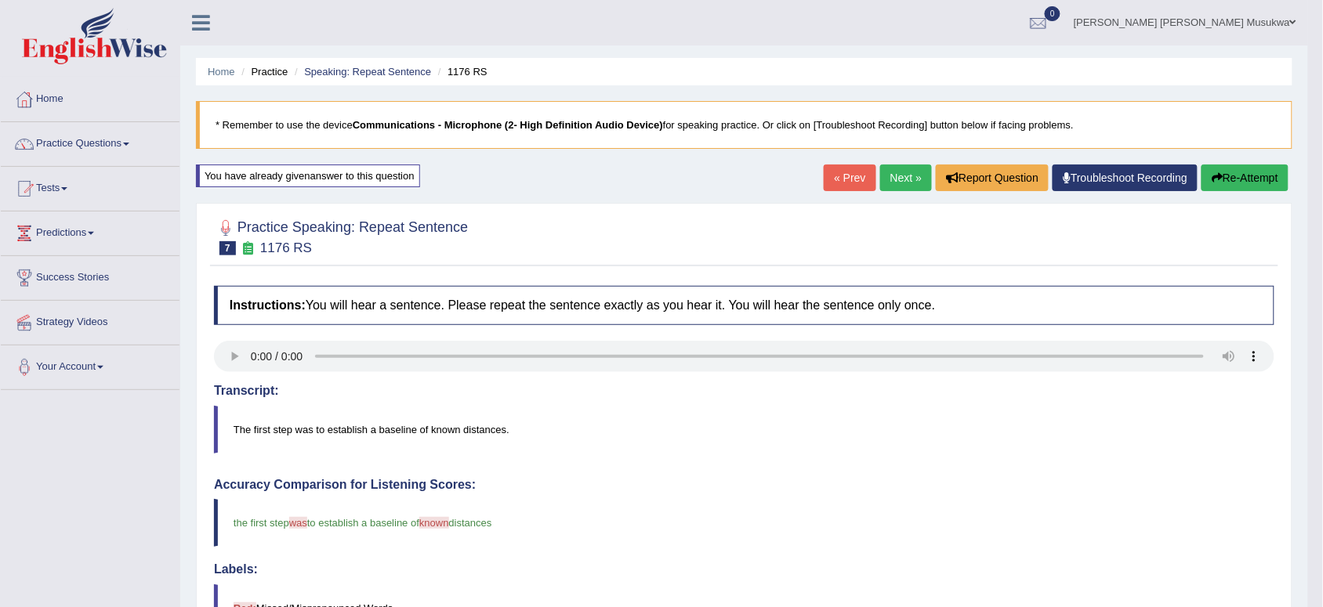
click at [907, 165] on link "Next »" at bounding box center [906, 178] width 52 height 27
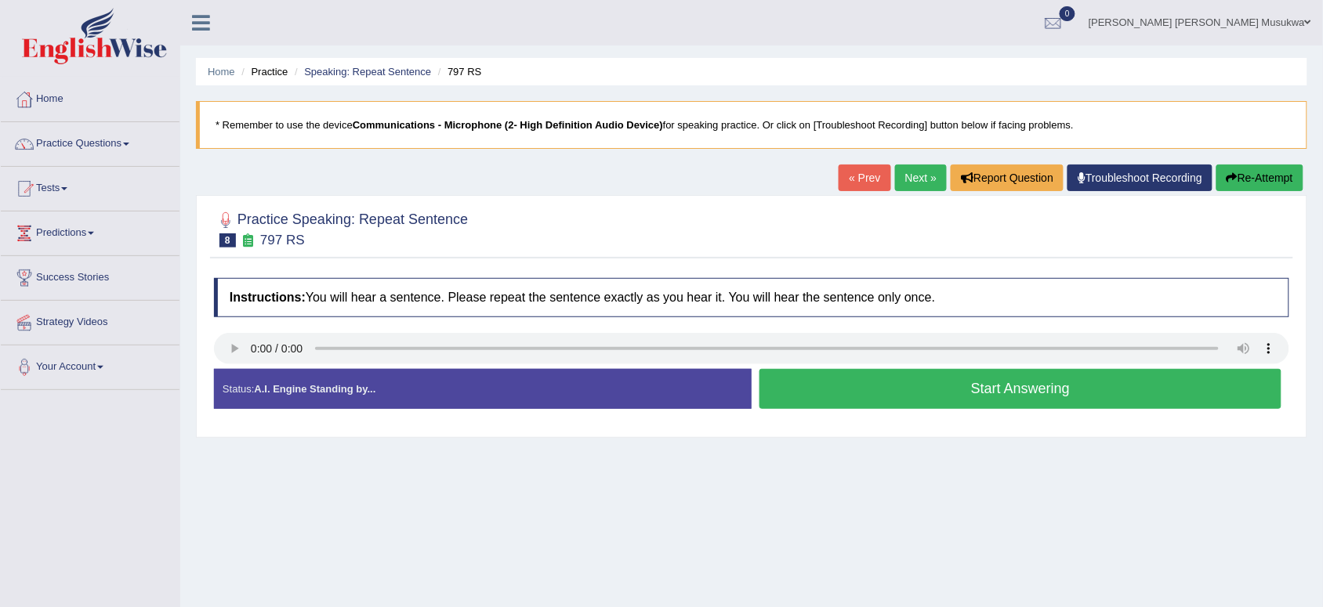
click at [812, 380] on button "Start Answering" at bounding box center [1020, 389] width 522 height 40
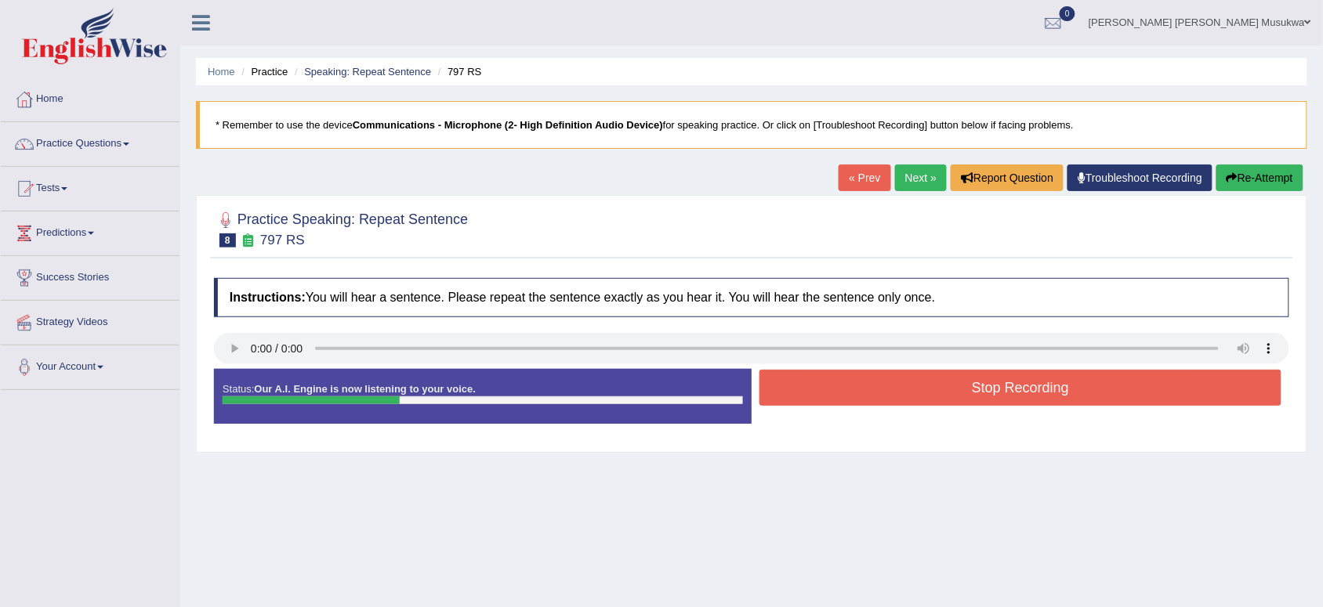
click at [812, 380] on button "Stop Recording" at bounding box center [1020, 388] width 522 height 36
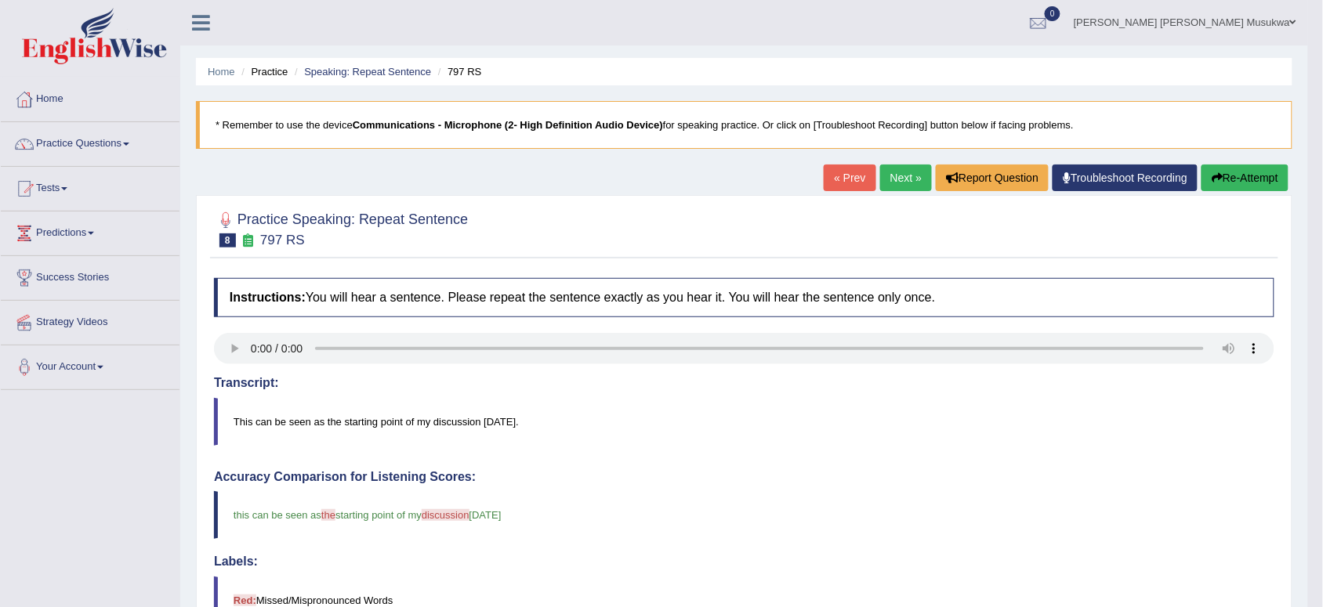
click at [1211, 175] on icon "button" at bounding box center [1216, 177] width 11 height 11
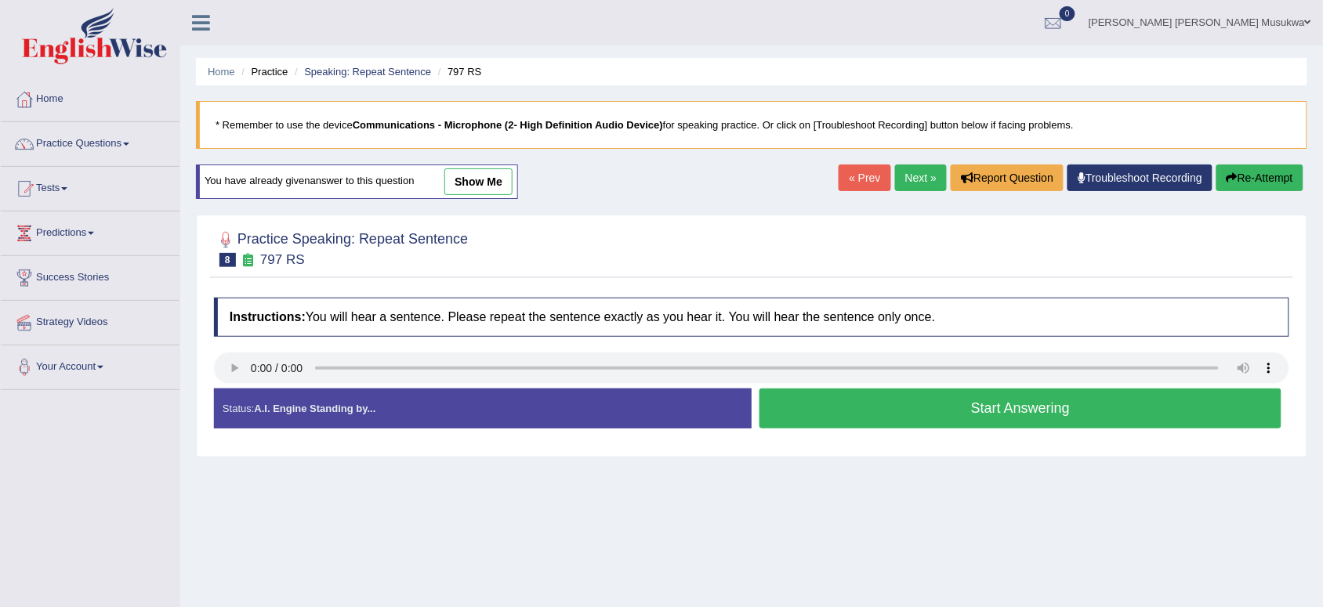
click at [917, 404] on button "Start Answering" at bounding box center [1020, 409] width 522 height 40
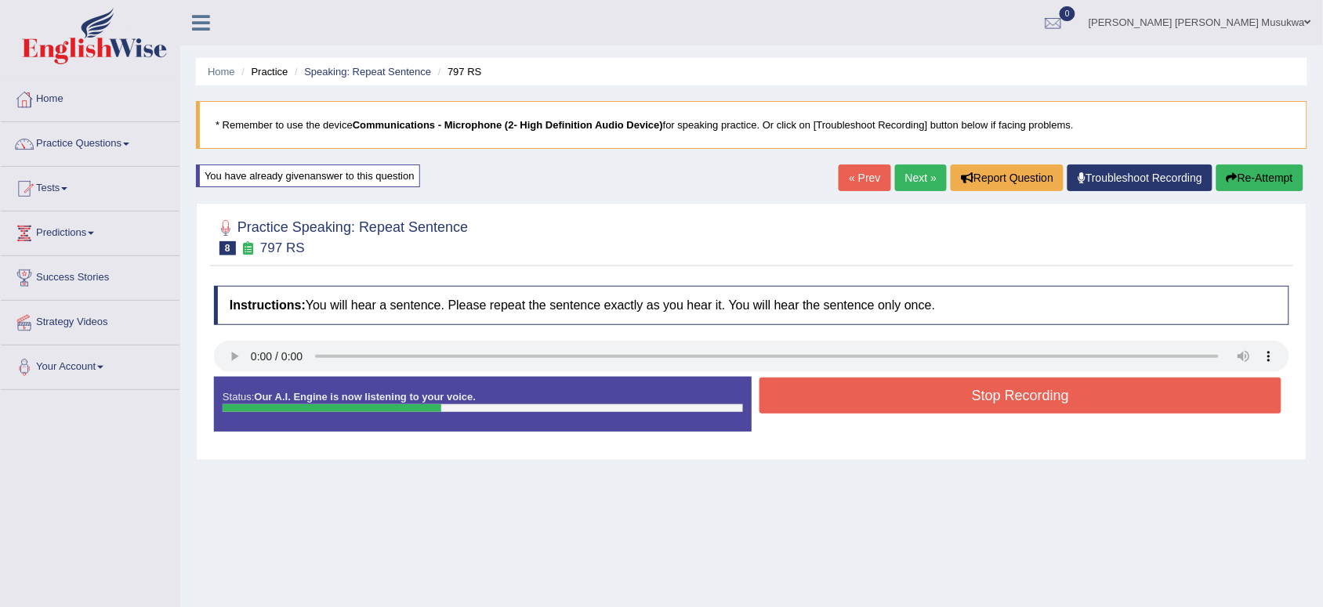
click at [917, 404] on button "Stop Recording" at bounding box center [1020, 396] width 522 height 36
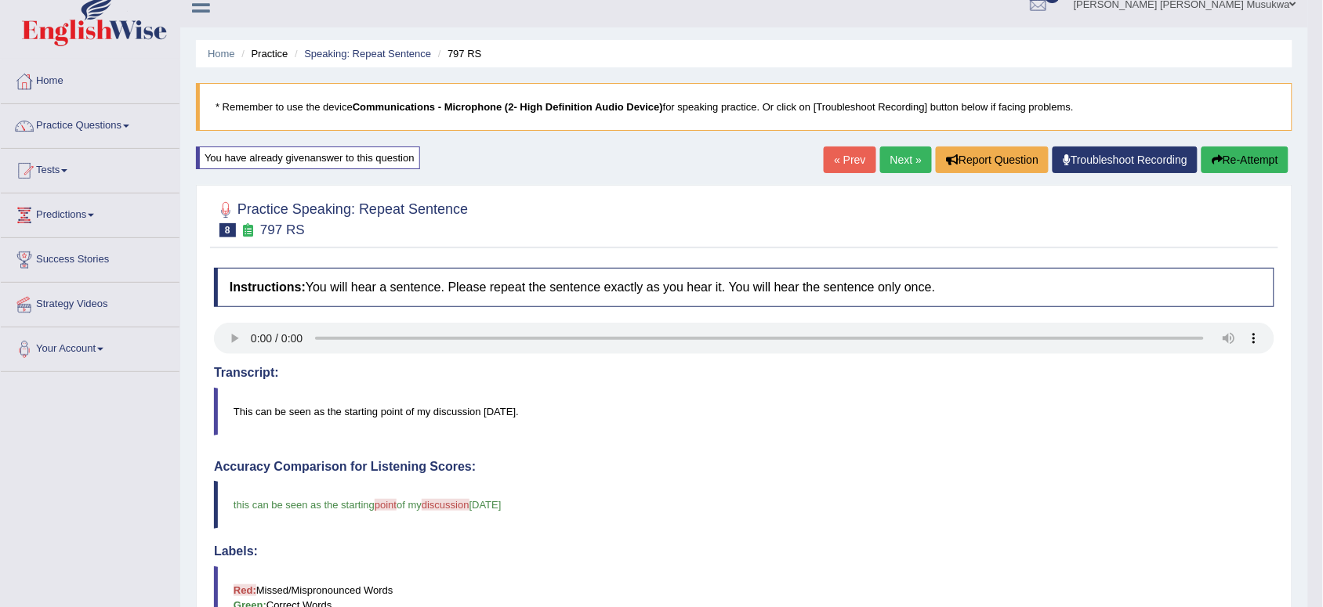
scroll to position [2, 0]
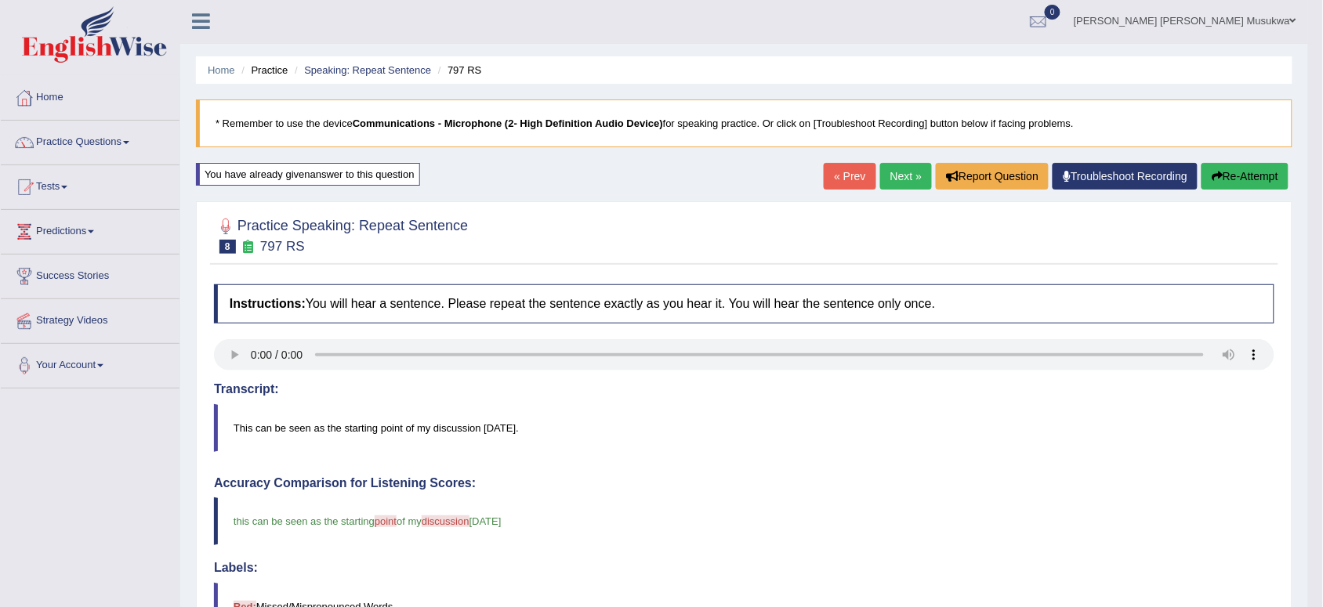
click at [1250, 167] on button "Re-Attempt" at bounding box center [1244, 176] width 87 height 27
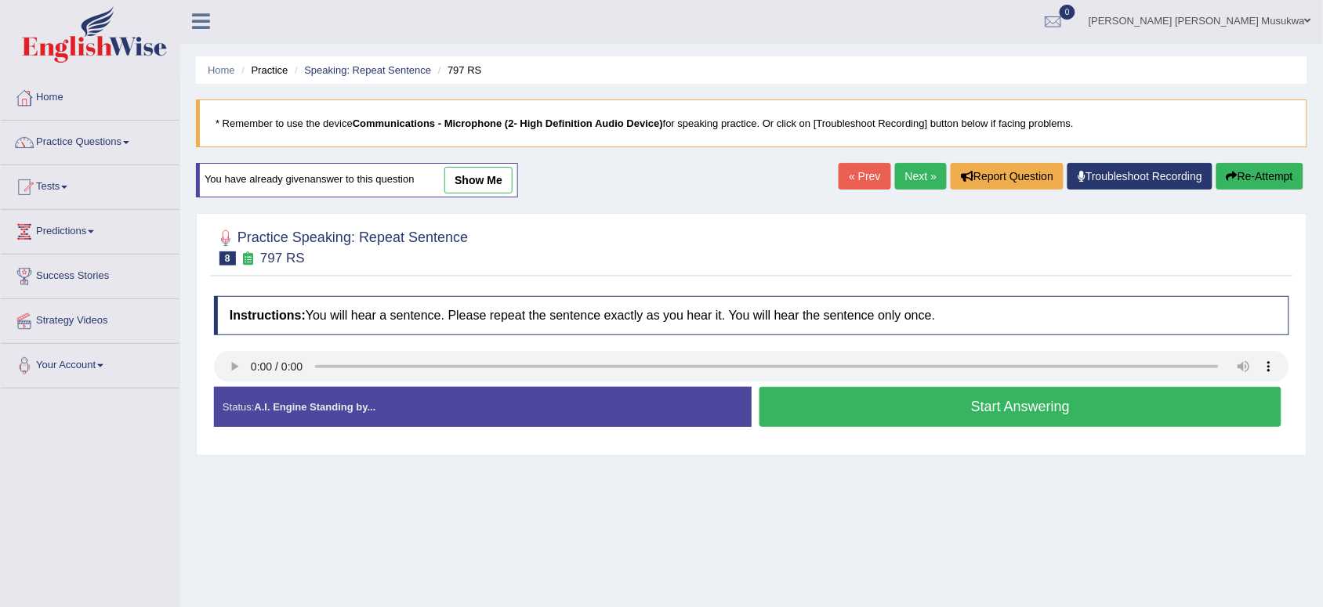
click at [1103, 397] on button "Start Answering" at bounding box center [1020, 407] width 522 height 40
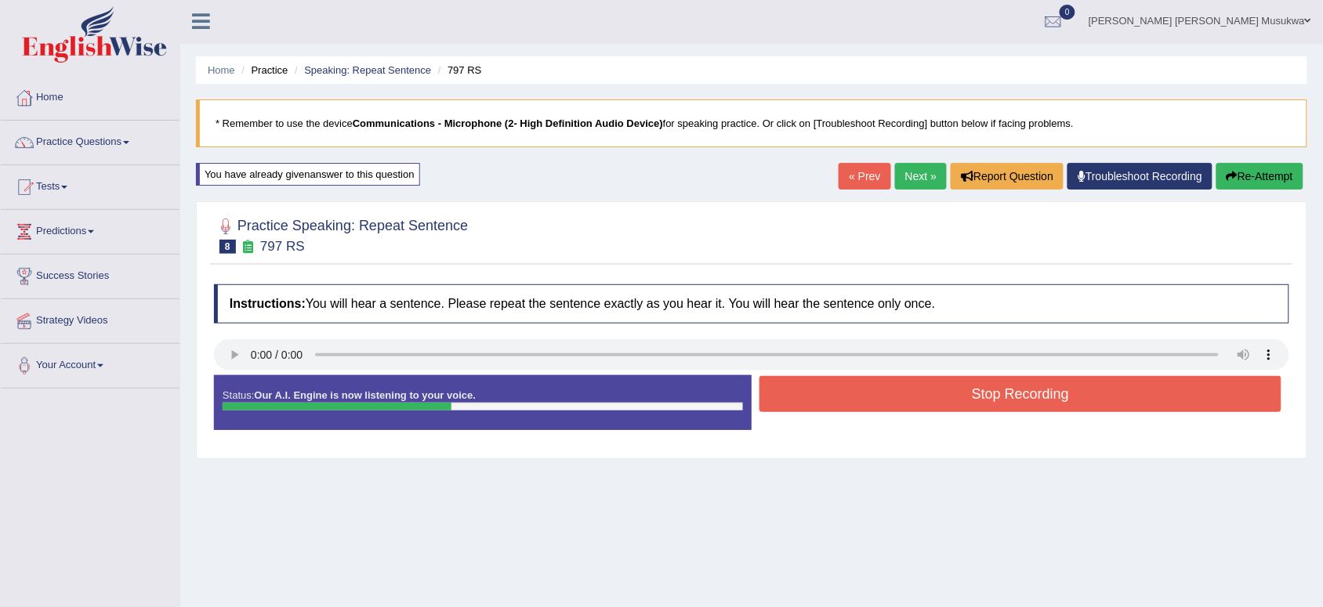
click at [1103, 397] on button "Stop Recording" at bounding box center [1020, 394] width 522 height 36
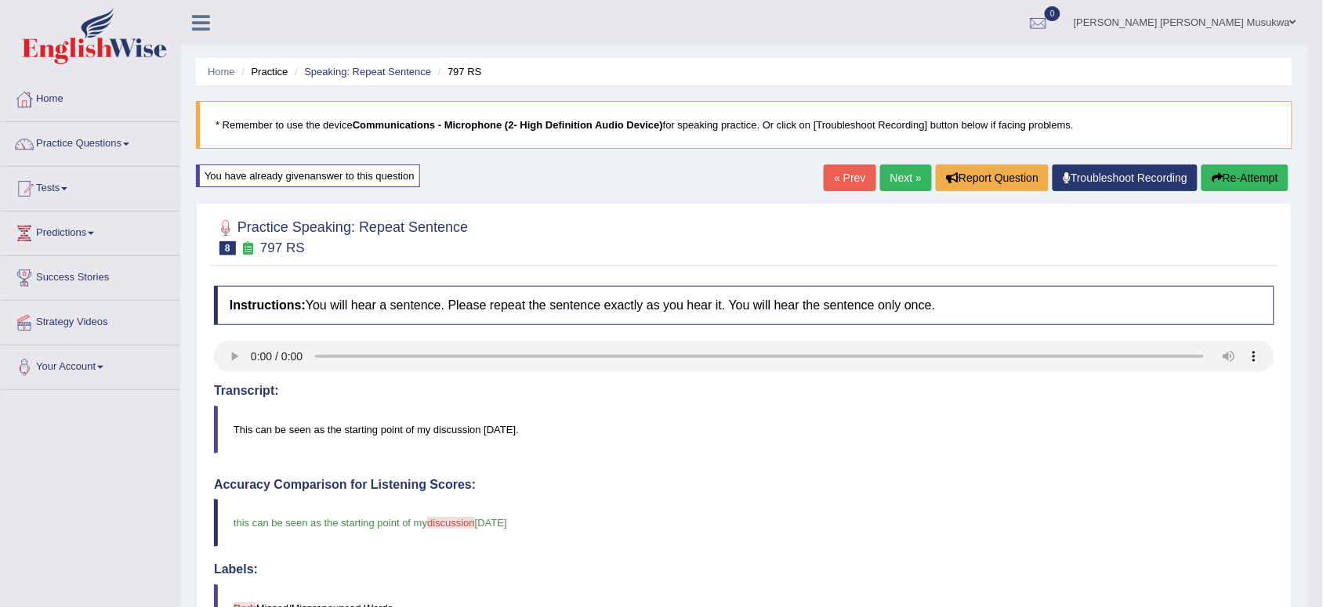
click at [892, 175] on link "Next »" at bounding box center [906, 178] width 52 height 27
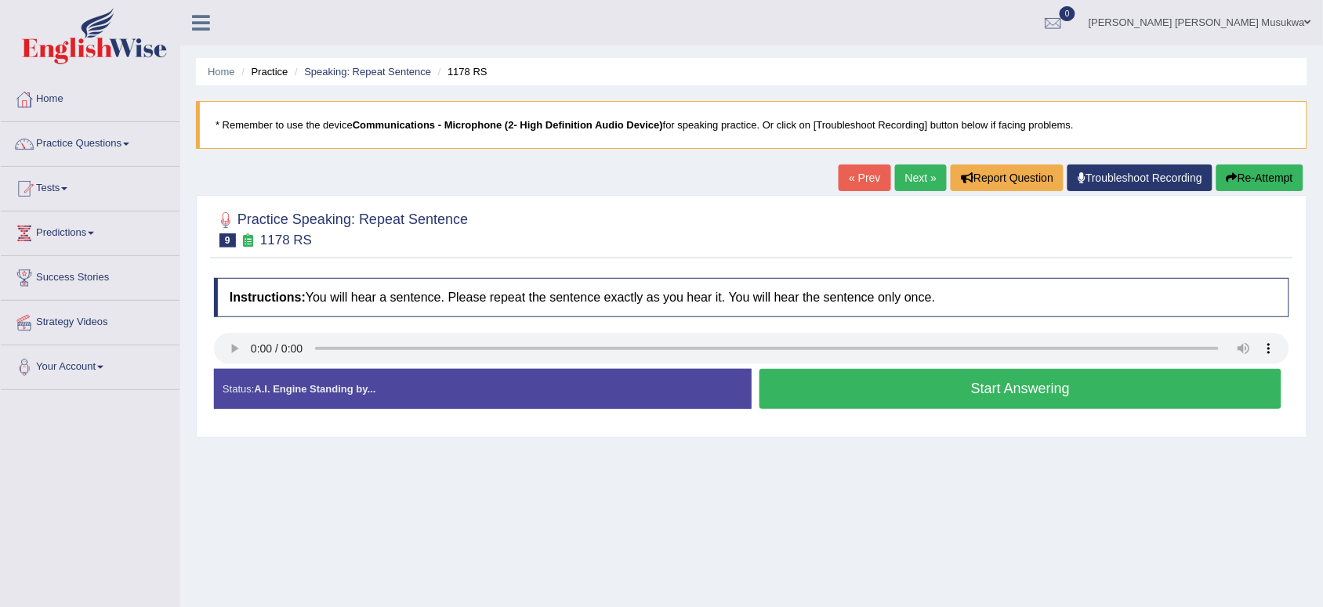
click at [817, 381] on button "Start Answering" at bounding box center [1020, 389] width 522 height 40
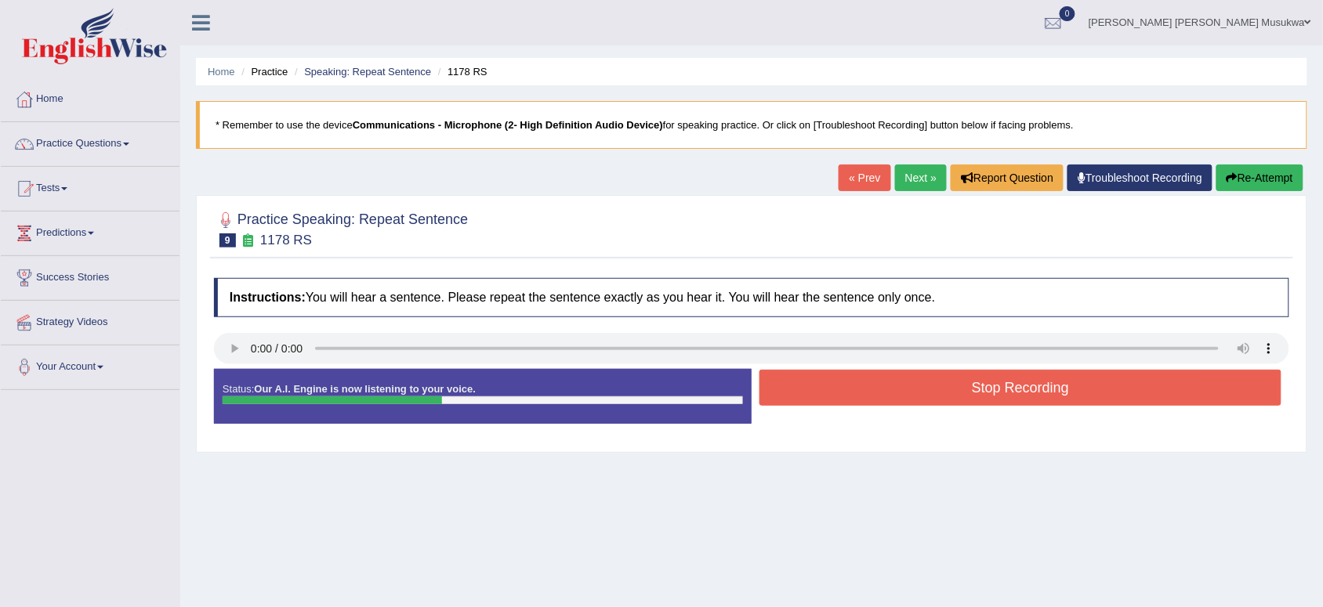
click at [817, 381] on button "Stop Recording" at bounding box center [1020, 388] width 522 height 36
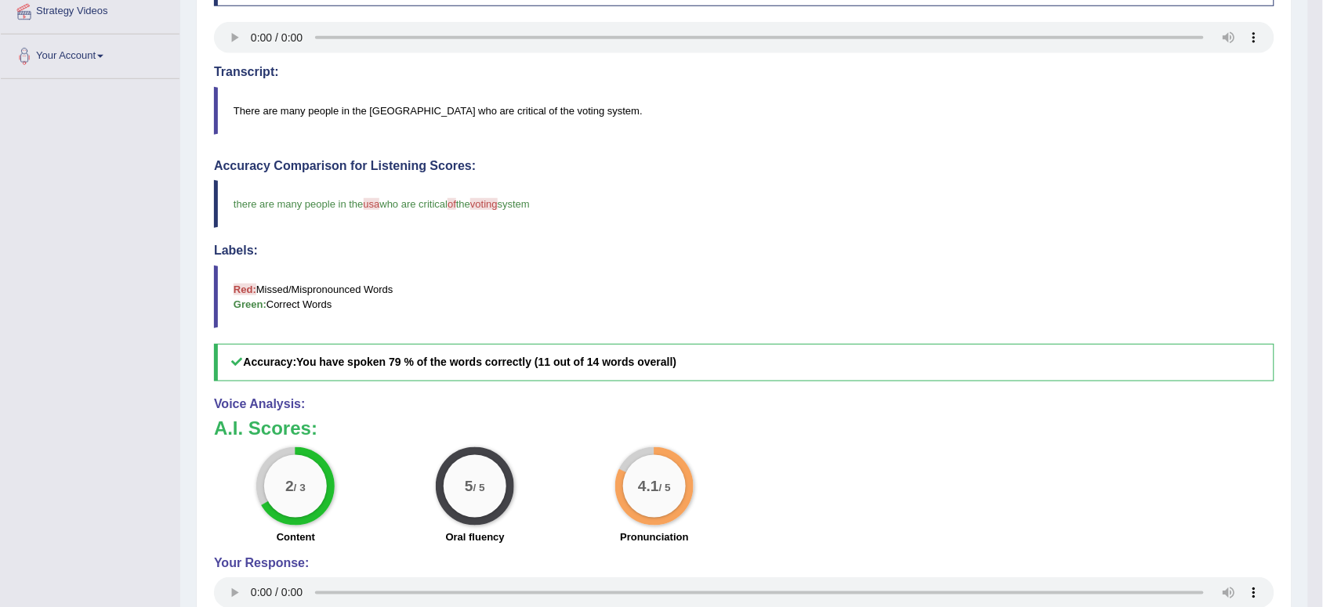
scroll to position [313, 0]
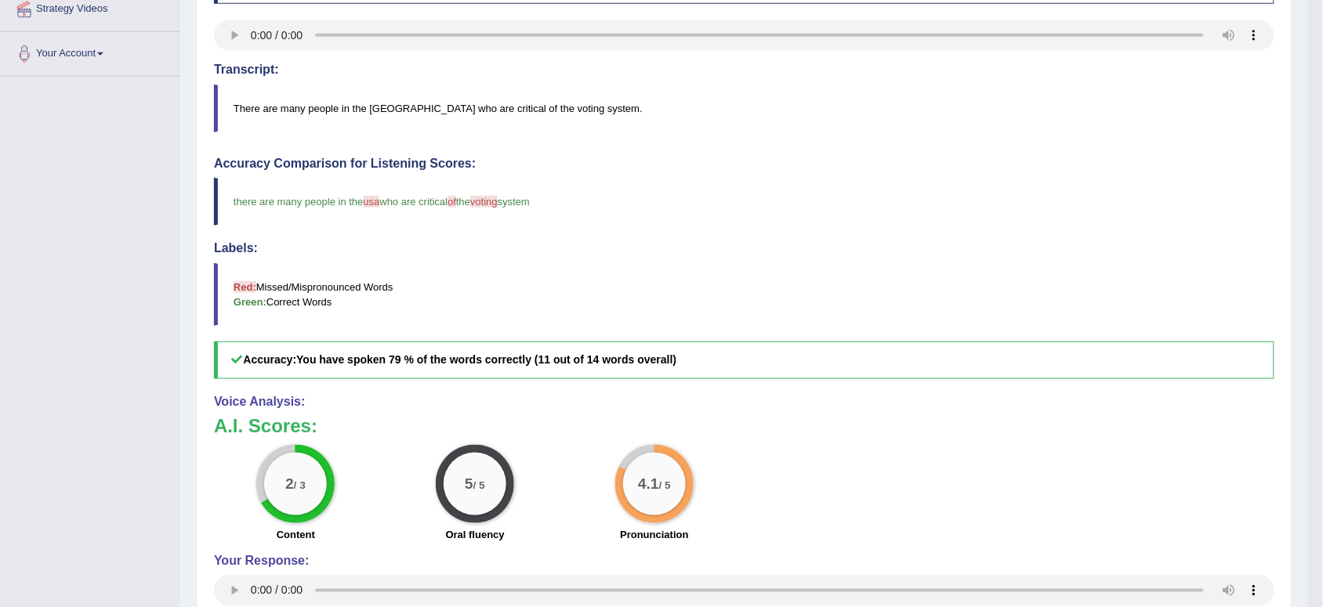
click at [1287, 52] on div "Practice Speaking: Repeat Sentence 9 1178 RS Instructions: You will hear a sent…" at bounding box center [744, 288] width 1096 height 813
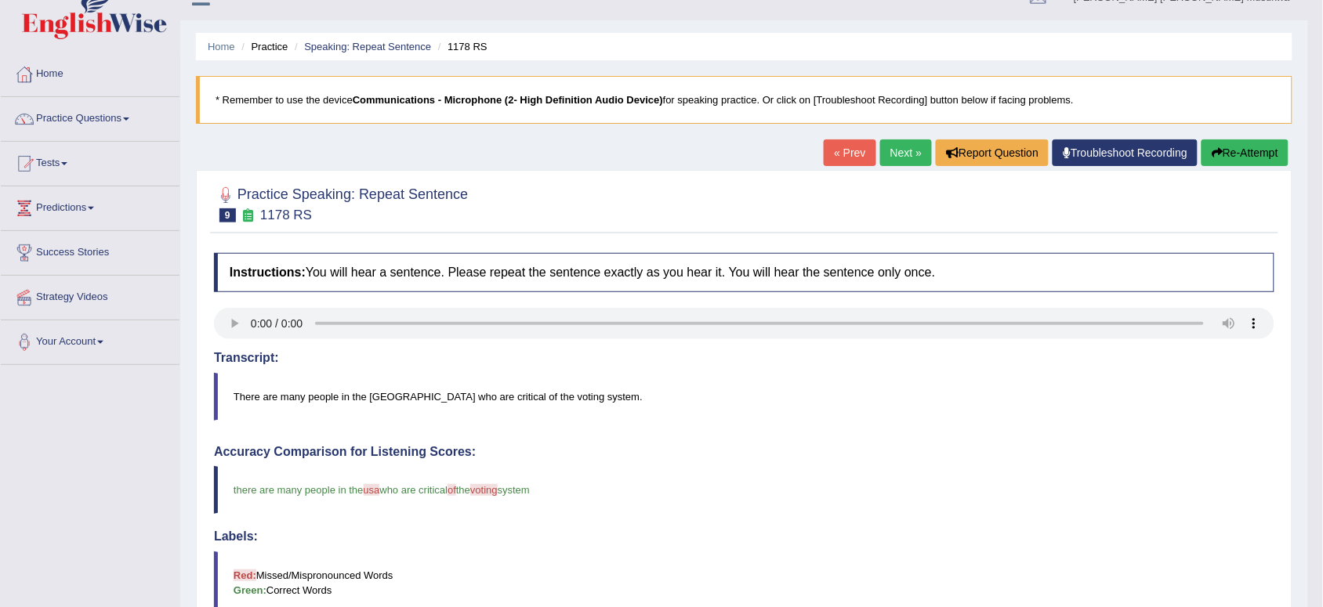
scroll to position [0, 0]
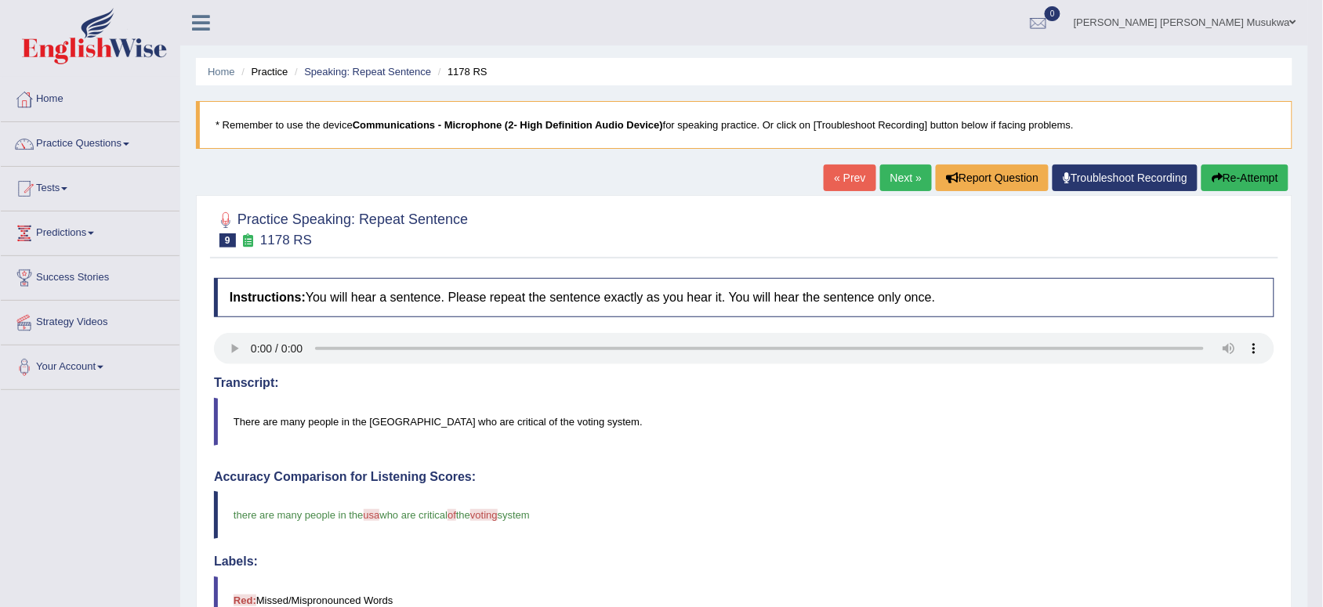
click at [1267, 171] on button "Re-Attempt" at bounding box center [1244, 178] width 87 height 27
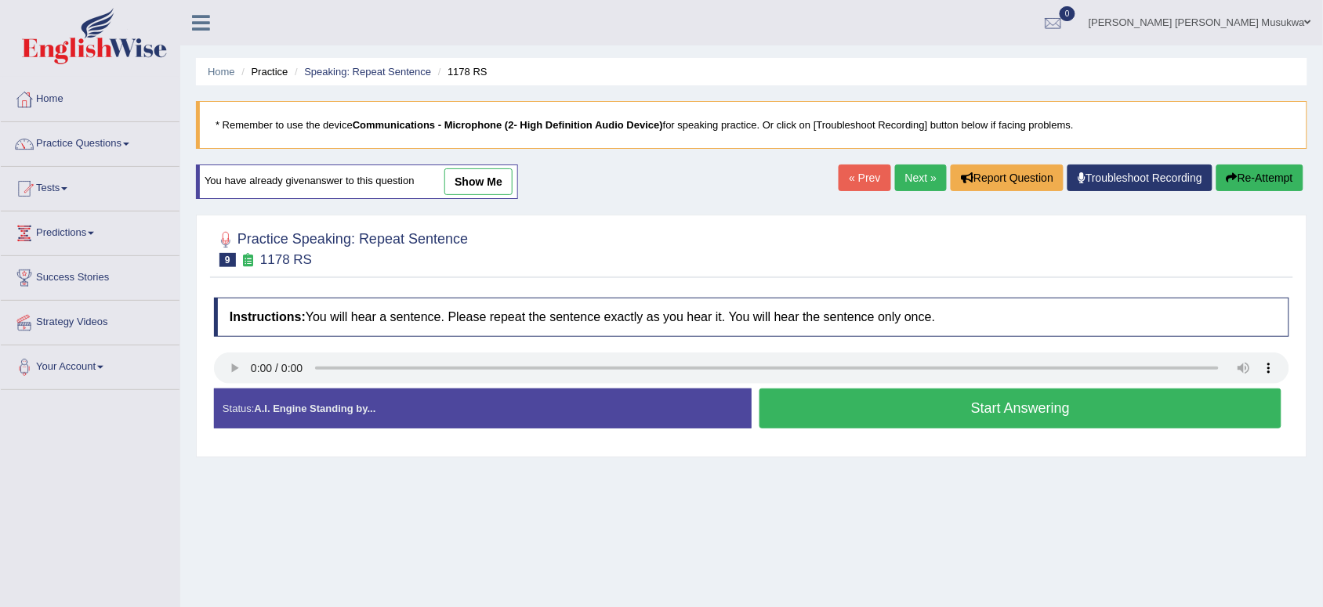
click at [1028, 401] on button "Start Answering" at bounding box center [1020, 409] width 522 height 40
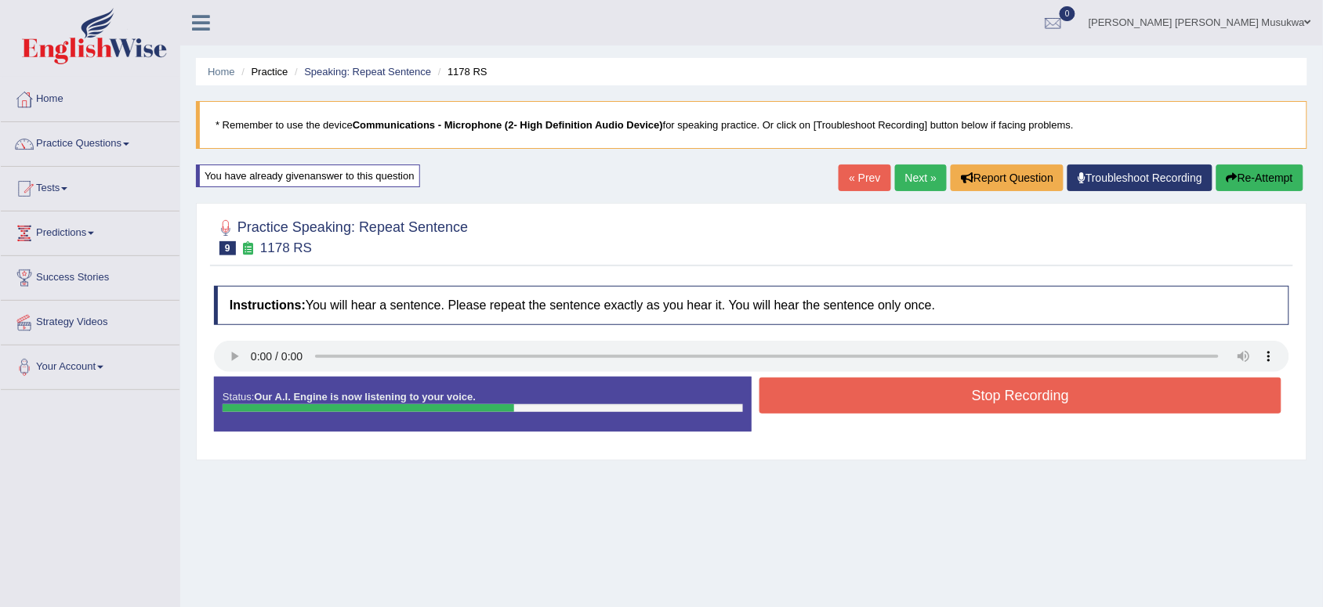
click at [1028, 401] on button "Stop Recording" at bounding box center [1020, 396] width 522 height 36
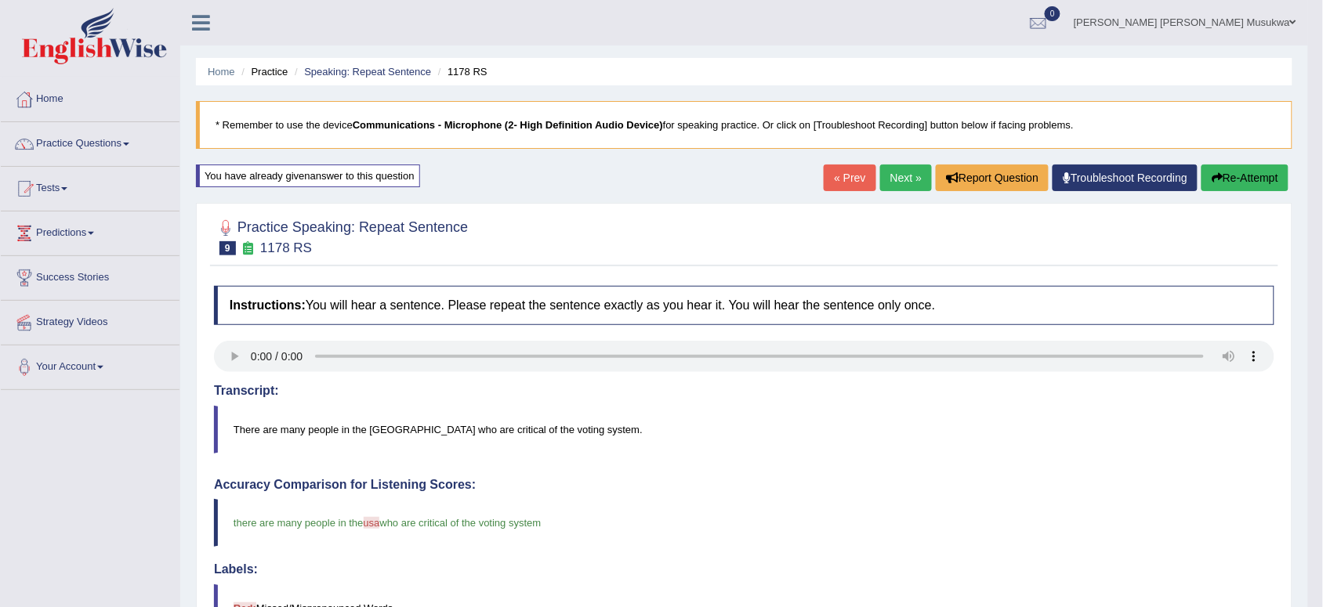
click at [889, 179] on link "Next »" at bounding box center [906, 178] width 52 height 27
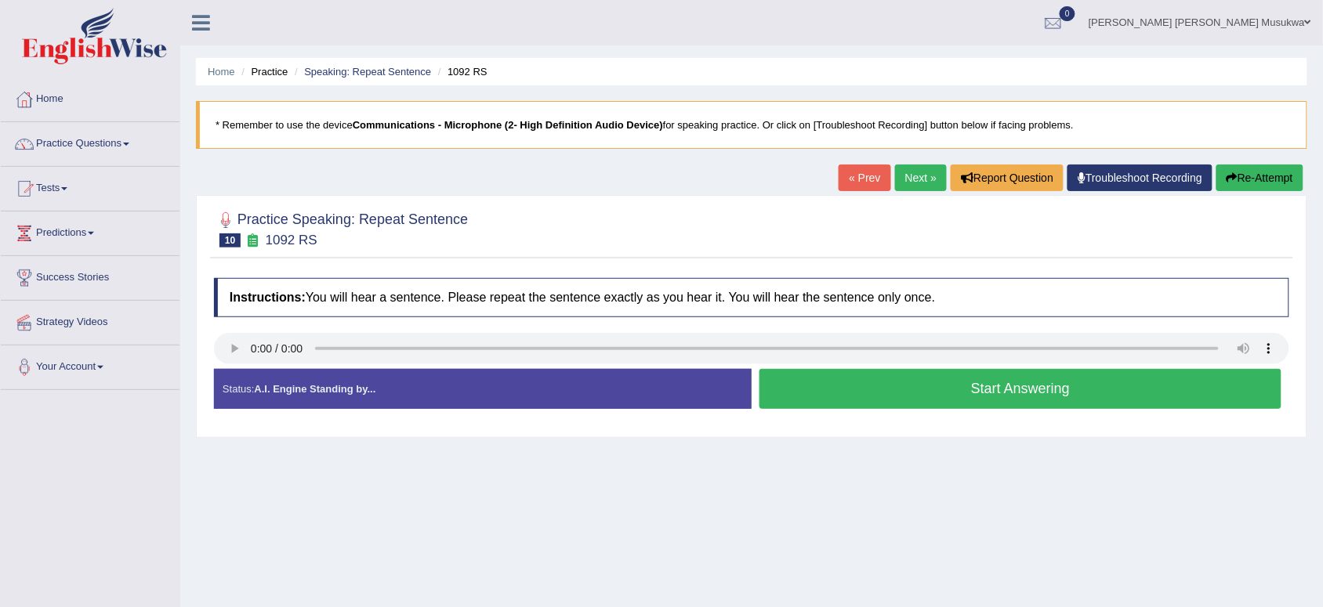
click at [893, 381] on button "Start Answering" at bounding box center [1020, 389] width 522 height 40
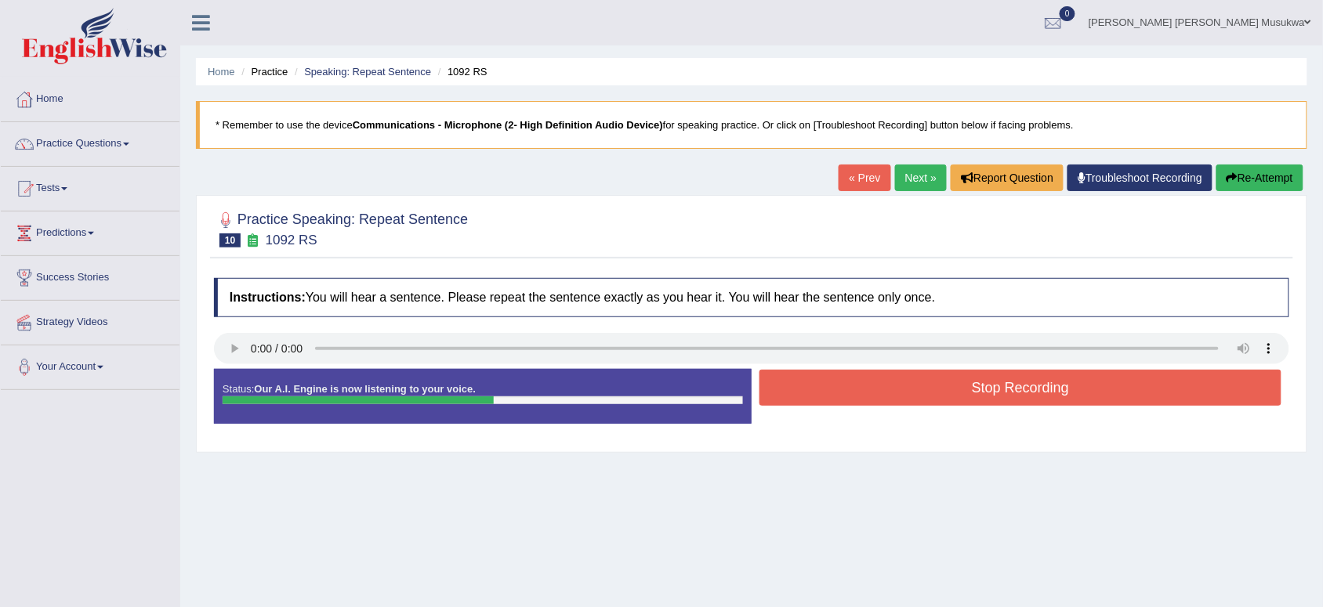
click at [893, 381] on button "Stop Recording" at bounding box center [1020, 388] width 522 height 36
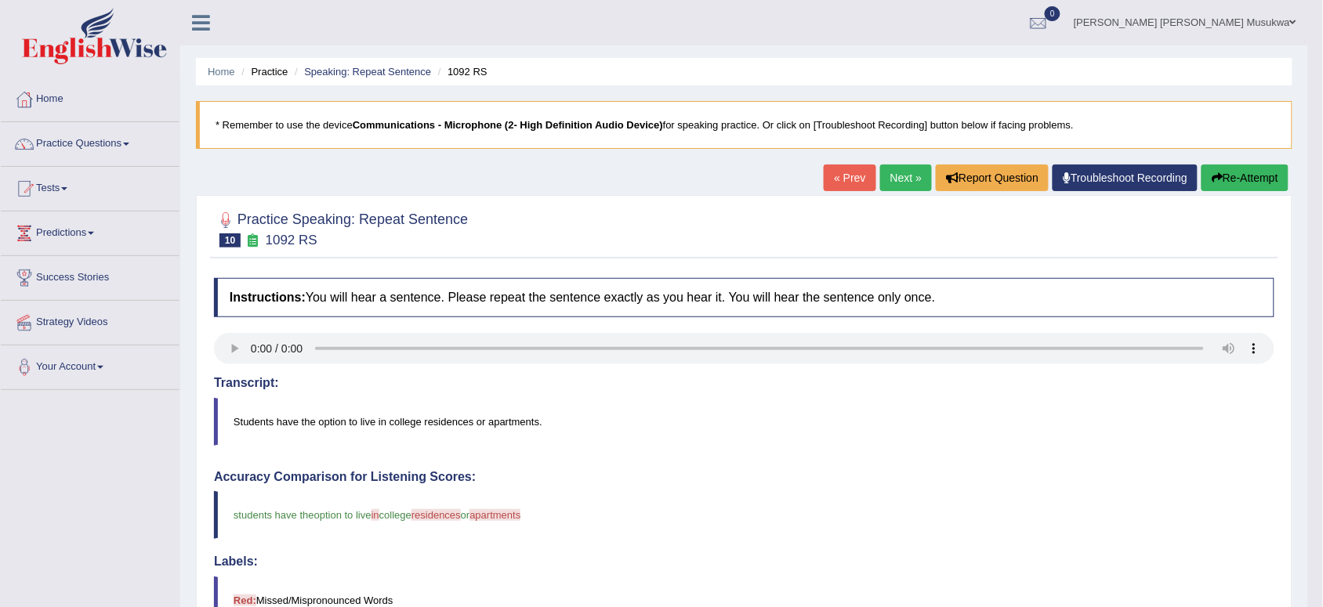
click at [1219, 175] on button "Re-Attempt" at bounding box center [1244, 178] width 87 height 27
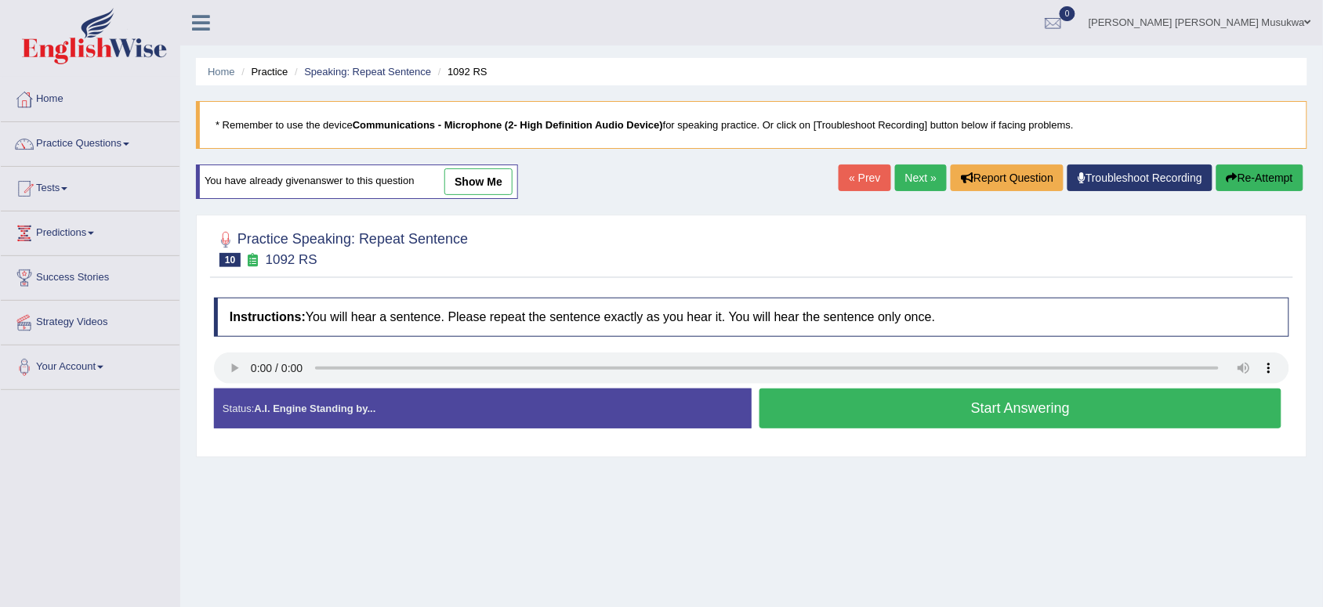
click at [929, 405] on button "Start Answering" at bounding box center [1020, 409] width 522 height 40
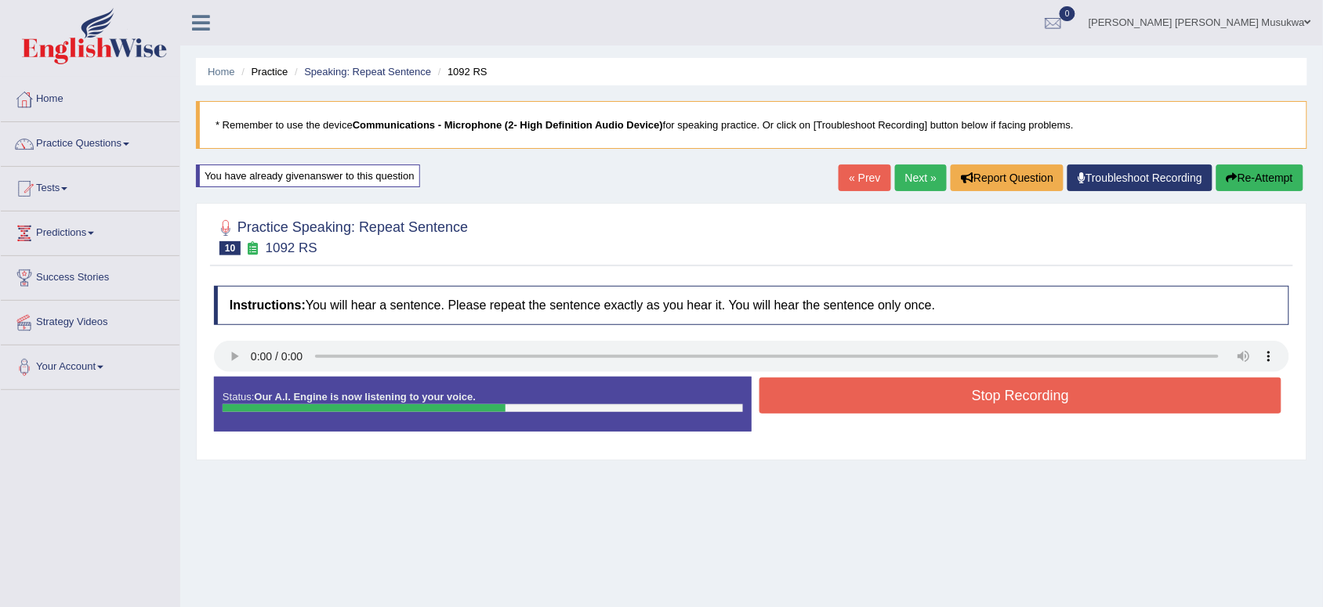
click at [929, 405] on button "Stop Recording" at bounding box center [1020, 396] width 522 height 36
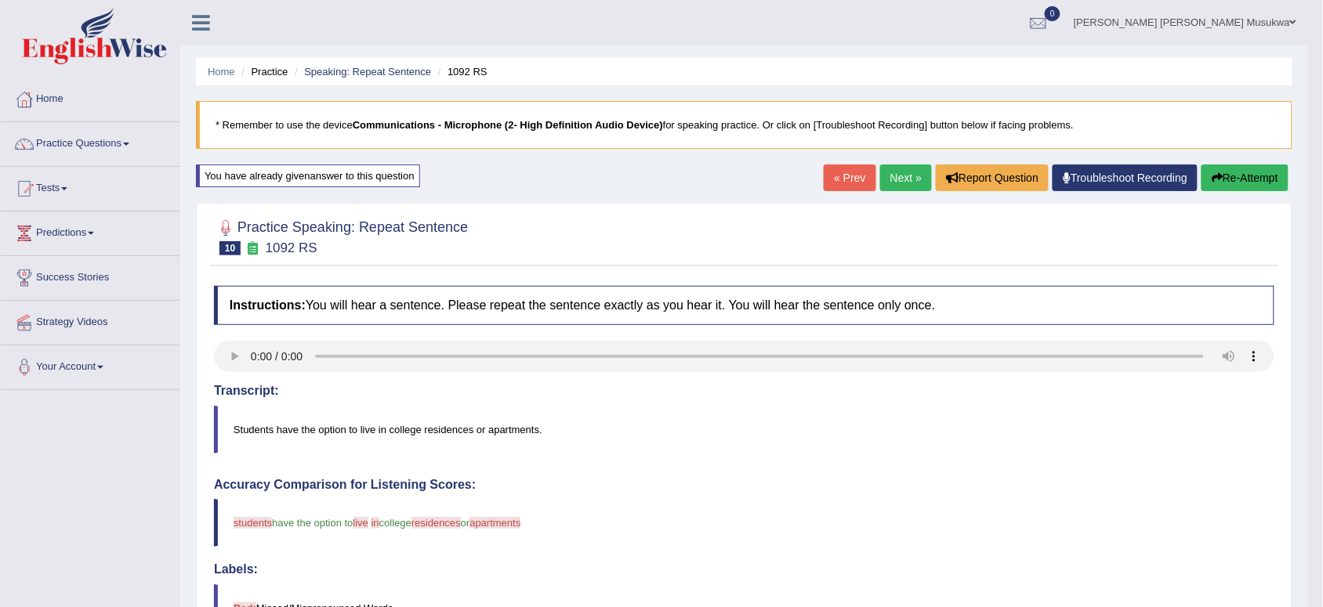
click at [1256, 181] on button "Re-Attempt" at bounding box center [1244, 178] width 87 height 27
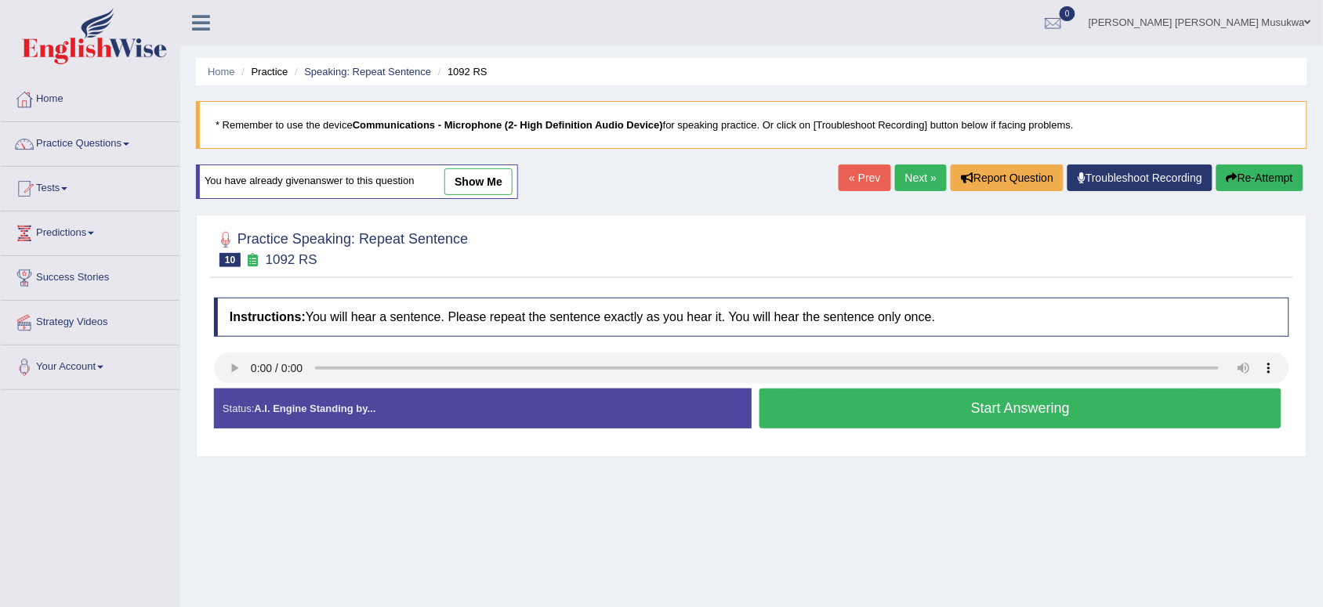
click at [838, 404] on button "Start Answering" at bounding box center [1020, 409] width 522 height 40
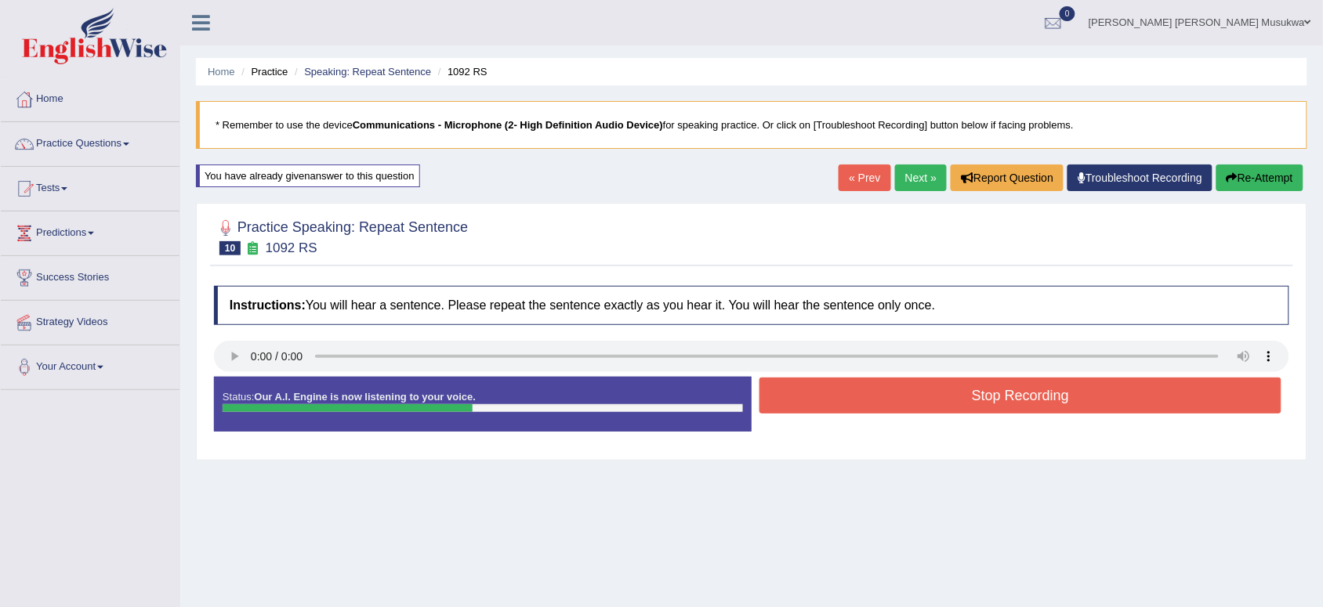
click at [838, 404] on button "Stop Recording" at bounding box center [1020, 396] width 522 height 36
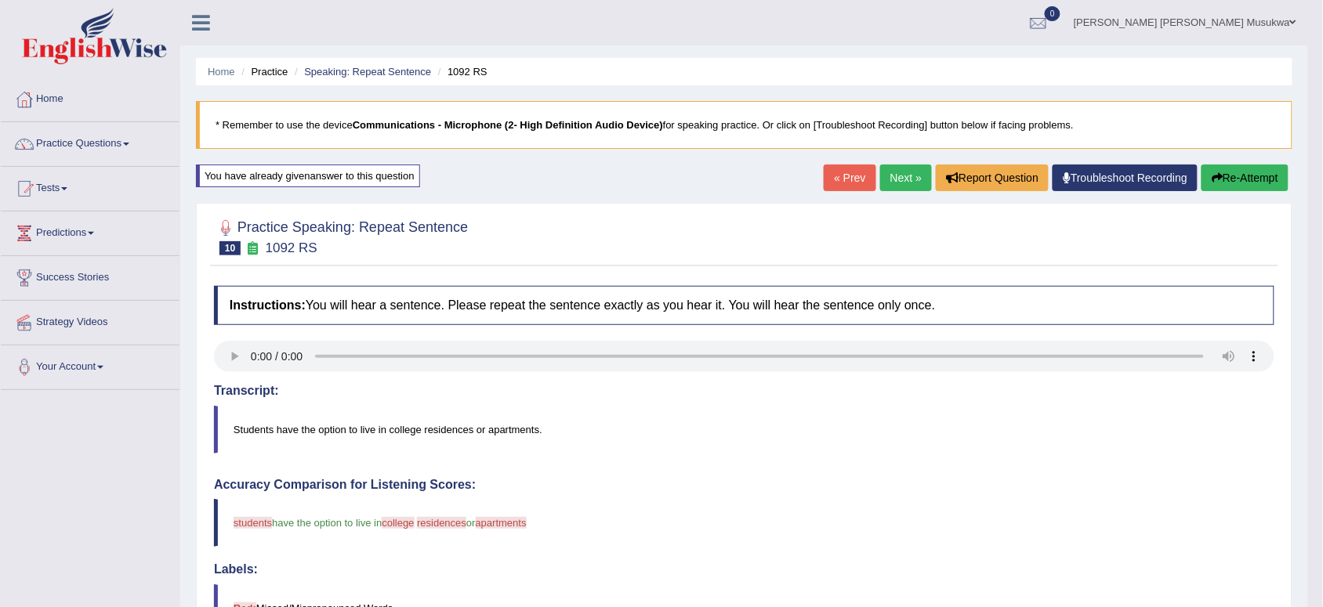
click at [279, 414] on blockquote "Students have the option to live in college residences or apartments." at bounding box center [744, 430] width 1060 height 48
click at [1233, 169] on button "Re-Attempt" at bounding box center [1244, 178] width 87 height 27
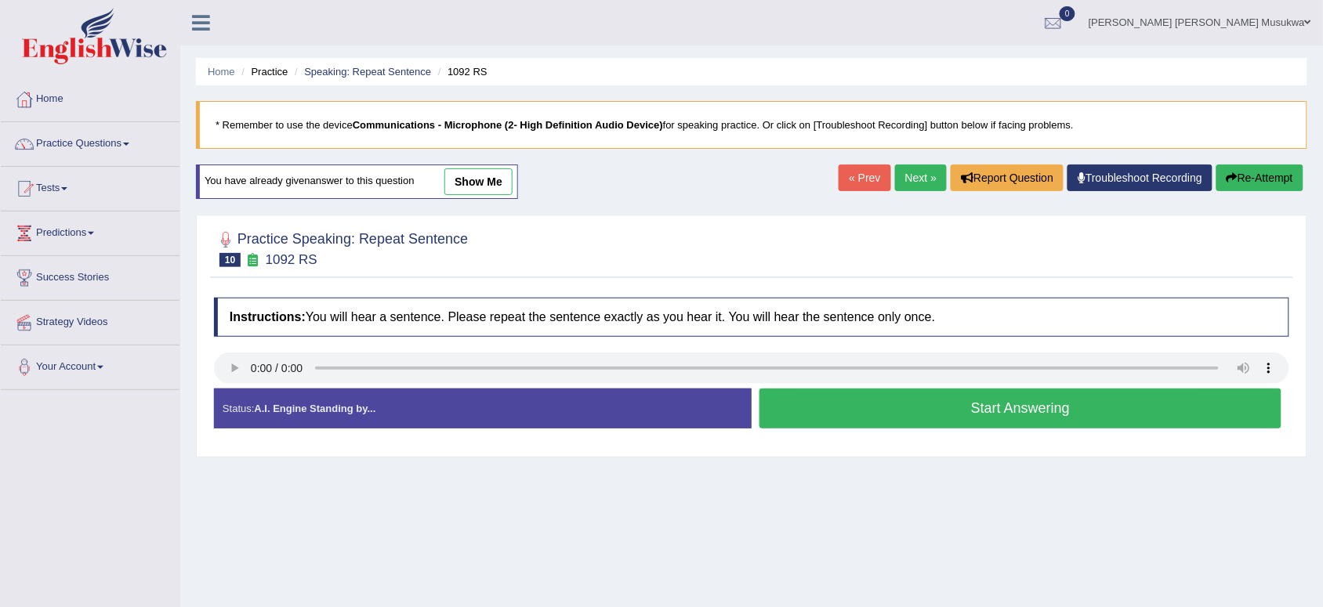
click at [917, 404] on button "Start Answering" at bounding box center [1020, 409] width 522 height 40
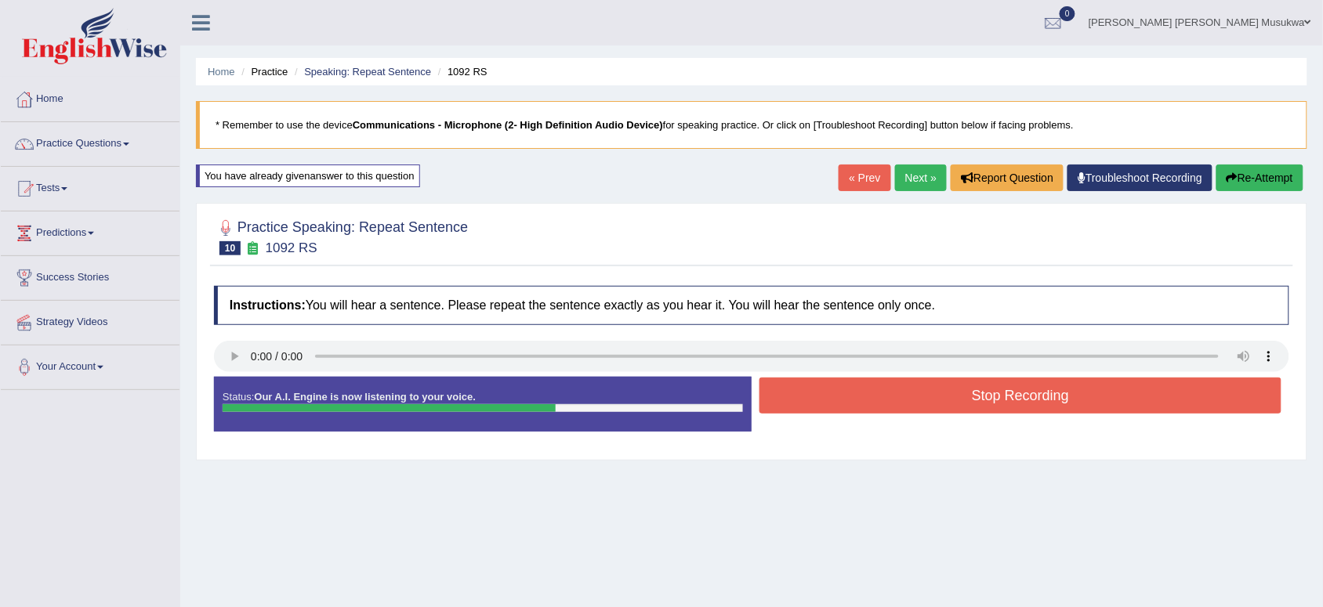
click at [917, 404] on button "Stop Recording" at bounding box center [1020, 396] width 522 height 36
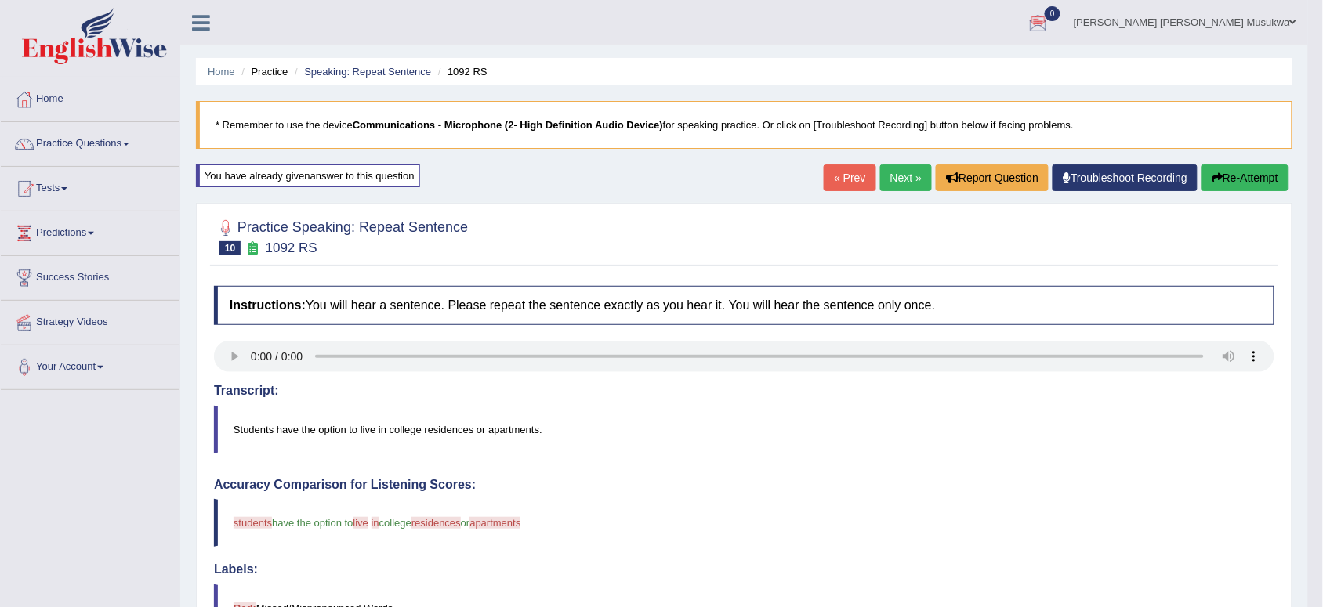
click at [897, 167] on link "Next »" at bounding box center [906, 178] width 52 height 27
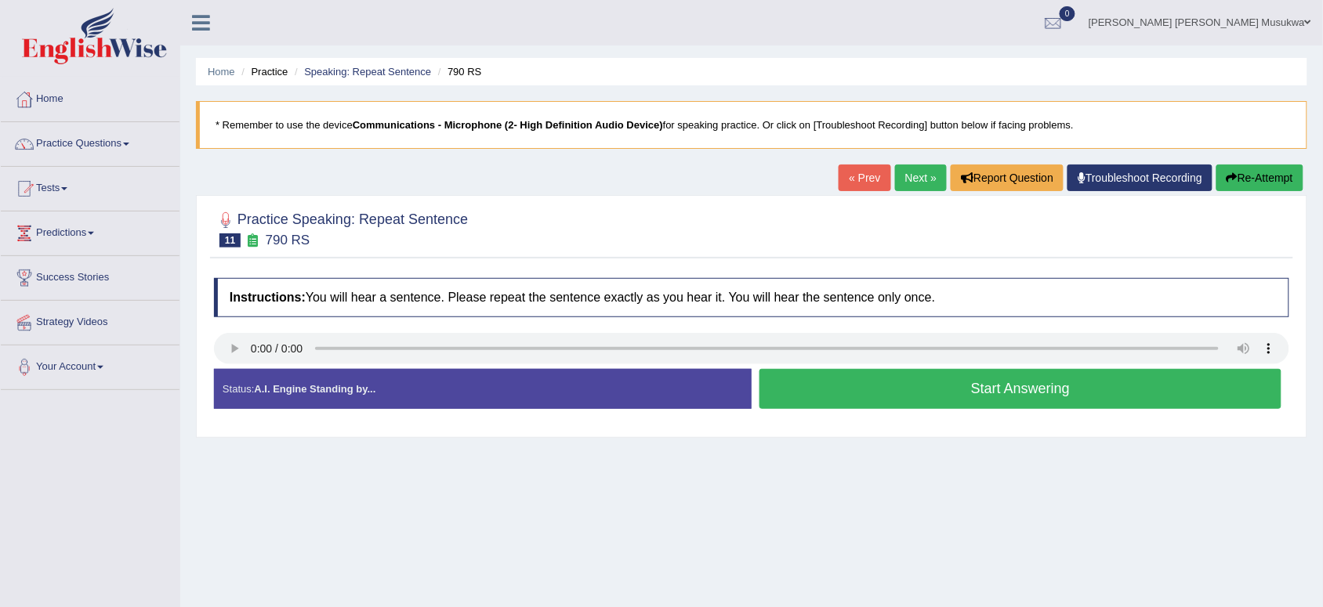
click at [925, 397] on button "Start Answering" at bounding box center [1020, 389] width 522 height 40
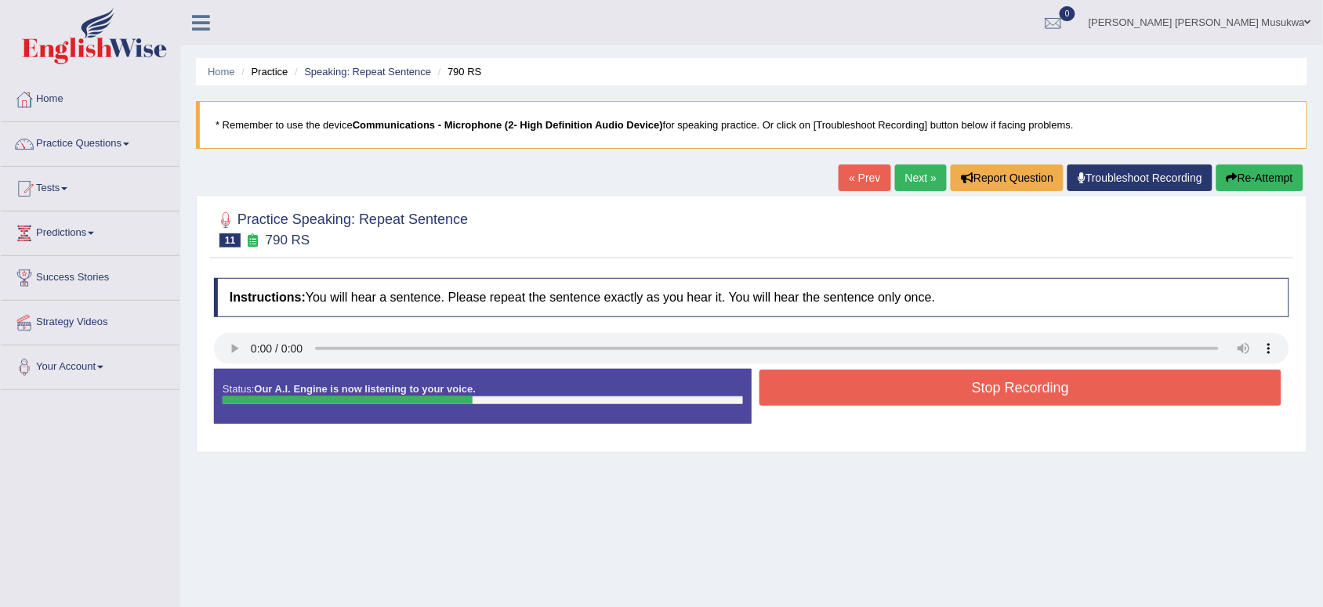
click at [925, 397] on button "Stop Recording" at bounding box center [1020, 388] width 522 height 36
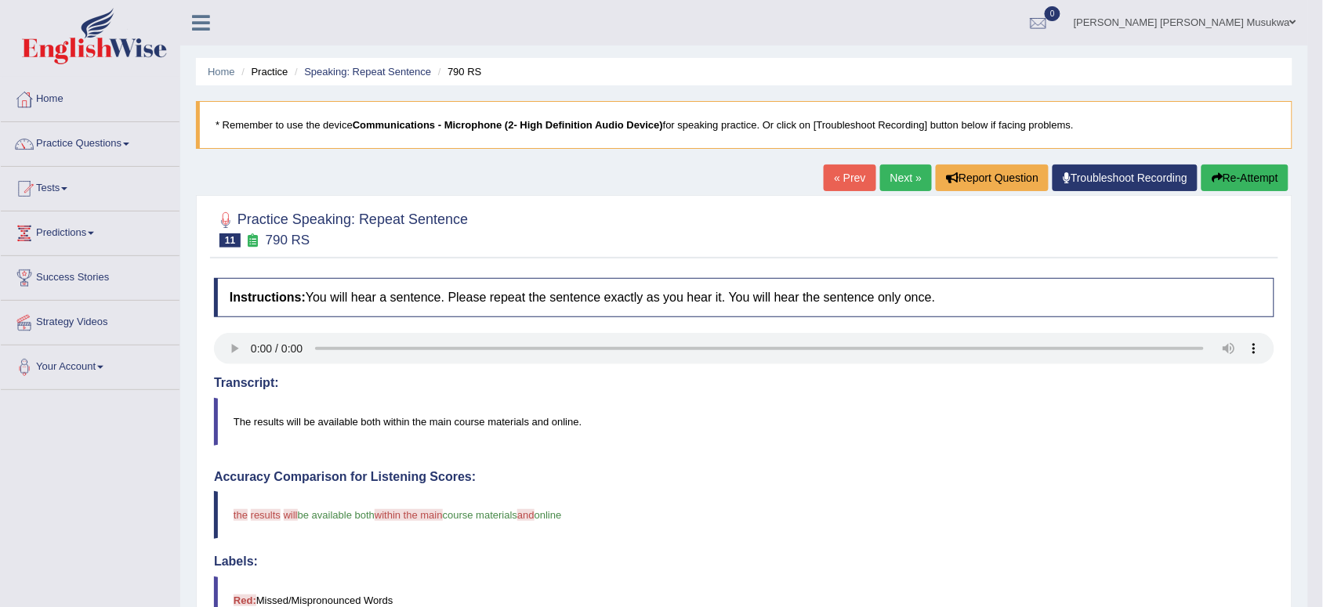
click at [1220, 165] on button "Re-Attempt" at bounding box center [1244, 178] width 87 height 27
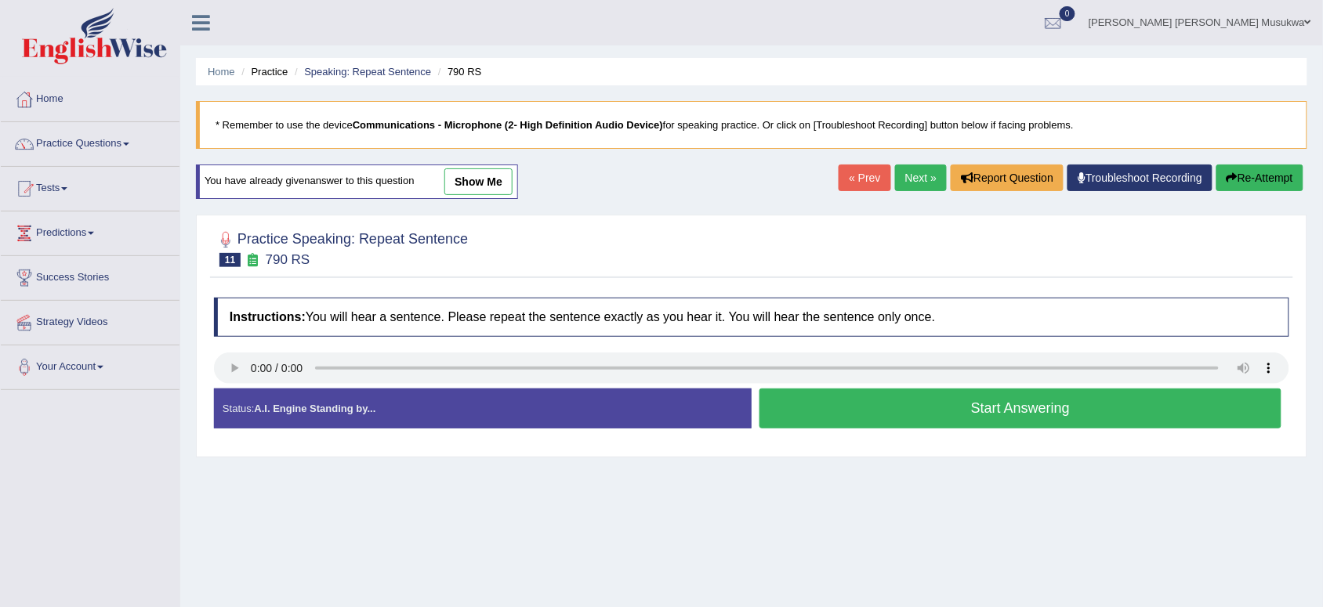
click at [1000, 400] on button "Start Answering" at bounding box center [1020, 409] width 522 height 40
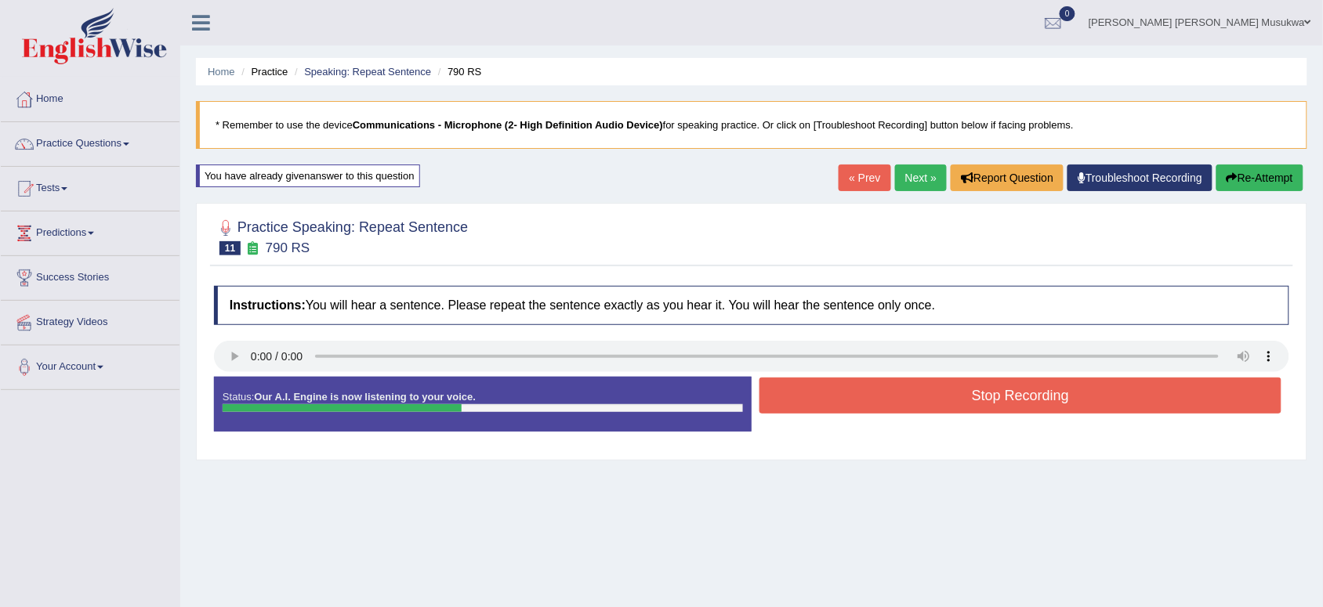
click at [1000, 400] on button "Stop Recording" at bounding box center [1020, 396] width 522 height 36
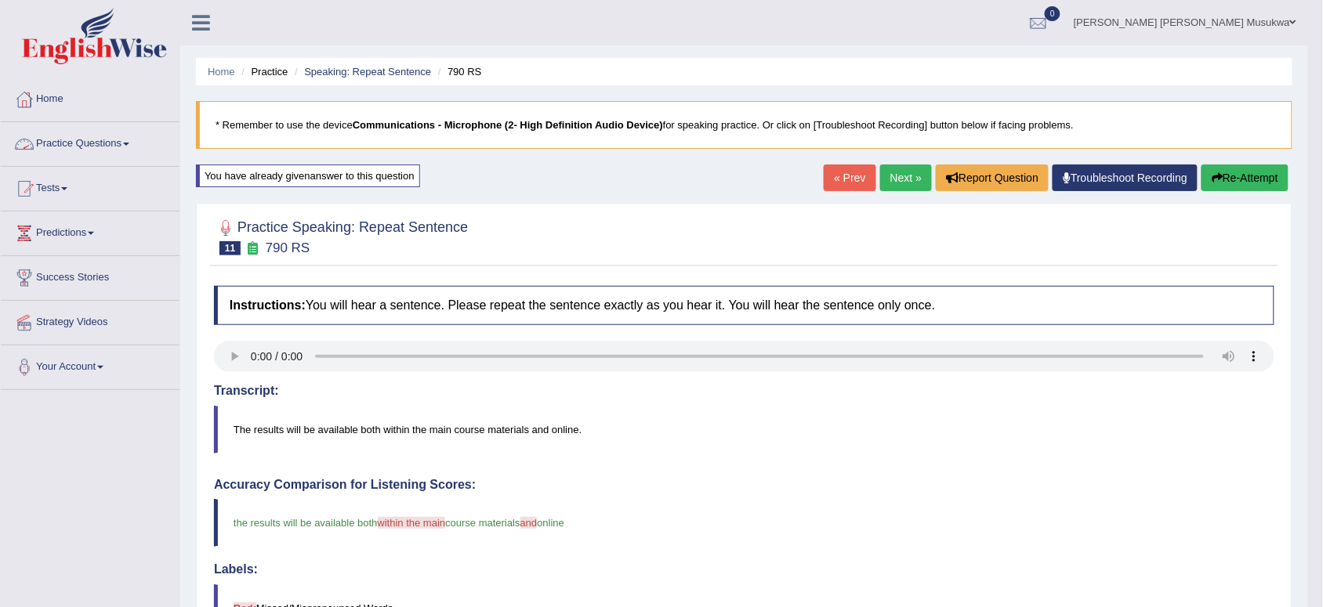
click at [72, 141] on link "Practice Questions" at bounding box center [90, 141] width 179 height 39
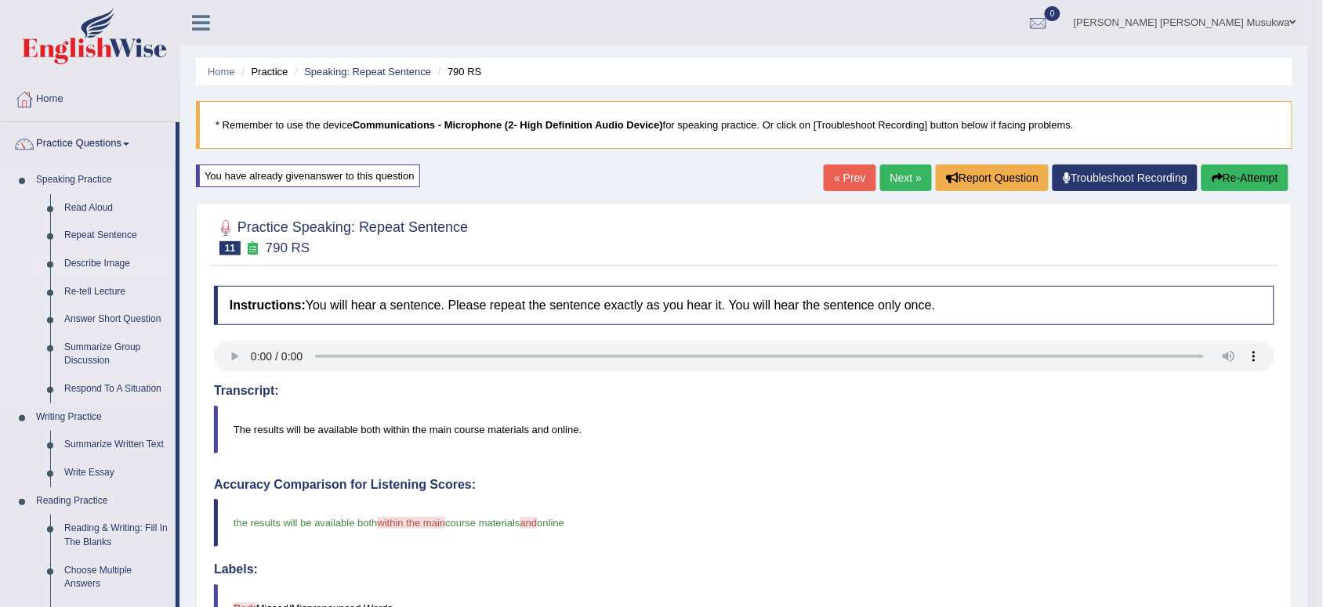
click at [92, 265] on link "Describe Image" at bounding box center [116, 264] width 118 height 28
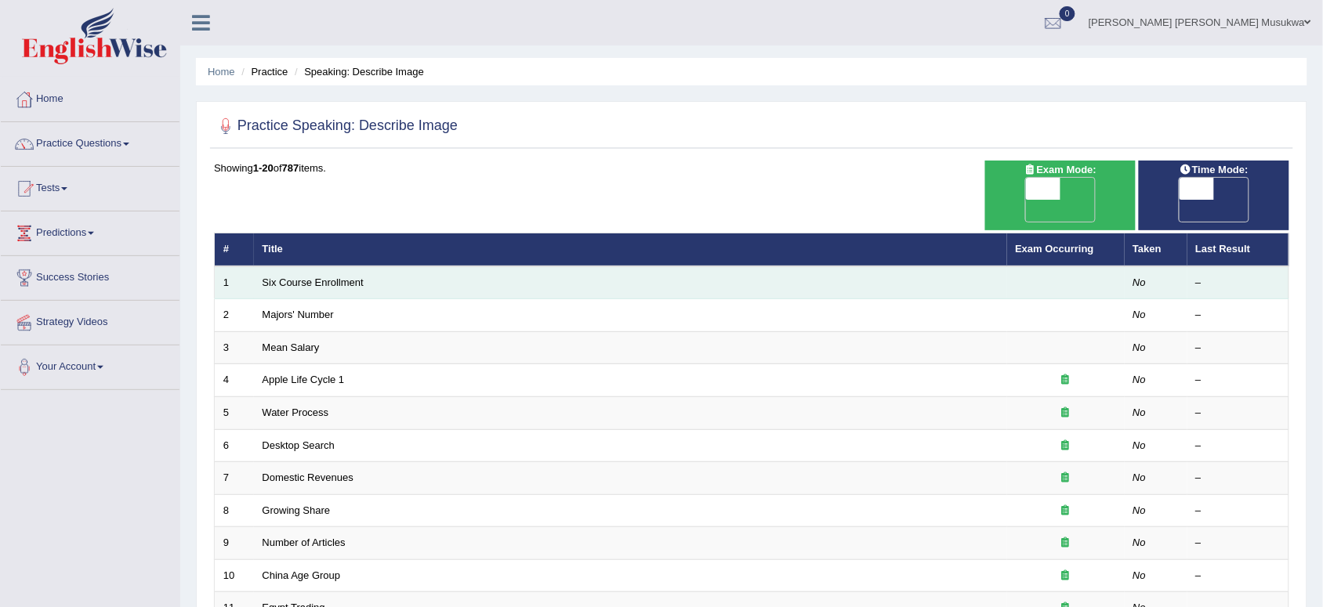
click at [354, 266] on td "Six Course Enrollment" at bounding box center [630, 282] width 753 height 33
click at [338, 277] on link "Six Course Enrollment" at bounding box center [313, 283] width 101 height 12
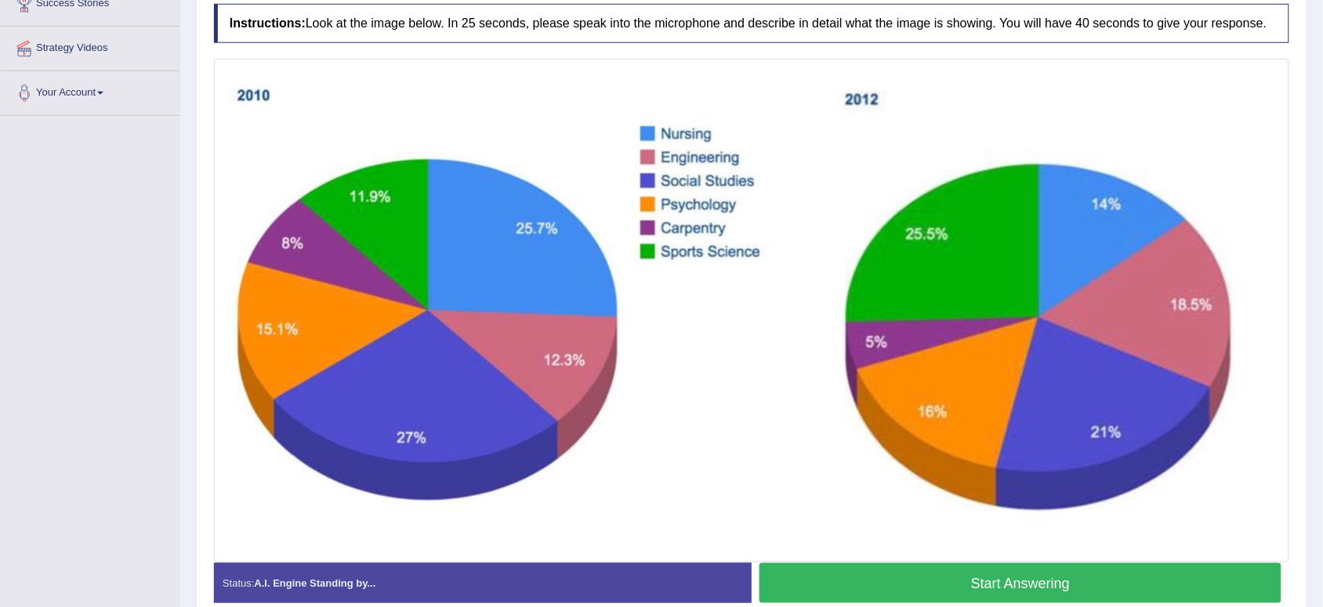
scroll to position [313, 0]
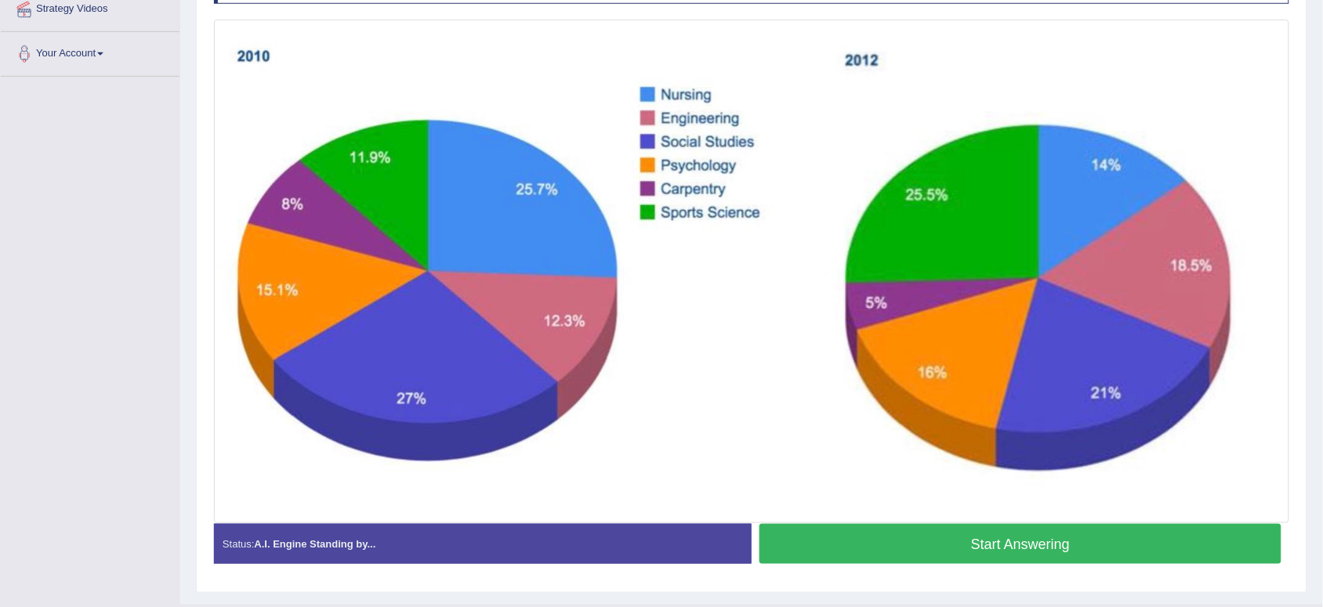
click at [984, 534] on button "Start Answering" at bounding box center [1020, 544] width 522 height 40
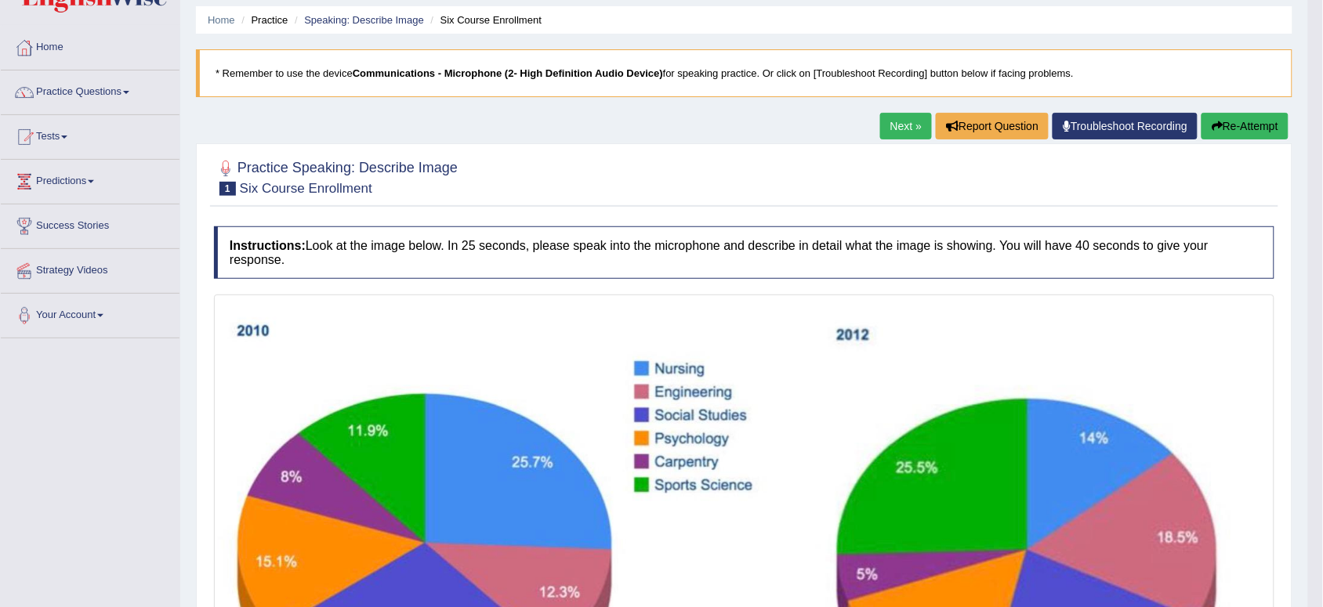
scroll to position [0, 0]
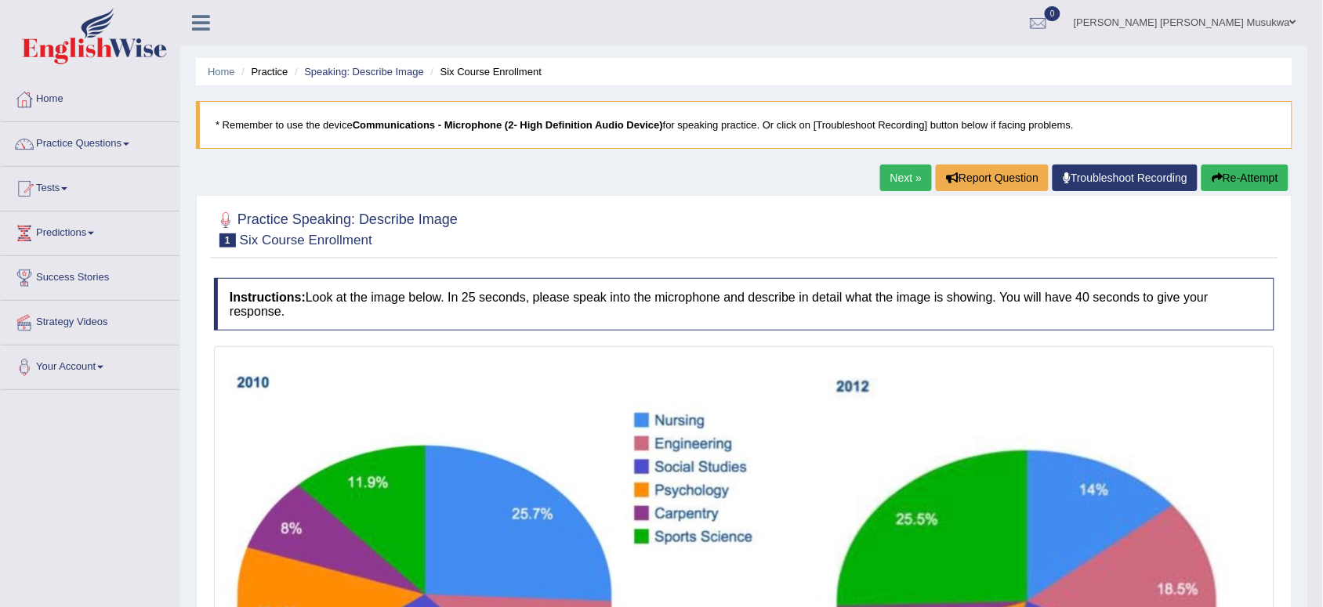
click at [1224, 179] on button "Re-Attempt" at bounding box center [1244, 178] width 87 height 27
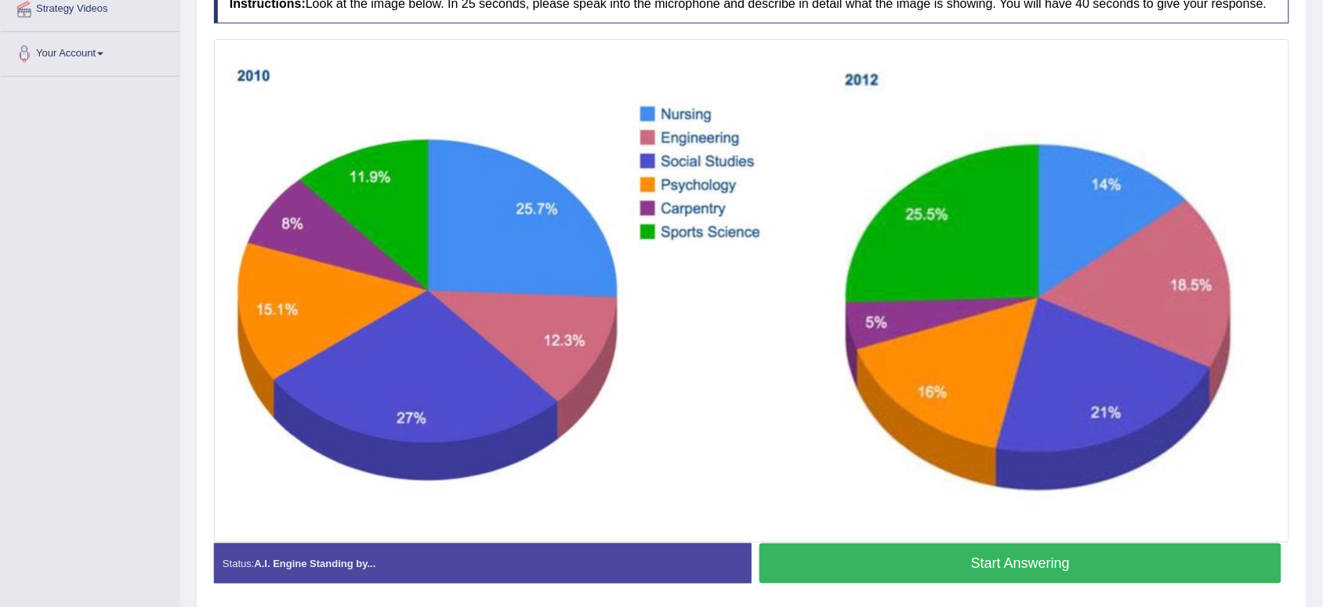
scroll to position [353, 0]
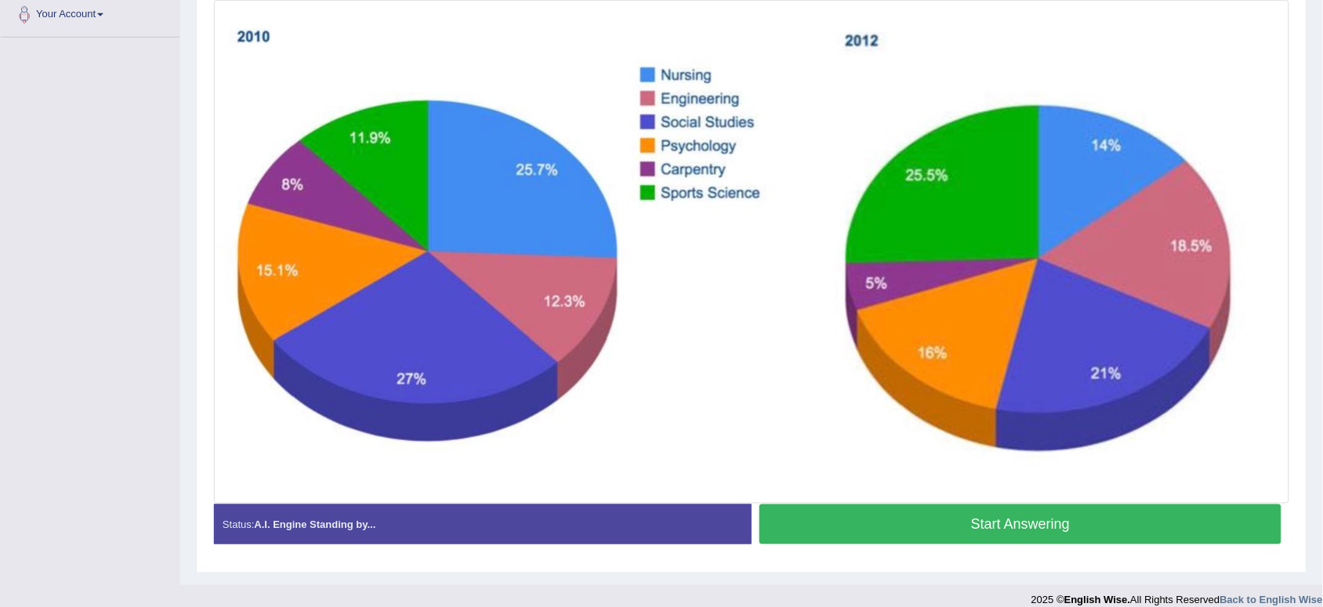
click at [1027, 523] on button "Start Answering" at bounding box center [1020, 525] width 522 height 40
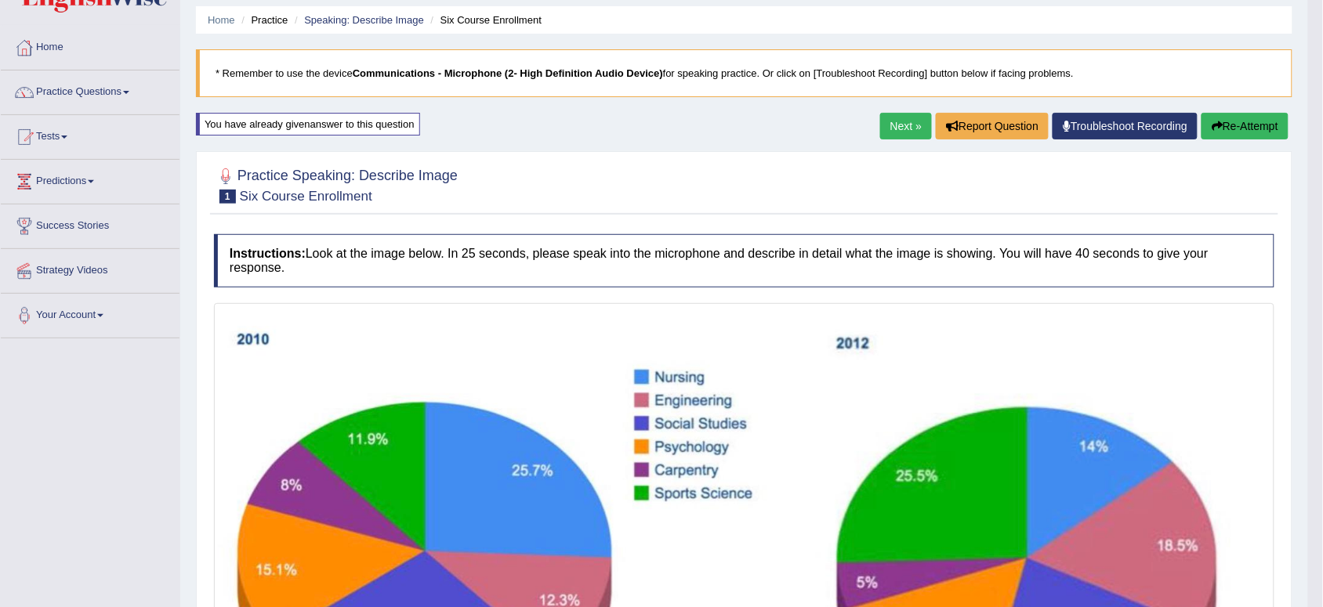
scroll to position [0, 0]
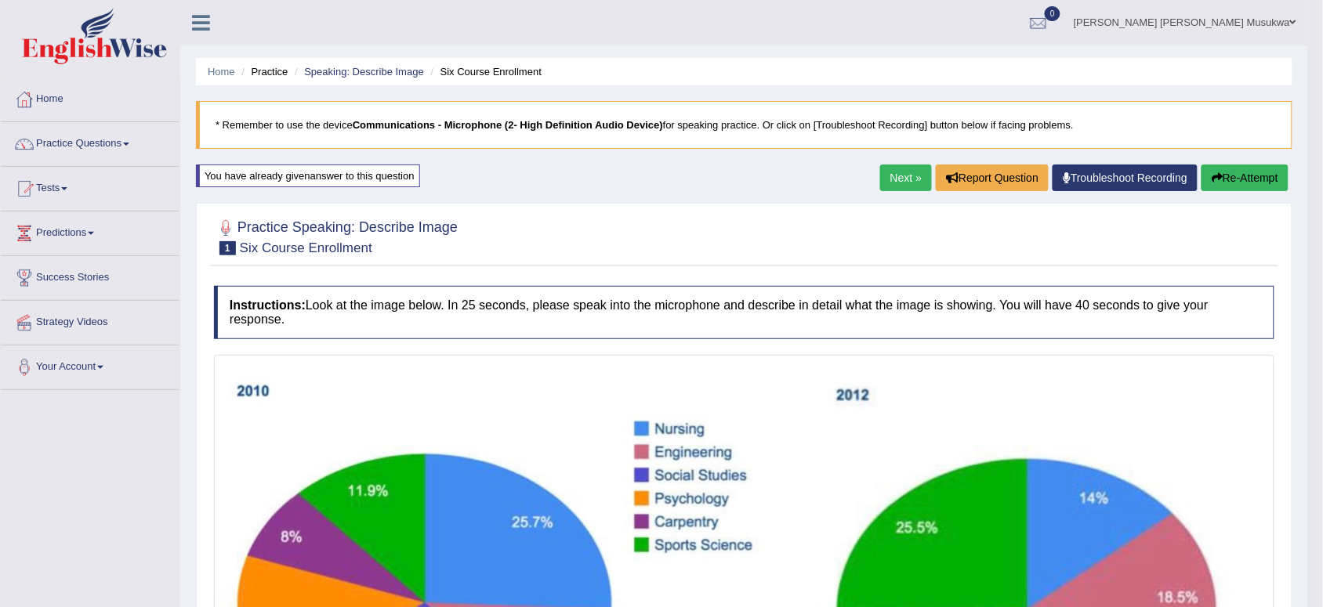
click at [905, 176] on link "Next »" at bounding box center [906, 178] width 52 height 27
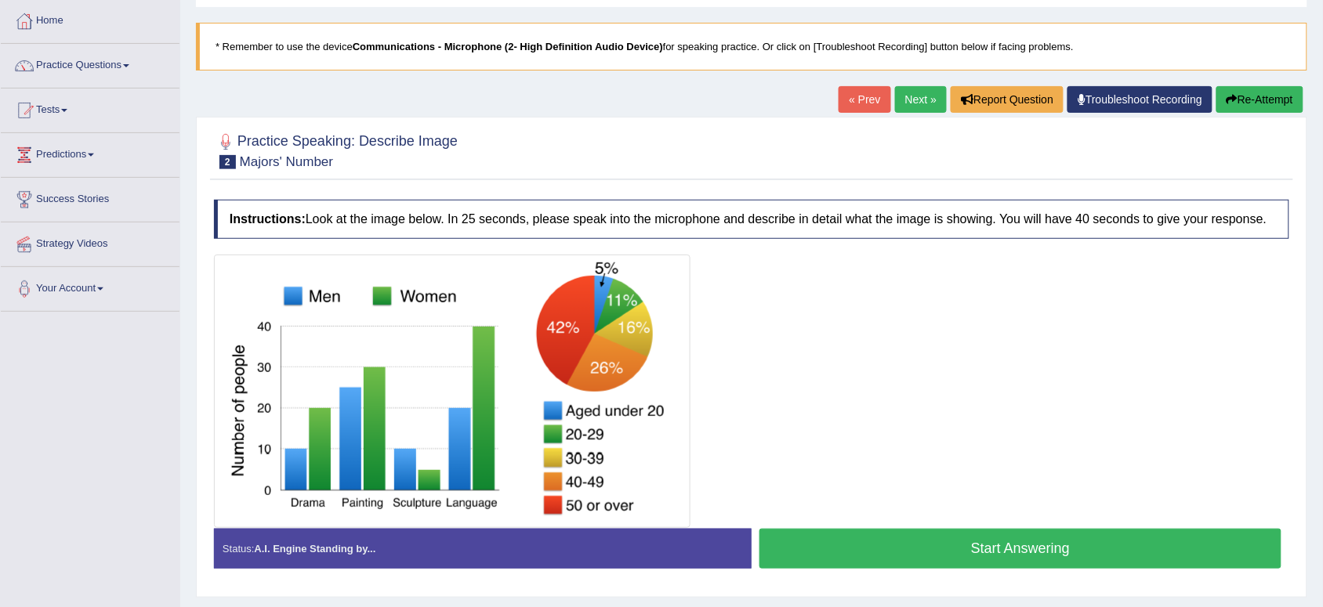
scroll to position [118, 0]
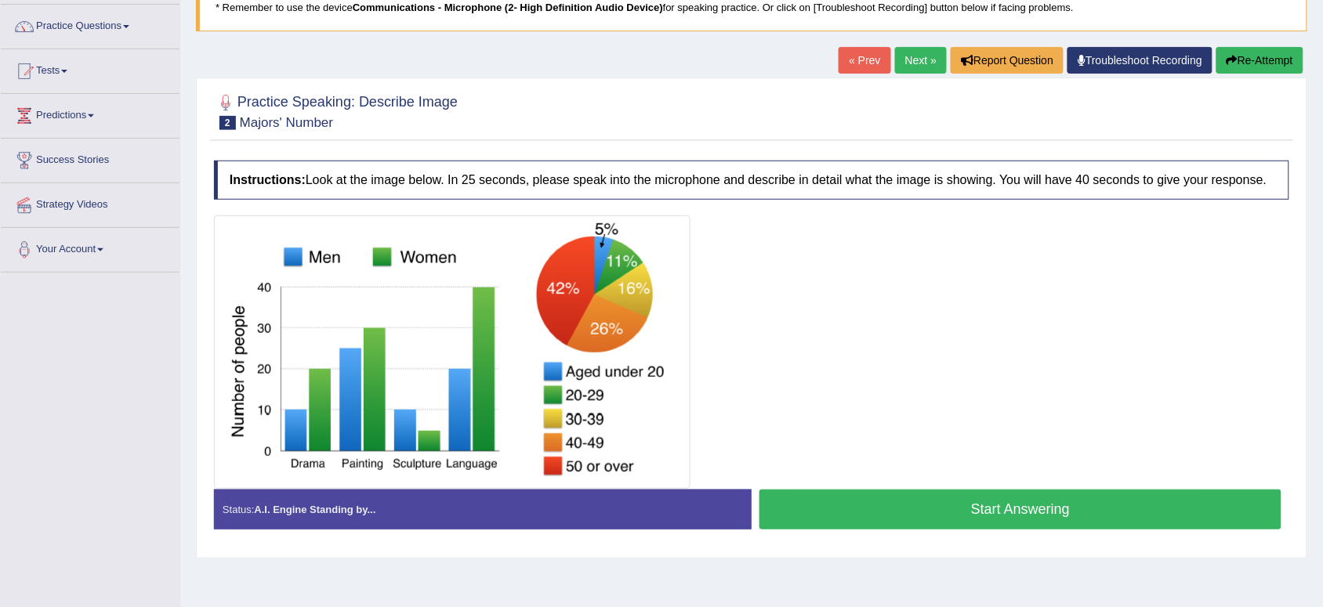
click at [1039, 511] on button "Start Answering" at bounding box center [1020, 510] width 522 height 40
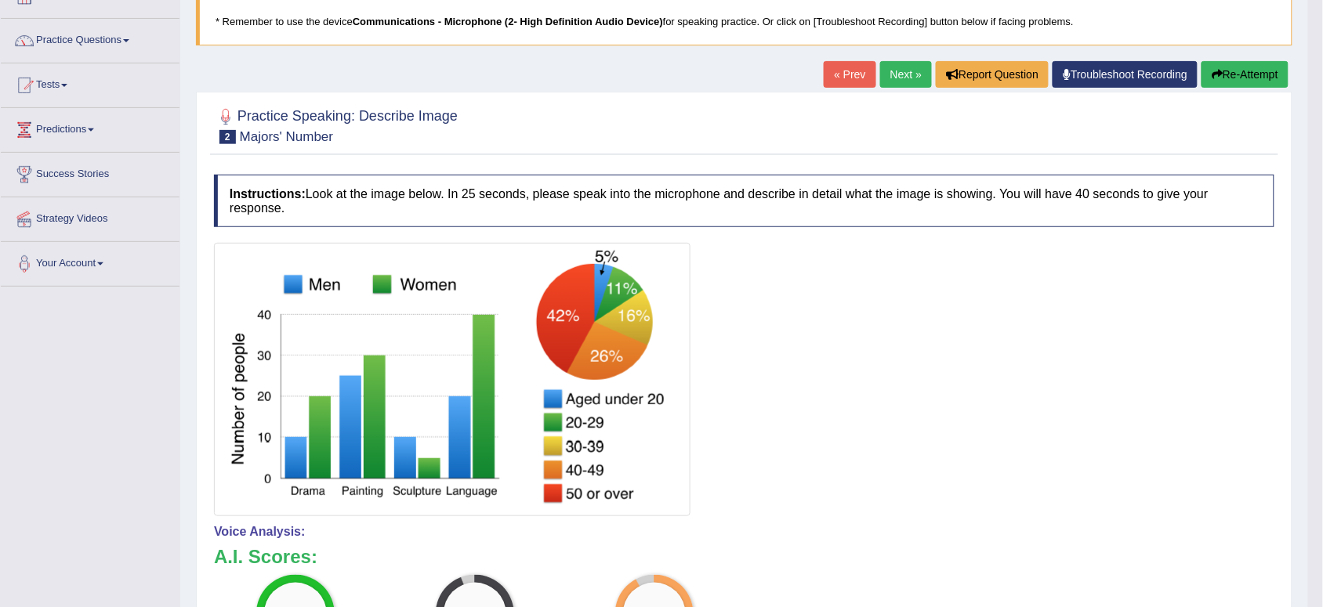
scroll to position [0, 0]
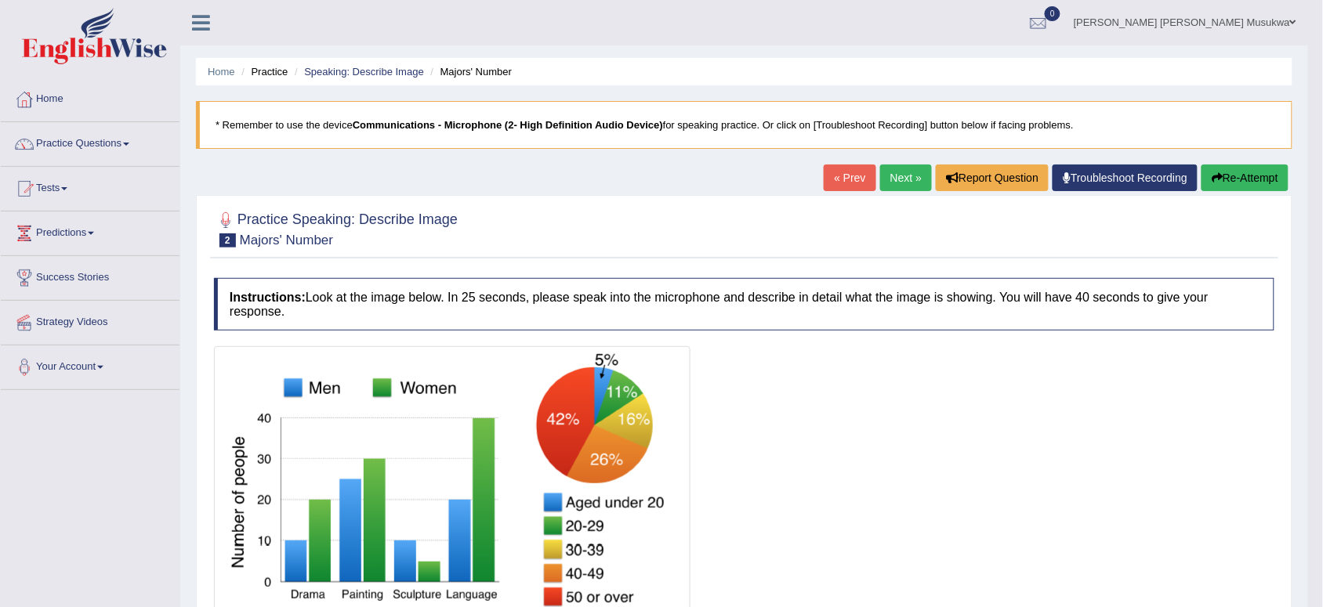
click at [895, 168] on link "Next »" at bounding box center [906, 178] width 52 height 27
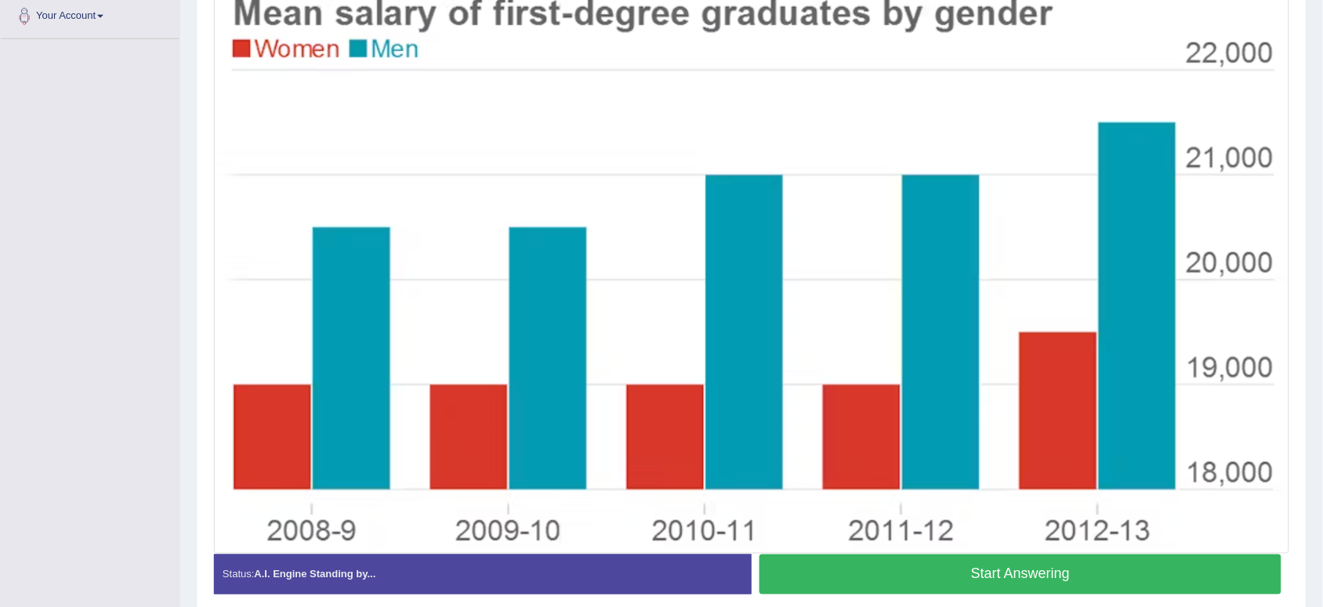
scroll to position [353, 0]
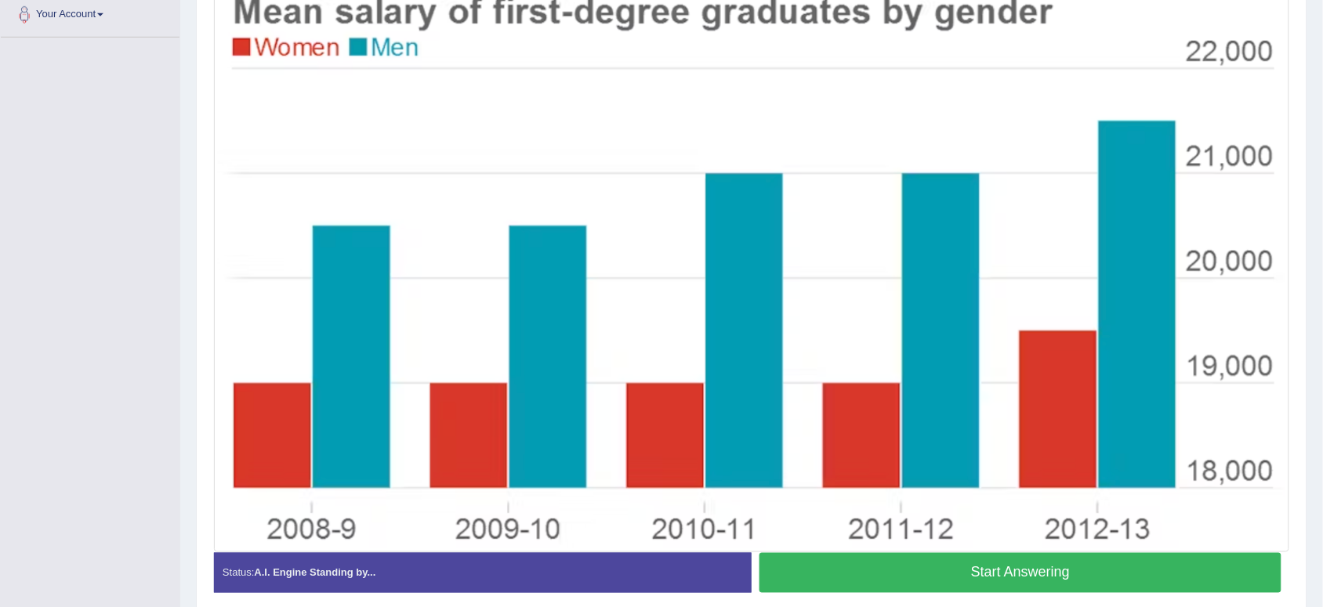
click at [1082, 581] on button "Start Answering" at bounding box center [1020, 573] width 522 height 40
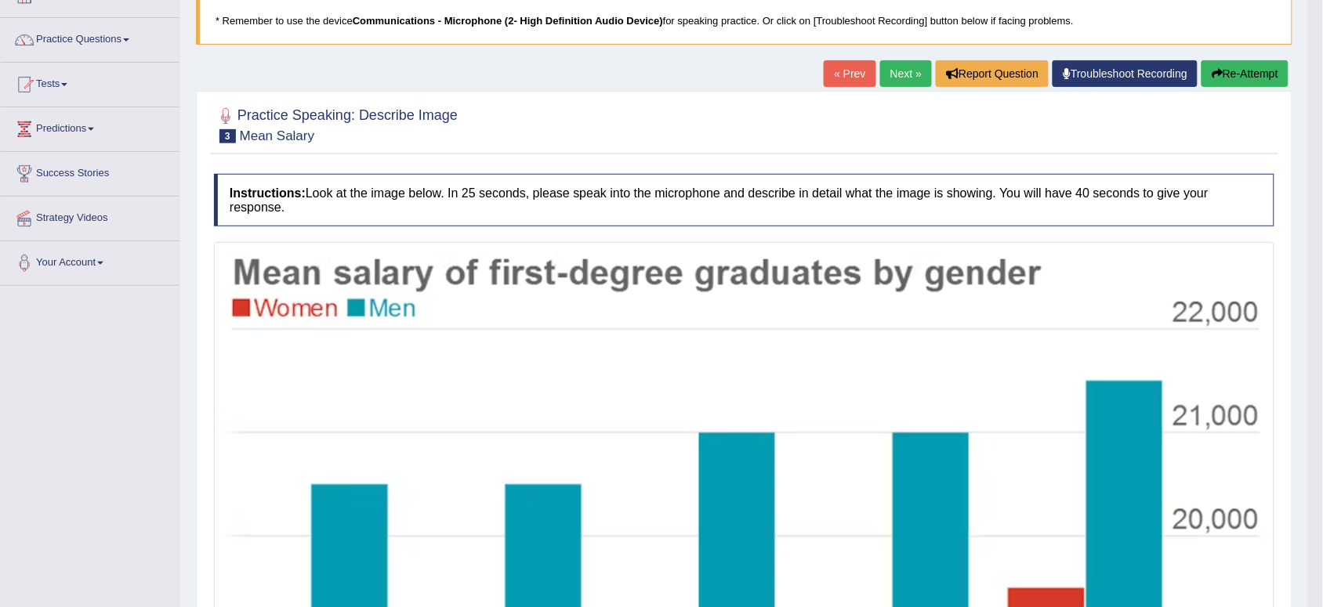
scroll to position [0, 0]
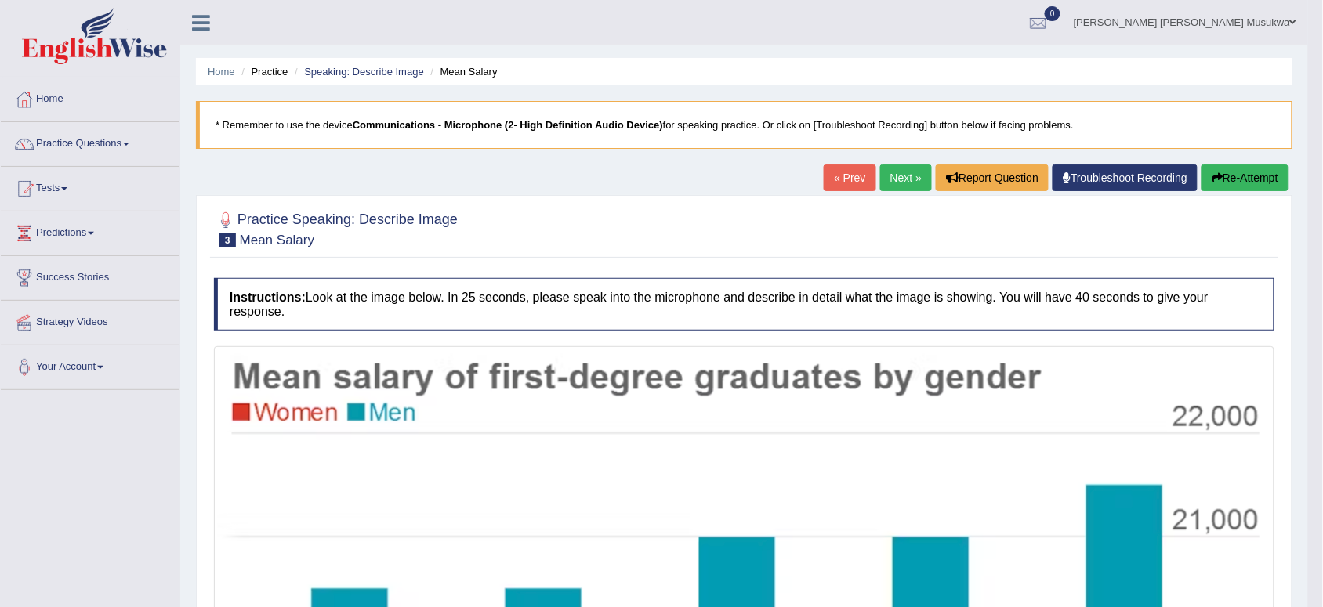
click at [895, 184] on link "Next »" at bounding box center [906, 178] width 52 height 27
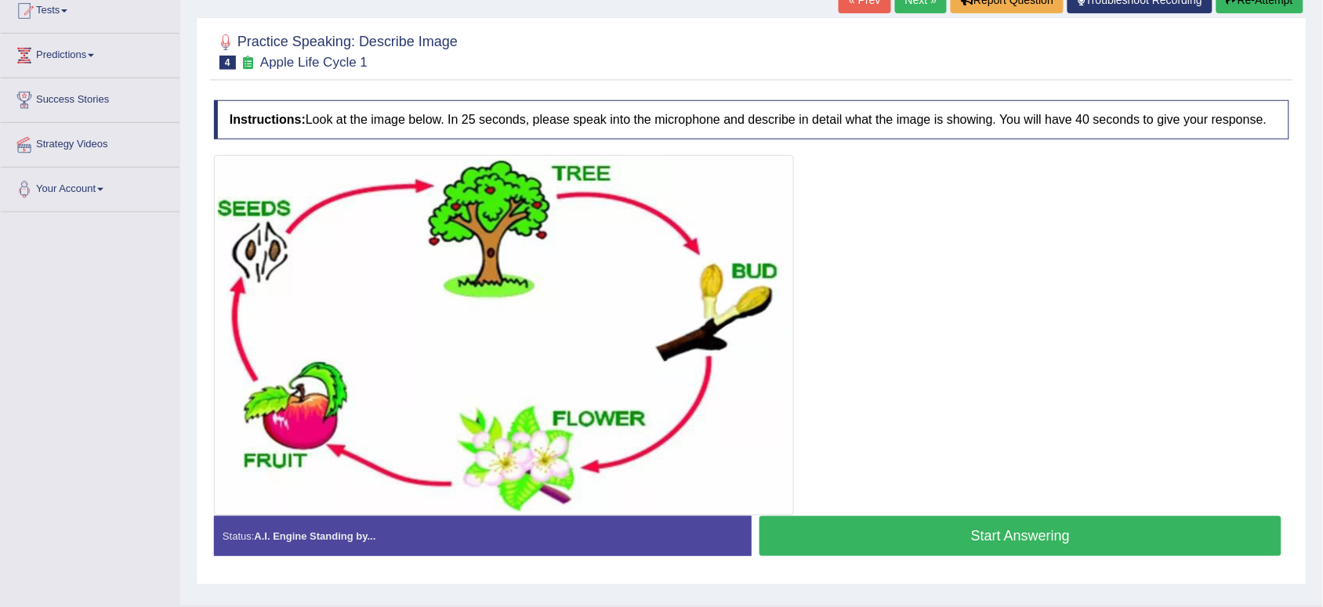
scroll to position [196, 0]
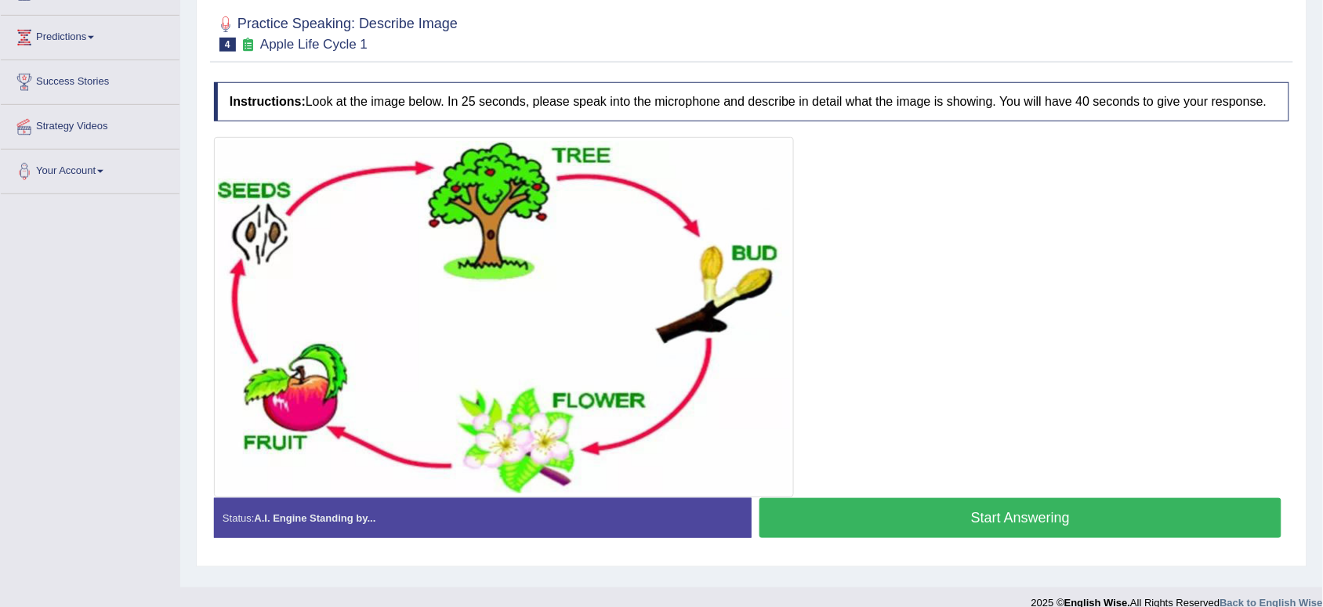
click at [1054, 523] on button "Start Answering" at bounding box center [1020, 518] width 522 height 40
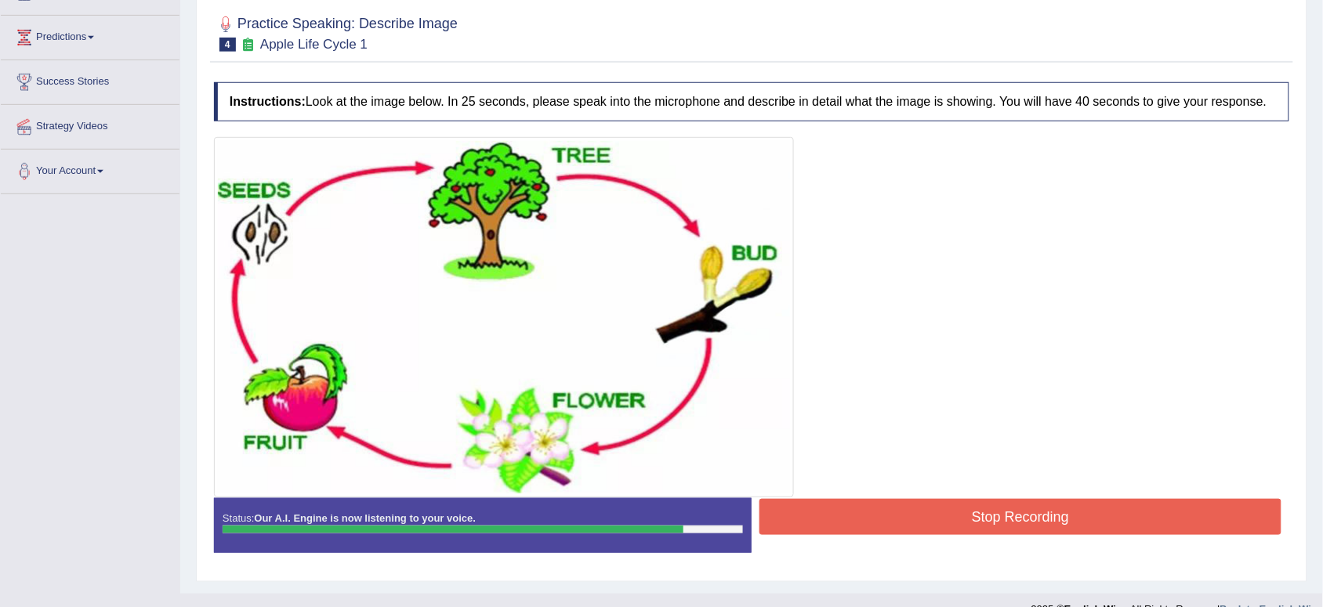
click at [1052, 519] on button "Stop Recording" at bounding box center [1020, 517] width 522 height 36
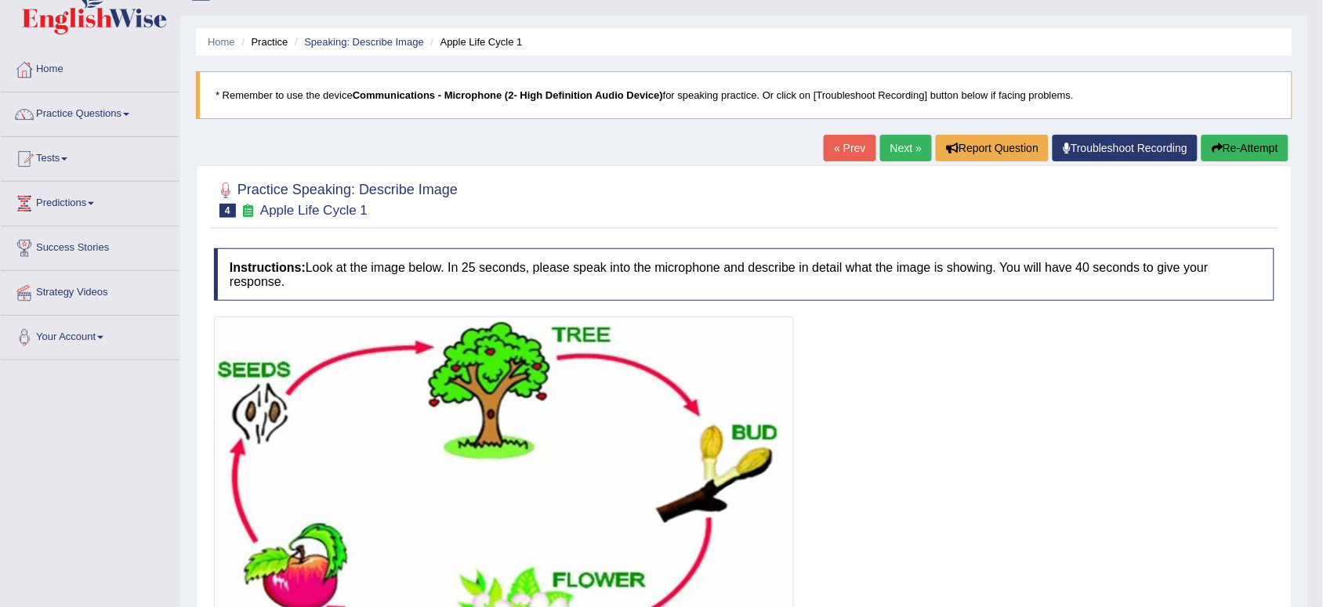
scroll to position [0, 0]
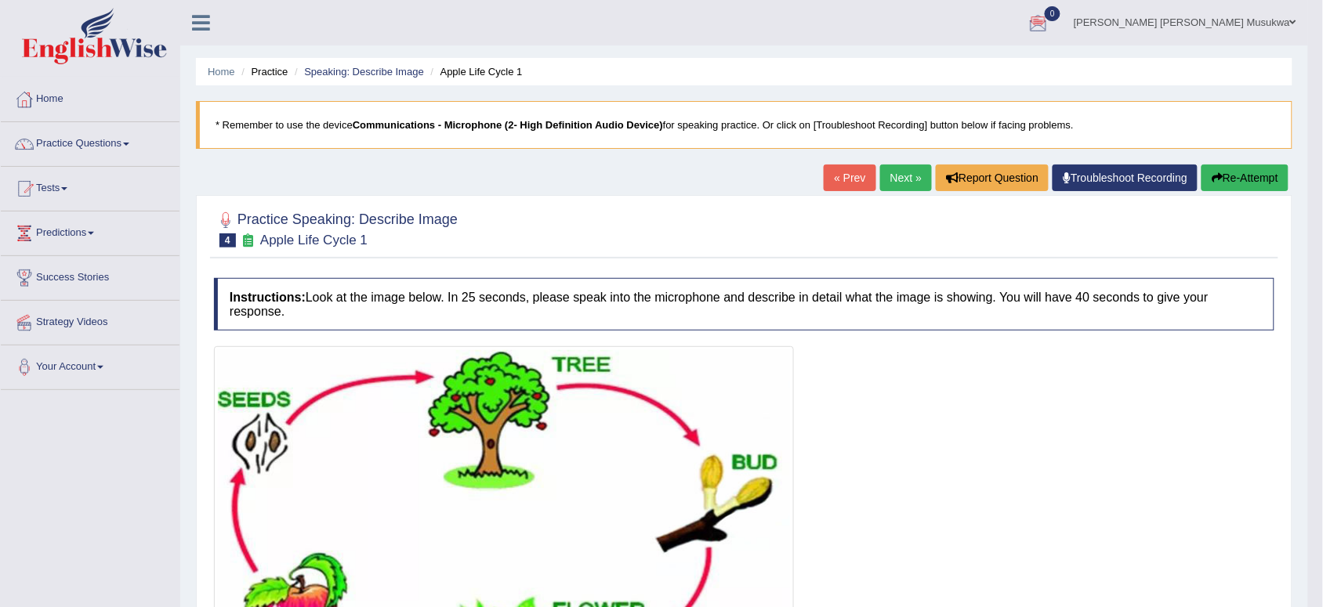
click at [898, 179] on link "Next »" at bounding box center [906, 178] width 52 height 27
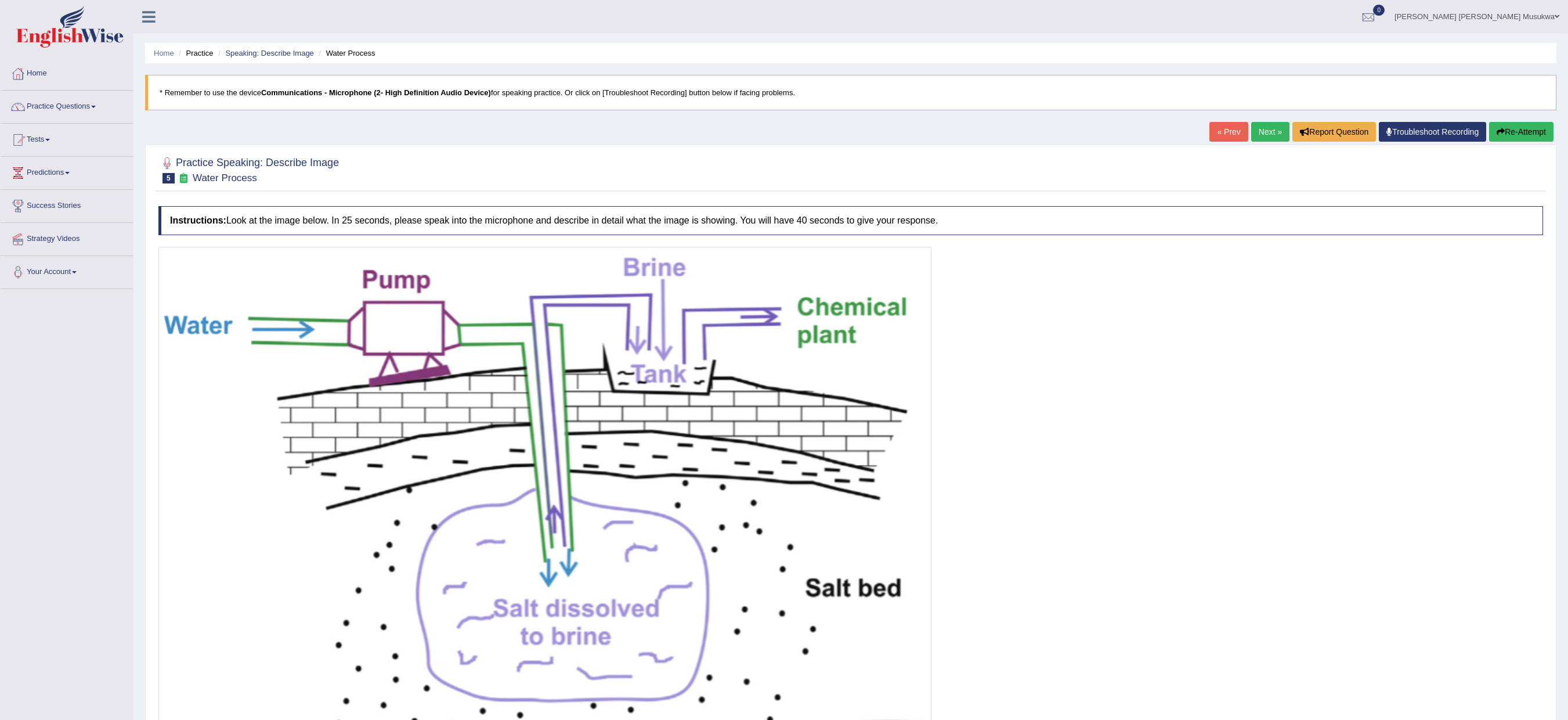
drag, startPoint x: 987, startPoint y: 4, endPoint x: 1144, endPoint y: 516, distance: 535.5
click at [979, 450] on div at bounding box center [851, 508] width 1385 height 524
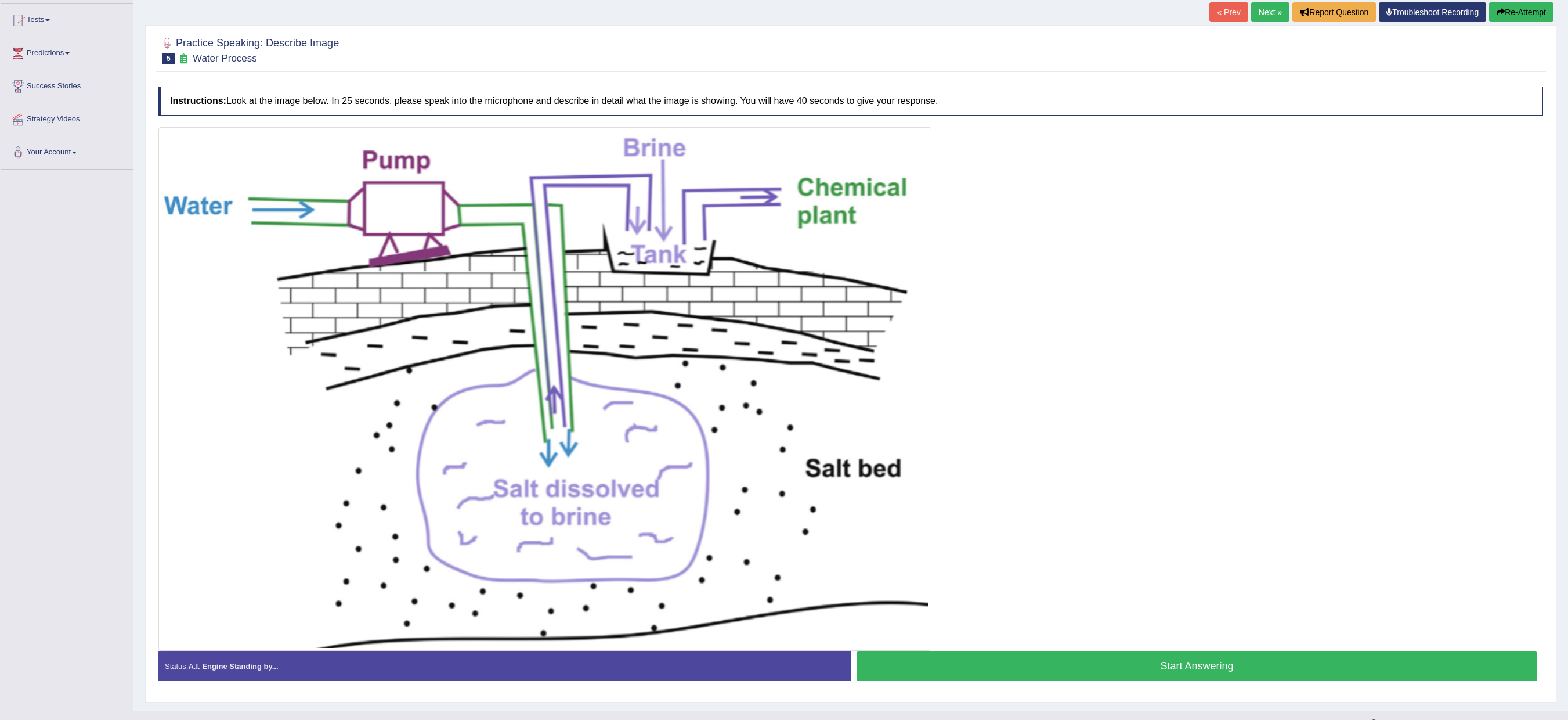
scroll to position [146, 0]
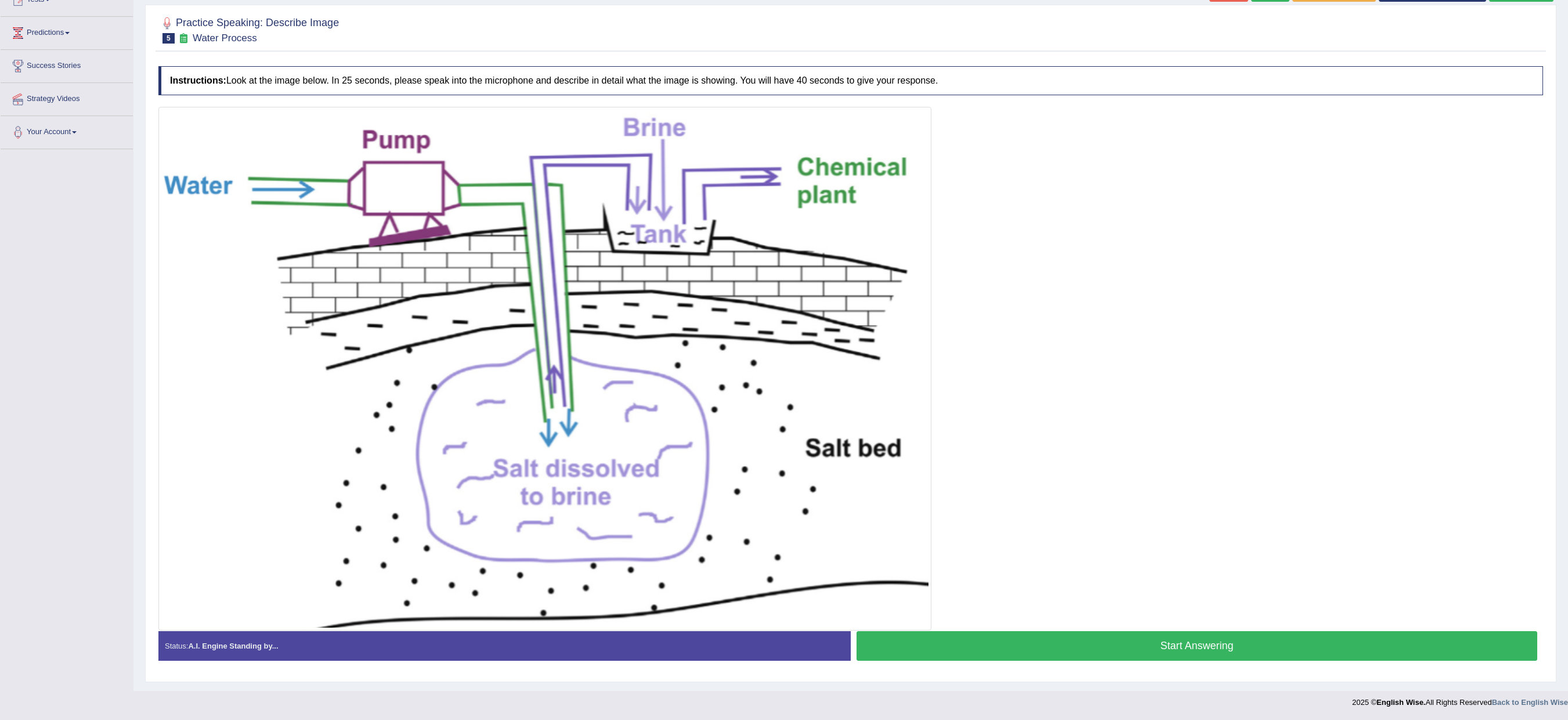
click at [979, 450] on button "Start Answering" at bounding box center [1197, 646] width 681 height 30
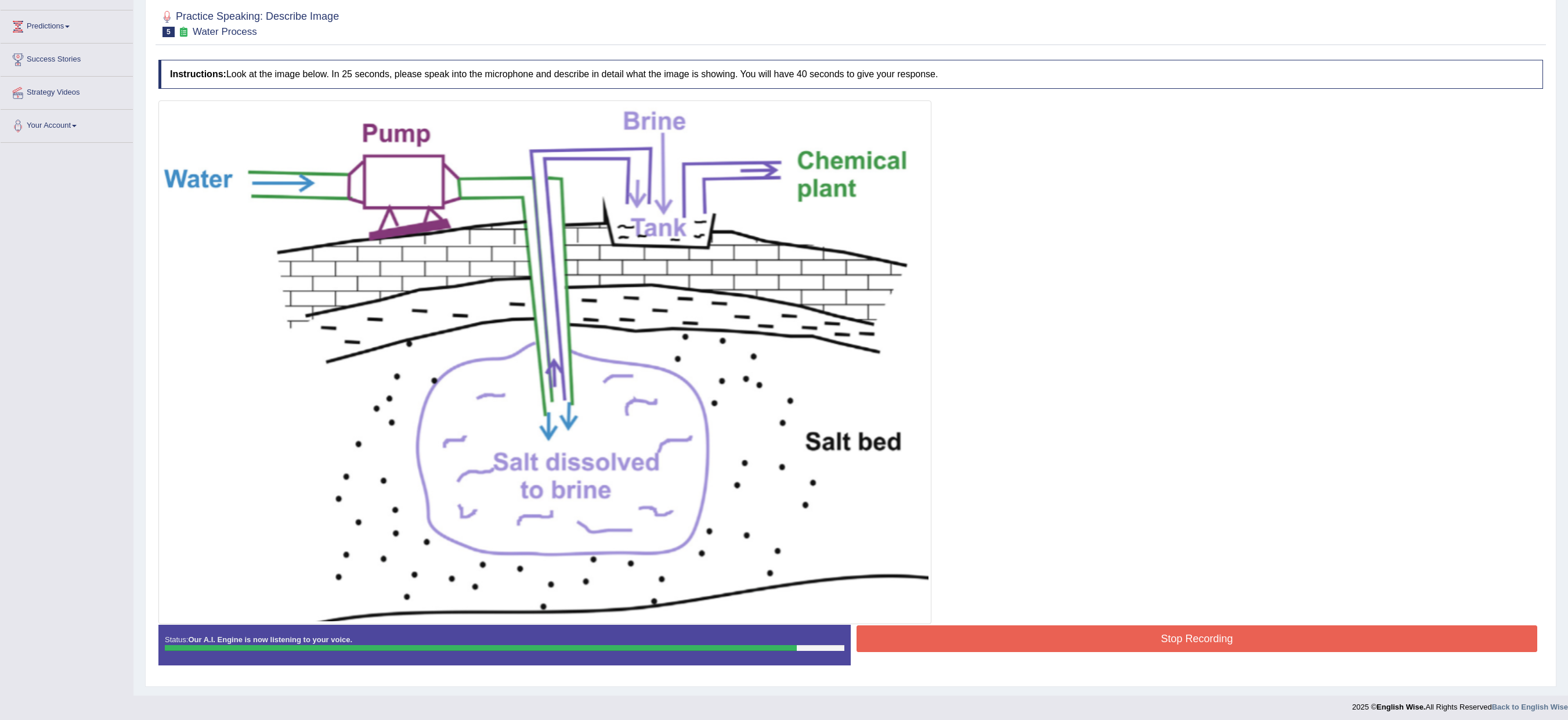
click at [979, 450] on button "Stop Recording" at bounding box center [1197, 639] width 681 height 27
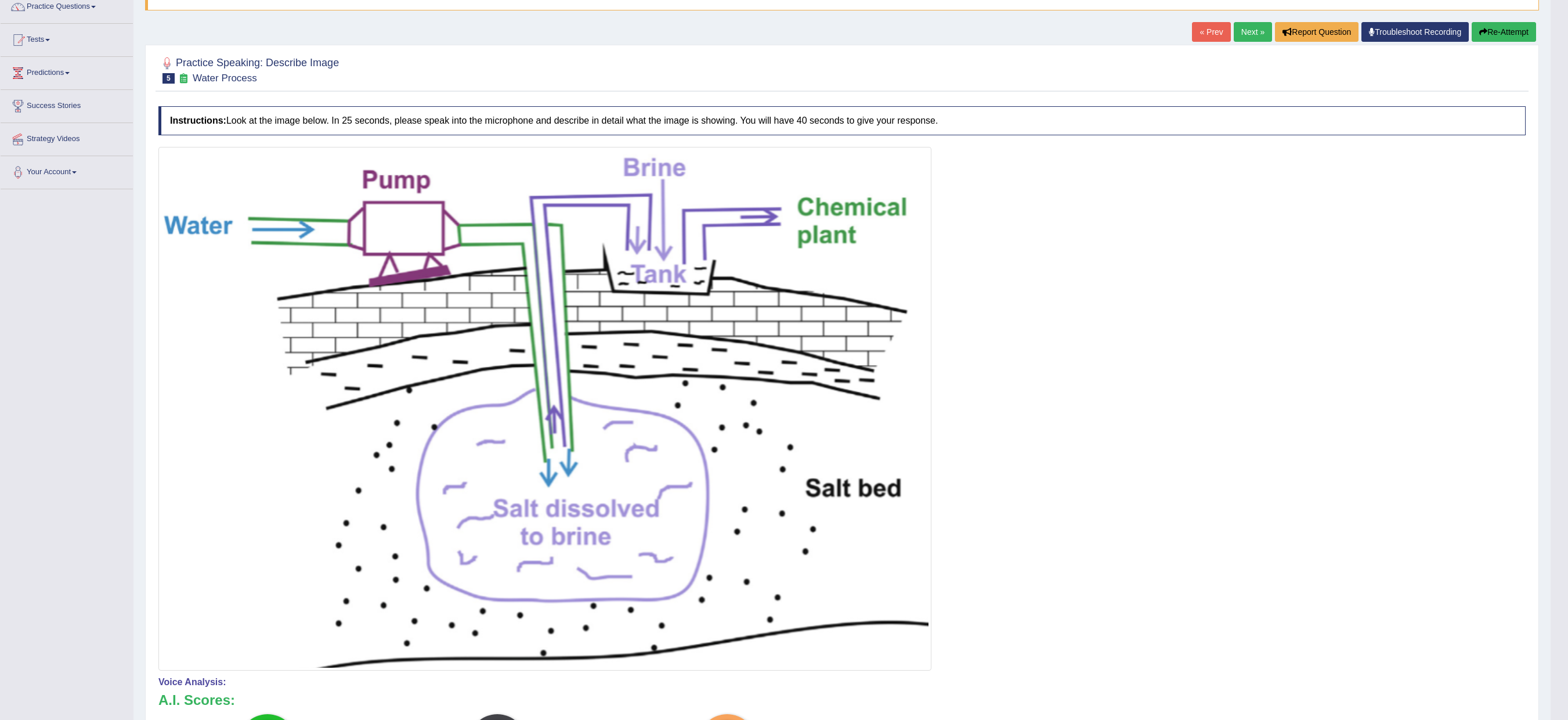
scroll to position [0, 0]
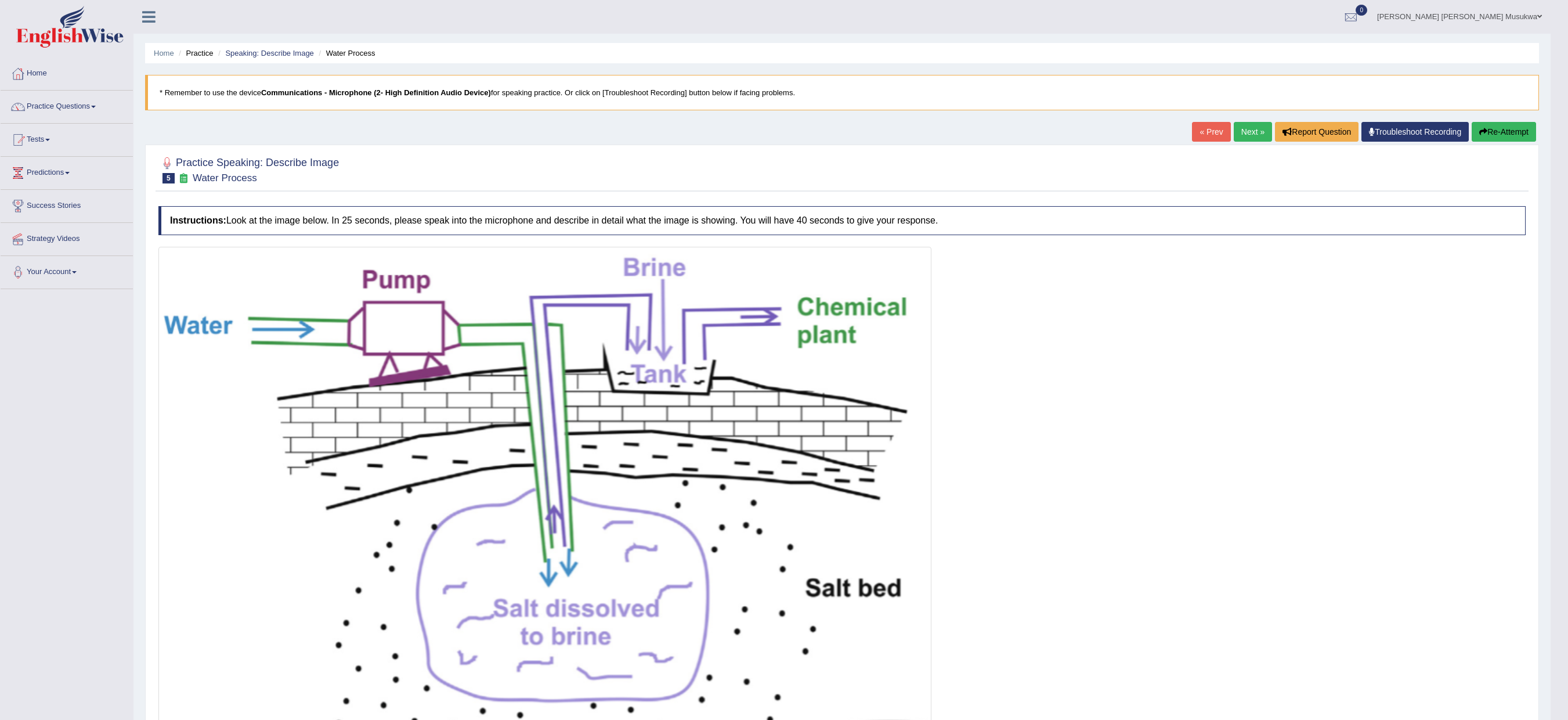
click at [979, 127] on link "Next »" at bounding box center [1253, 132] width 39 height 20
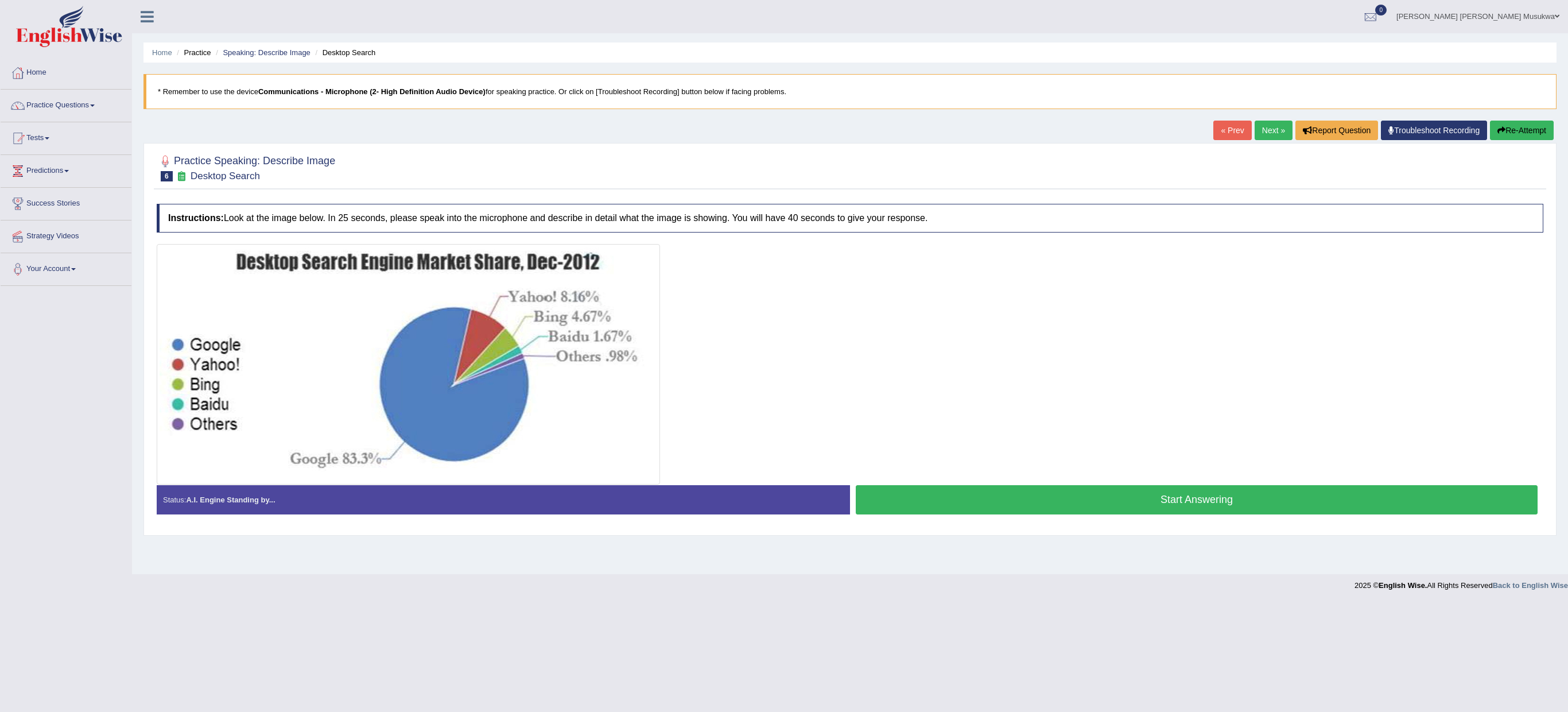
click at [1187, 492] on button "Start Answering" at bounding box center [1196, 500] width 682 height 29
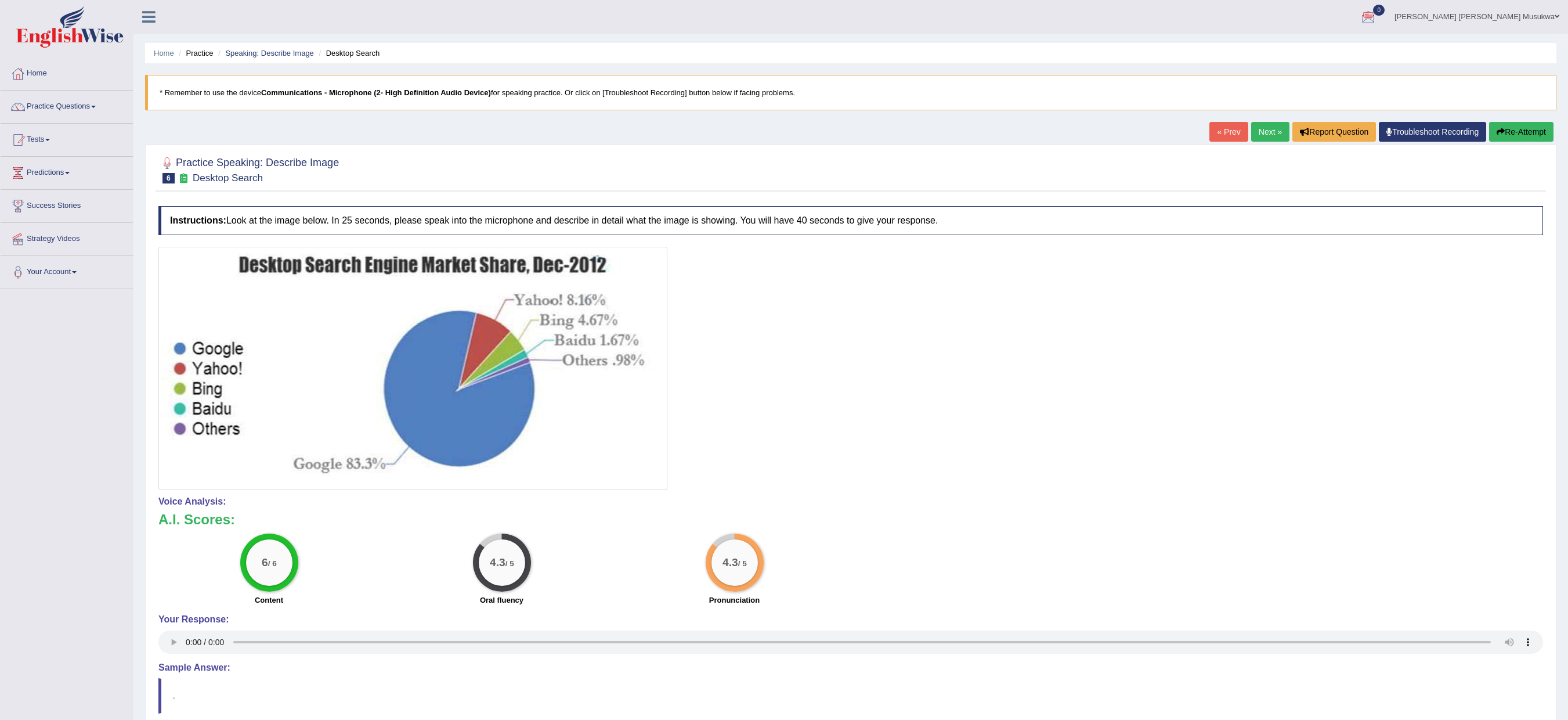
click at [1264, 130] on link "Next »" at bounding box center [1270, 132] width 39 height 20
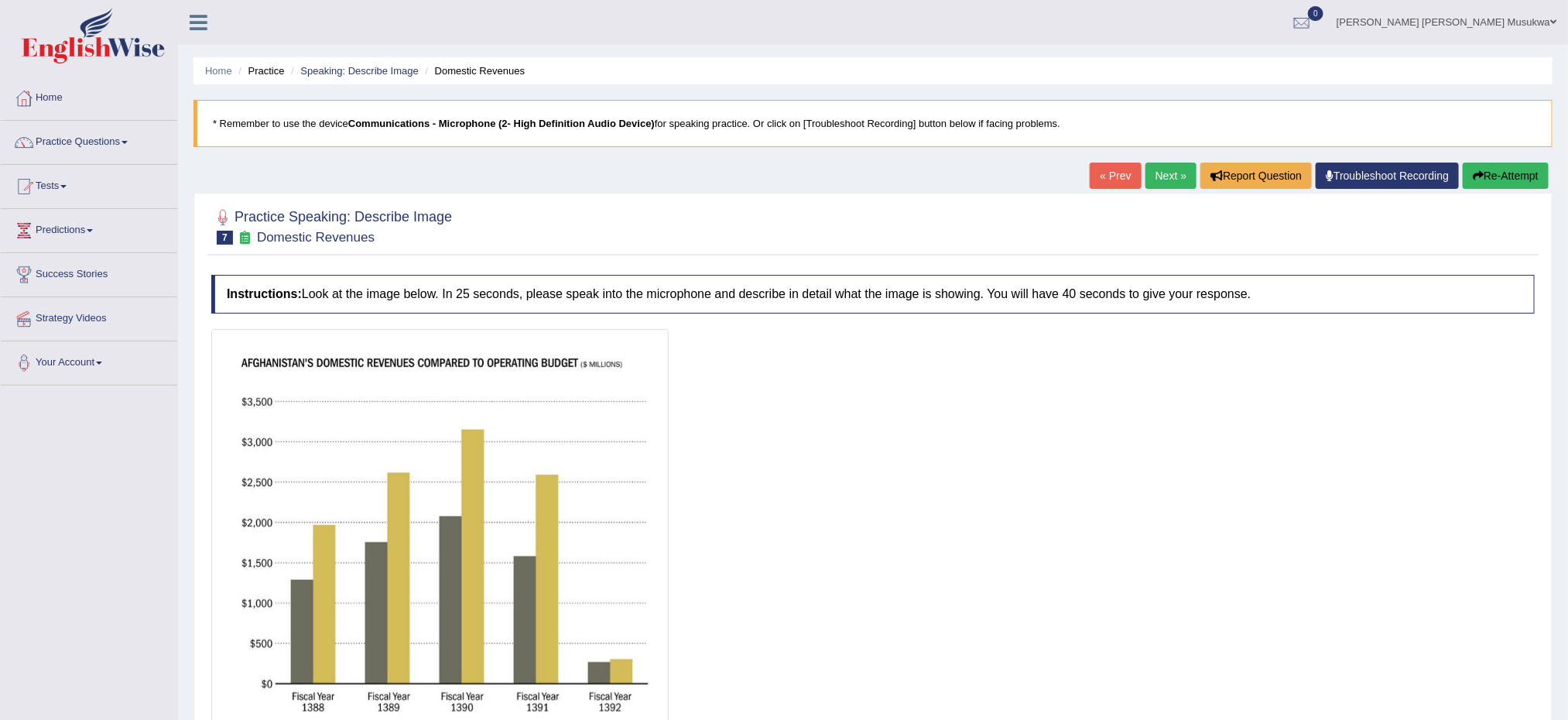
drag, startPoint x: 2063, startPoint y: 6, endPoint x: 940, endPoint y: 534, distance: 1240.9
click at [940, 534] on div at bounding box center [873, 539] width 1323 height 422
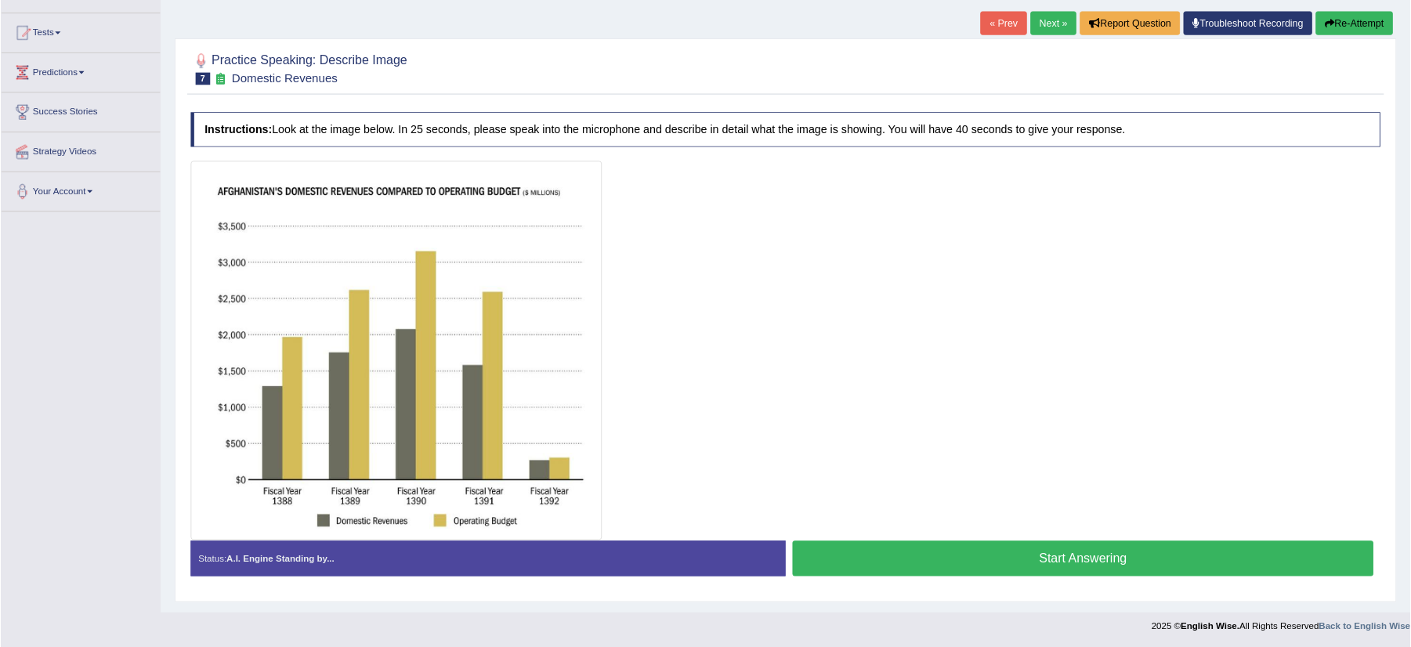
scroll to position [158, 0]
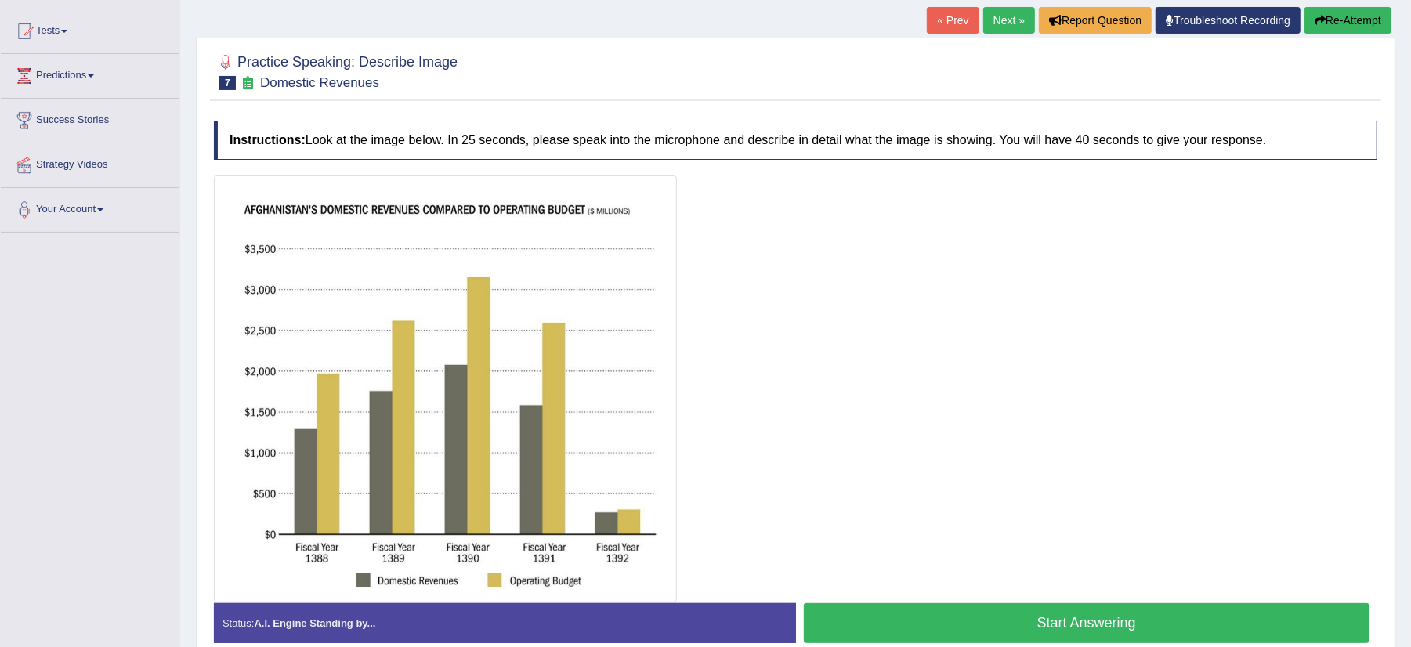
drag, startPoint x: 1604, startPoint y: 1, endPoint x: 953, endPoint y: 424, distance: 776.6
click at [953, 424] on div at bounding box center [796, 389] width 1164 height 427
click at [1310, 611] on button "Start Answering" at bounding box center [1087, 623] width 567 height 40
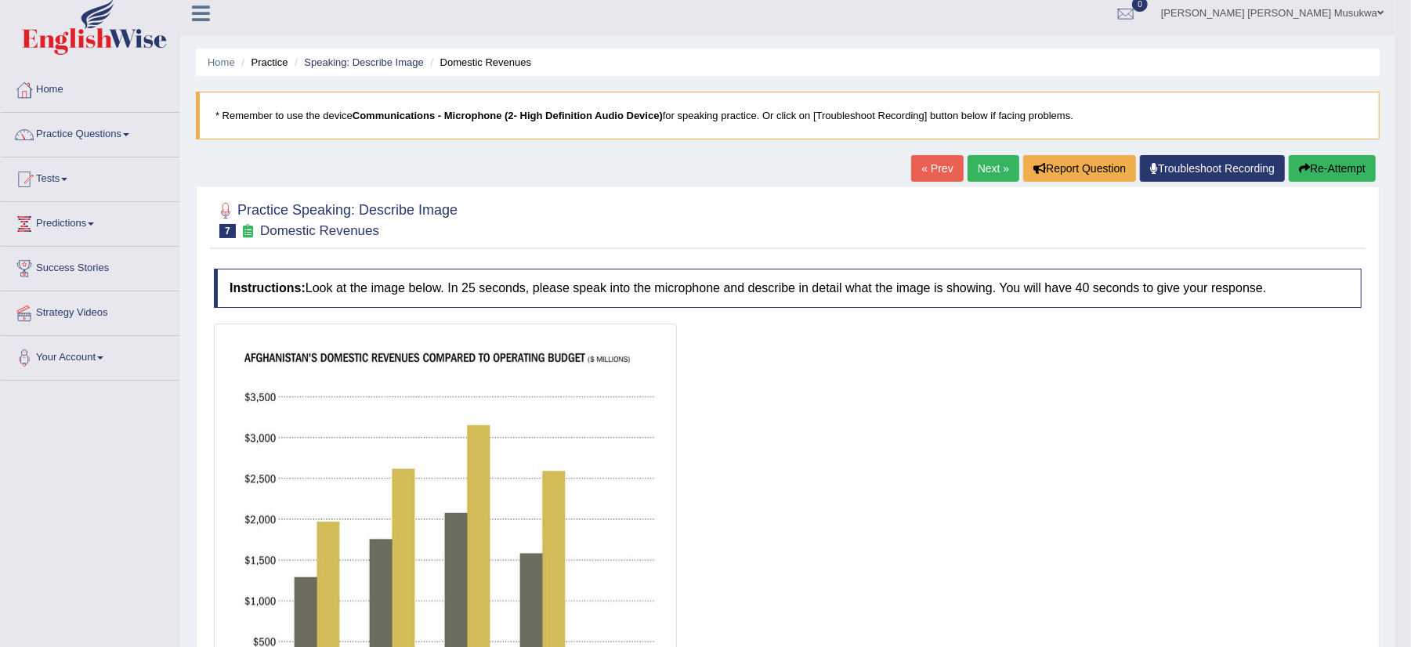
scroll to position [0, 0]
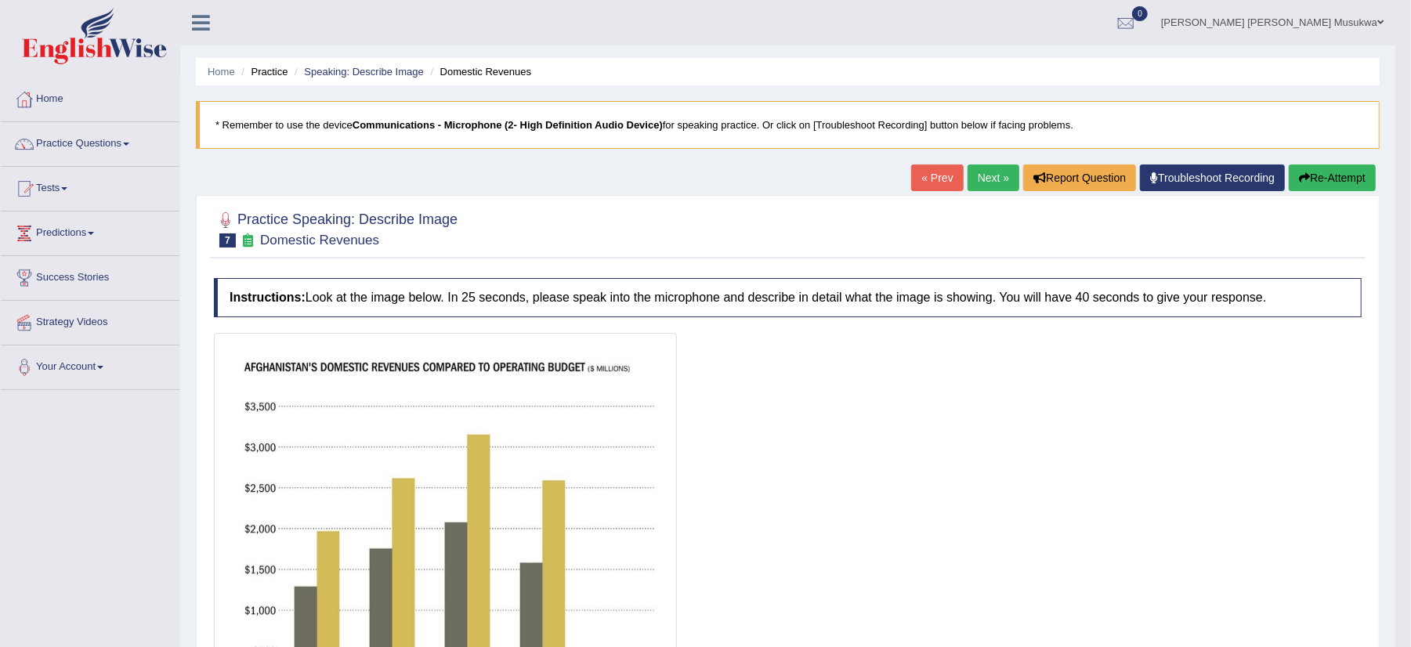
click at [1333, 169] on button "Re-Attempt" at bounding box center [1332, 178] width 87 height 27
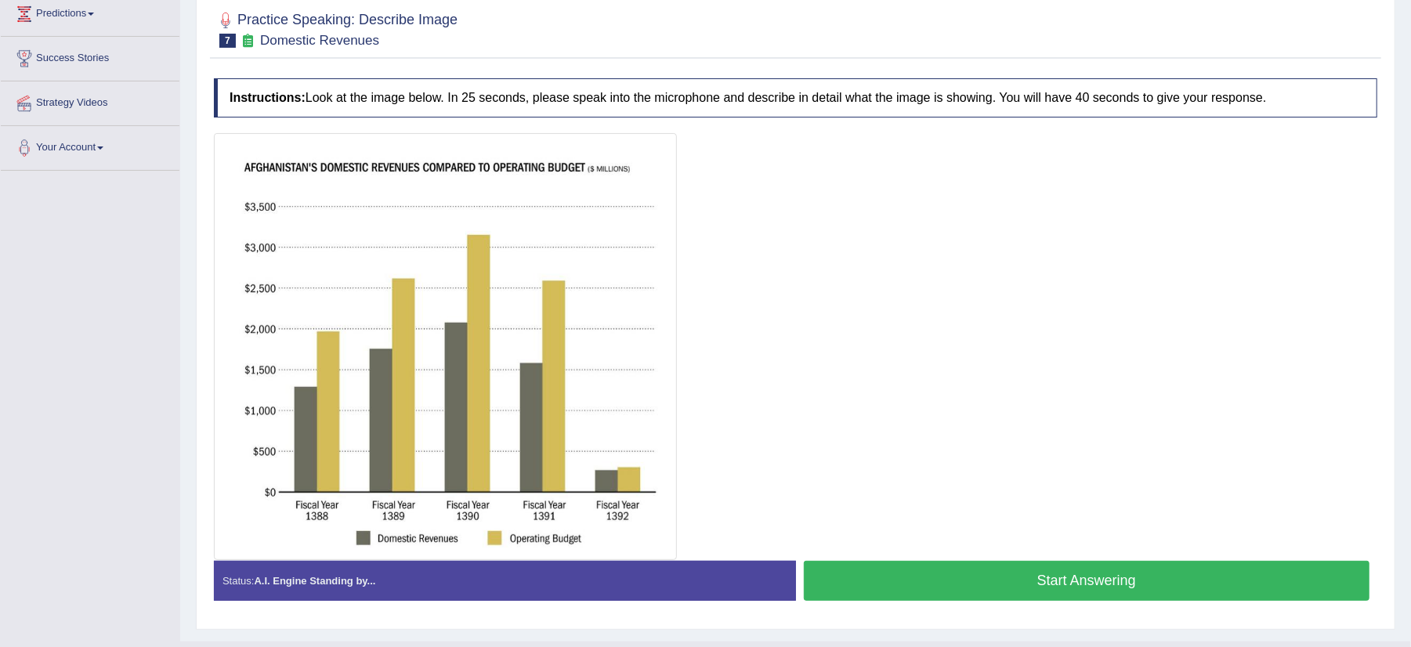
scroll to position [251, 0]
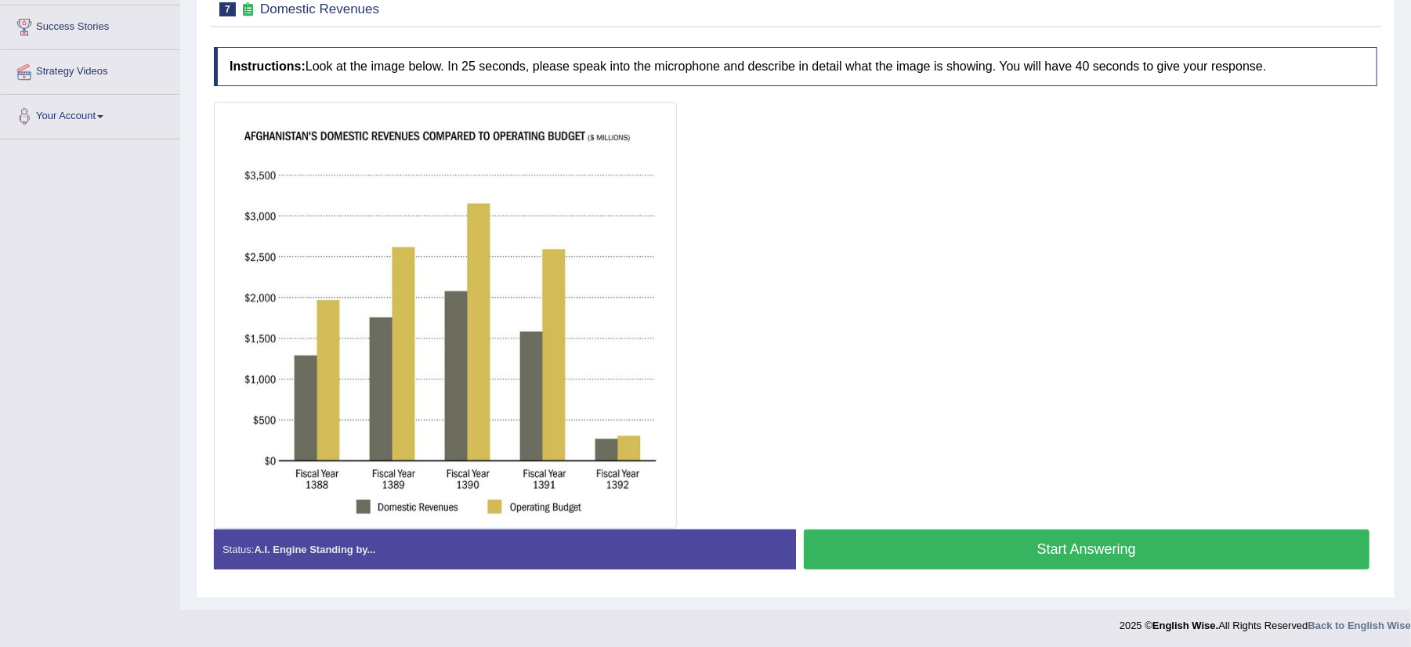
click at [1164, 550] on button "Start Answering" at bounding box center [1087, 550] width 567 height 40
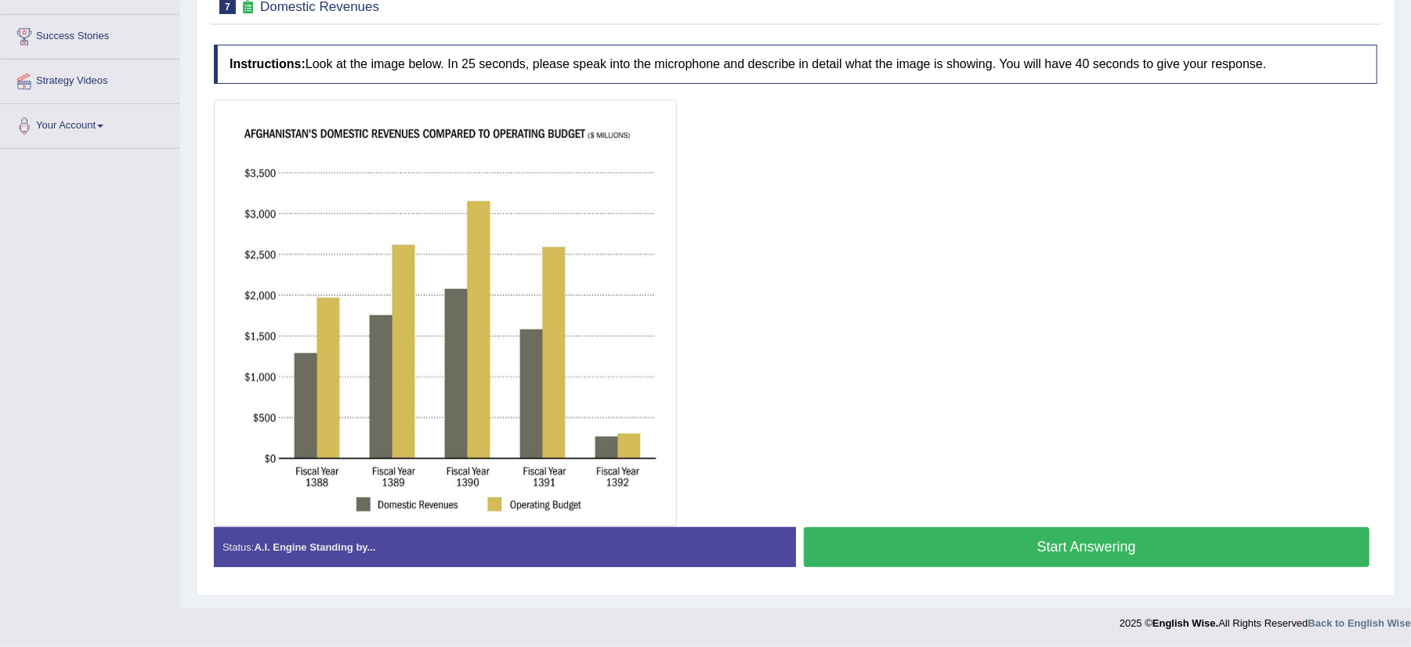
scroll to position [244, 0]
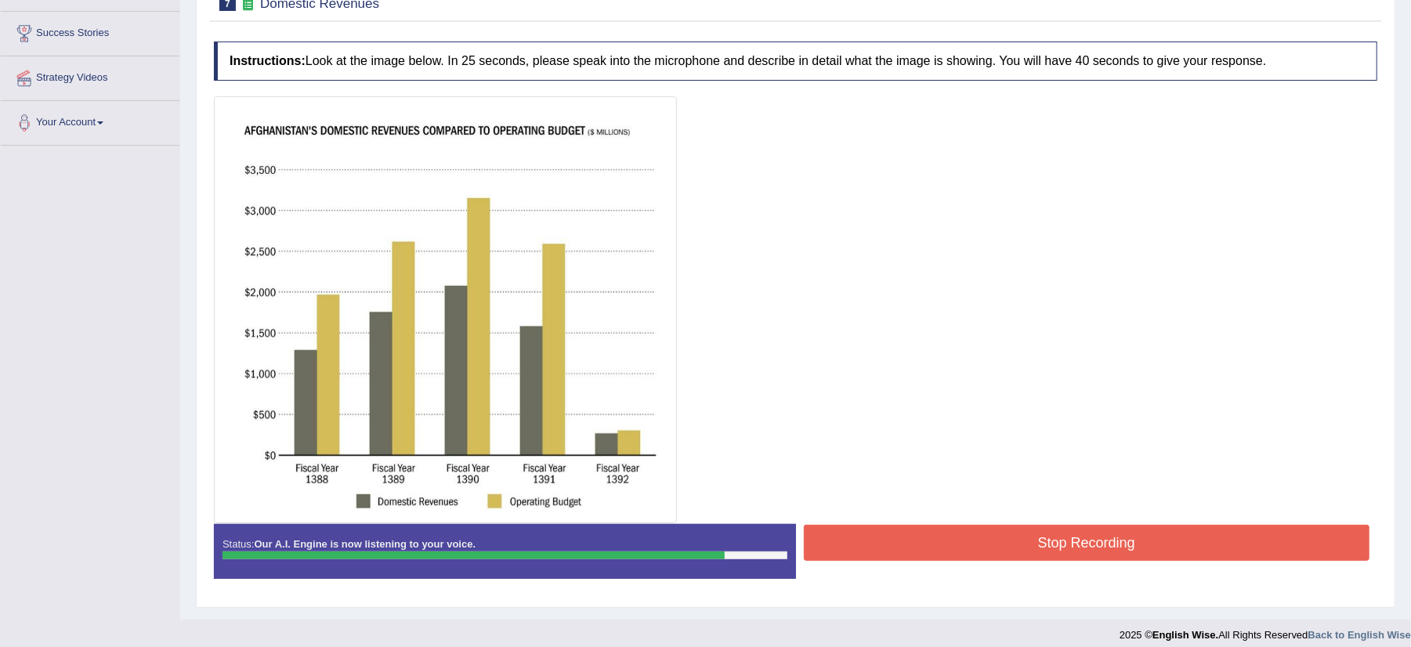
click at [1163, 549] on button "Stop Recording" at bounding box center [1087, 543] width 567 height 36
click at [1163, 549] on div "Status: Our A.I. Engine is now listening to your voice. Start Answering Stop Re…" at bounding box center [796, 559] width 1164 height 71
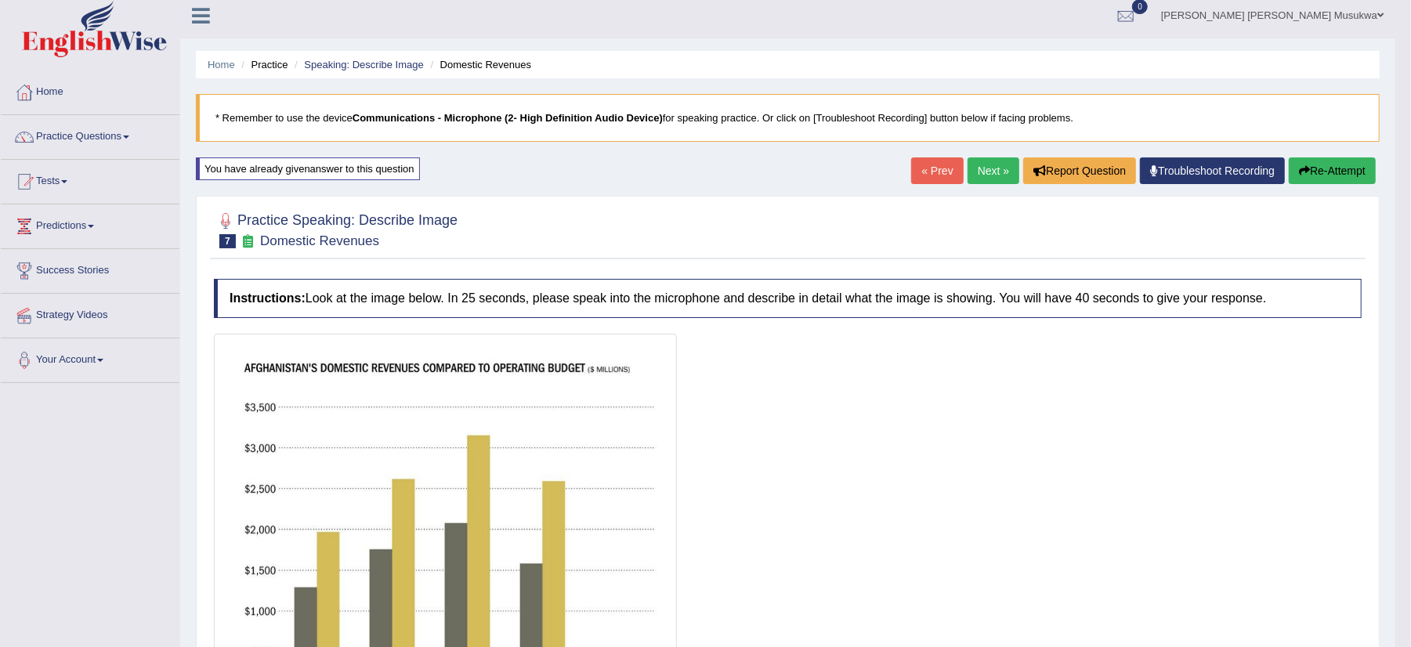
scroll to position [0, 0]
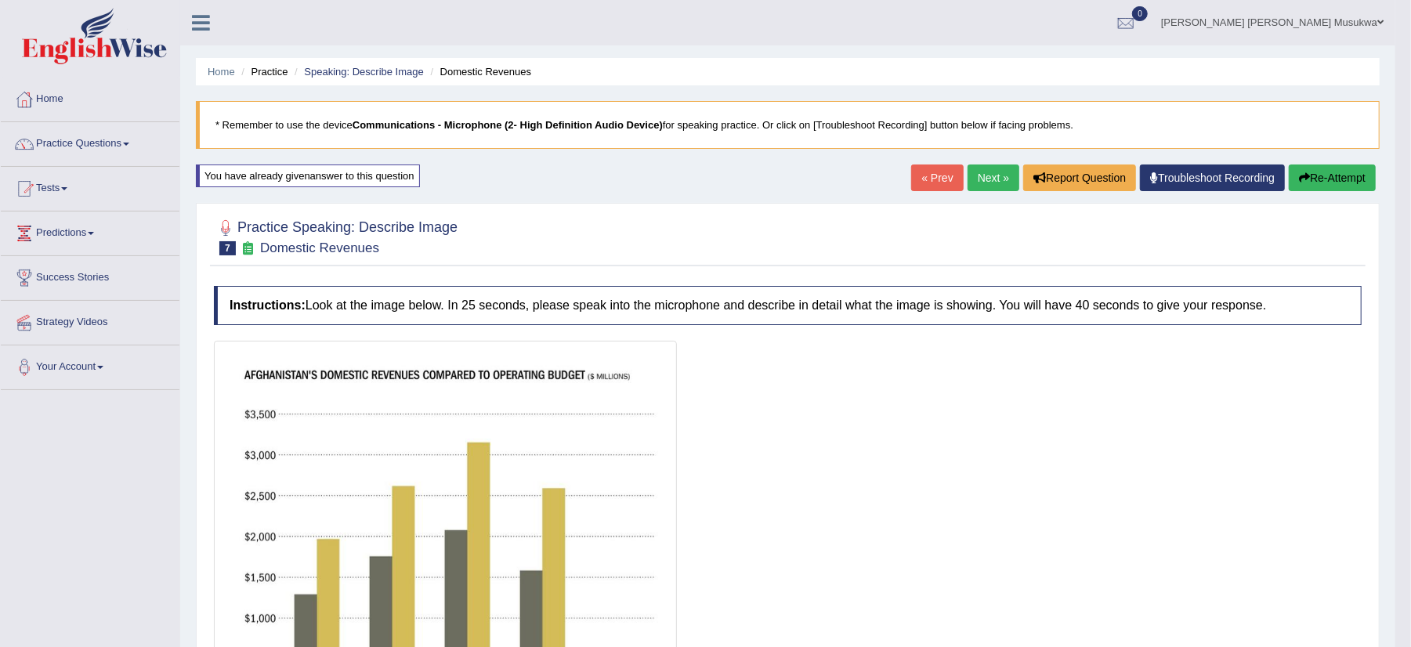
click at [994, 176] on link "Next »" at bounding box center [994, 178] width 52 height 27
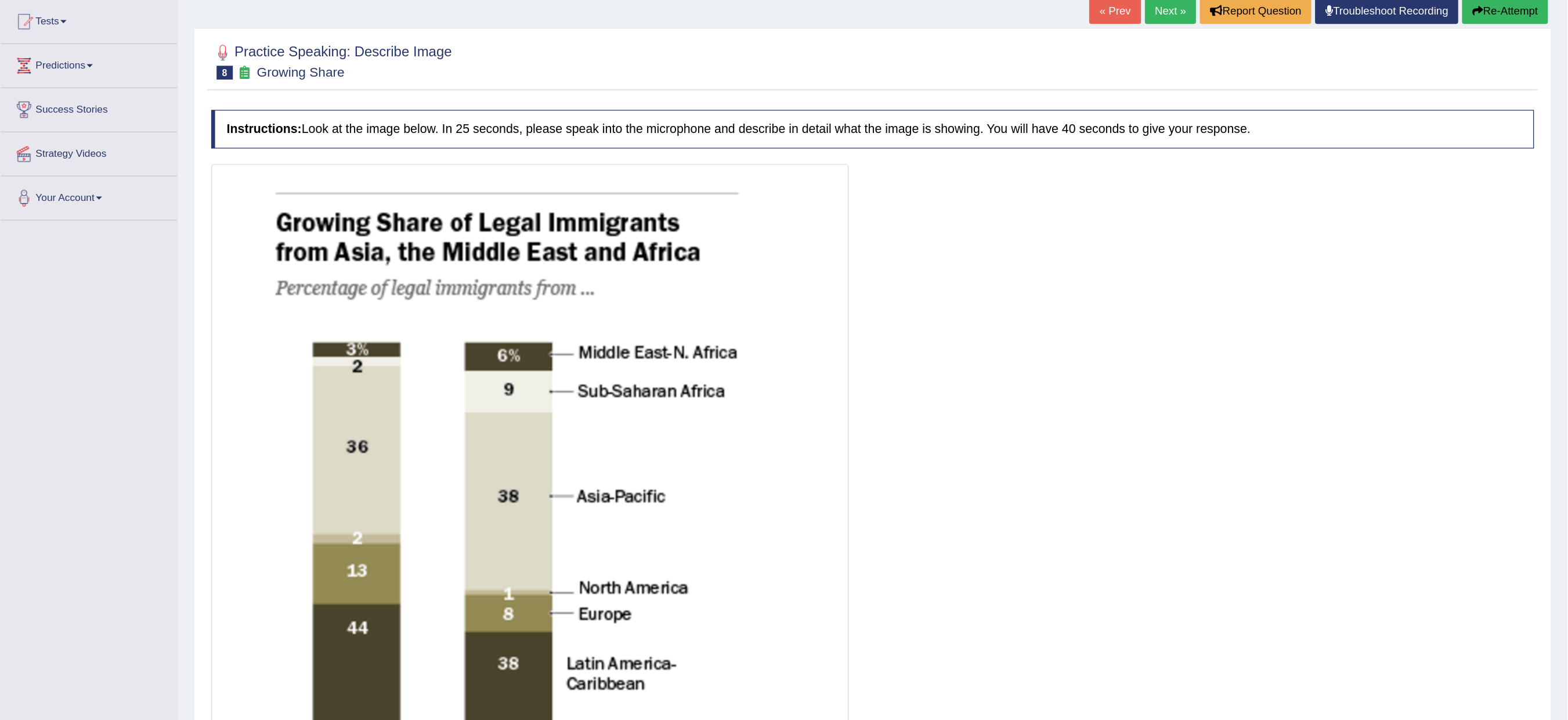
scroll to position [124, 0]
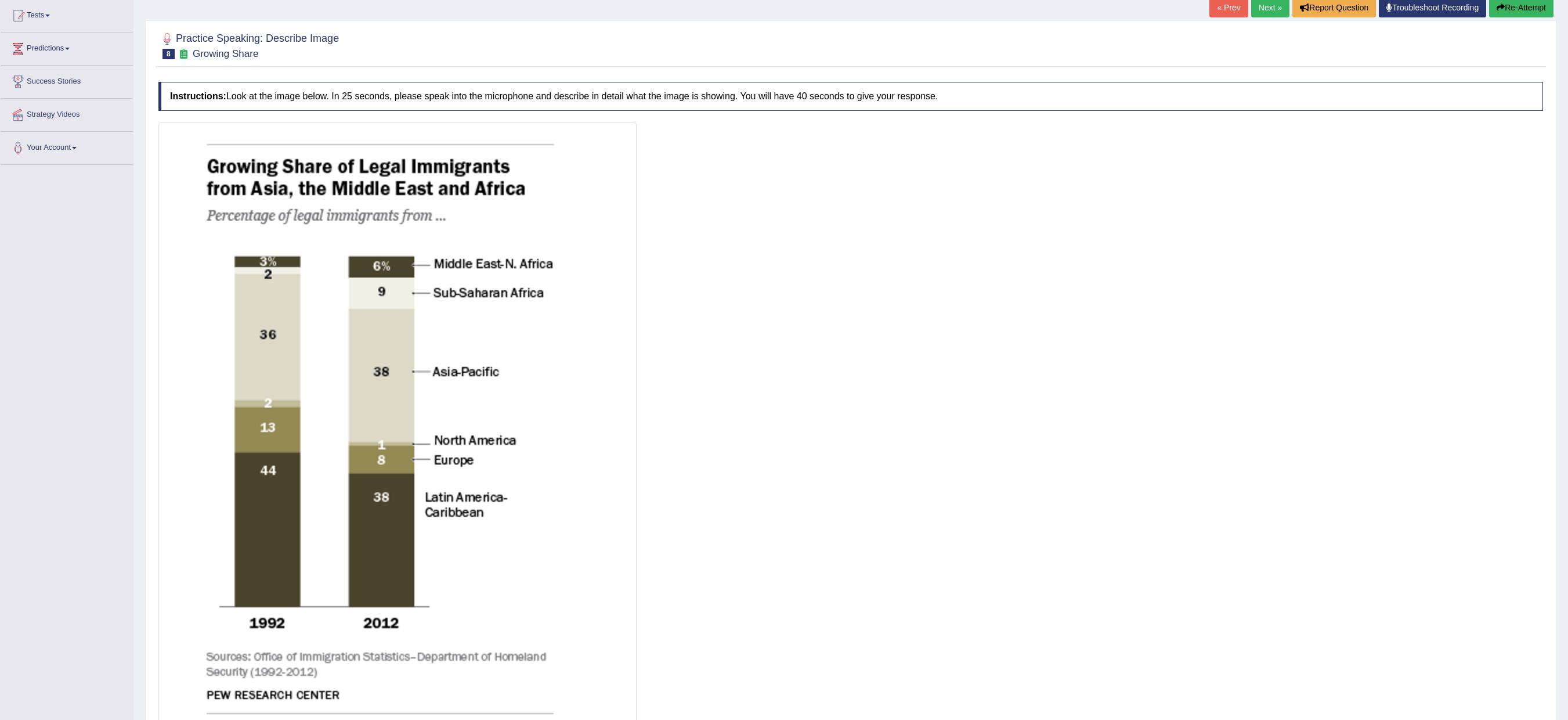
drag, startPoint x: 1035, startPoint y: 2, endPoint x: 1061, endPoint y: 624, distance: 622.5
click at [1045, 479] on div at bounding box center [851, 431] width 1385 height 619
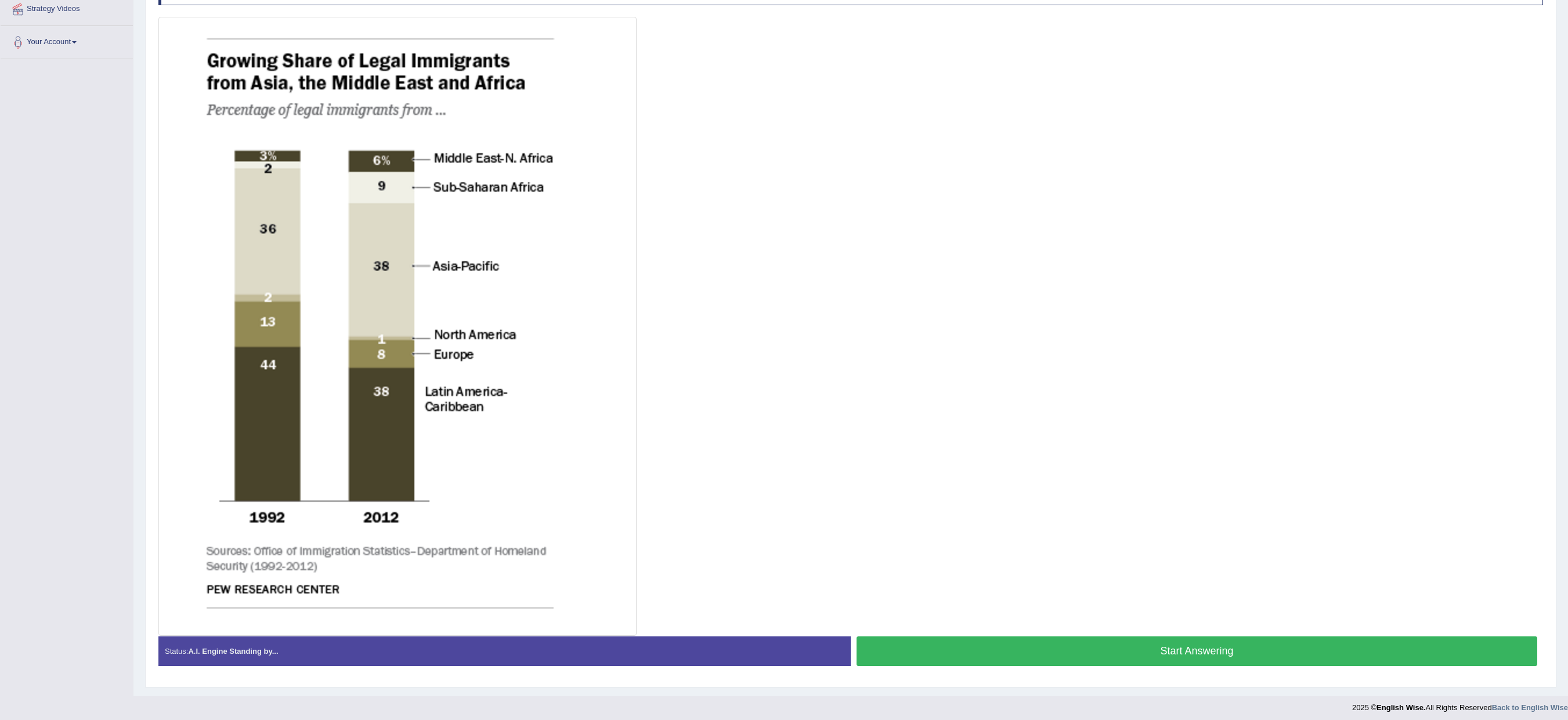
scroll to position [241, 0]
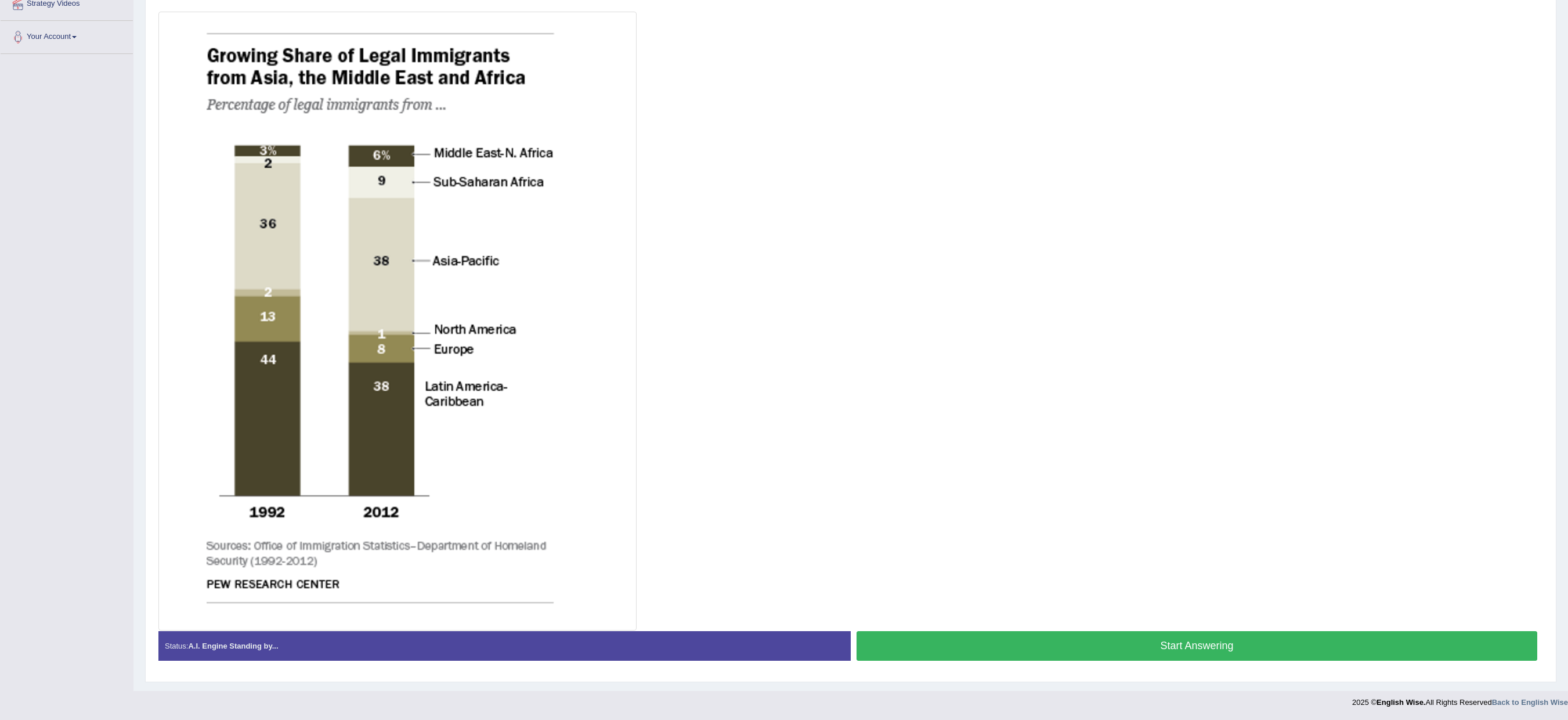
click at [626, 33] on img at bounding box center [398, 321] width 473 height 613
click at [1045, 479] on button "Start Answering" at bounding box center [1197, 646] width 681 height 30
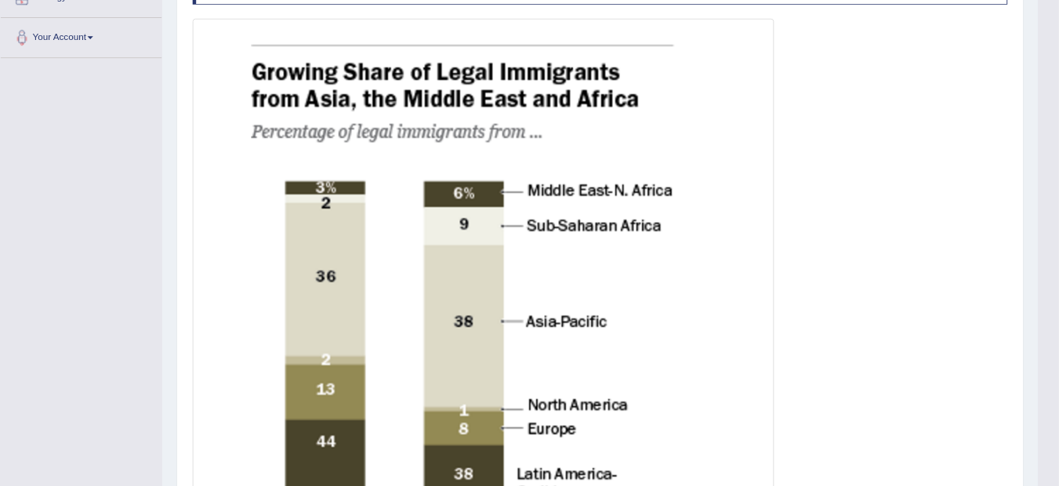
scroll to position [327, 0]
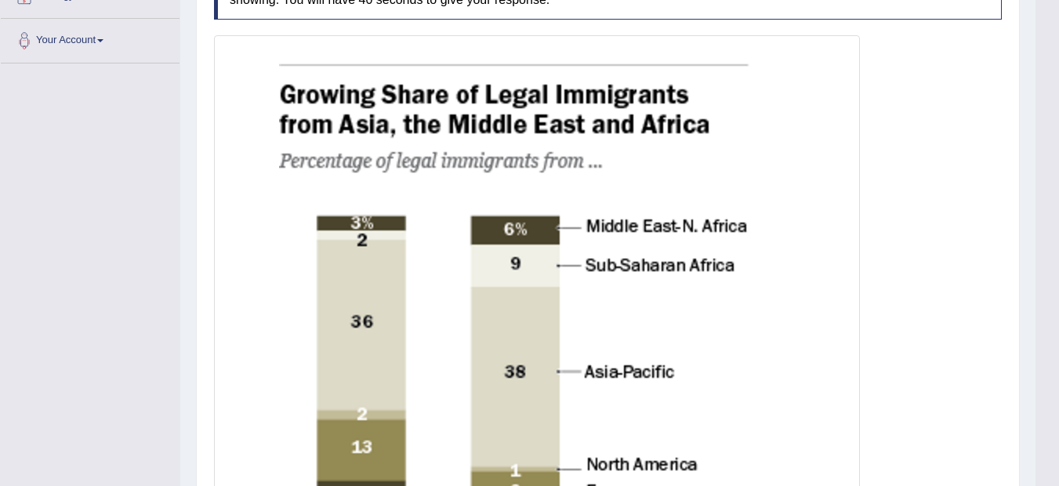
drag, startPoint x: 2125, startPoint y: 2, endPoint x: 715, endPoint y: 421, distance: 1470.7
click at [715, 421] on img at bounding box center [537, 452] width 638 height 827
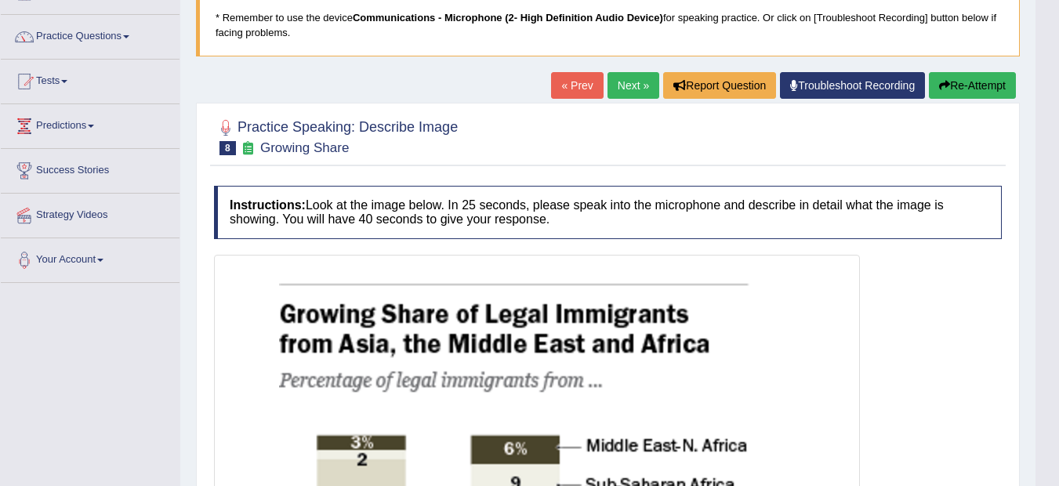
scroll to position [97, 0]
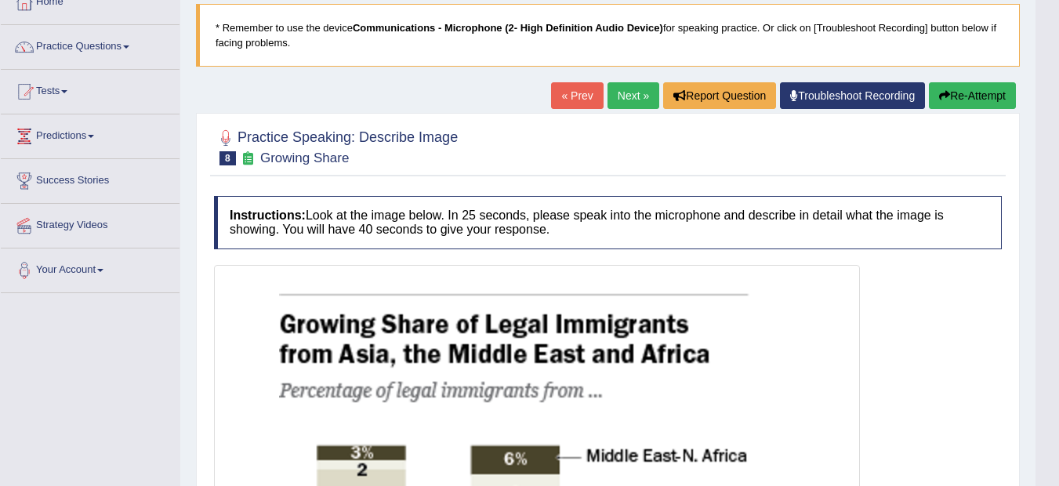
click at [983, 95] on button "Re-Attempt" at bounding box center [972, 95] width 87 height 27
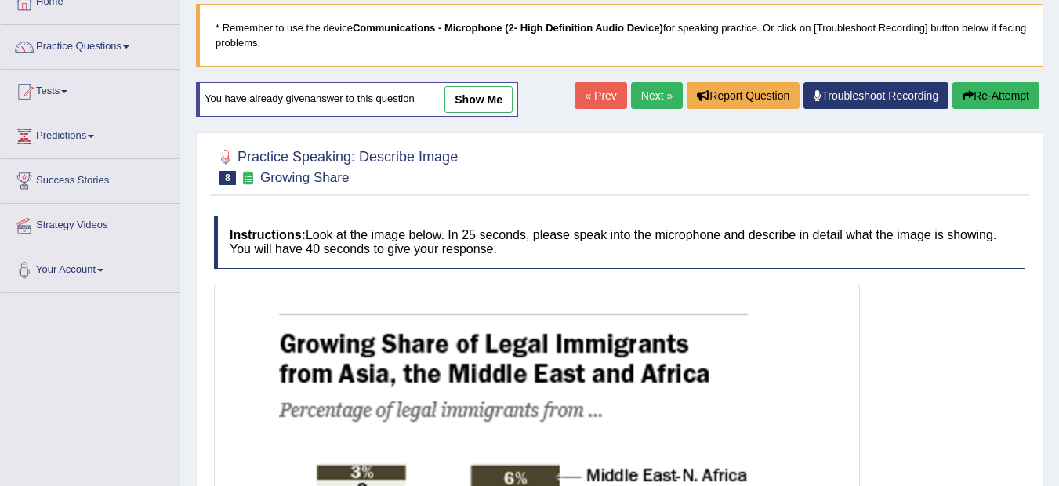
drag, startPoint x: 1025, startPoint y: 300, endPoint x: 1013, endPoint y: 310, distance: 15.6
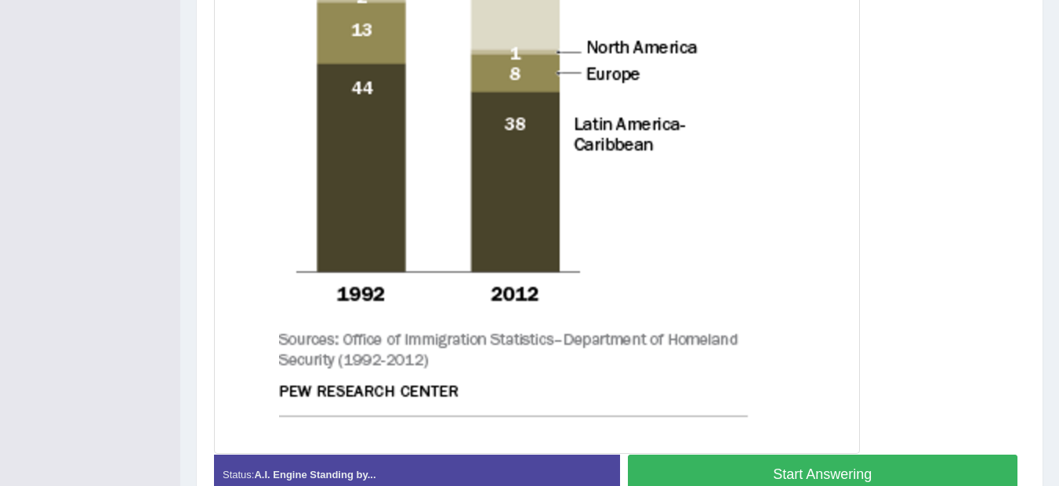
scroll to position [787, 0]
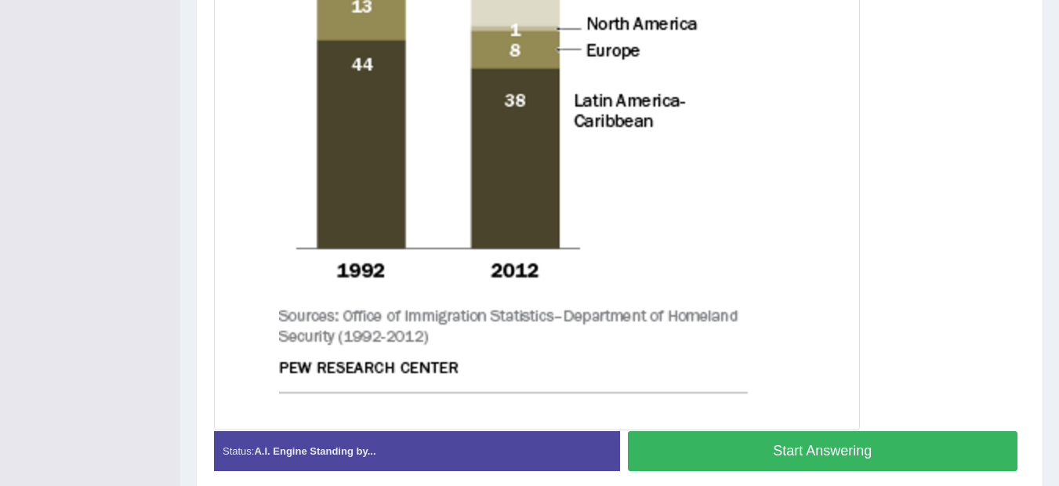
click at [855, 456] on button "Start Answering" at bounding box center [823, 451] width 390 height 40
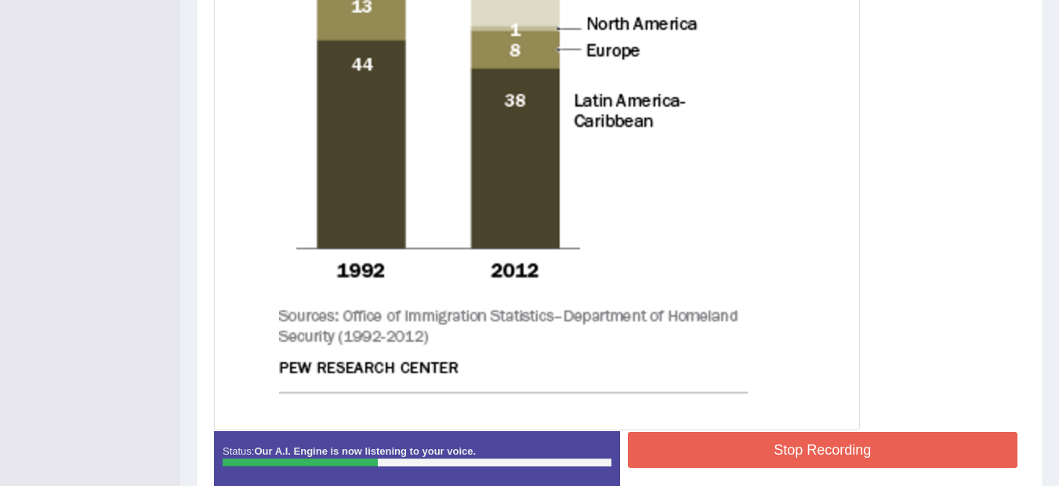
scroll to position [350, 0]
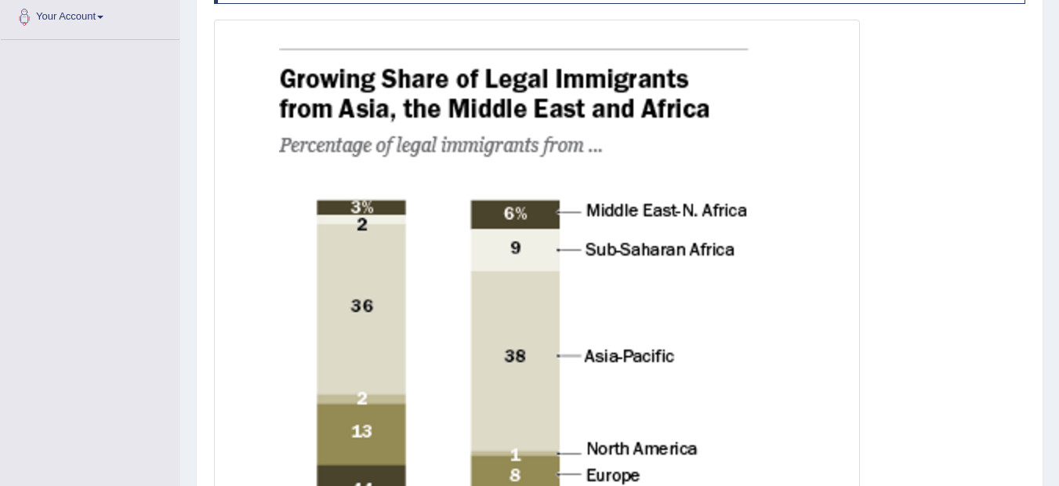
click at [1058, 473] on div "Home Practice Speaking: Describe Image Growing Share * Remember to use the devi…" at bounding box center [619, 301] width 878 height 1302
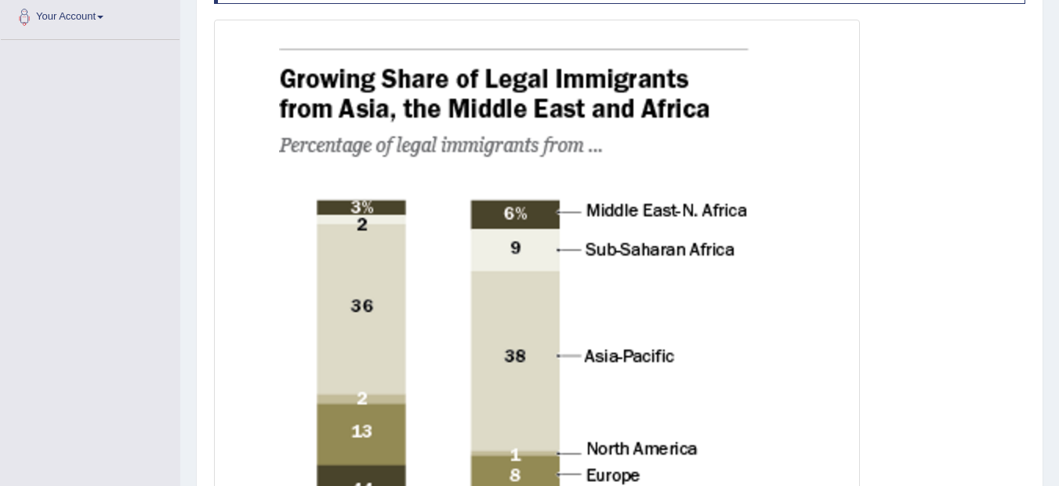
click at [1058, 473] on div "Home Practice Speaking: Describe Image Growing Share * Remember to use the devi…" at bounding box center [619, 301] width 878 height 1302
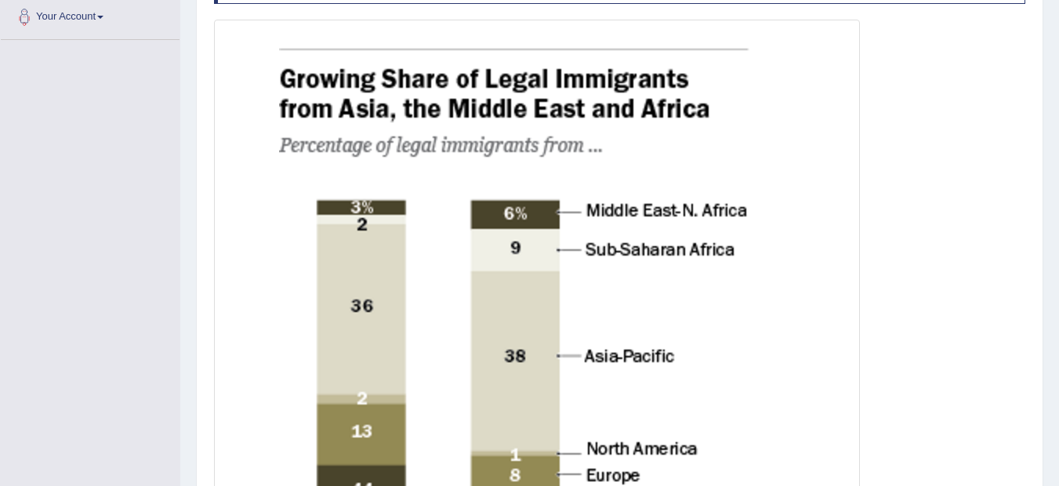
click at [1058, 473] on div "Home Practice Speaking: Describe Image Growing Share * Remember to use the devi…" at bounding box center [619, 301] width 878 height 1302
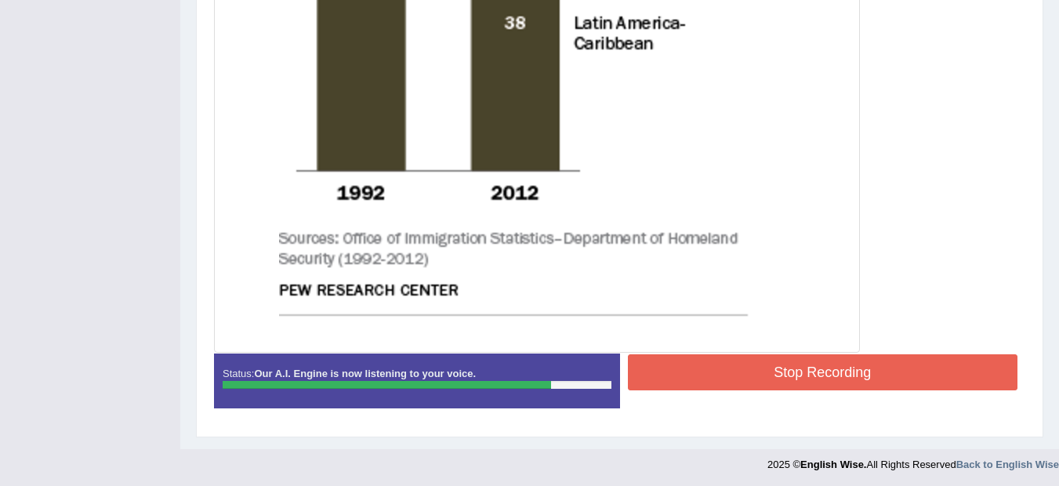
scroll to position [855, 0]
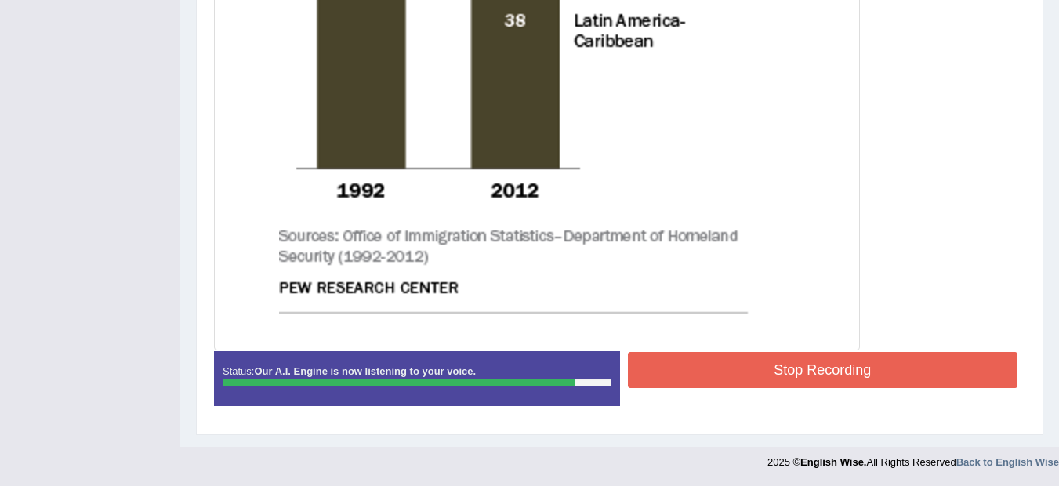
click at [842, 368] on button "Stop Recording" at bounding box center [823, 370] width 390 height 36
